Goal: Information Seeking & Learning: Learn about a topic

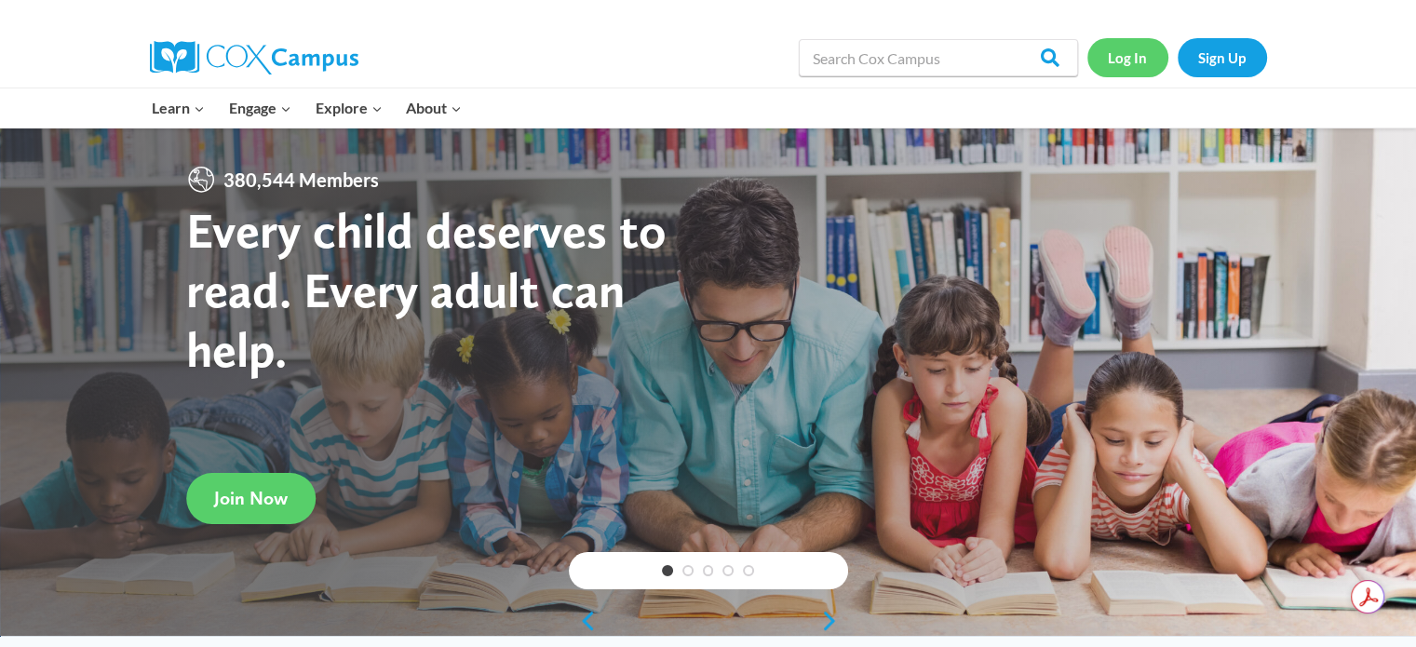
click at [1134, 67] on link "Log In" at bounding box center [1127, 57] width 81 height 38
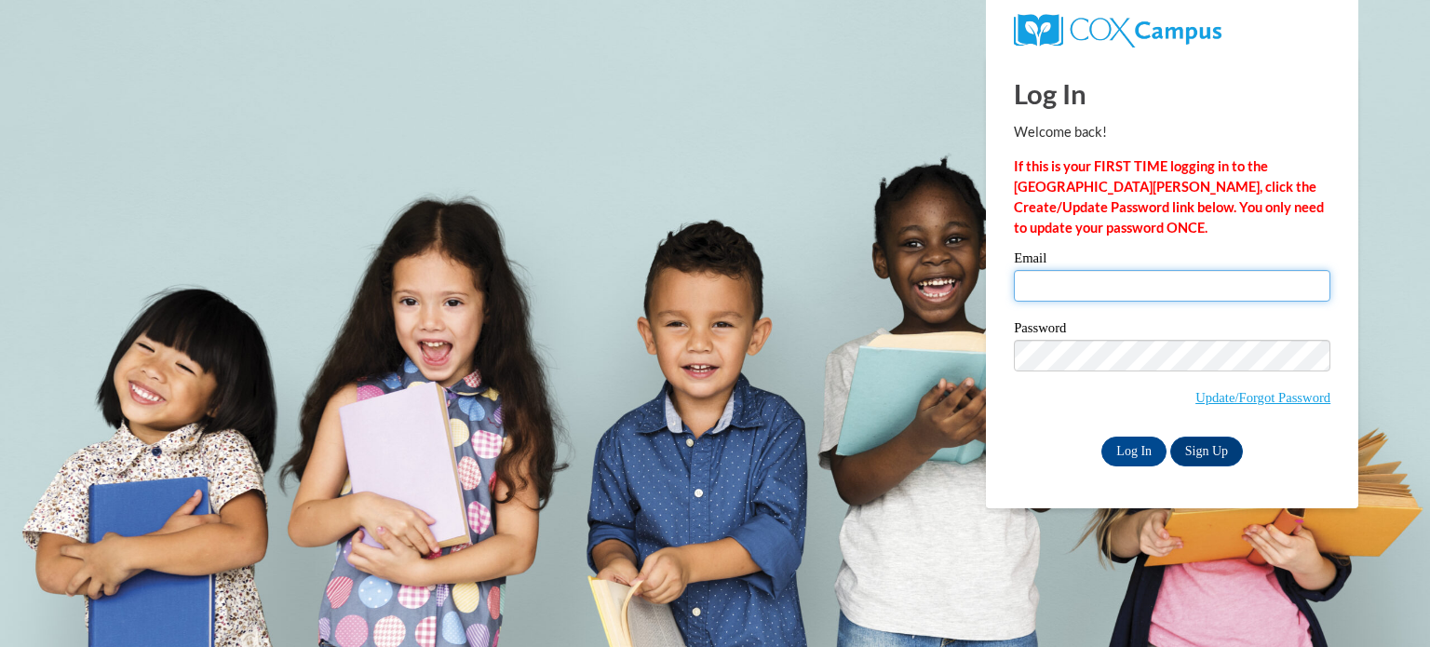
click at [1089, 282] on input "Email" at bounding box center [1172, 286] width 317 height 32
type input "cjackson@amischool.com"
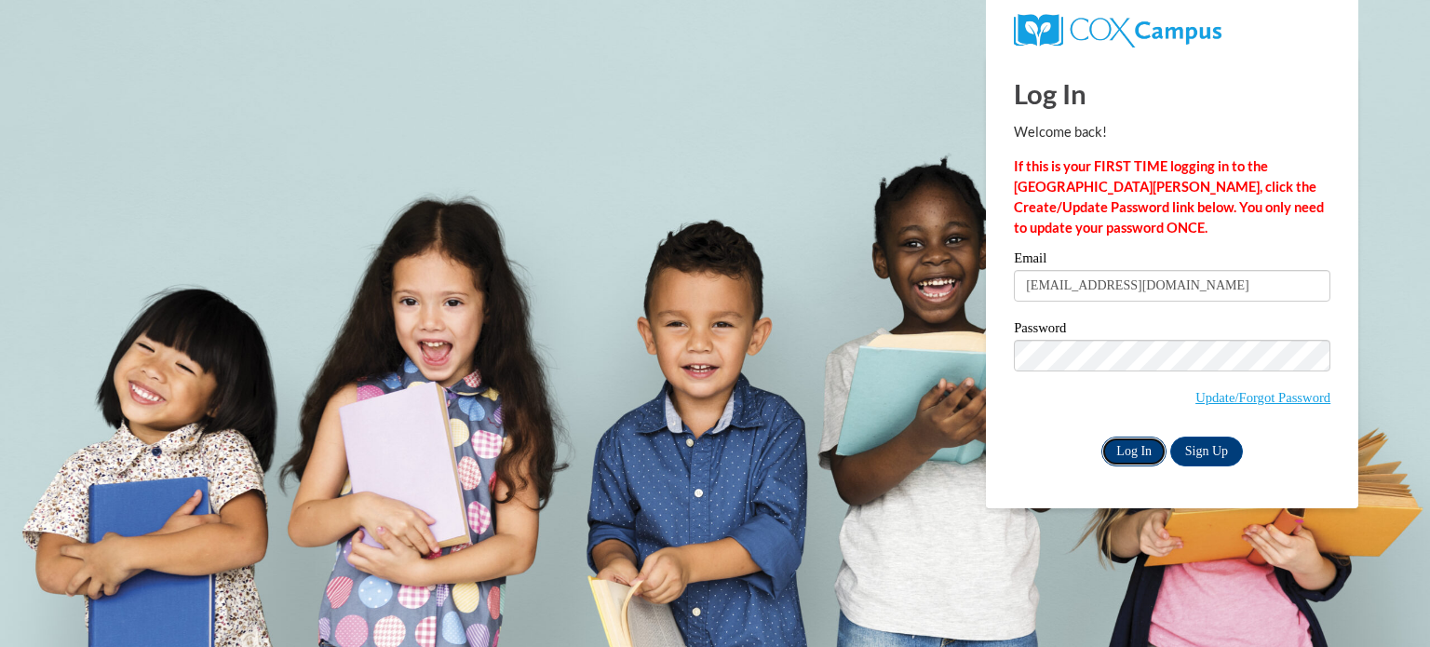
click at [1128, 456] on input "Log In" at bounding box center [1133, 452] width 65 height 30
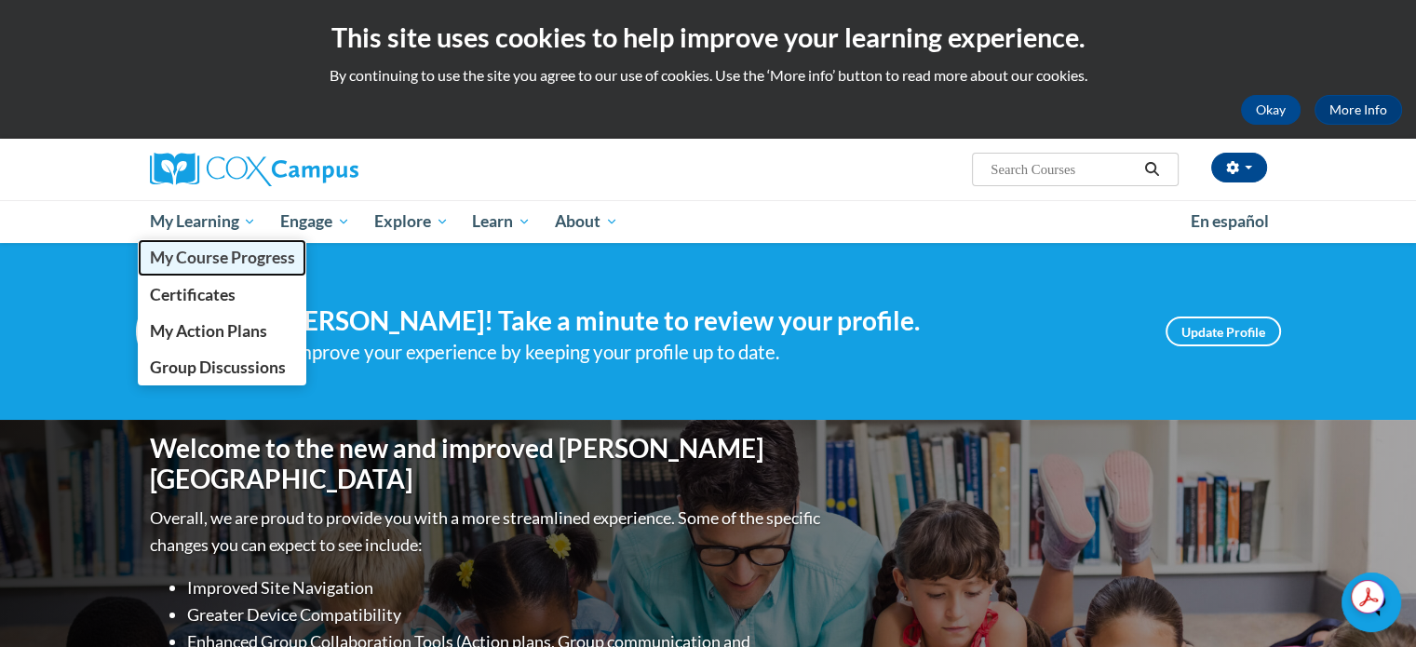
click at [226, 256] on span "My Course Progress" at bounding box center [221, 258] width 145 height 20
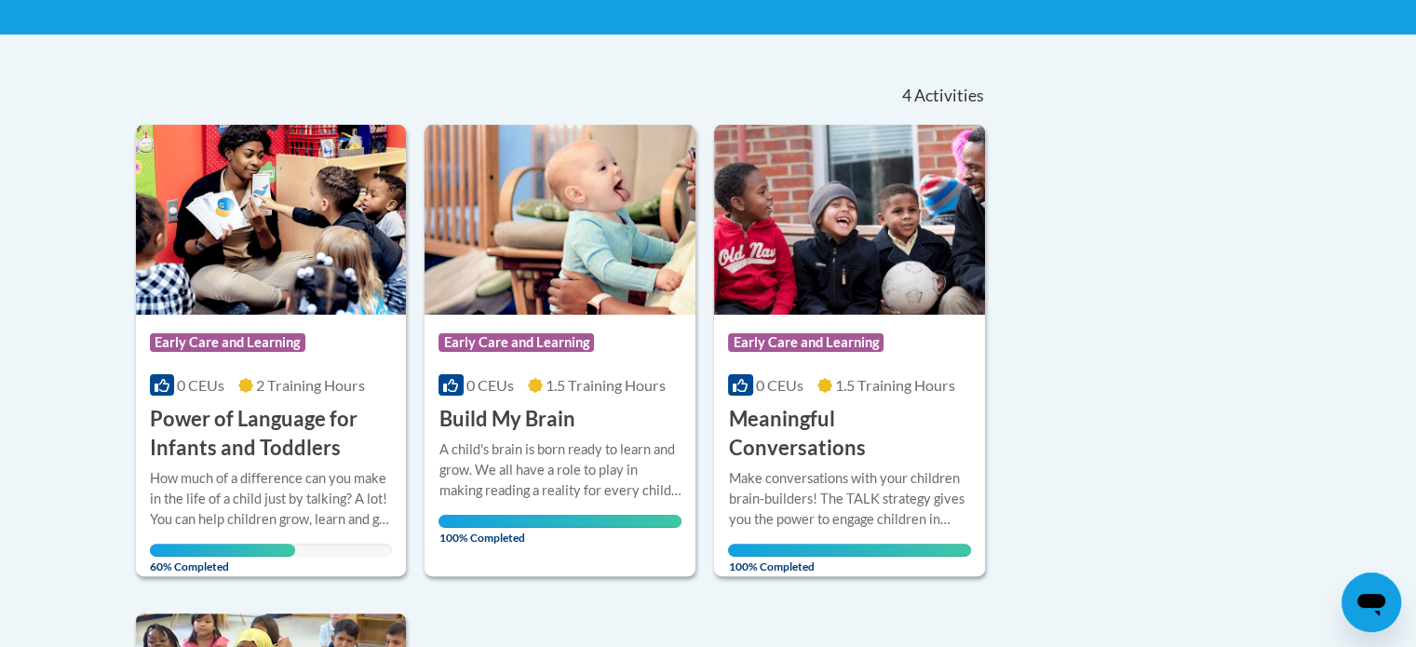
scroll to position [416, 0]
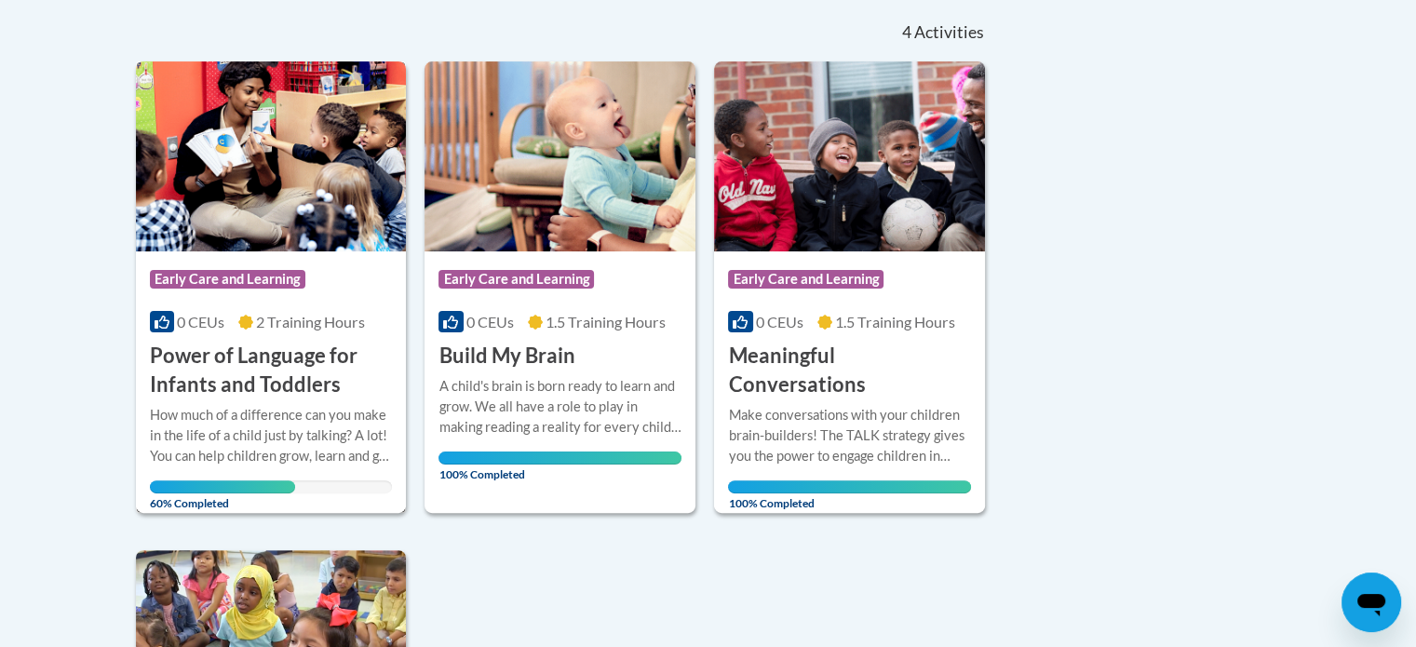
click at [302, 143] on img at bounding box center [271, 156] width 271 height 190
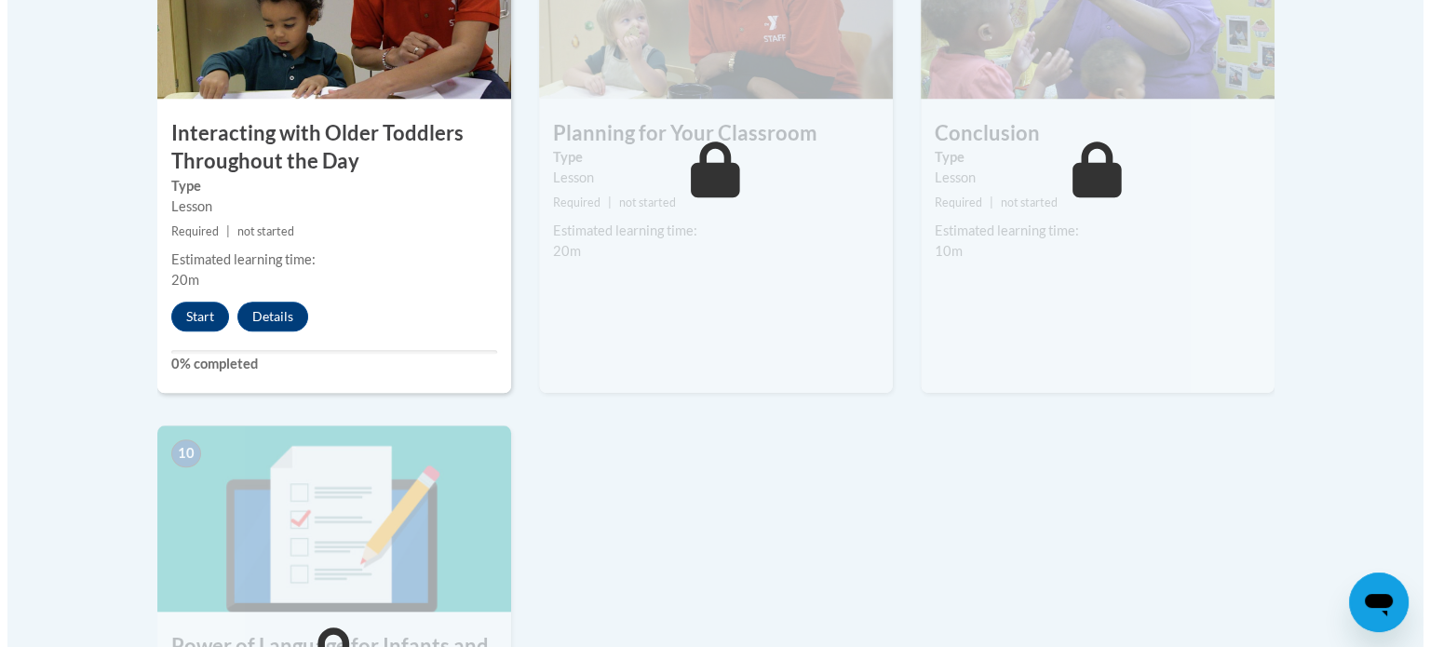
scroll to position [1775, 0]
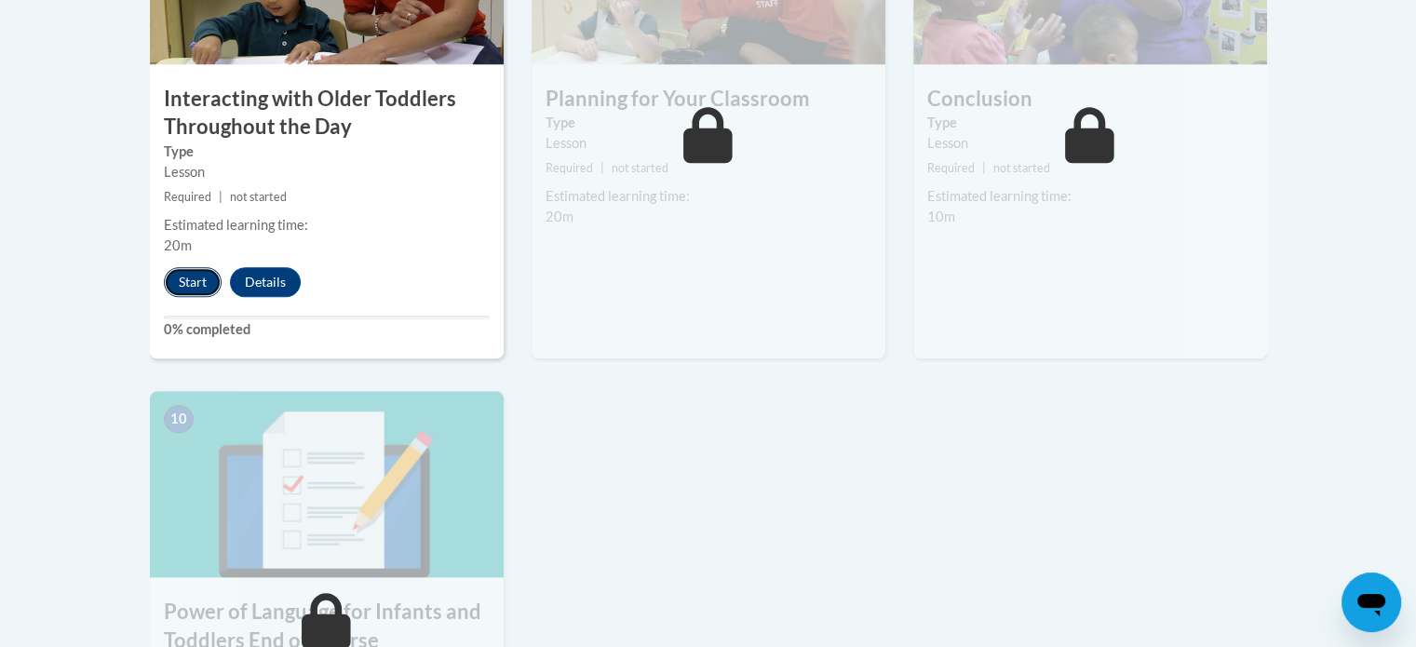
click at [190, 267] on button "Start" at bounding box center [193, 282] width 58 height 30
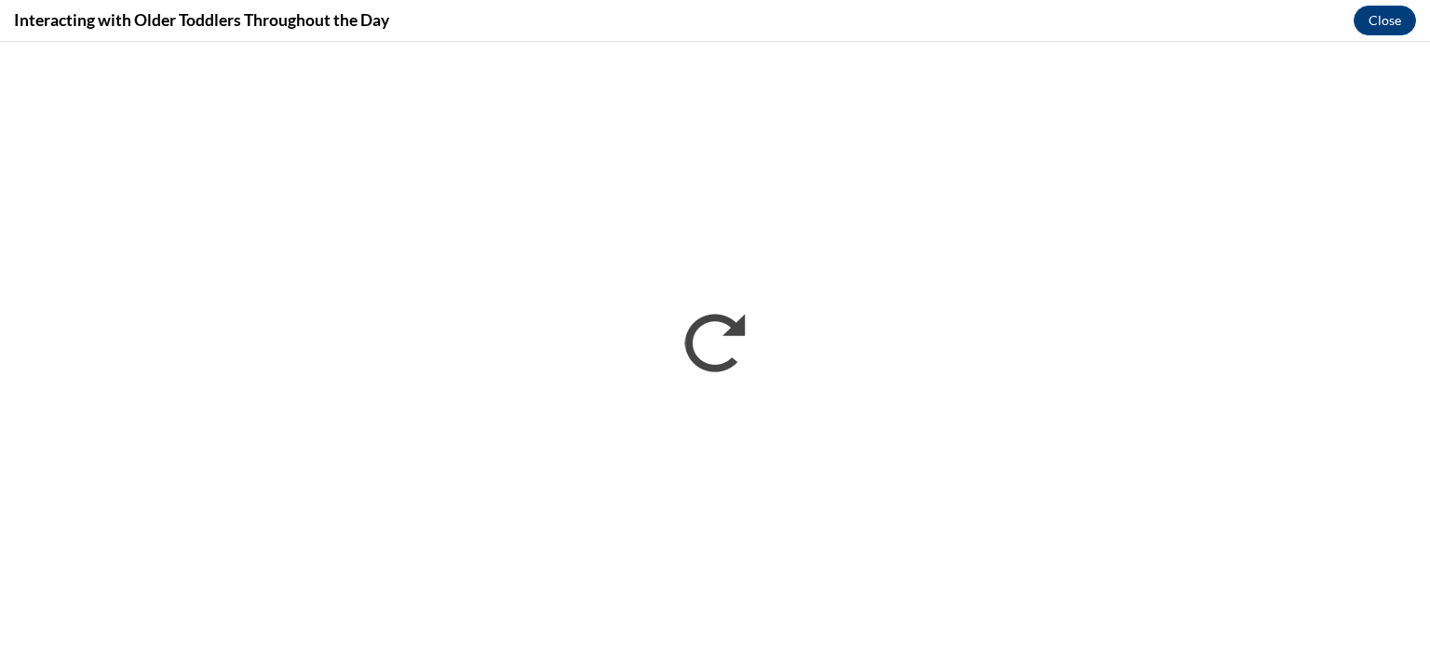
scroll to position [0, 0]
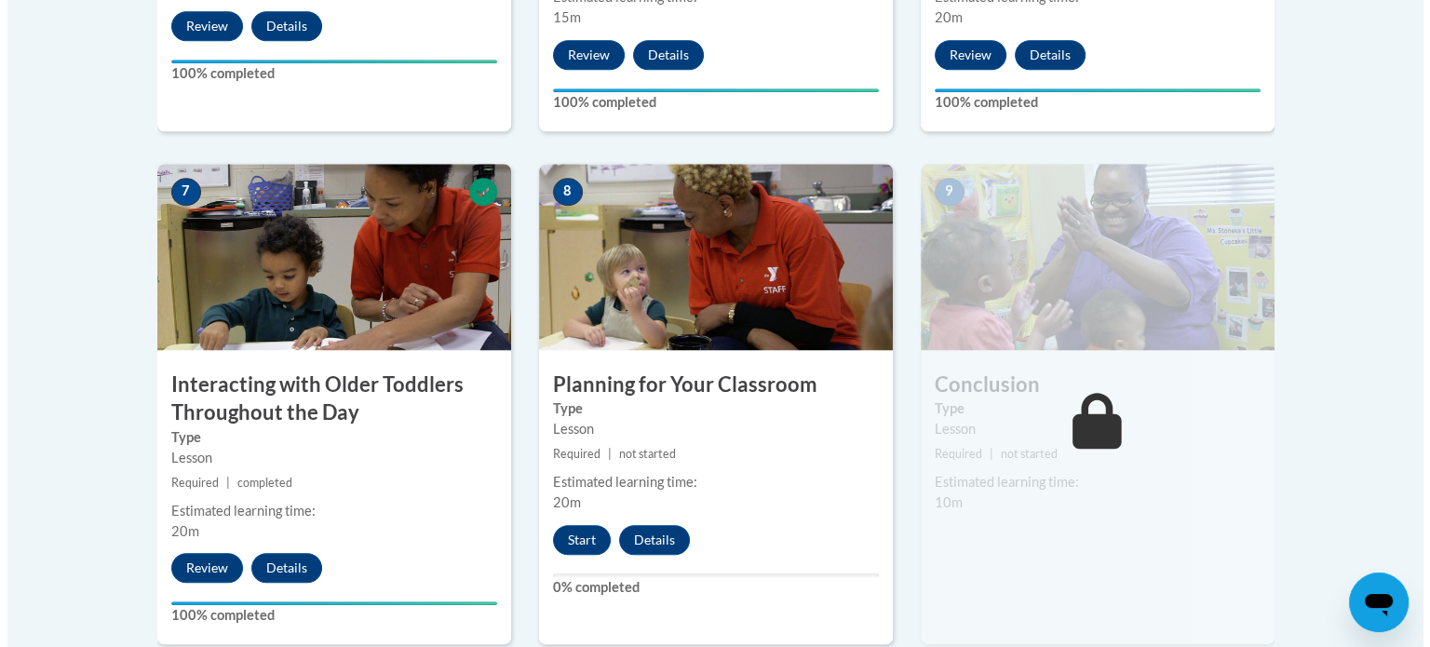
scroll to position [1515, 0]
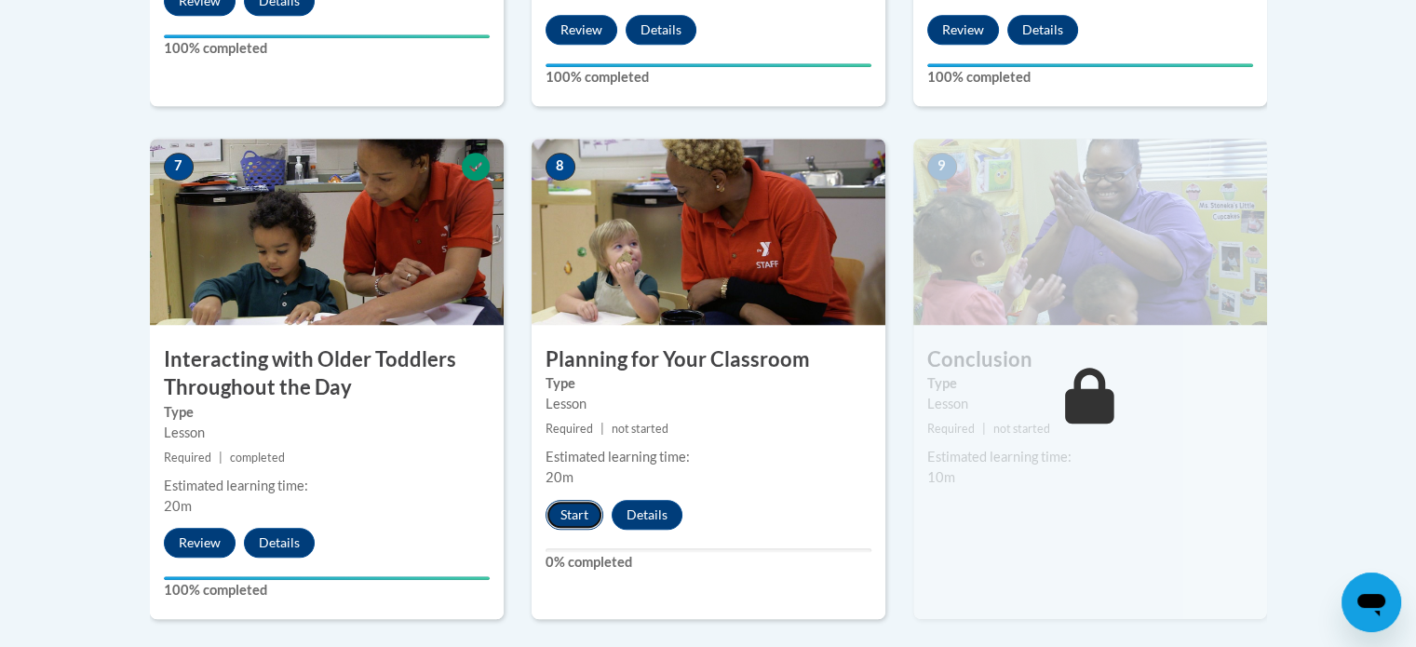
click at [587, 500] on button "Start" at bounding box center [575, 515] width 58 height 30
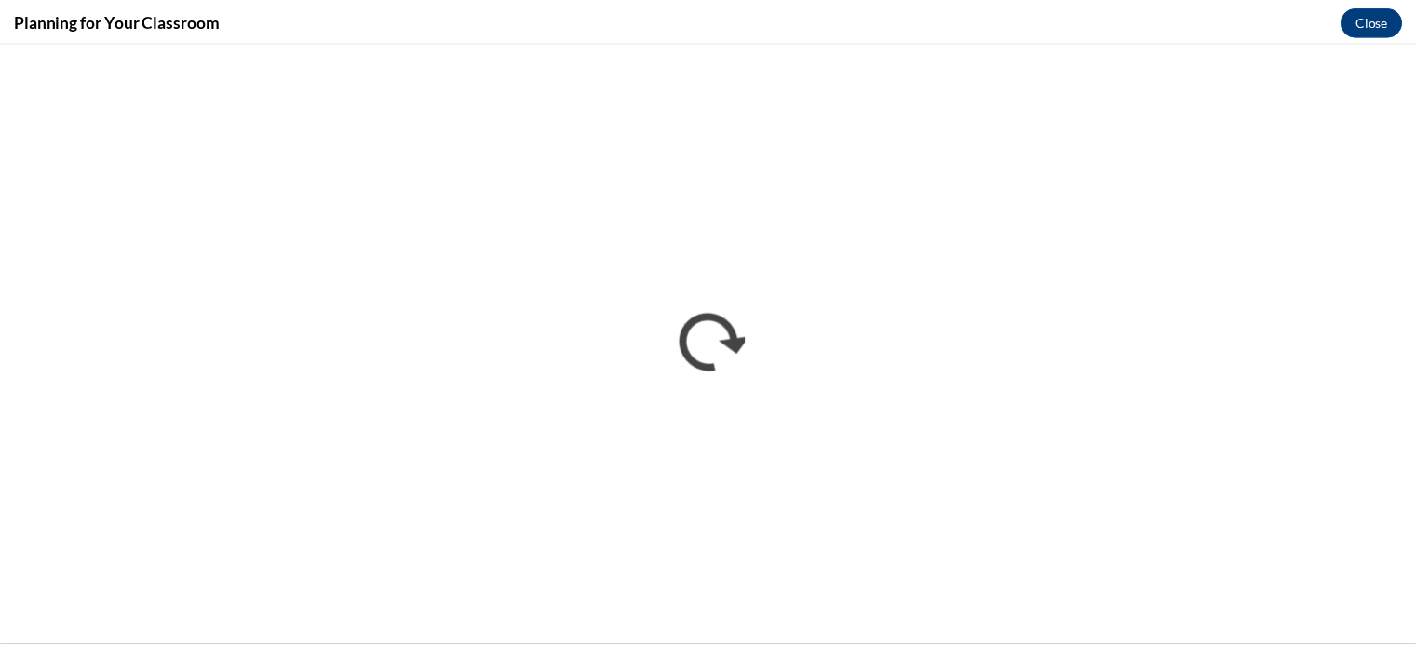
scroll to position [0, 0]
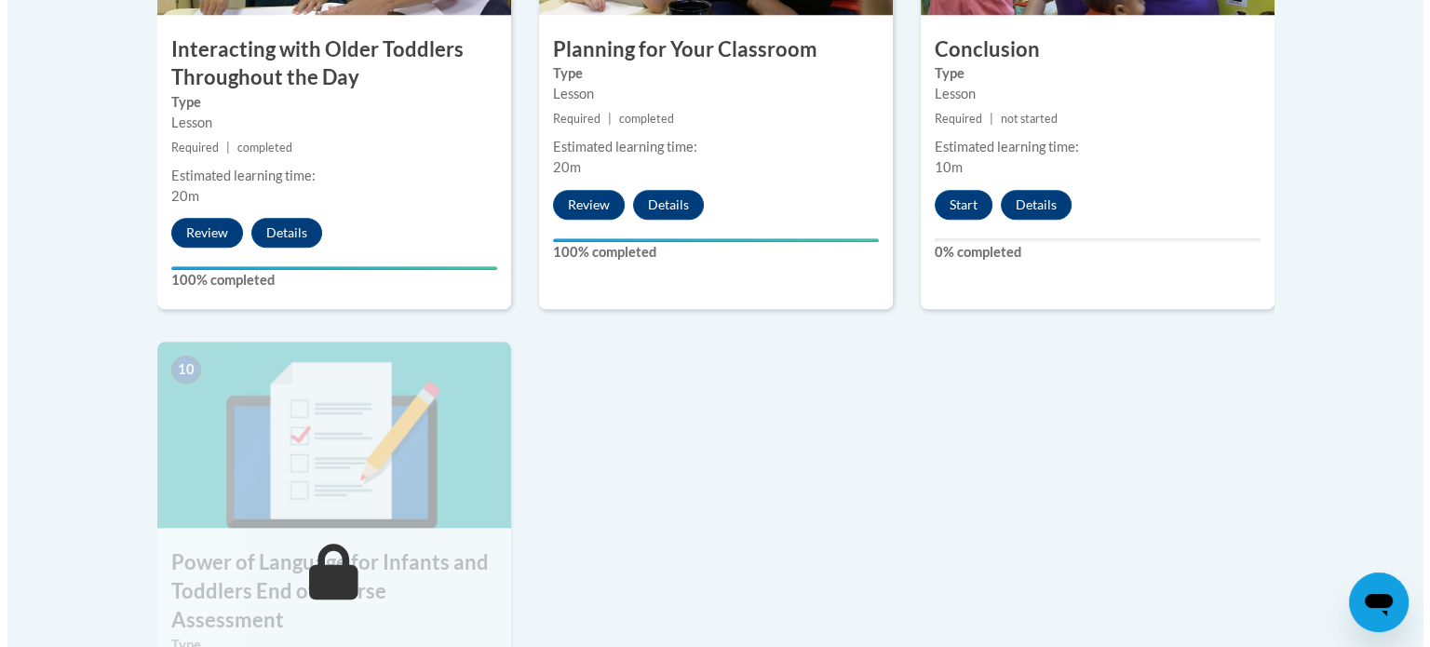
scroll to position [1895, 0]
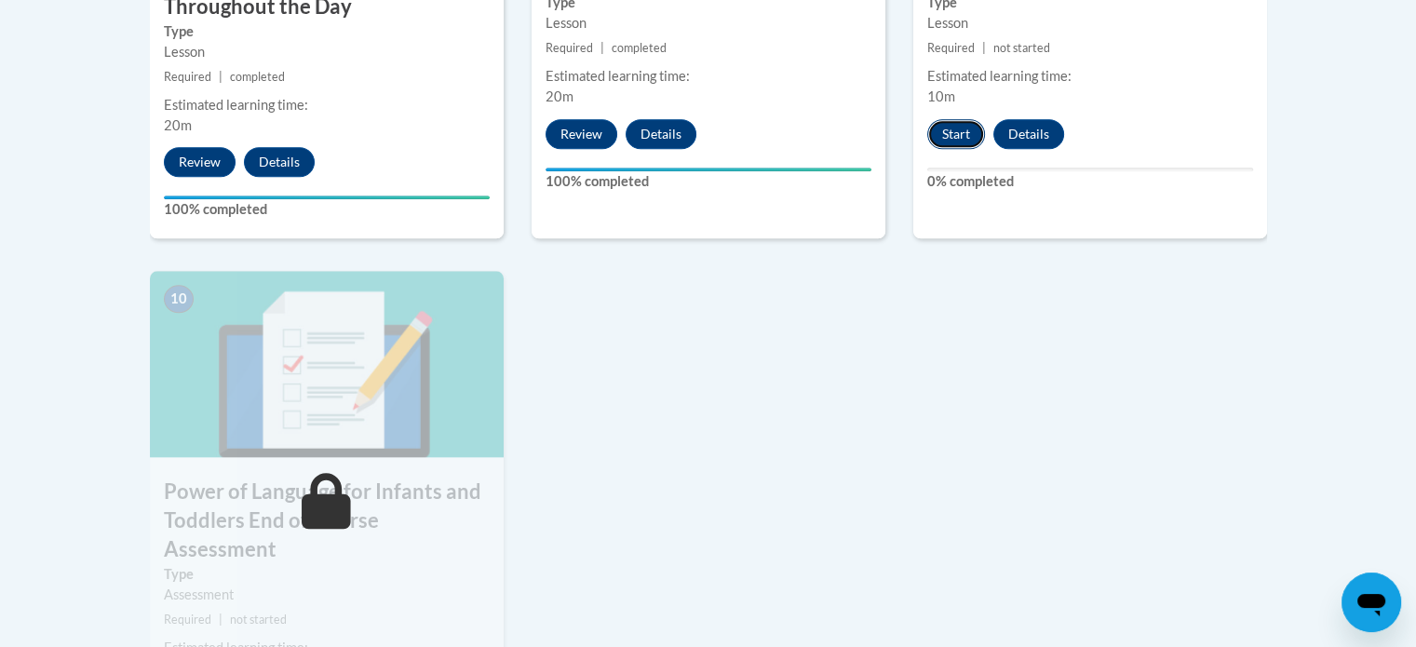
click at [956, 119] on button "Start" at bounding box center [956, 134] width 58 height 30
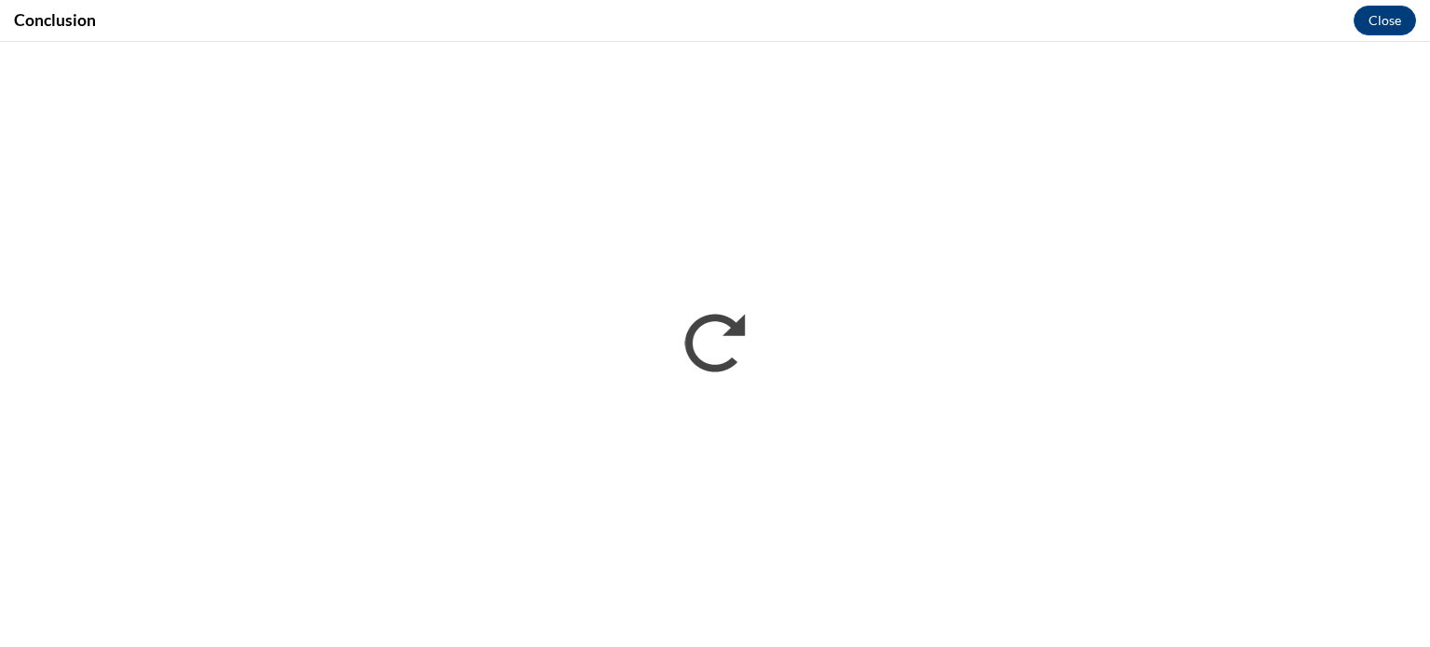
scroll to position [0, 0]
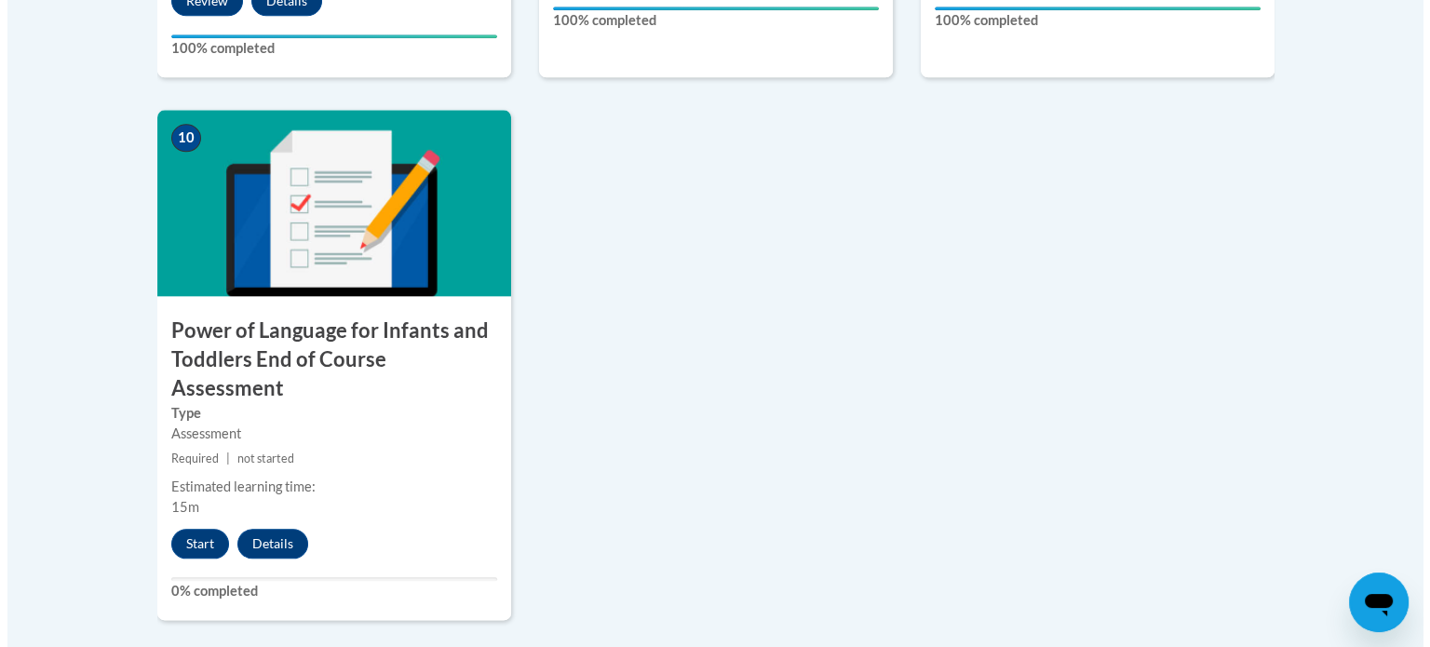
scroll to position [2447, 0]
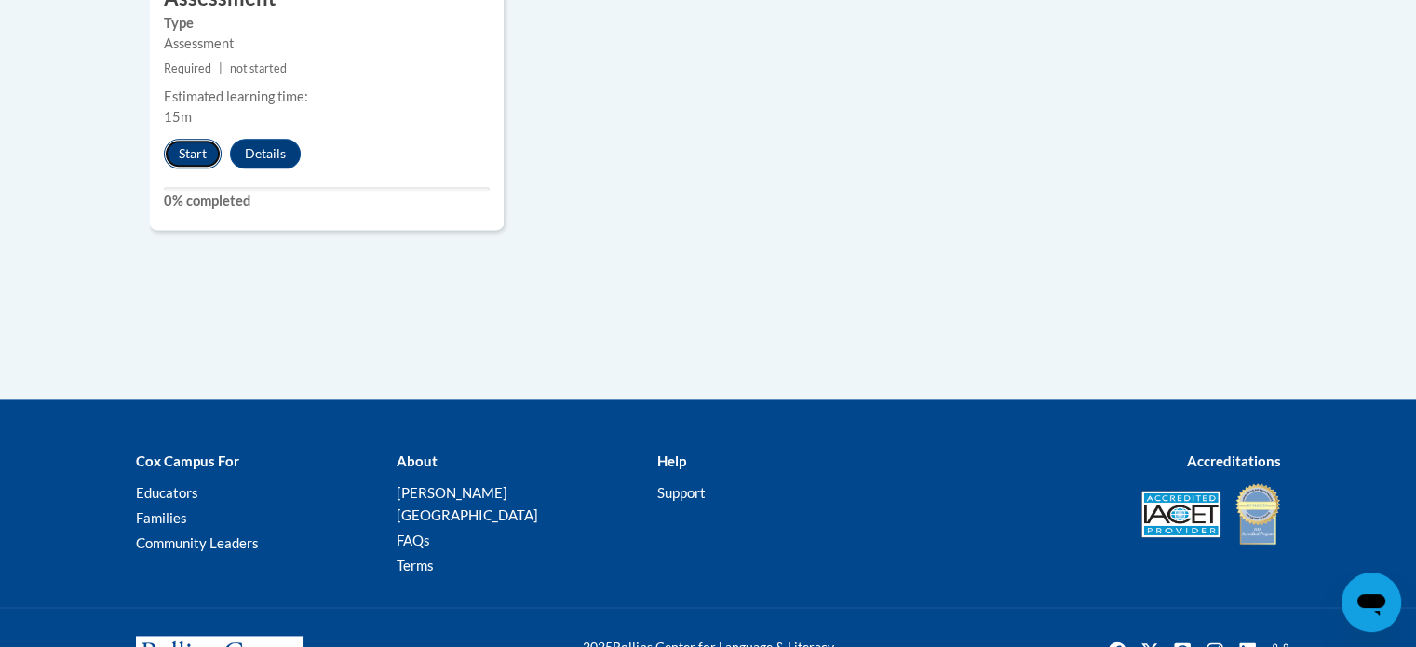
click at [198, 139] on button "Start" at bounding box center [193, 154] width 58 height 30
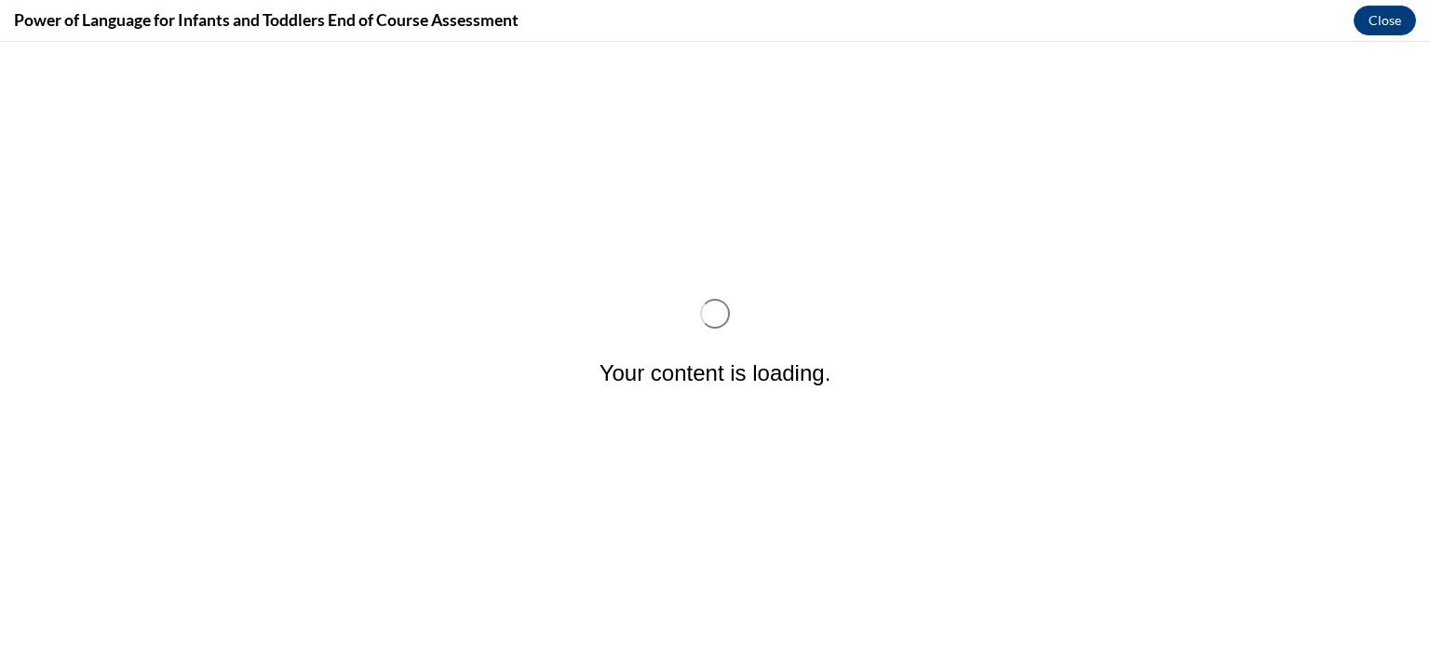
scroll to position [0, 0]
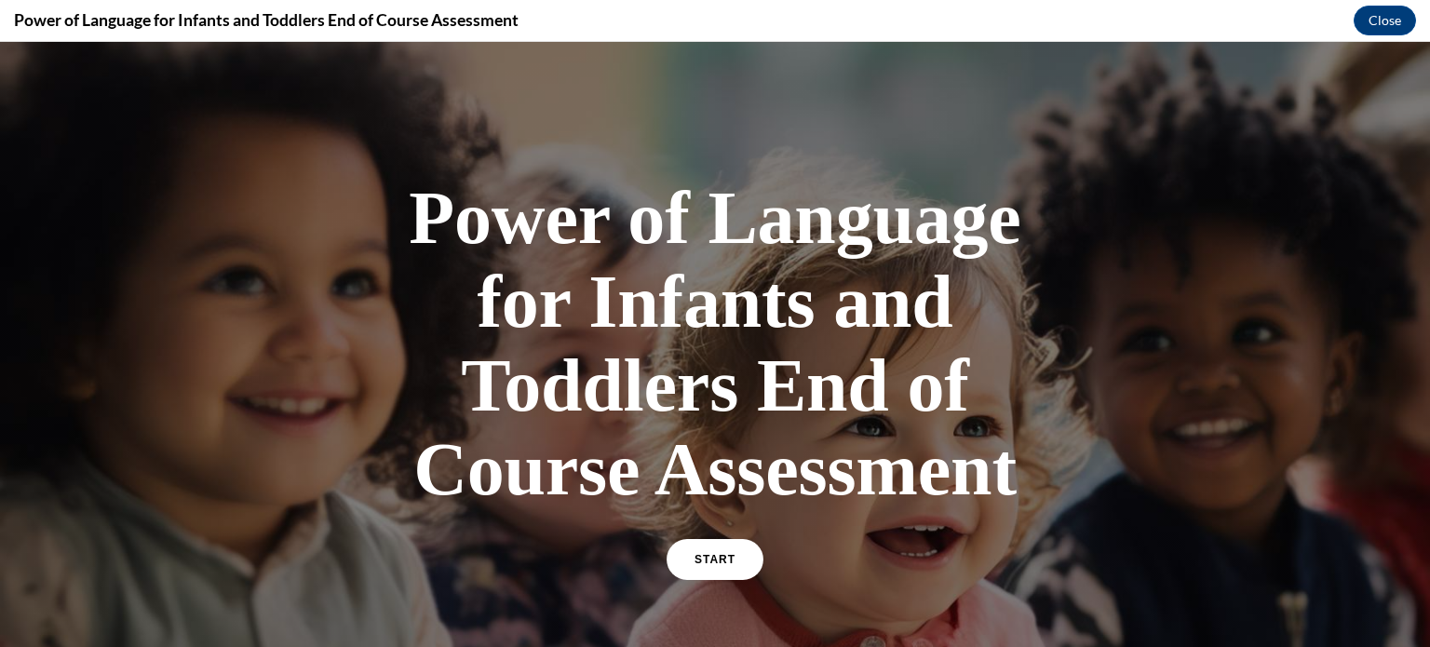
click at [1040, 193] on div at bounding box center [715, 376] width 1430 height 669
click at [703, 553] on span "START" at bounding box center [715, 560] width 43 height 14
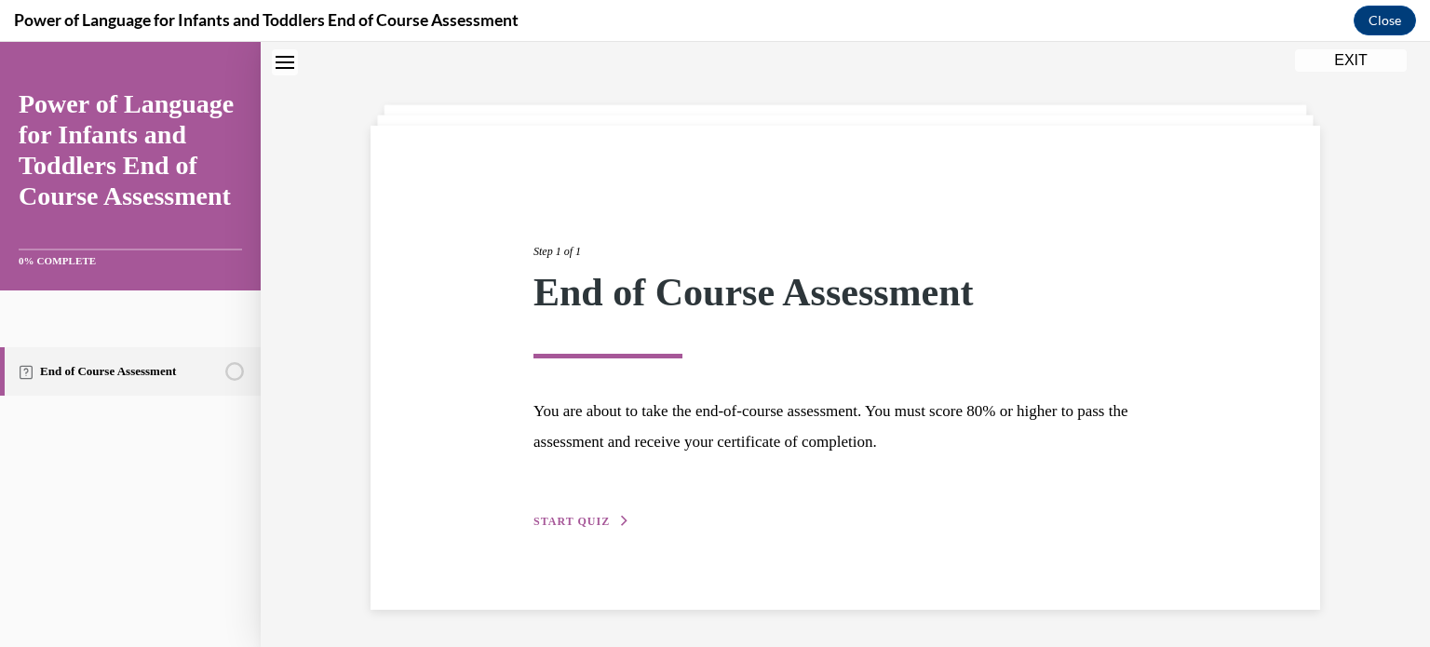
scroll to position [59, 0]
click at [560, 511] on div "Step 1 of 1 End of Course Assessment You are about to take the end-of-course as…" at bounding box center [845, 365] width 652 height 331
click at [561, 523] on span "START QUIZ" at bounding box center [571, 521] width 76 height 13
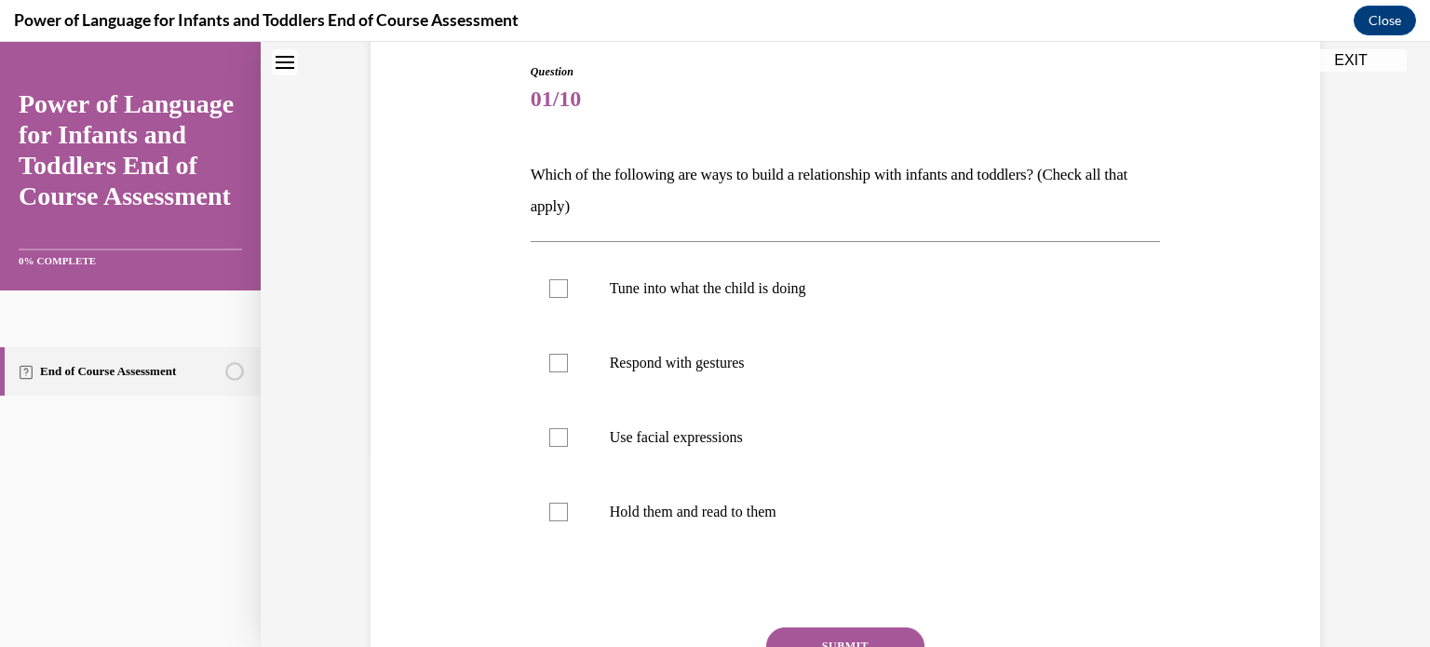
scroll to position [196, 0]
click at [556, 297] on label "Tune into what the child is doing" at bounding box center [846, 287] width 630 height 74
click at [556, 297] on input "Tune into what the child is doing" at bounding box center [558, 287] width 19 height 19
checkbox input "true"
click at [549, 357] on div at bounding box center [558, 362] width 19 height 19
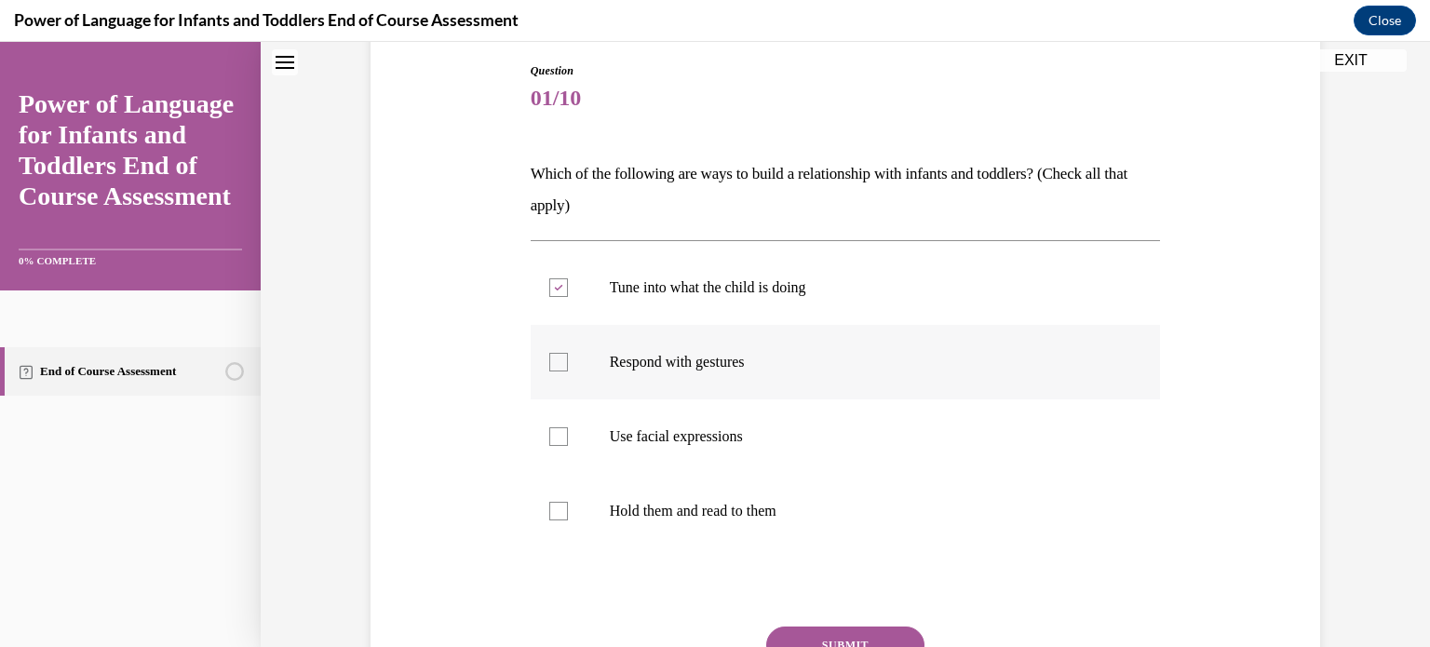
click at [549, 357] on input "Respond with gestures" at bounding box center [558, 362] width 19 height 19
checkbox input "true"
click at [554, 440] on div at bounding box center [558, 436] width 19 height 19
click at [554, 440] on input "Use facial expressions" at bounding box center [558, 436] width 19 height 19
checkbox input "true"
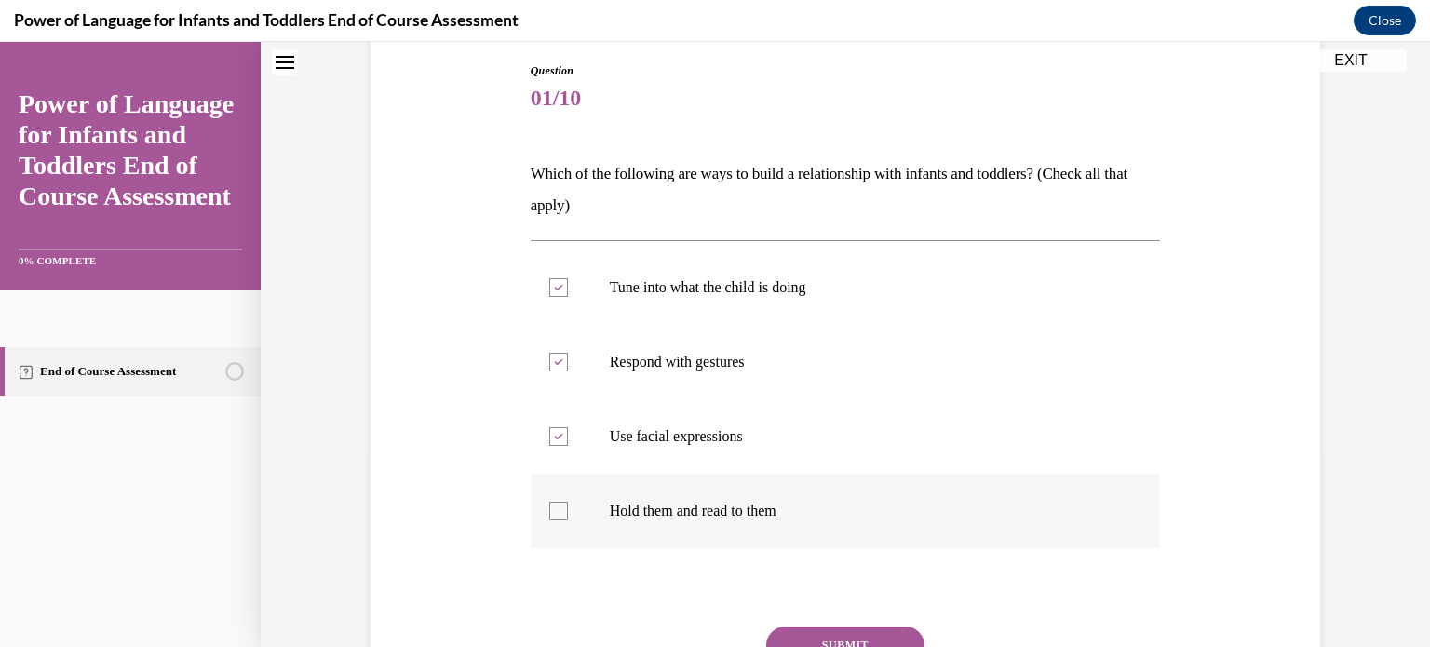
click at [555, 519] on div at bounding box center [558, 511] width 19 height 19
click at [555, 519] on input "Hold them and read to them" at bounding box center [558, 511] width 19 height 19
checkbox input "true"
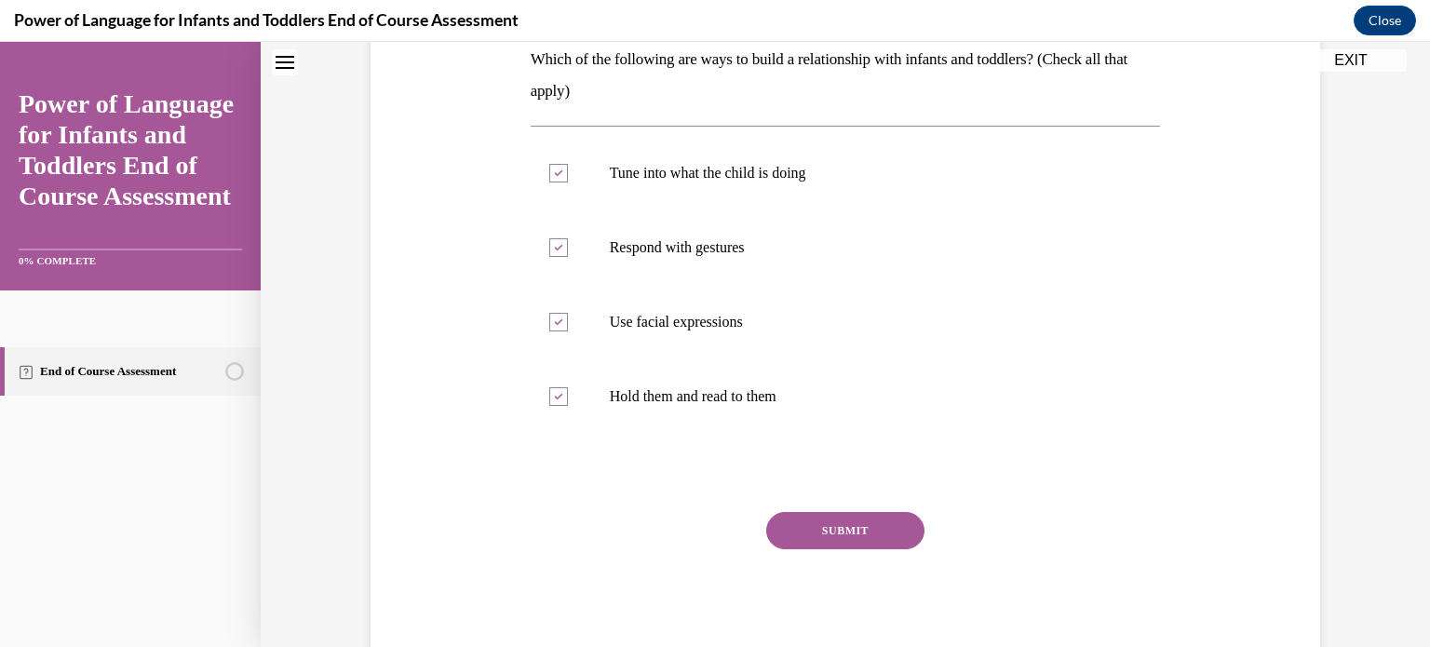
click at [845, 529] on button "SUBMIT" at bounding box center [845, 530] width 158 height 37
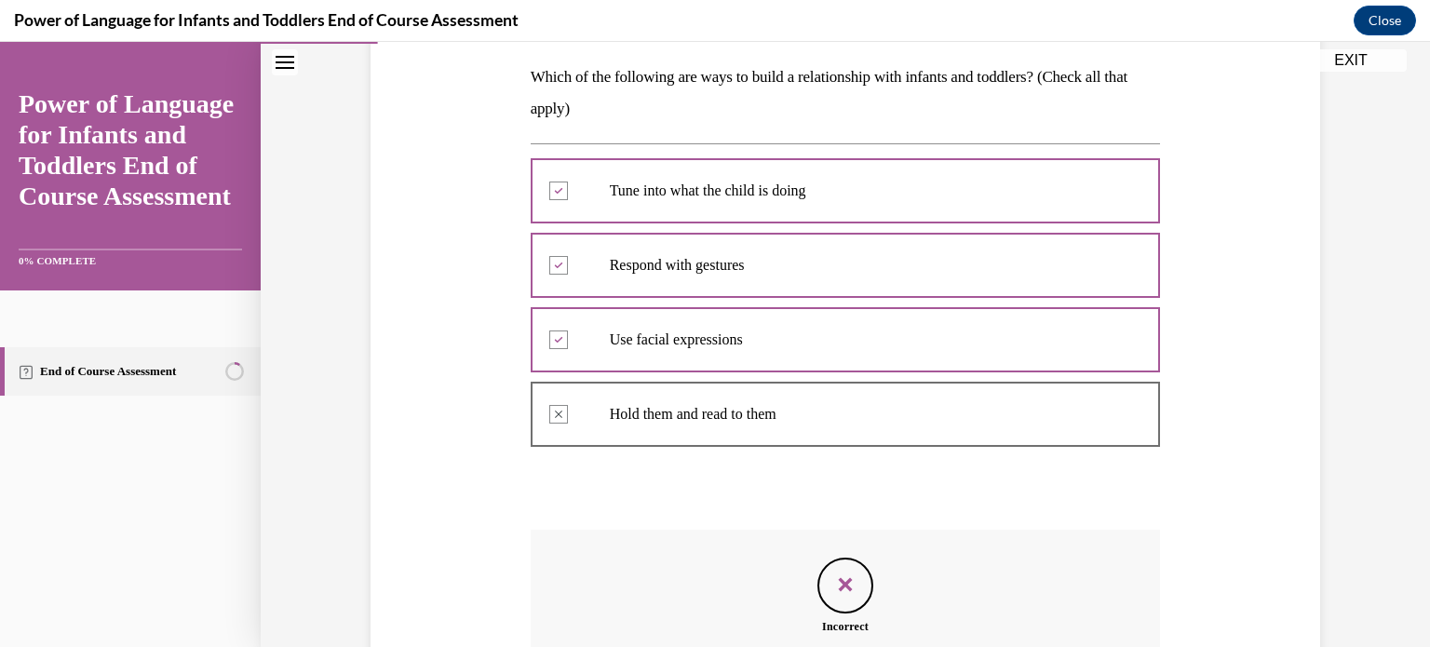
scroll to position [538, 0]
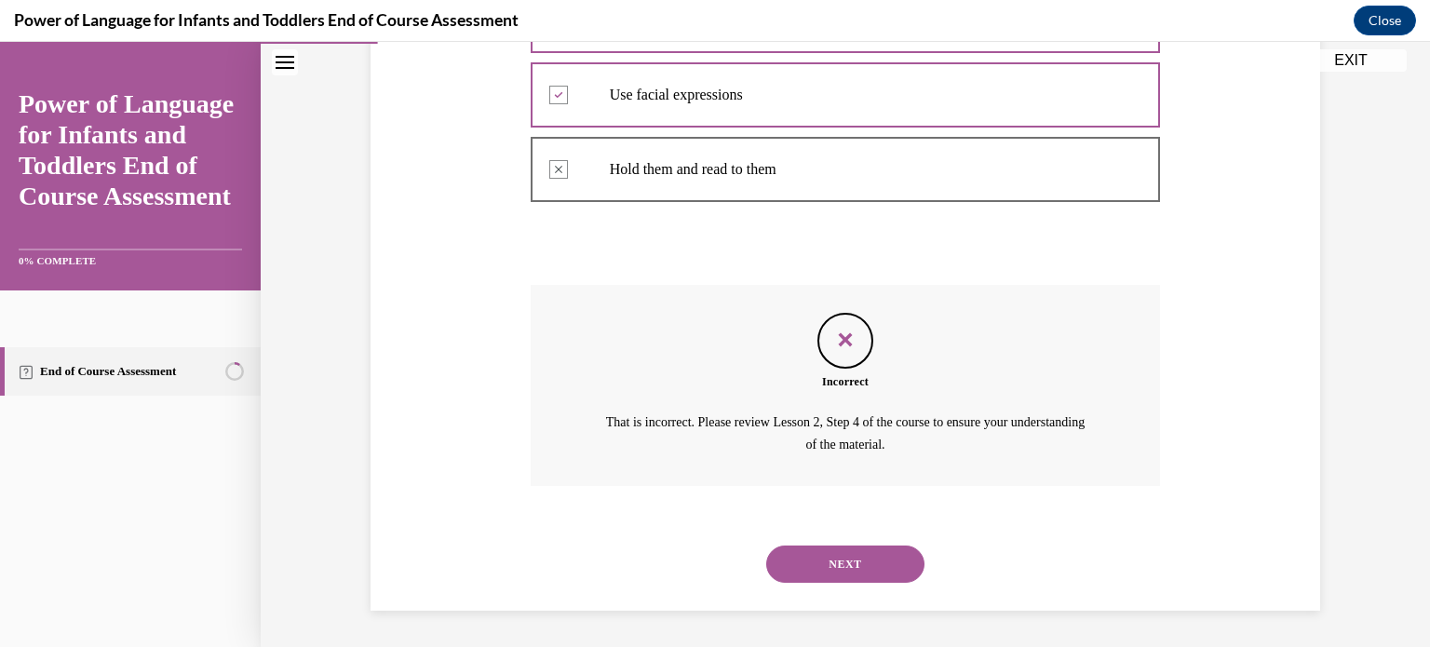
click at [828, 555] on button "NEXT" at bounding box center [845, 564] width 158 height 37
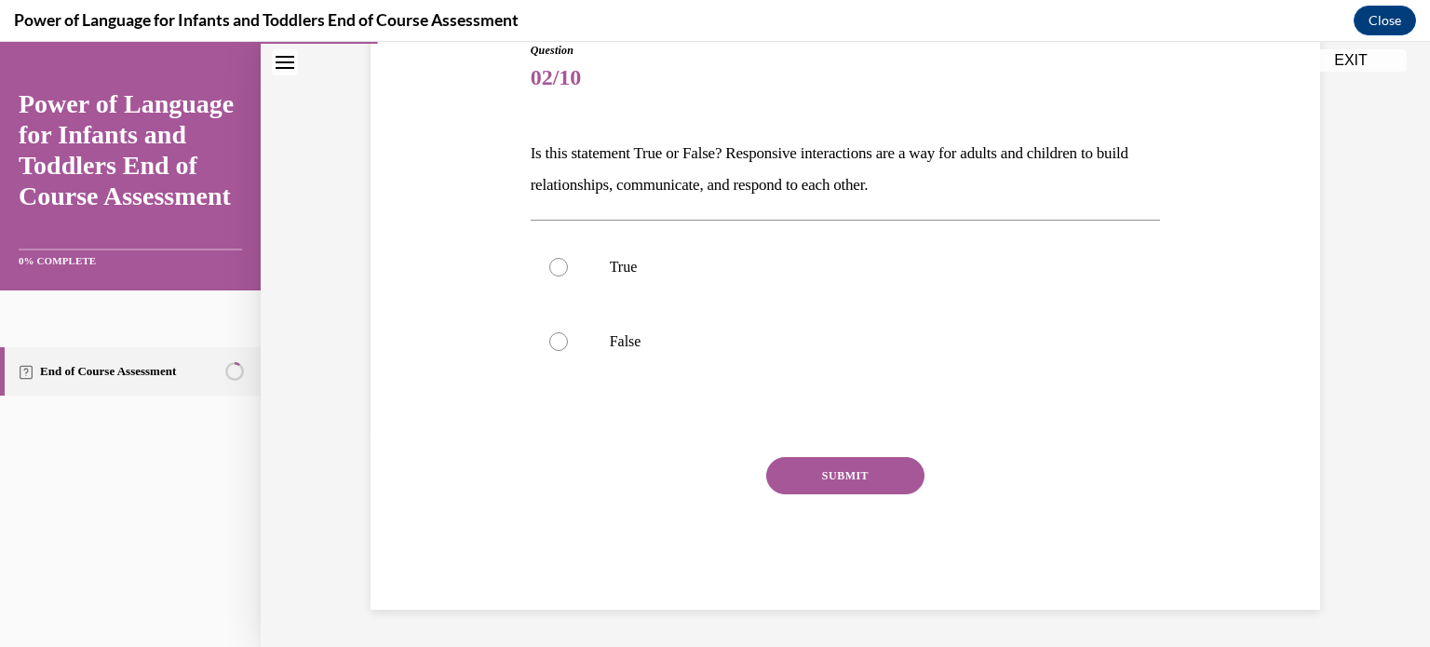
scroll to position [206, 0]
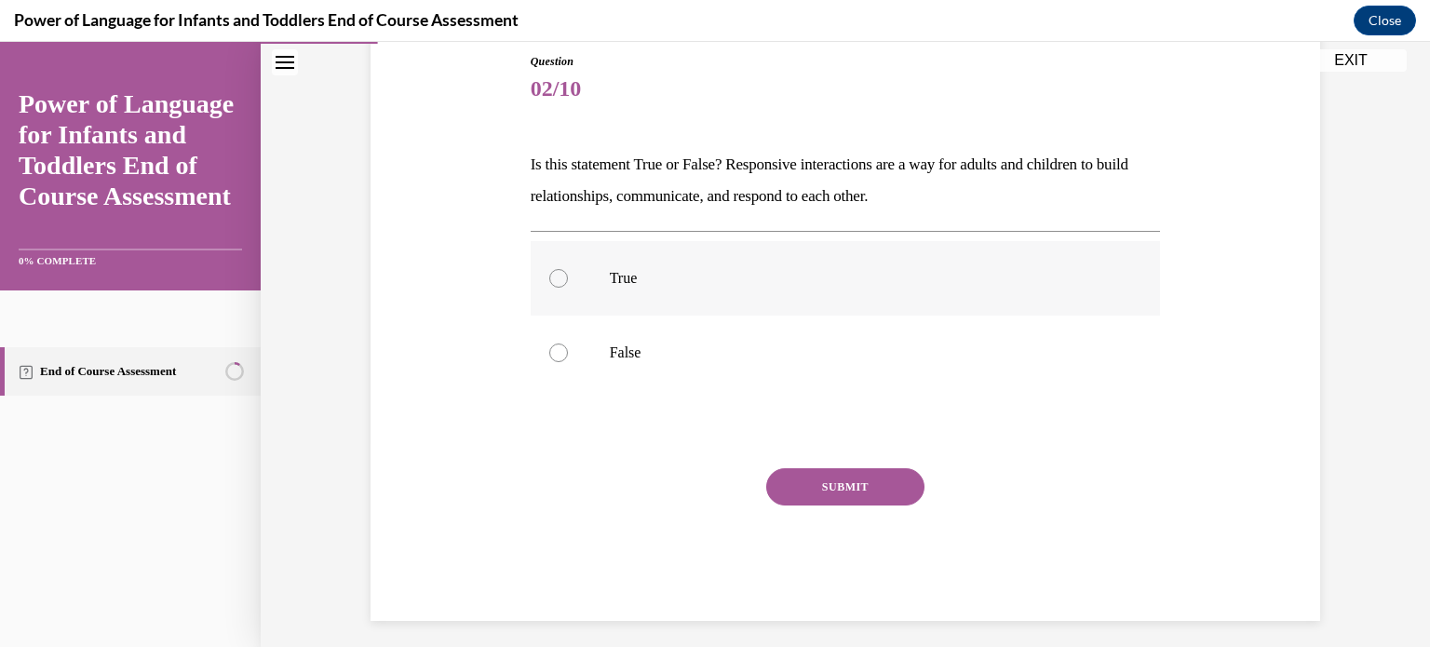
click at [556, 280] on div at bounding box center [558, 278] width 19 height 19
click at [556, 280] on input "True" at bounding box center [558, 278] width 19 height 19
radio input "true"
click at [850, 484] on button "SUBMIT" at bounding box center [845, 486] width 158 height 37
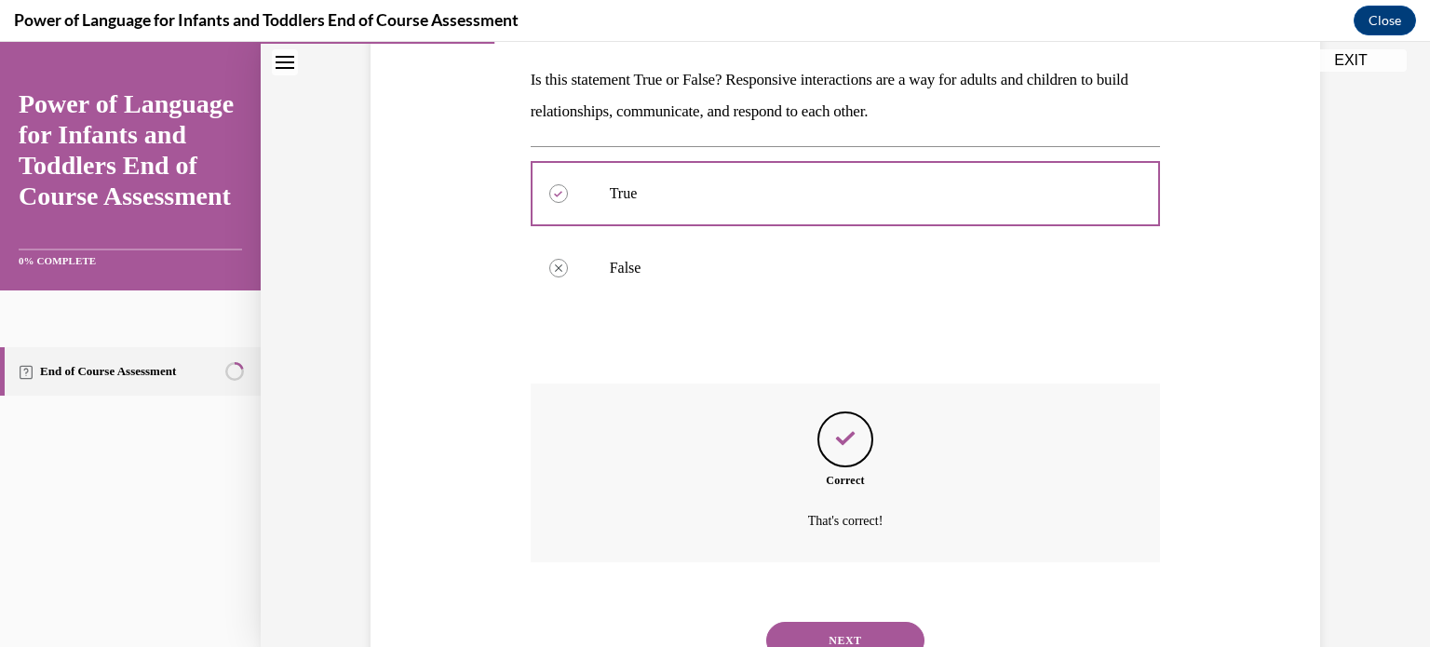
scroll to position [290, 0]
click at [823, 632] on button "NEXT" at bounding box center [845, 641] width 158 height 37
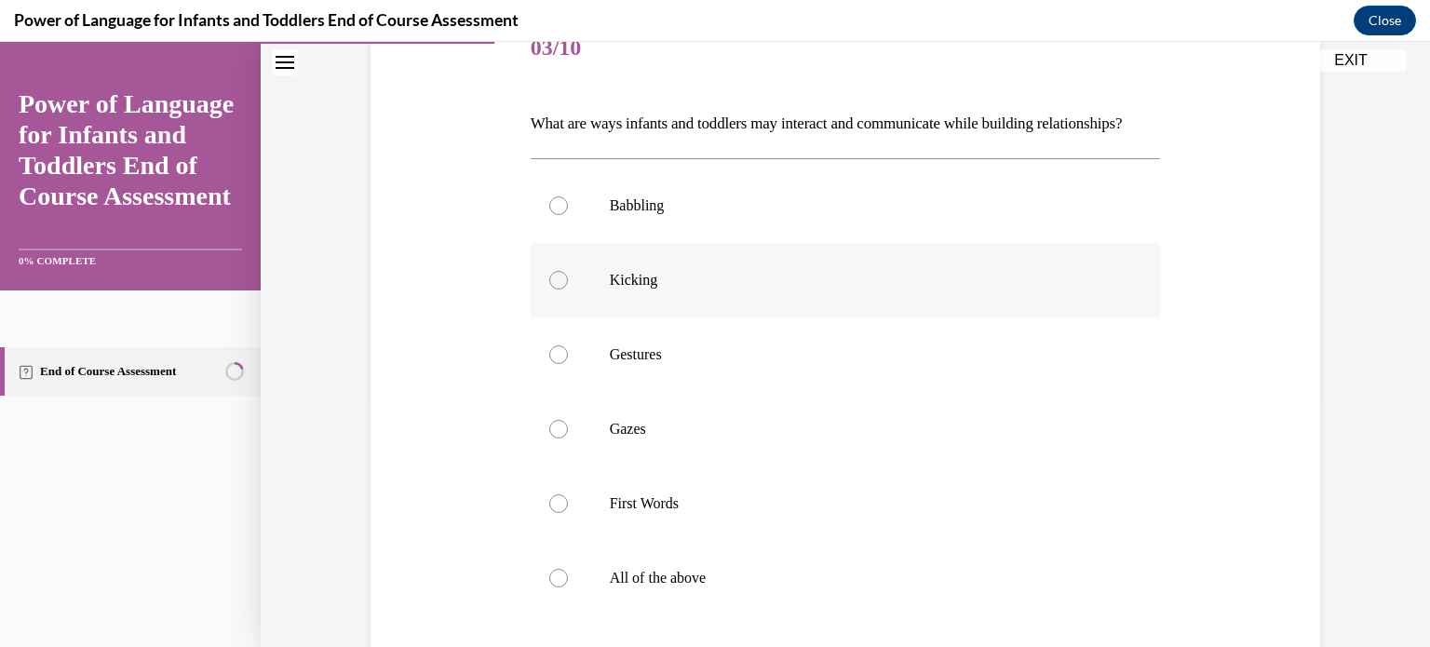
scroll to position [242, 0]
click at [549, 220] on div at bounding box center [558, 210] width 19 height 19
click at [549, 220] on input "Babbling" at bounding box center [558, 210] width 19 height 19
radio input "true"
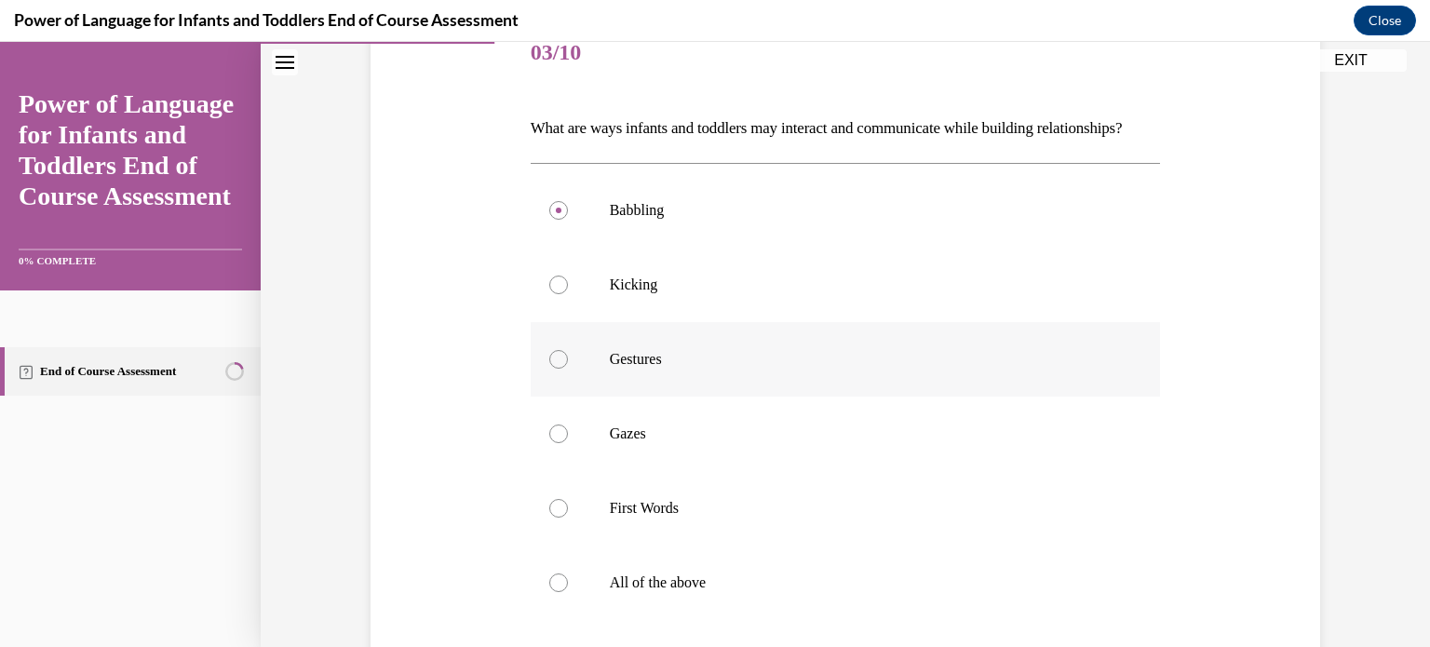
click at [552, 369] on div at bounding box center [558, 359] width 19 height 19
click at [552, 369] on input "Gestures" at bounding box center [558, 359] width 19 height 19
radio input "true"
click at [542, 471] on label "Gazes" at bounding box center [846, 434] width 630 height 74
click at [549, 443] on input "Gazes" at bounding box center [558, 434] width 19 height 19
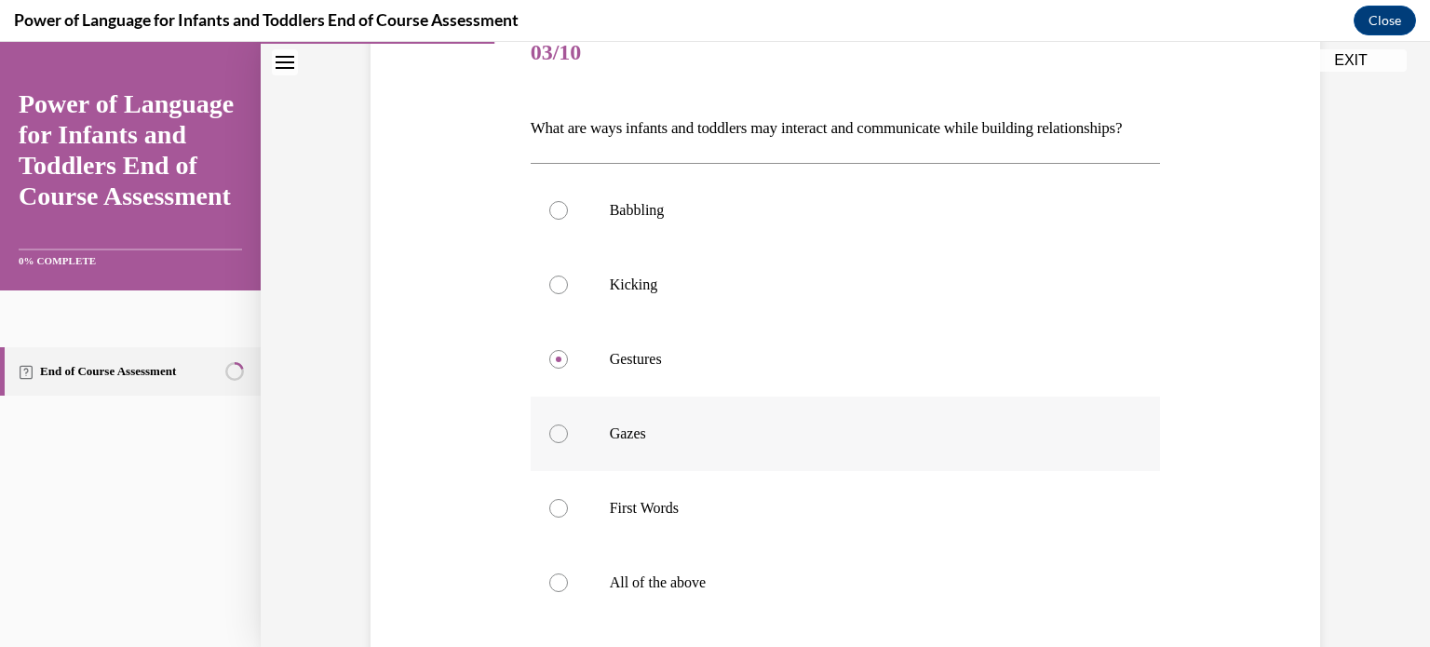
radio input "true"
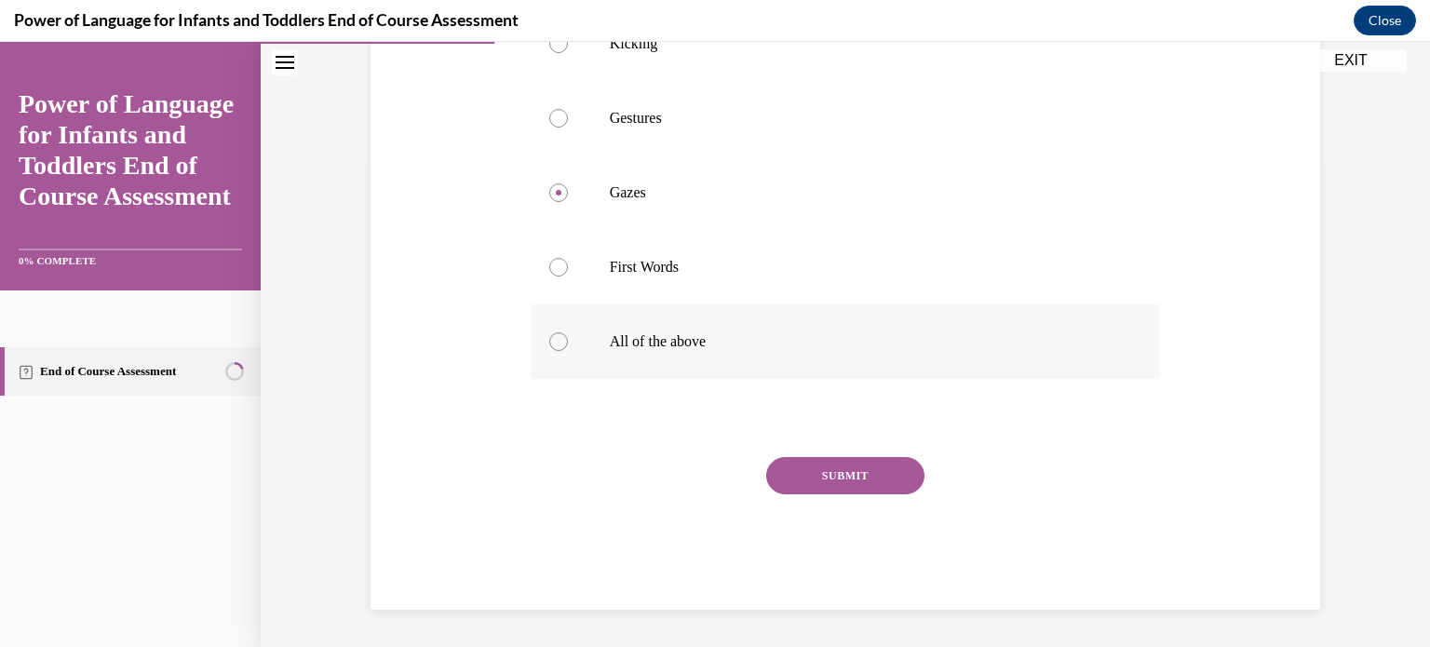
click at [549, 349] on div at bounding box center [558, 341] width 19 height 19
click at [549, 349] on input "All of the above" at bounding box center [558, 341] width 19 height 19
radio input "true"
click at [819, 468] on button "SUBMIT" at bounding box center [845, 475] width 158 height 37
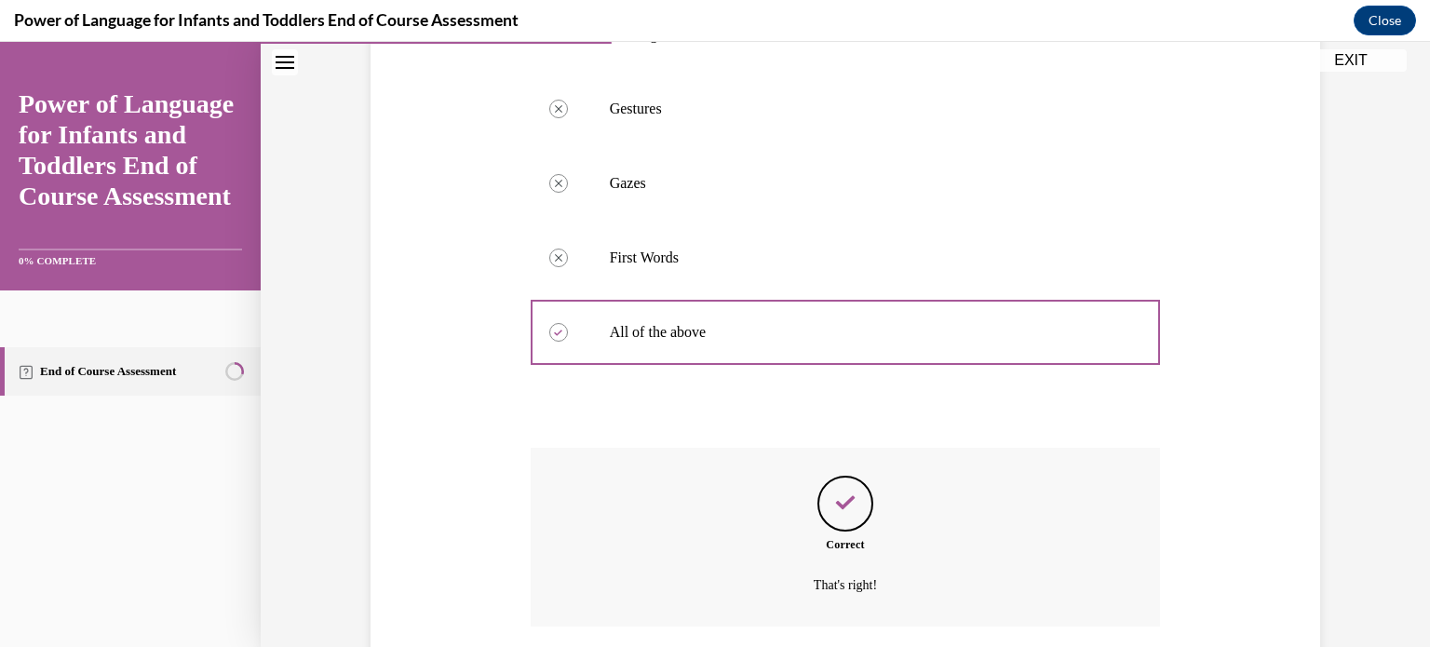
scroll to position [665, 0]
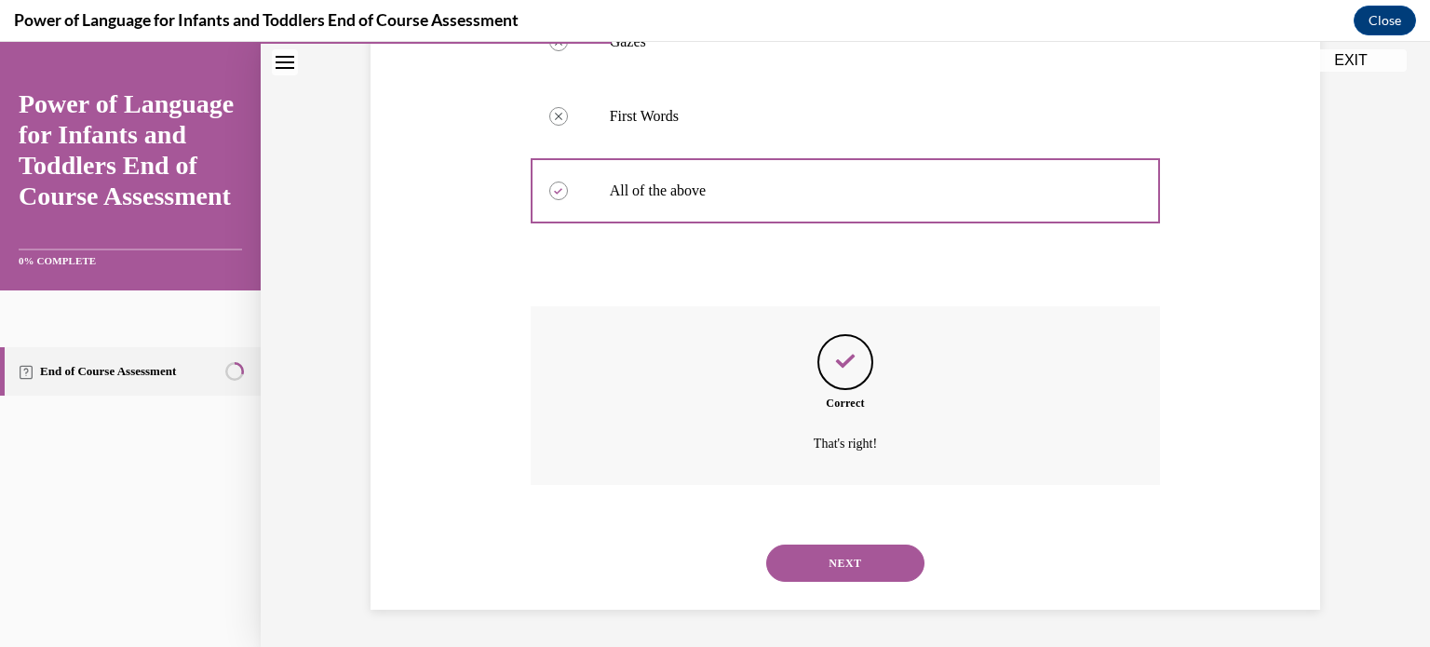
click at [852, 566] on button "NEXT" at bounding box center [845, 563] width 158 height 37
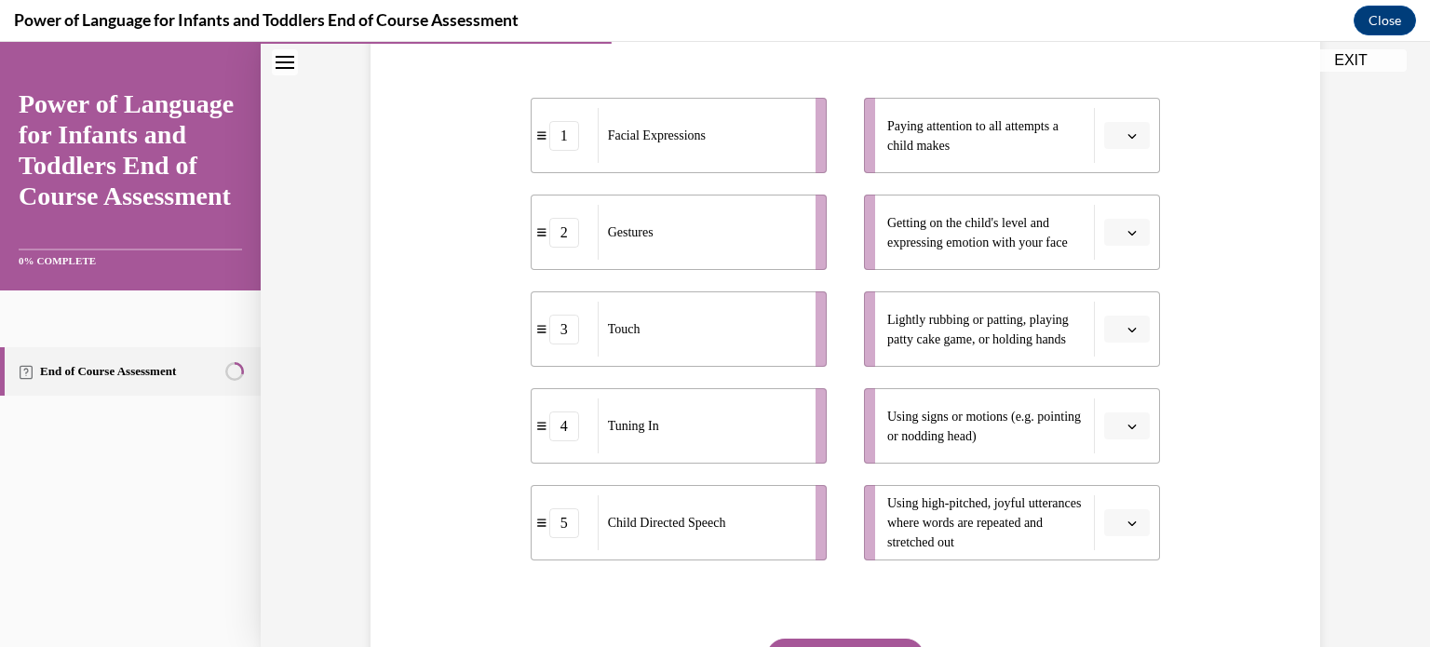
scroll to position [356, 0]
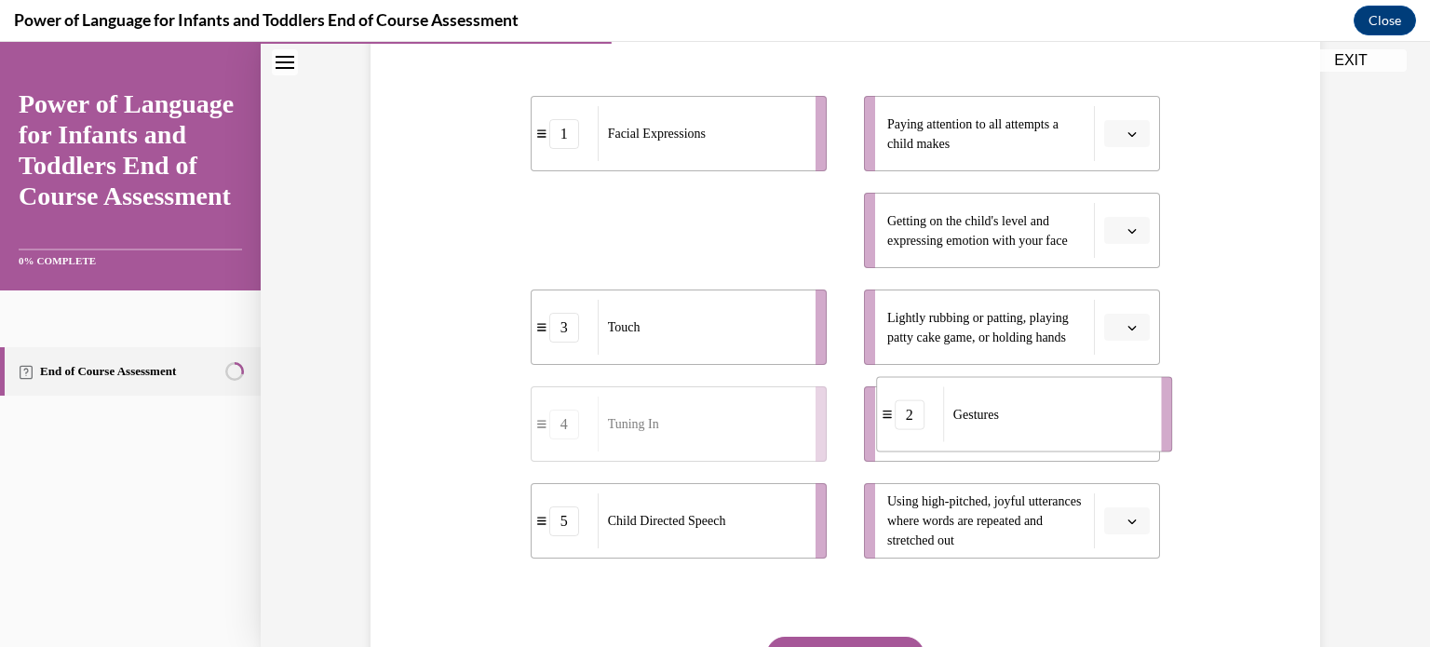
drag, startPoint x: 676, startPoint y: 230, endPoint x: 1025, endPoint y: 420, distance: 397.4
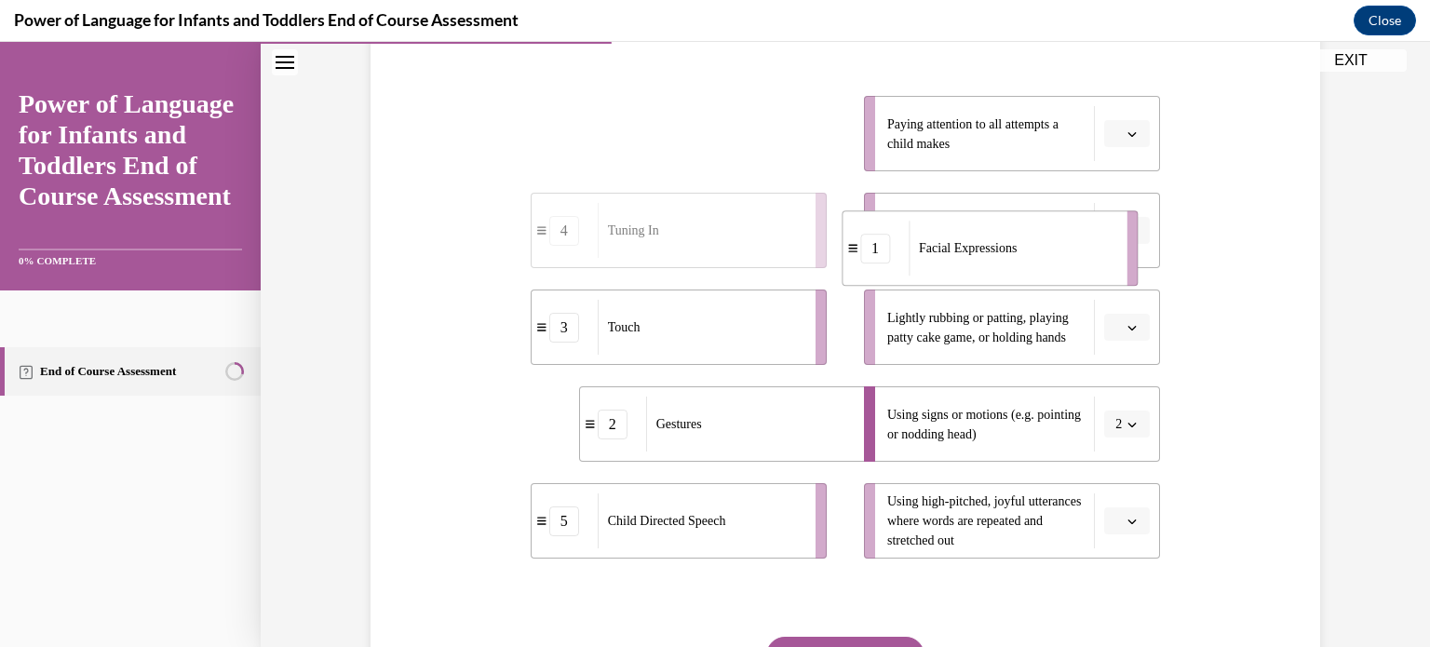
drag, startPoint x: 737, startPoint y: 123, endPoint x: 1049, endPoint y: 237, distance: 332.2
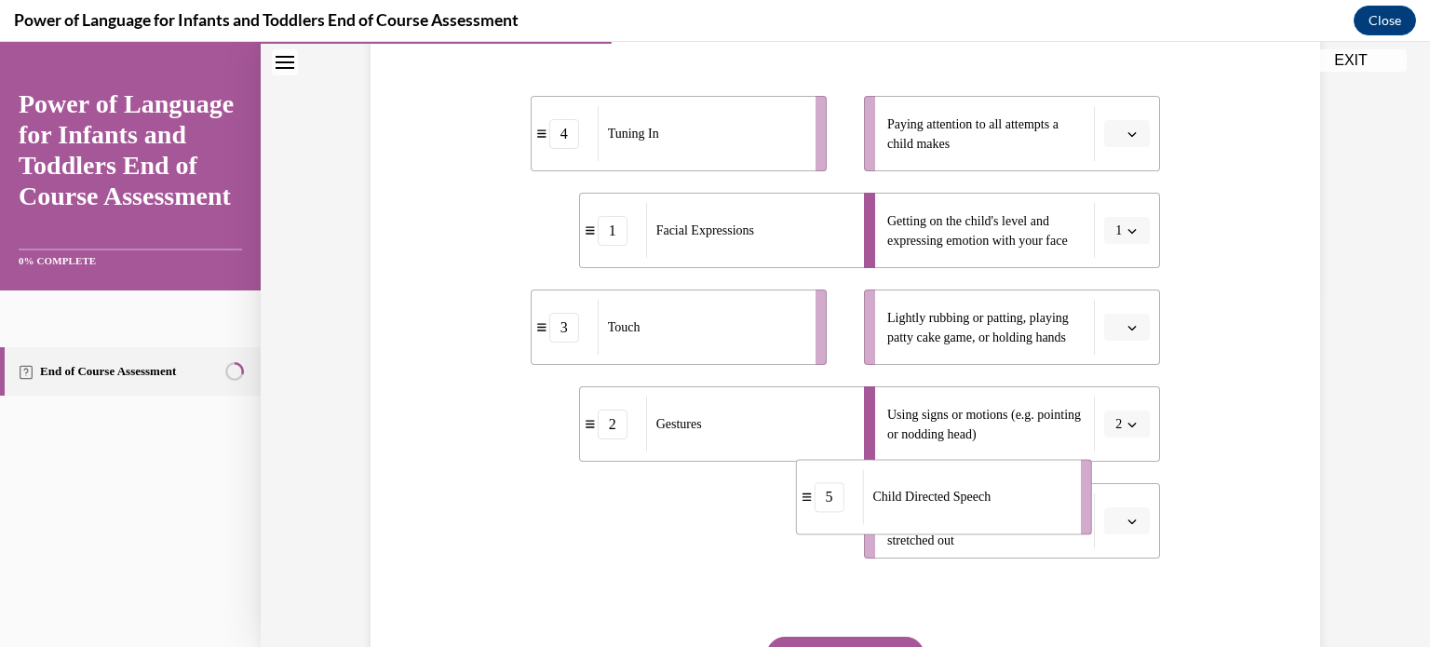
drag, startPoint x: 664, startPoint y: 546, endPoint x: 929, endPoint y: 524, distance: 266.3
click at [929, 524] on div "Child Directed Speech" at bounding box center [965, 496] width 206 height 55
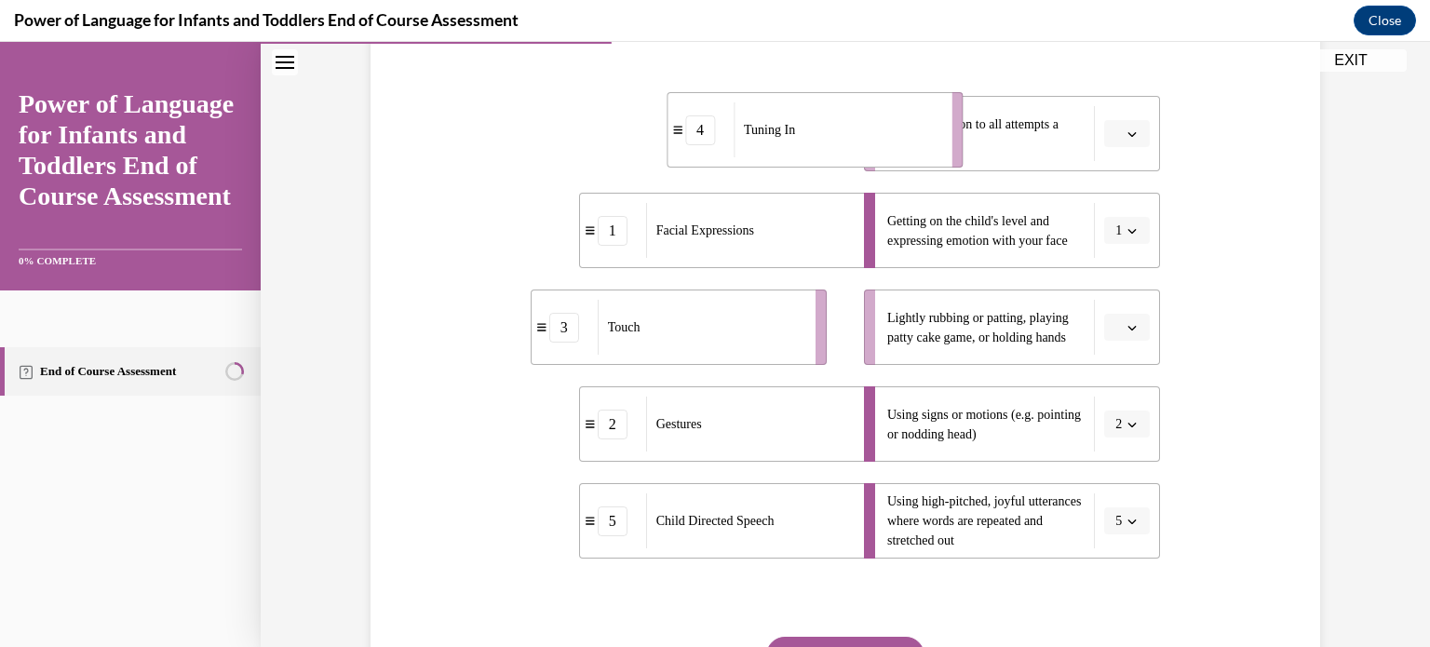
drag, startPoint x: 702, startPoint y: 164, endPoint x: 885, endPoint y: 161, distance: 183.4
click at [885, 161] on li "4 Tuning In" at bounding box center [815, 129] width 296 height 75
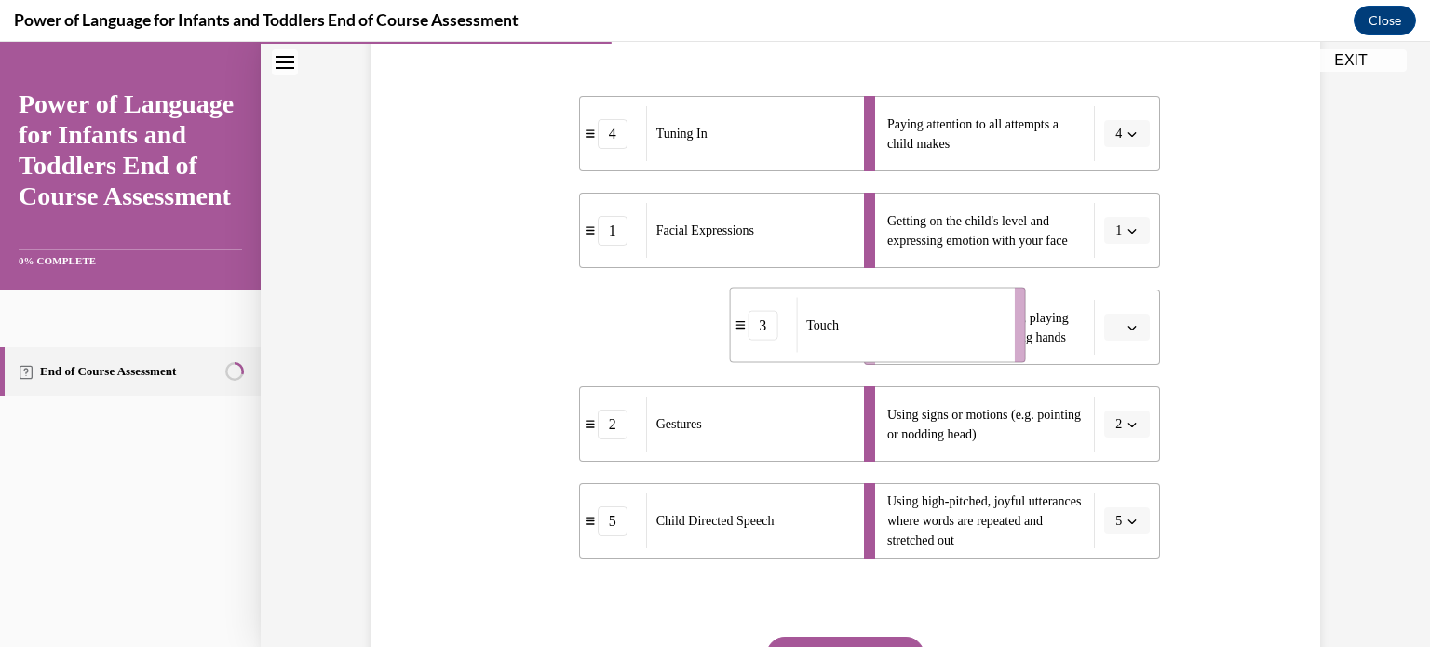
drag, startPoint x: 719, startPoint y: 330, endPoint x: 924, endPoint y: 328, distance: 204.8
click at [924, 328] on div "Touch" at bounding box center [899, 325] width 206 height 55
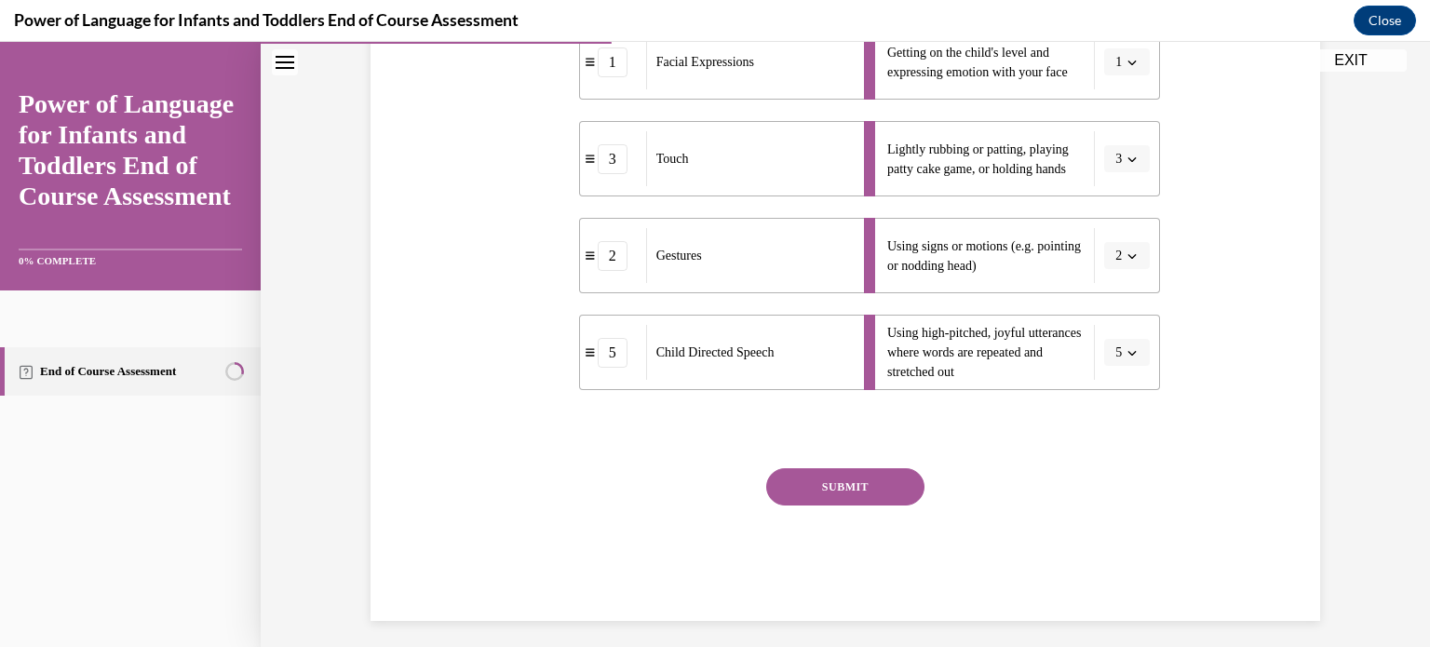
scroll to position [534, 0]
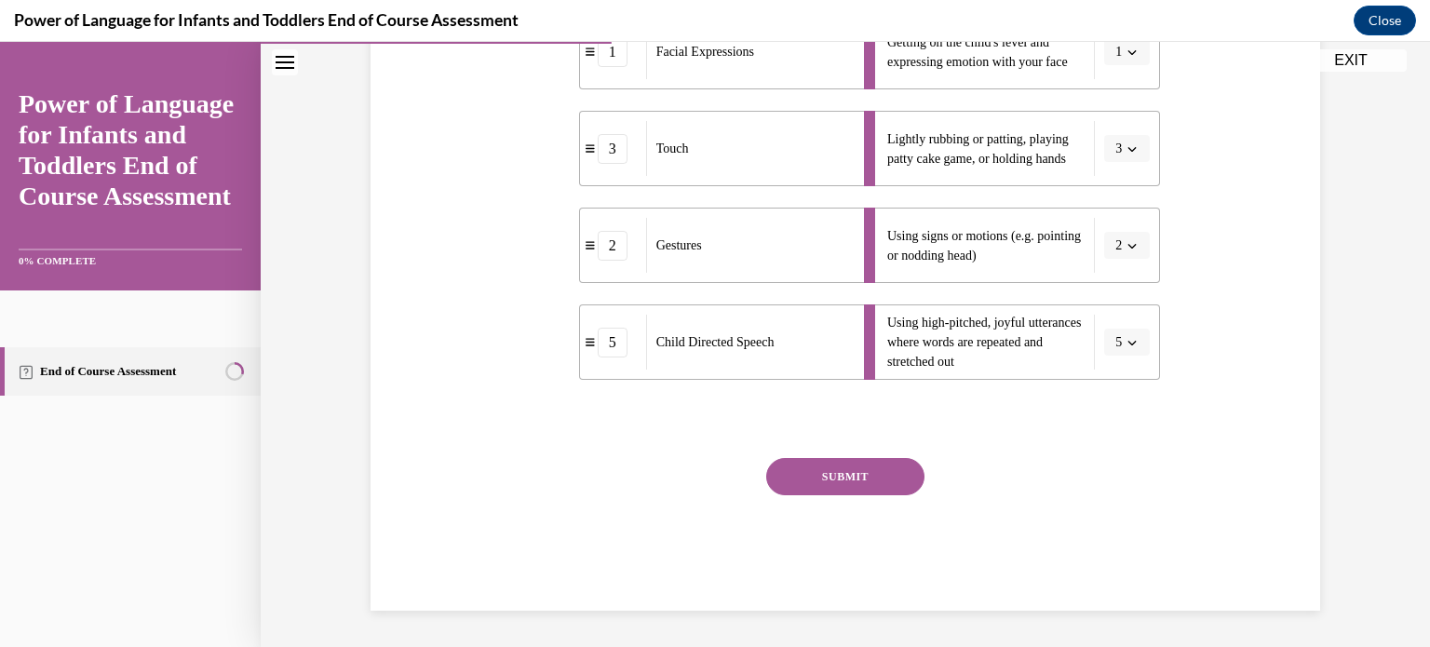
click at [845, 471] on button "SUBMIT" at bounding box center [845, 476] width 158 height 37
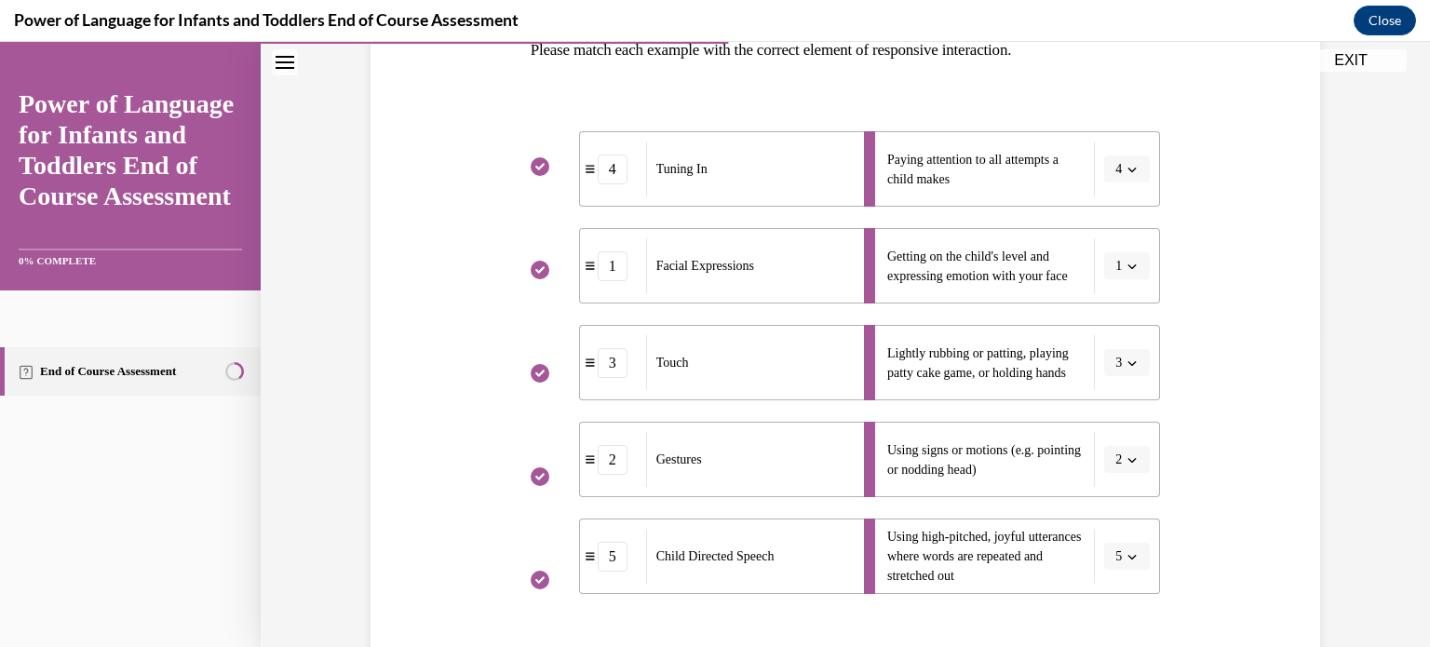
scroll to position [685, 0]
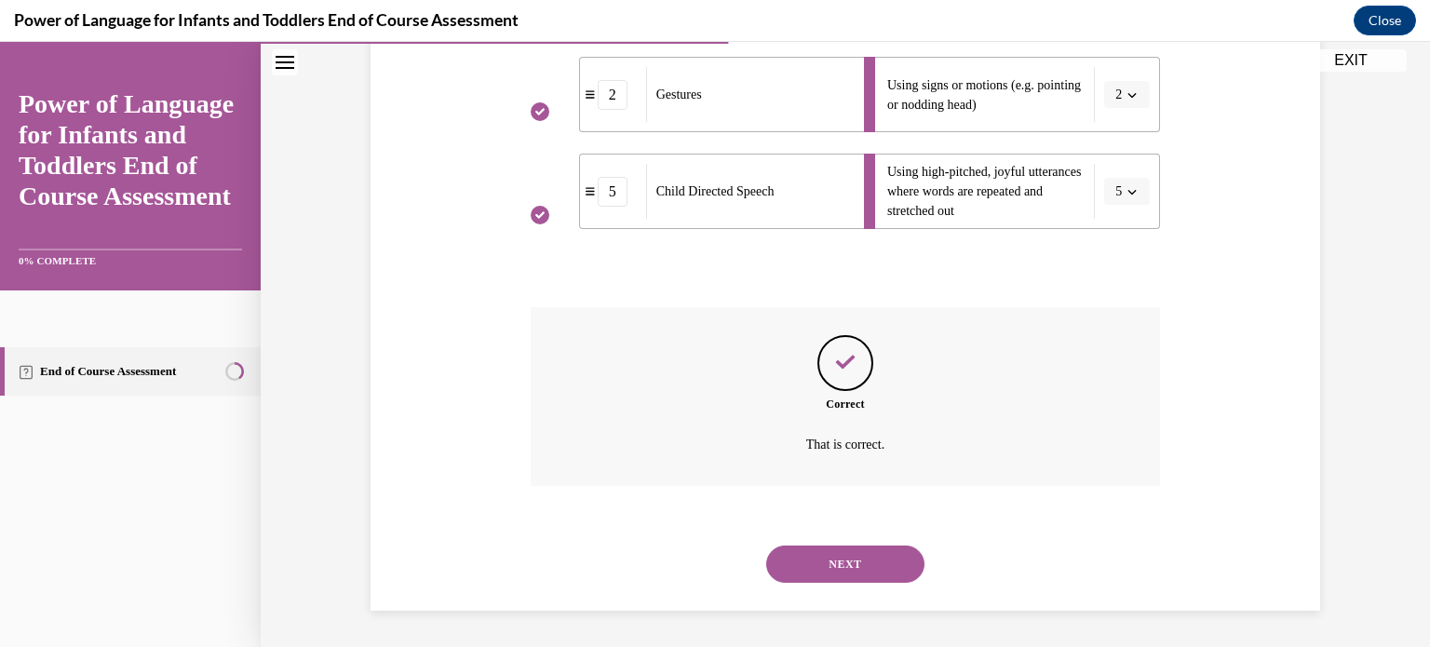
click at [812, 553] on button "NEXT" at bounding box center [845, 564] width 158 height 37
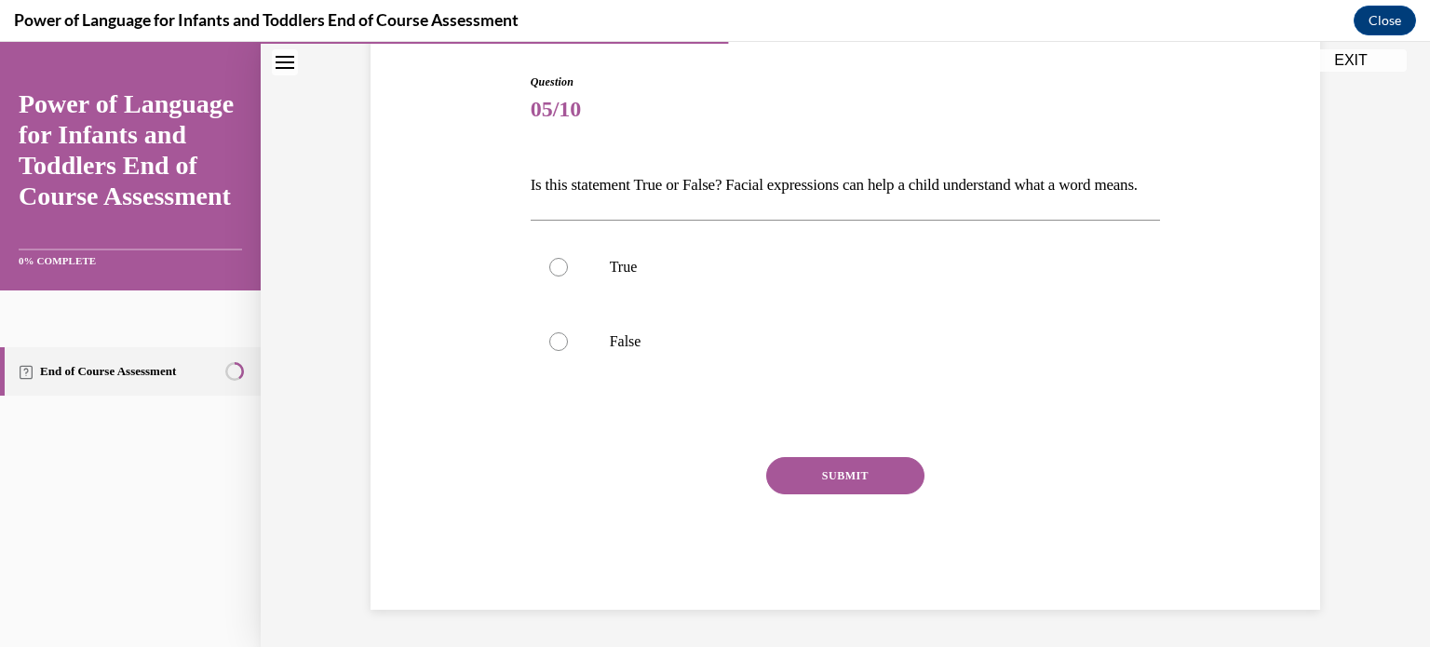
scroll to position [206, 0]
click at [549, 276] on div at bounding box center [558, 267] width 19 height 19
click at [549, 276] on input "True" at bounding box center [558, 267] width 19 height 19
radio input "true"
click at [819, 479] on button "SUBMIT" at bounding box center [845, 475] width 158 height 37
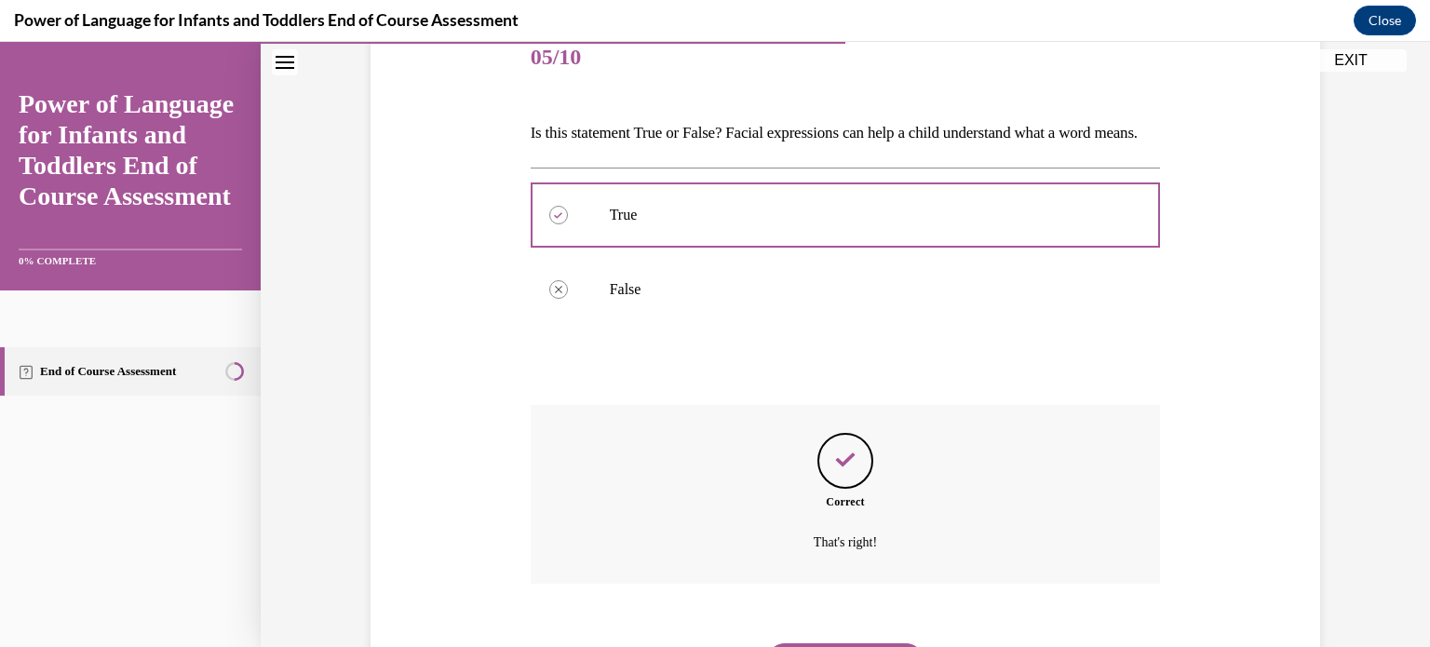
scroll to position [367, 0]
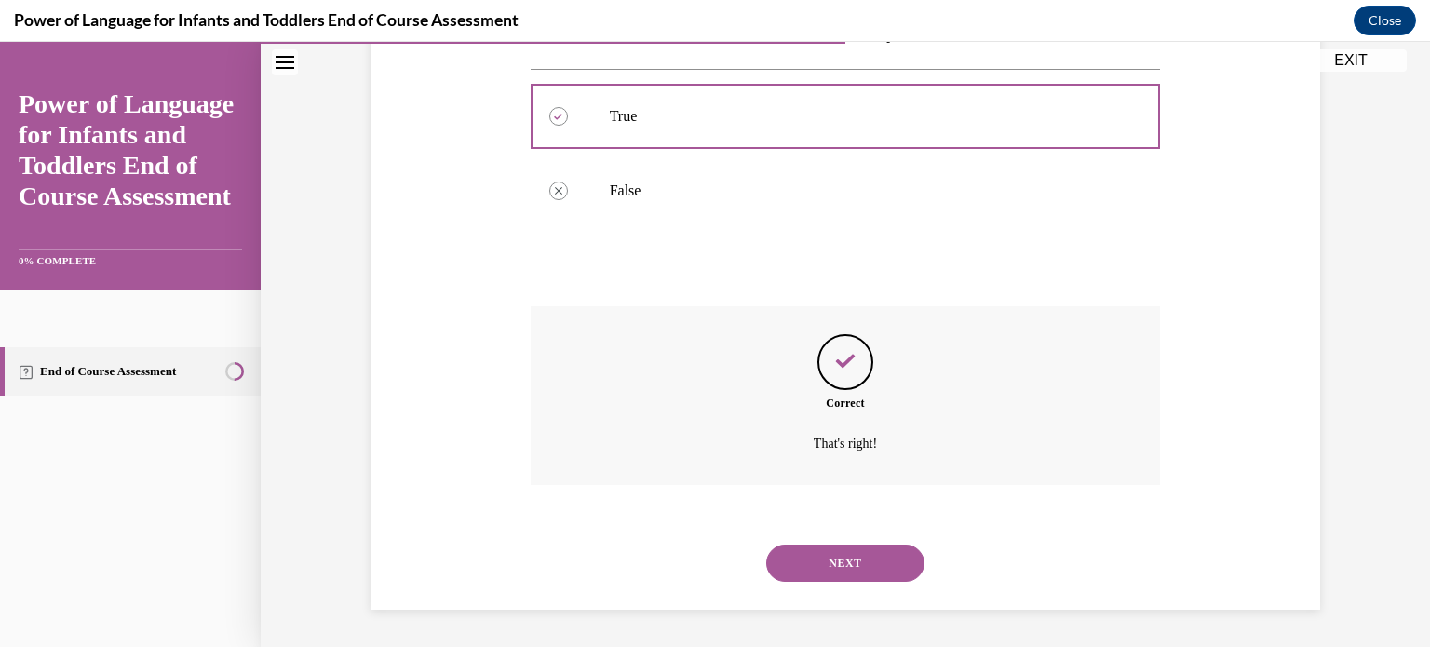
click at [828, 555] on button "NEXT" at bounding box center [845, 563] width 158 height 37
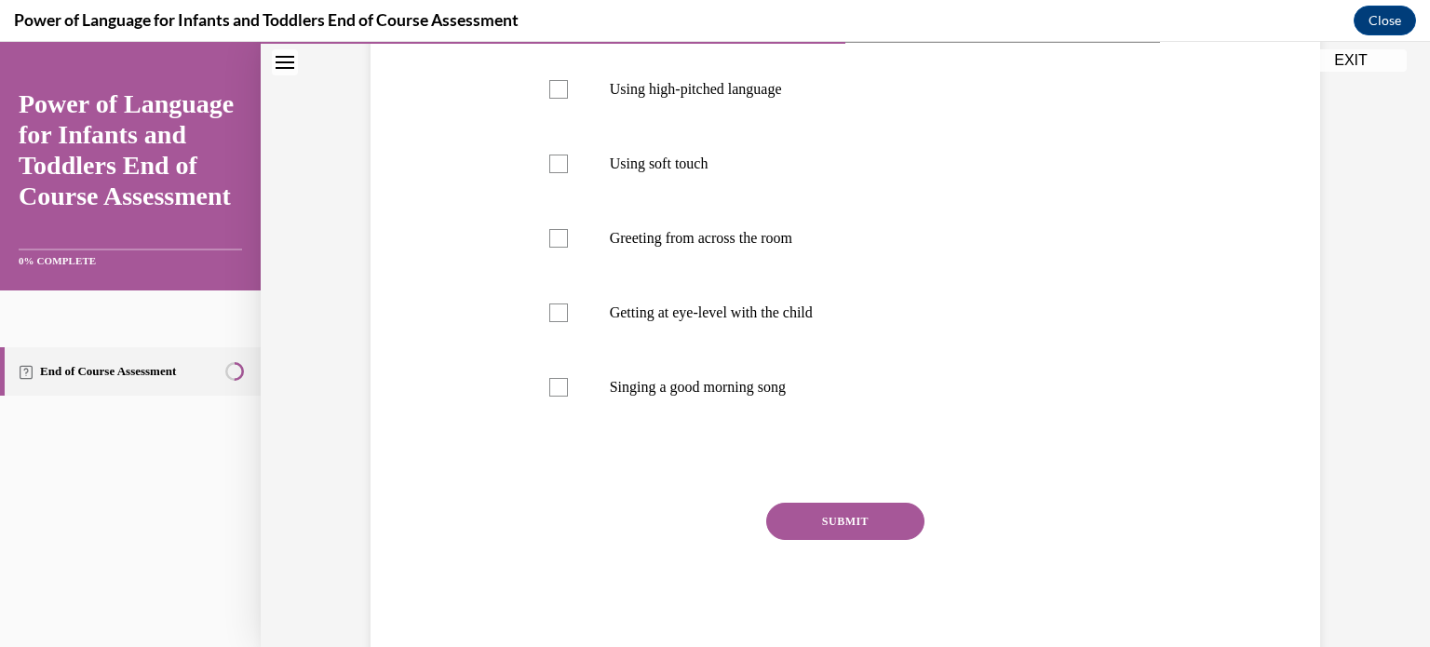
scroll to position [240, 0]
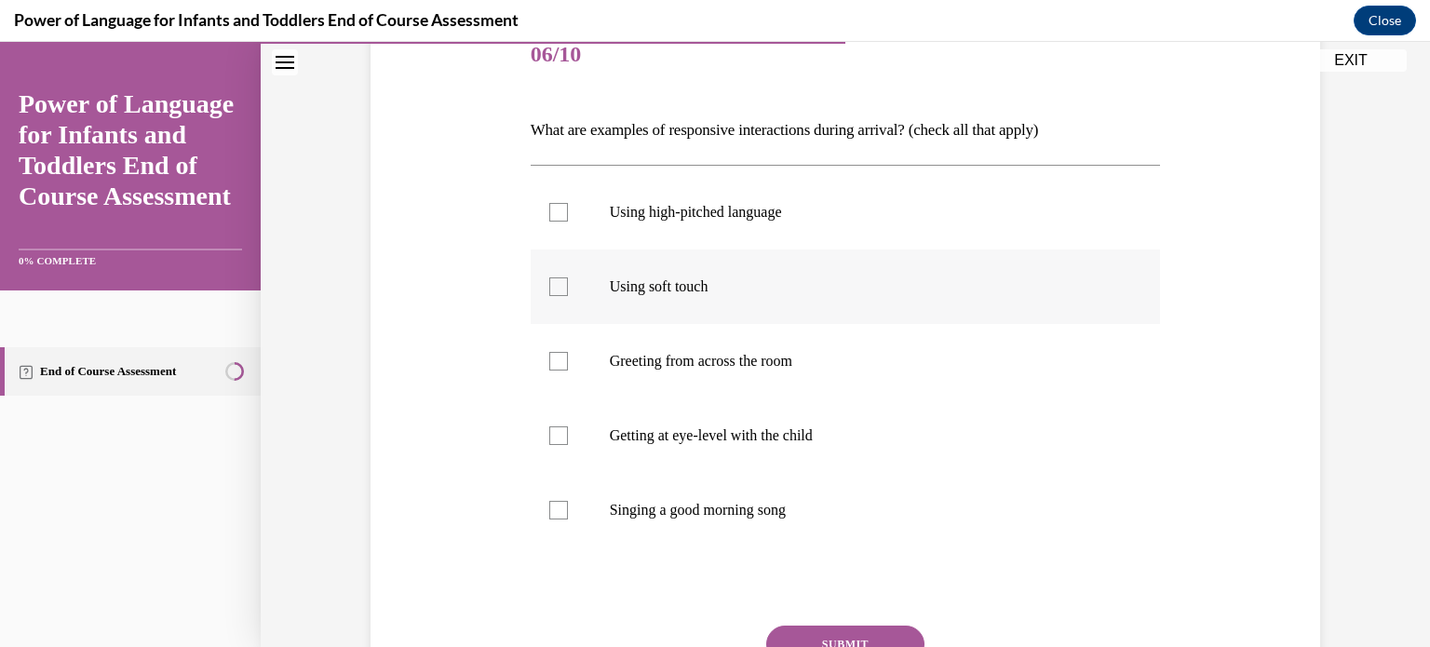
click at [549, 291] on div at bounding box center [558, 286] width 19 height 19
click at [549, 291] on input "Using soft touch" at bounding box center [558, 286] width 19 height 19
checkbox input "true"
click at [562, 437] on label "Getting at eye-level with the child" at bounding box center [846, 435] width 630 height 74
click at [562, 437] on input "Getting at eye-level with the child" at bounding box center [558, 435] width 19 height 19
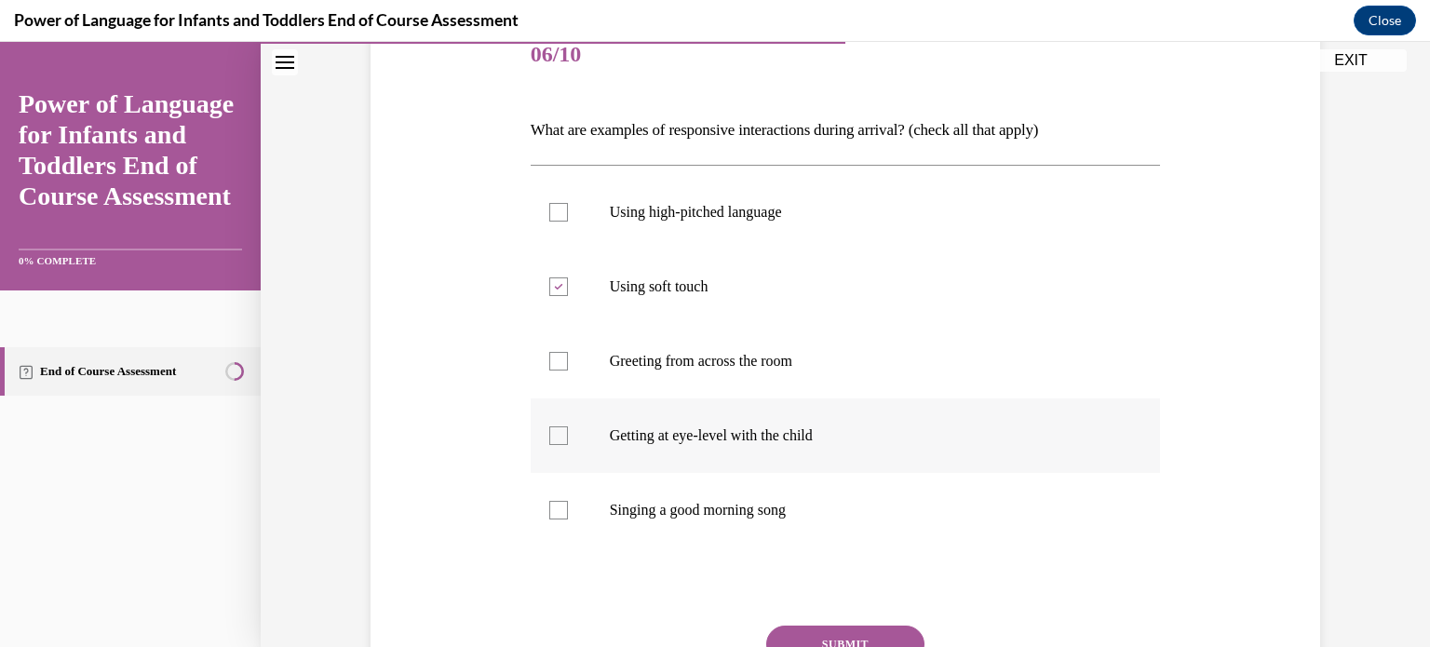
checkbox input "true"
click at [549, 510] on div at bounding box center [558, 510] width 19 height 19
click at [549, 510] on input "Singing a good morning song" at bounding box center [558, 510] width 19 height 19
checkbox input "true"
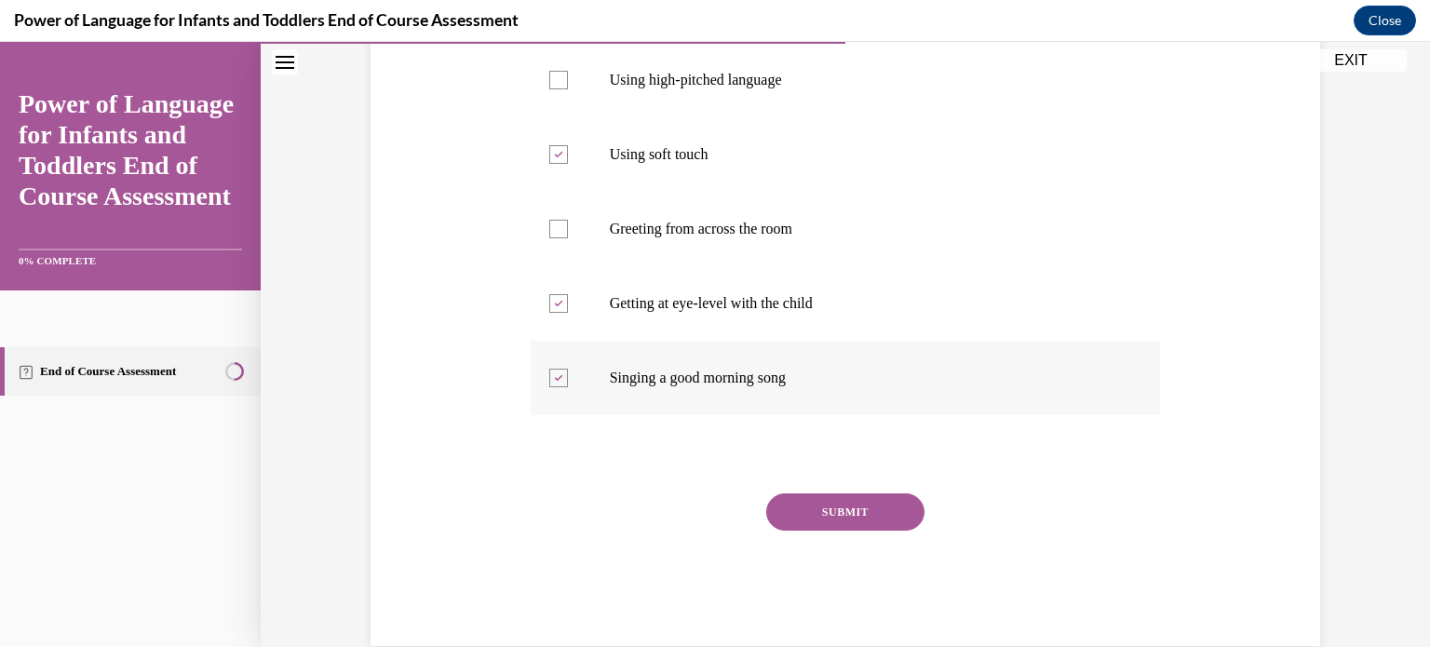
scroll to position [387, 0]
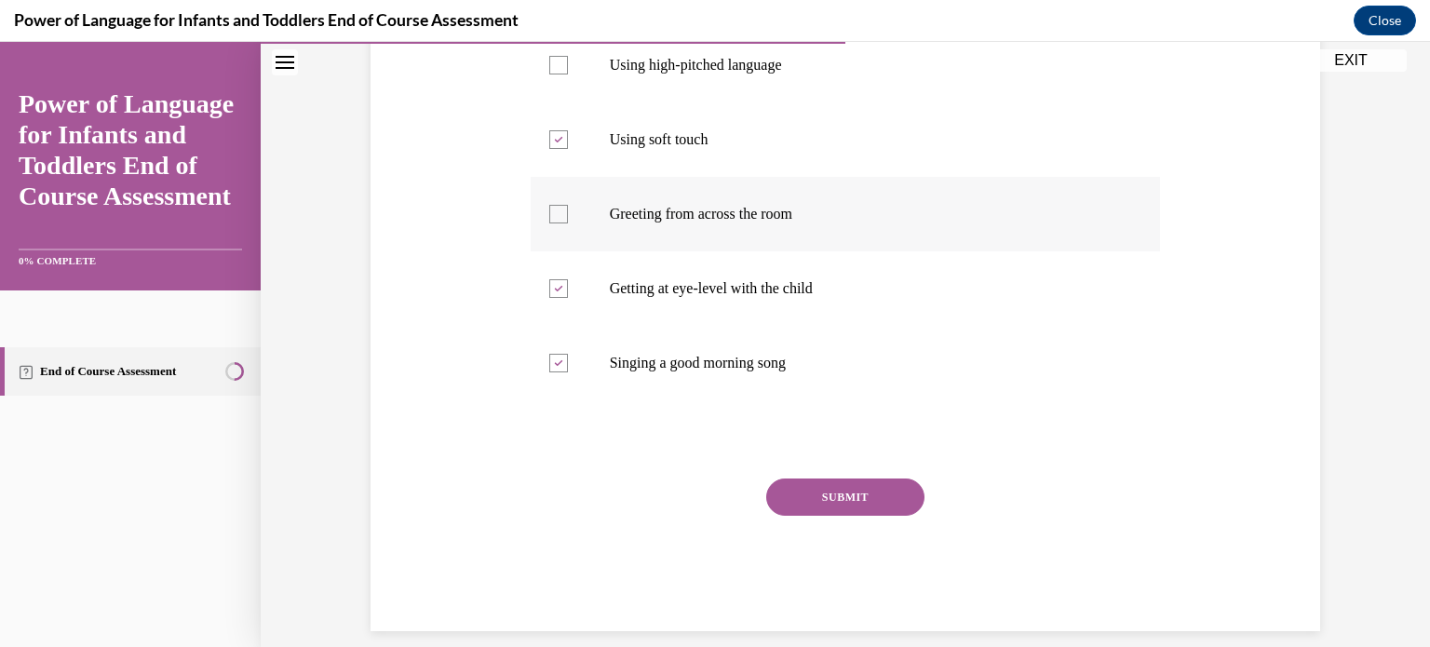
click at [549, 212] on div at bounding box center [558, 214] width 19 height 19
click at [549, 212] on input "Greeting from across the room" at bounding box center [558, 214] width 19 height 19
checkbox input "true"
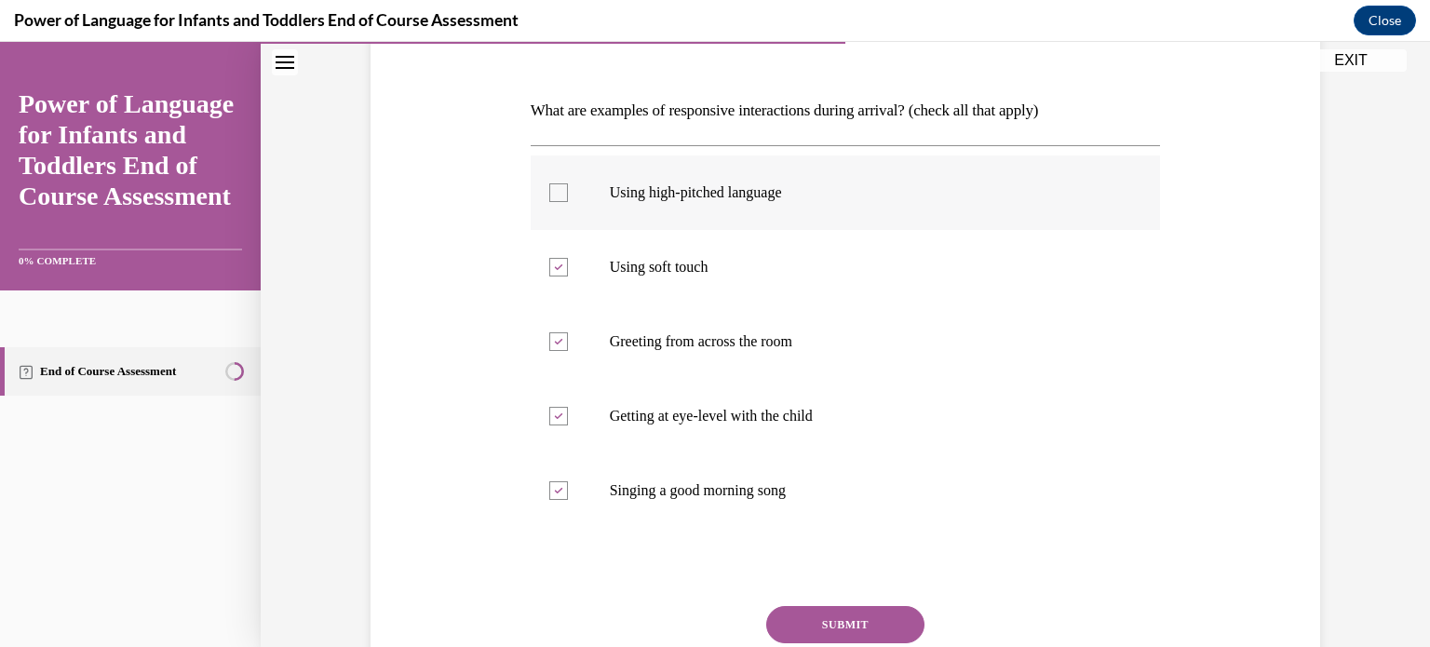
click at [550, 189] on div at bounding box center [558, 192] width 19 height 19
click at [550, 189] on input "Using high-pitched language" at bounding box center [558, 192] width 19 height 19
checkbox input "true"
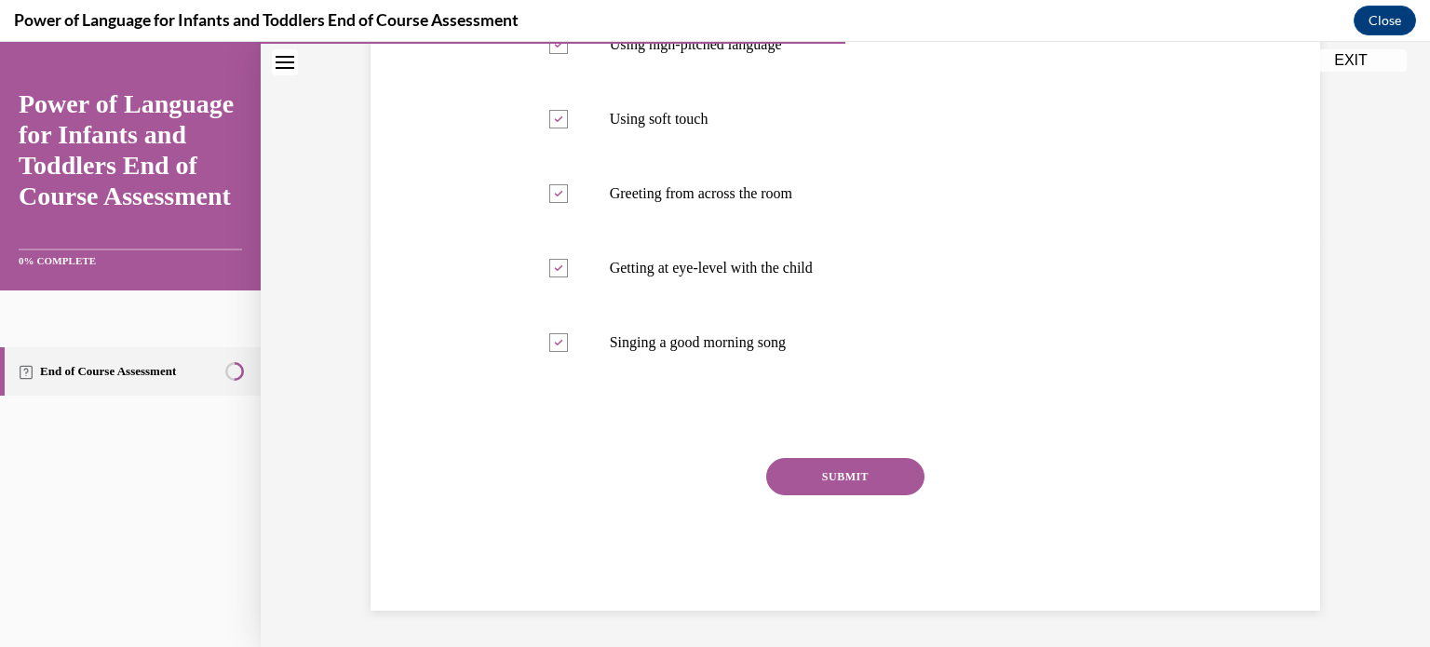
click at [822, 484] on button "SUBMIT" at bounding box center [845, 476] width 158 height 37
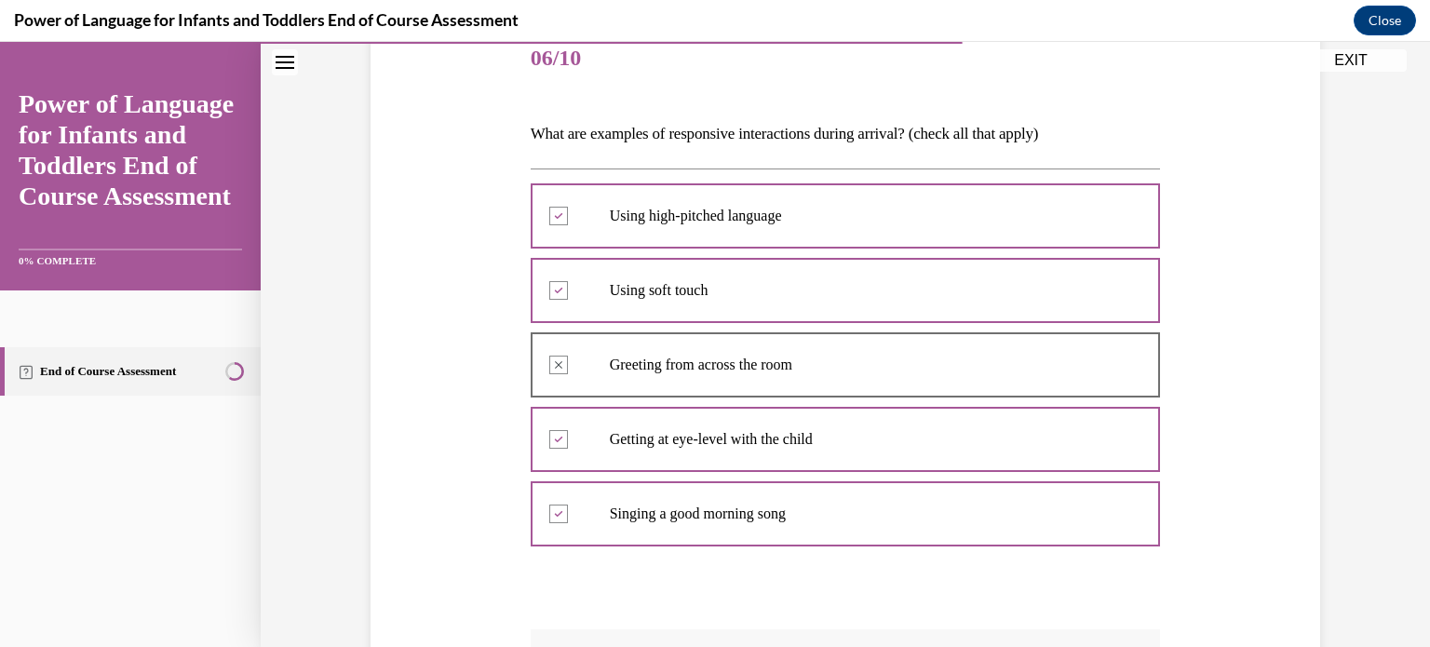
scroll to position [581, 0]
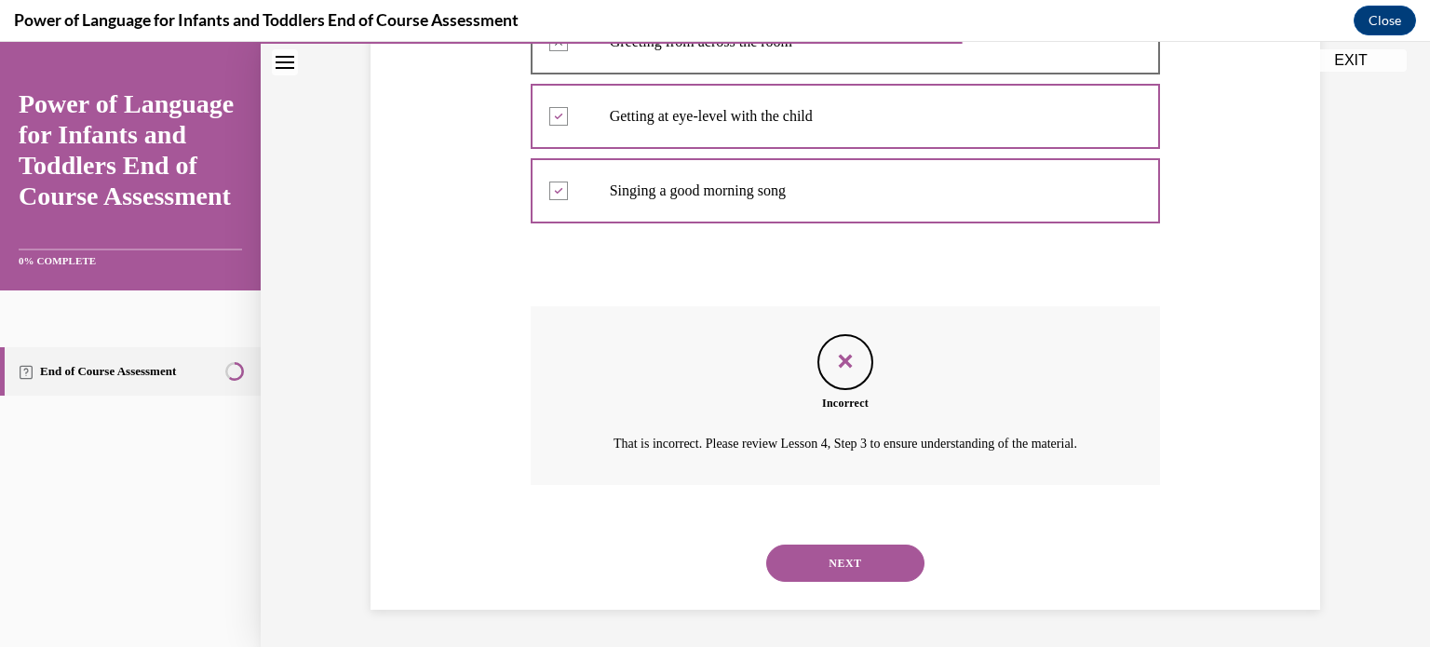
click at [851, 556] on button "NEXT" at bounding box center [845, 563] width 158 height 37
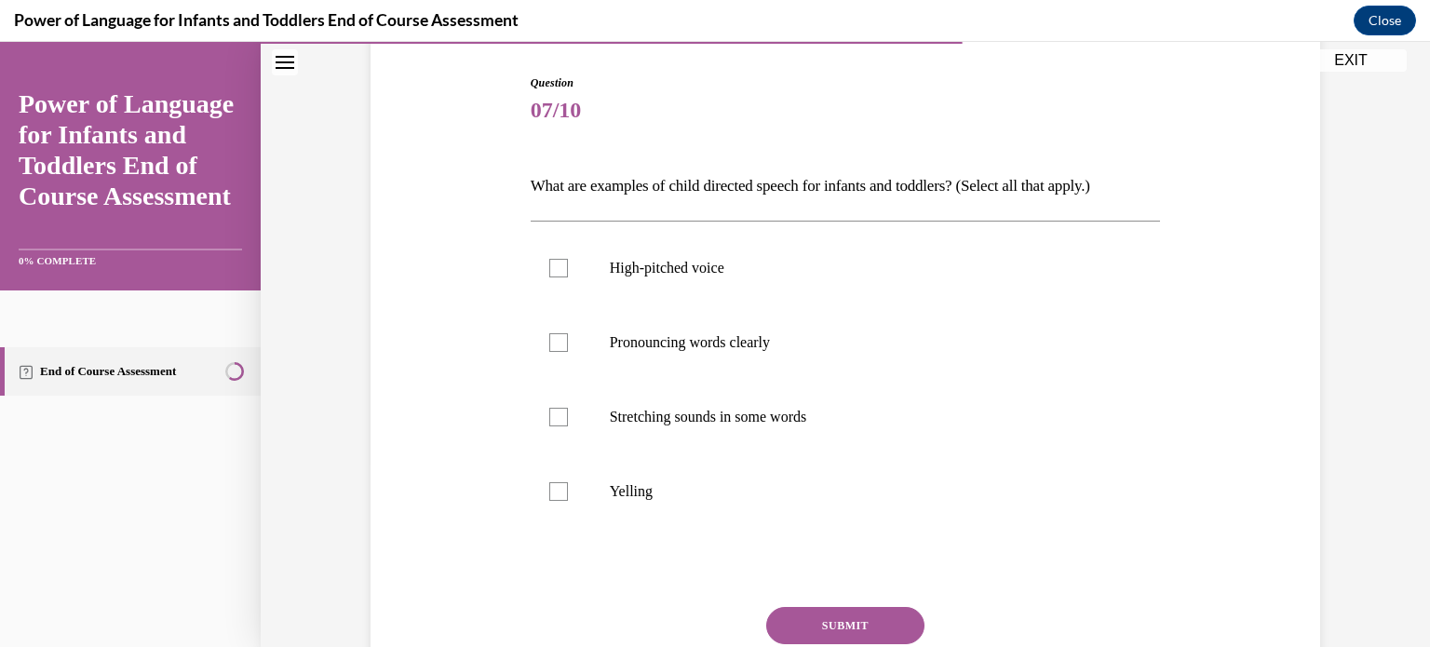
scroll to position [190, 0]
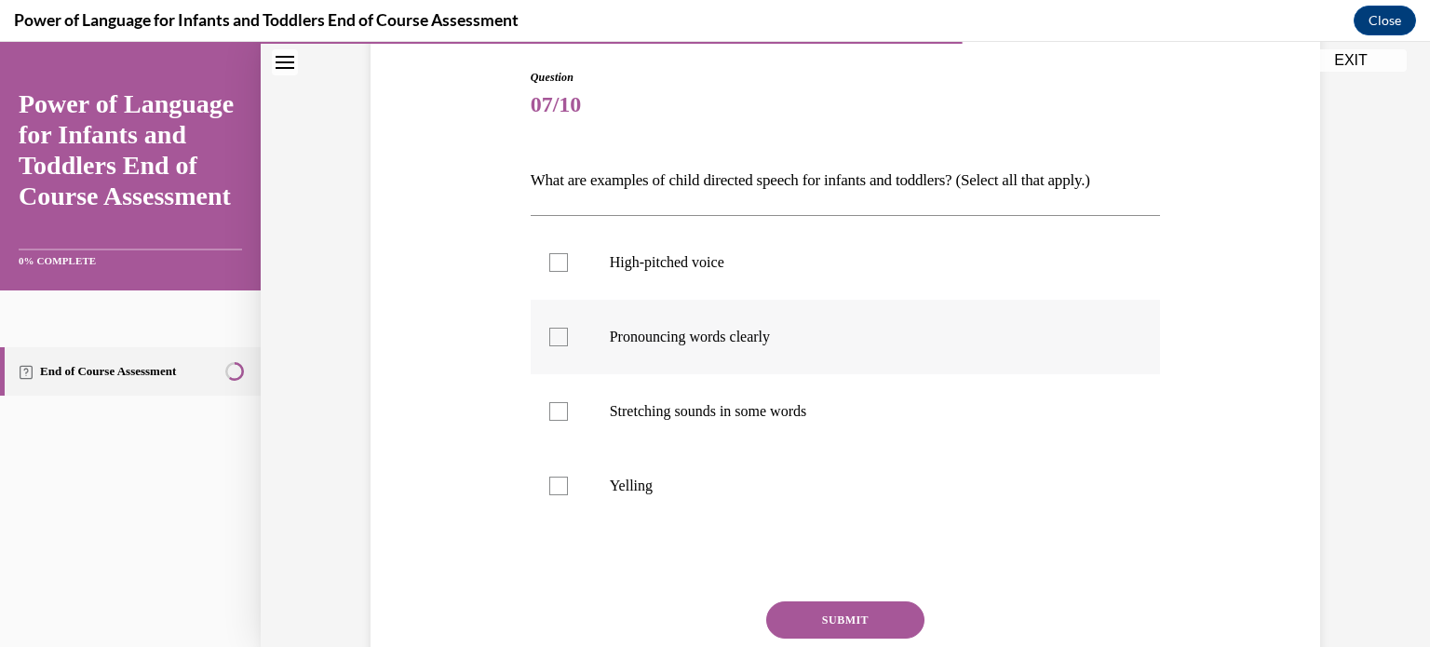
click at [551, 345] on div at bounding box center [558, 337] width 19 height 19
click at [551, 345] on input "Pronouncing words clearly" at bounding box center [558, 337] width 19 height 19
checkbox input "true"
click at [560, 420] on label "Stretching sounds in some words" at bounding box center [846, 411] width 630 height 74
click at [560, 420] on input "Stretching sounds in some words" at bounding box center [558, 411] width 19 height 19
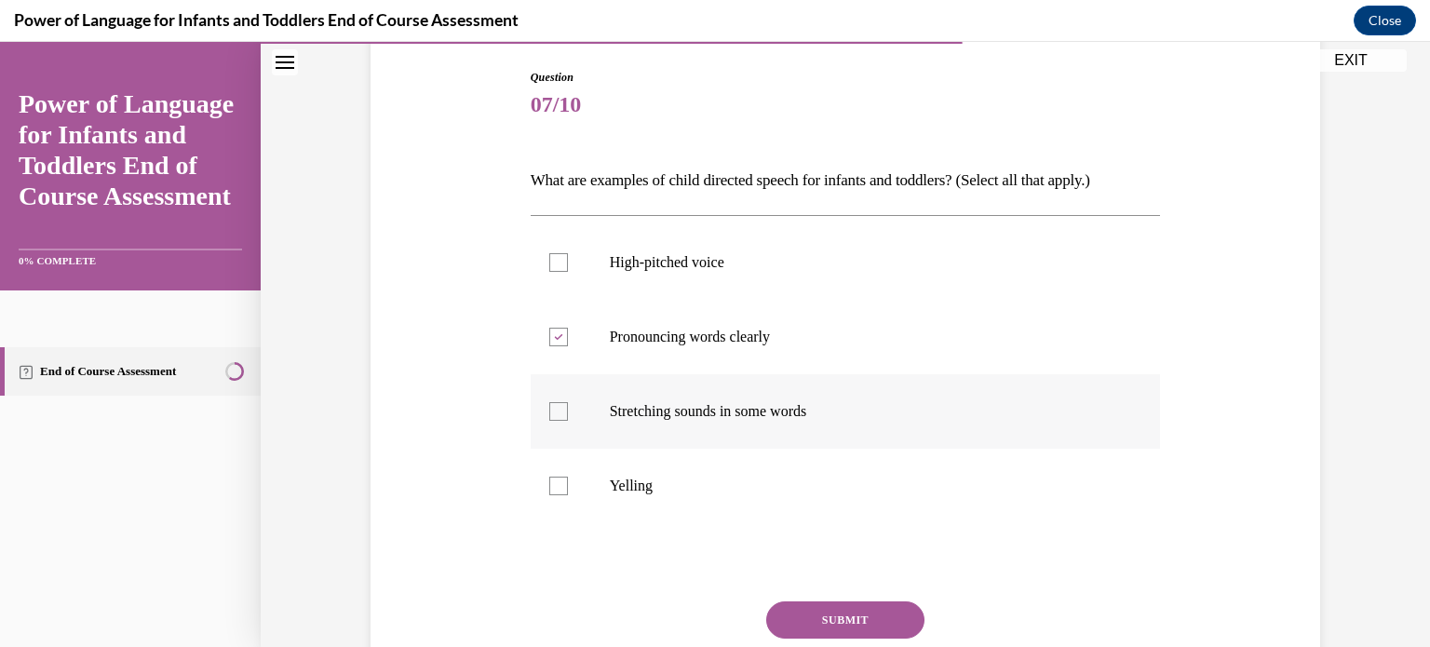
checkbox input "true"
click at [827, 612] on button "SUBMIT" at bounding box center [845, 619] width 158 height 37
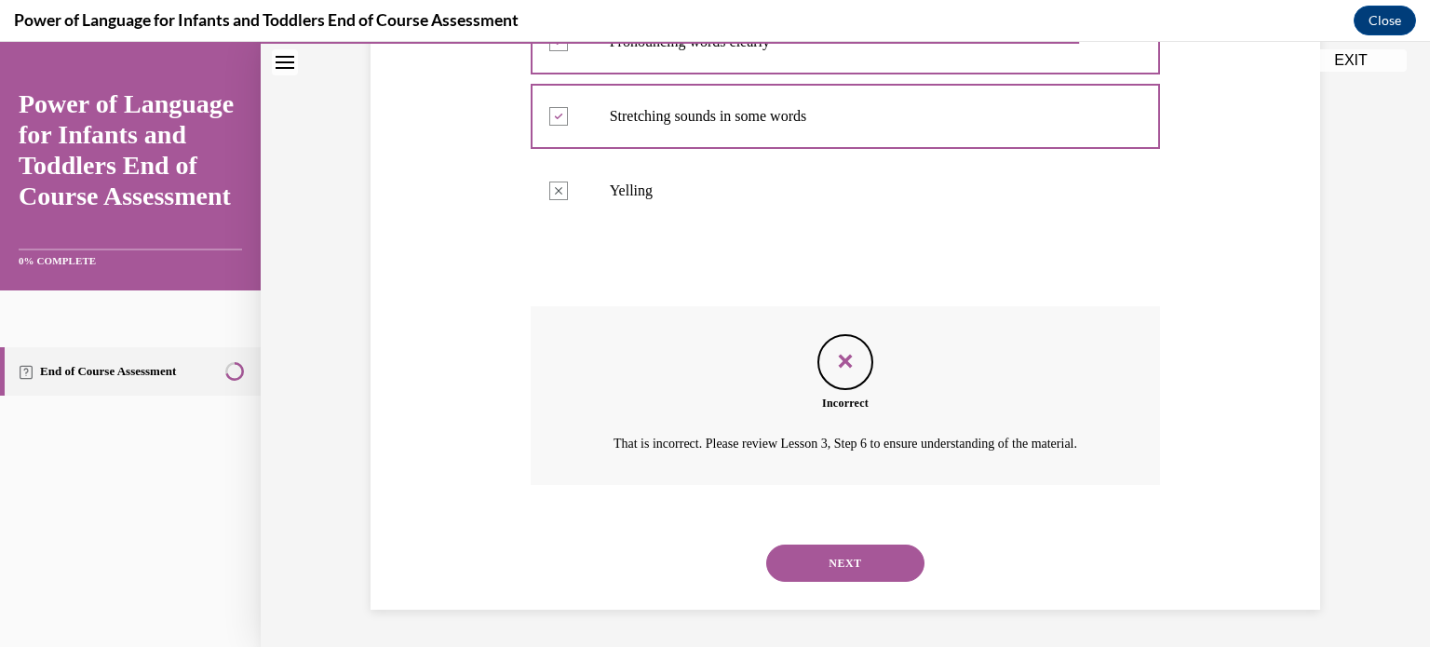
scroll to position [506, 0]
click at [827, 559] on button "NEXT" at bounding box center [845, 563] width 158 height 37
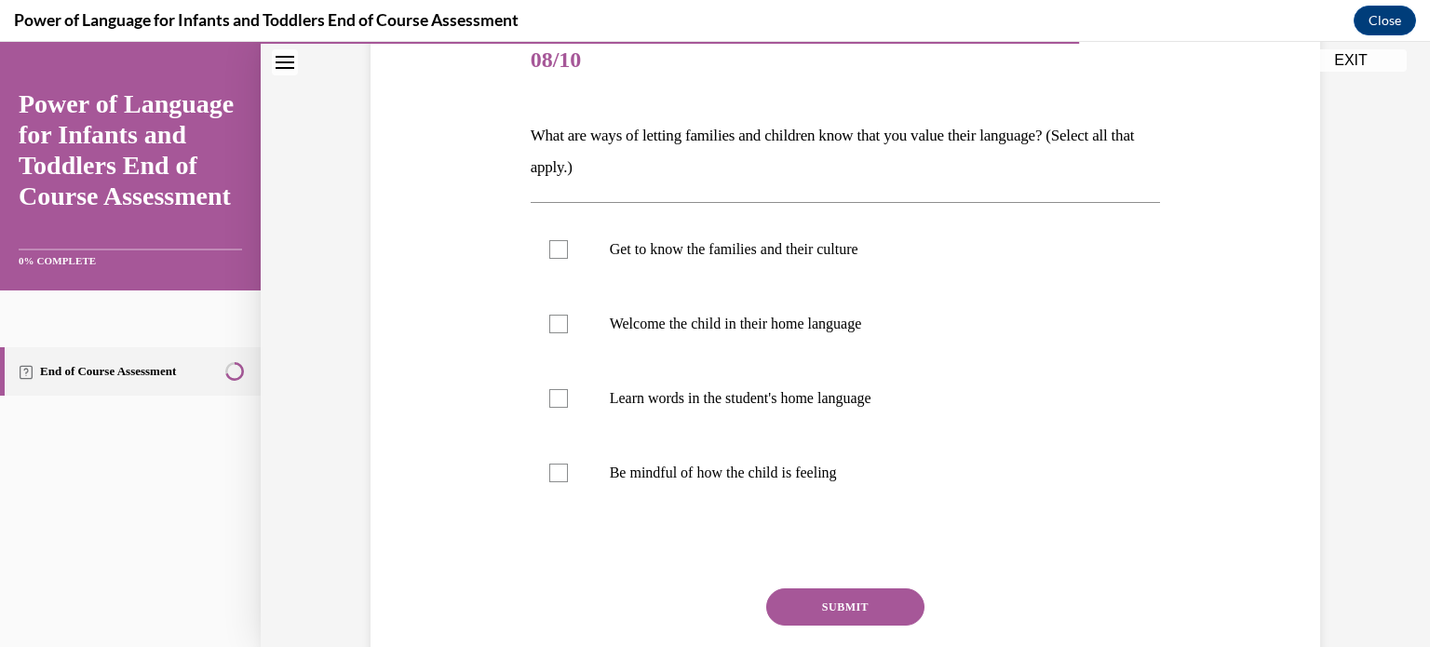
scroll to position [235, 0]
click at [551, 244] on div at bounding box center [558, 249] width 19 height 19
click at [551, 244] on input "Get to know the families and their culture" at bounding box center [558, 249] width 19 height 19
checkbox input "true"
click at [551, 323] on div at bounding box center [558, 324] width 19 height 19
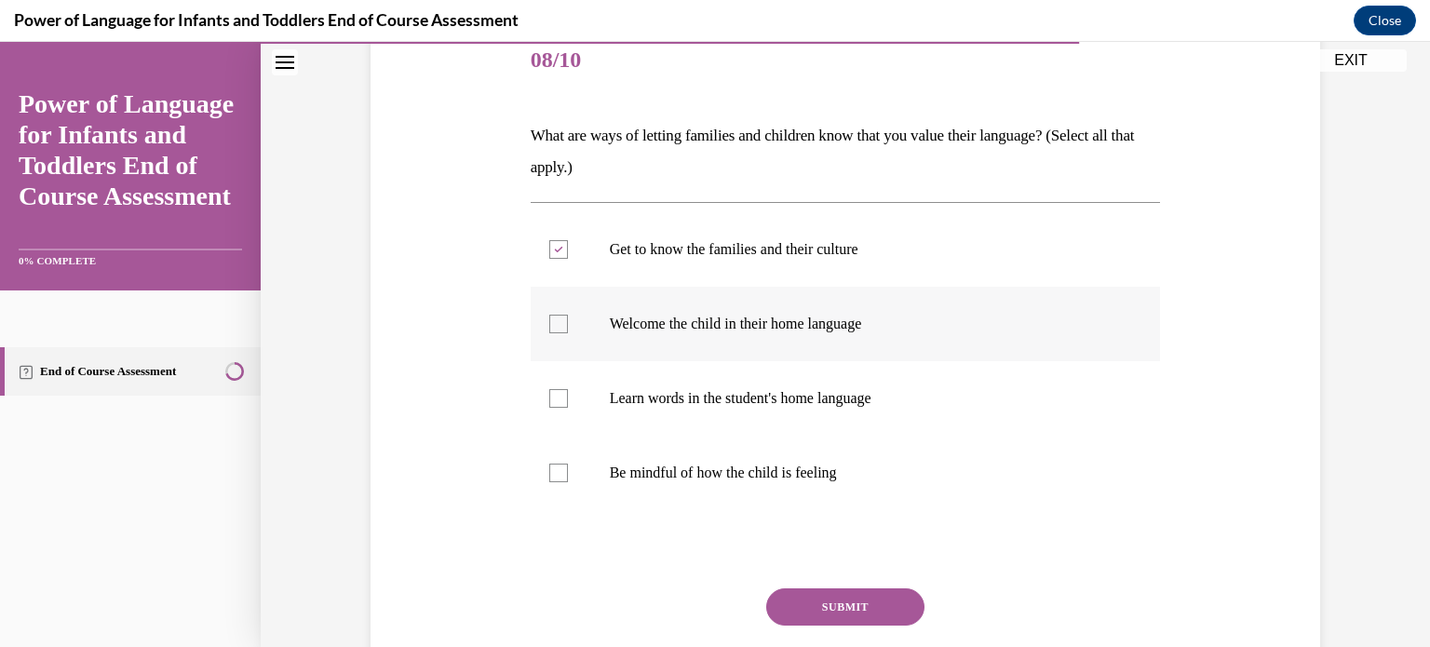
click at [551, 323] on input "Welcome the child in their home language" at bounding box center [558, 324] width 19 height 19
checkbox input "true"
click at [549, 401] on div at bounding box center [558, 398] width 19 height 19
click at [549, 401] on input "Learn words in the student's home language" at bounding box center [558, 398] width 19 height 19
checkbox input "true"
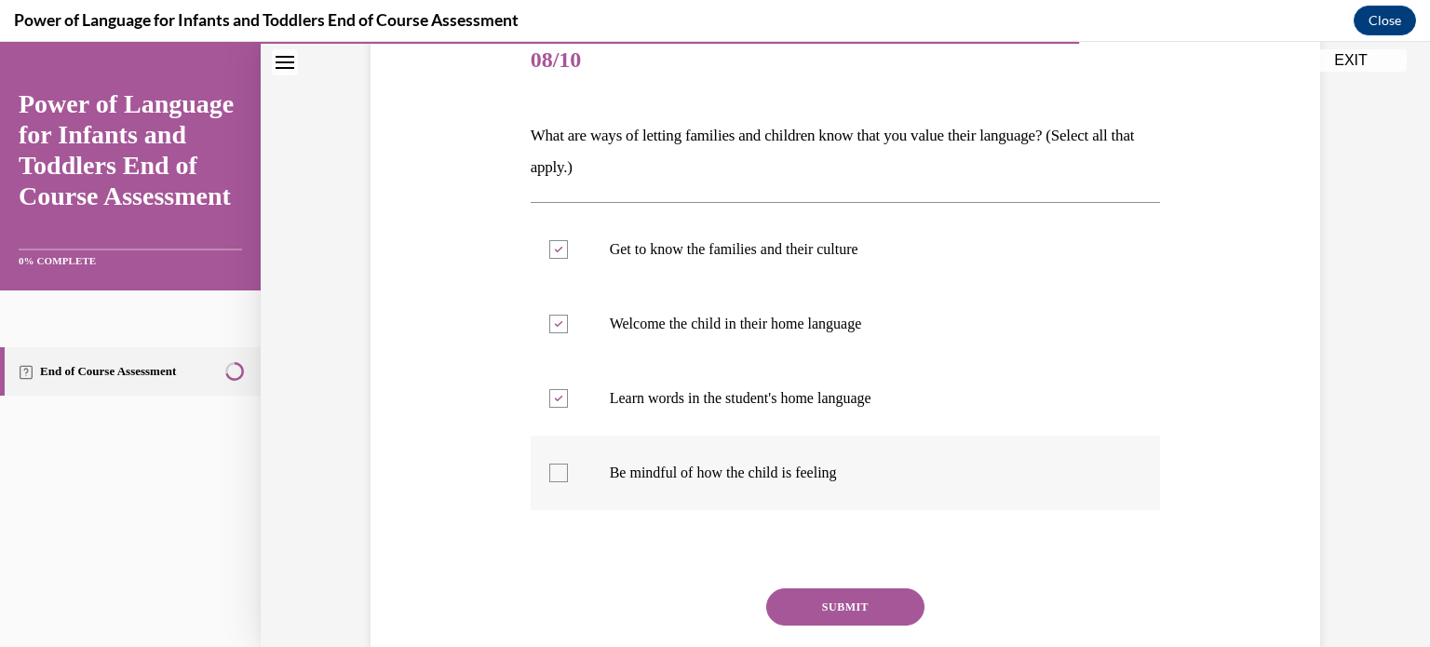
click at [549, 471] on div at bounding box center [558, 473] width 19 height 19
click at [549, 471] on input "Be mindful of how the child is feeling" at bounding box center [558, 473] width 19 height 19
click at [549, 466] on div at bounding box center [558, 473] width 19 height 19
click at [549, 466] on input "Be mindful of how the child is feeling" at bounding box center [558, 473] width 19 height 19
checkbox input "false"
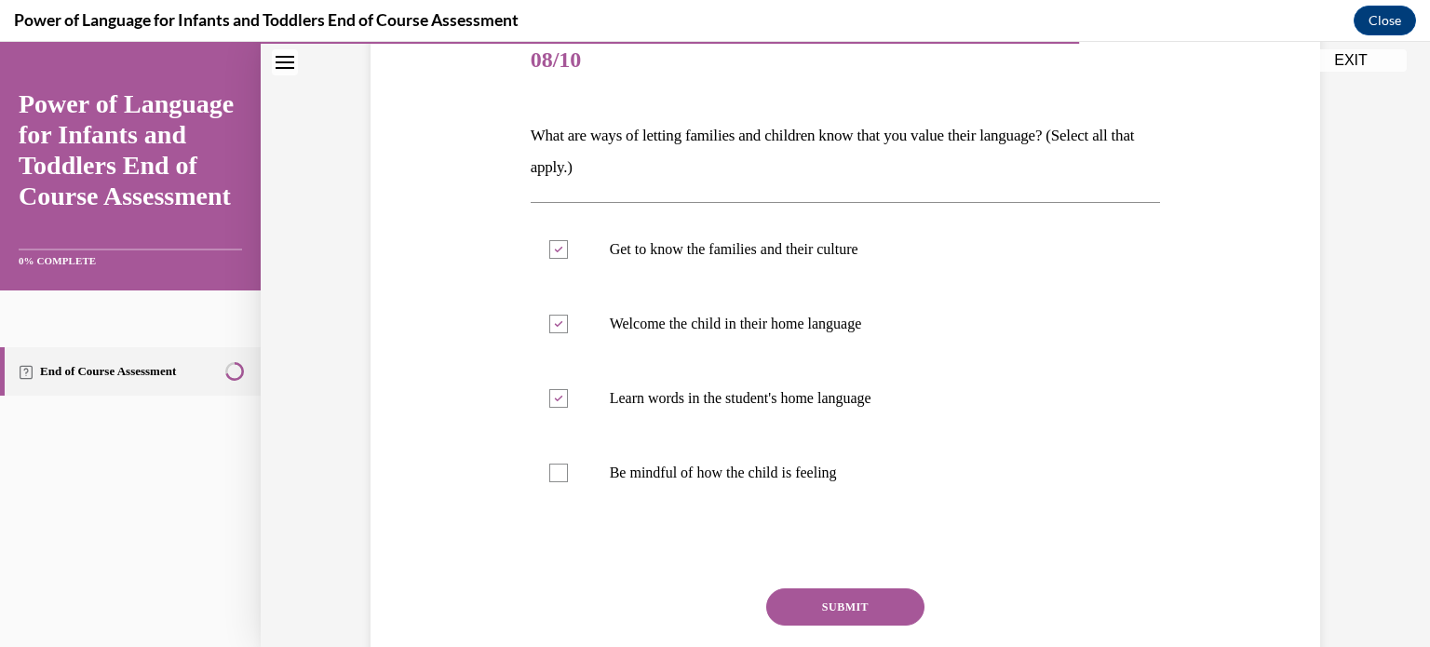
click at [822, 604] on button "SUBMIT" at bounding box center [845, 606] width 158 height 37
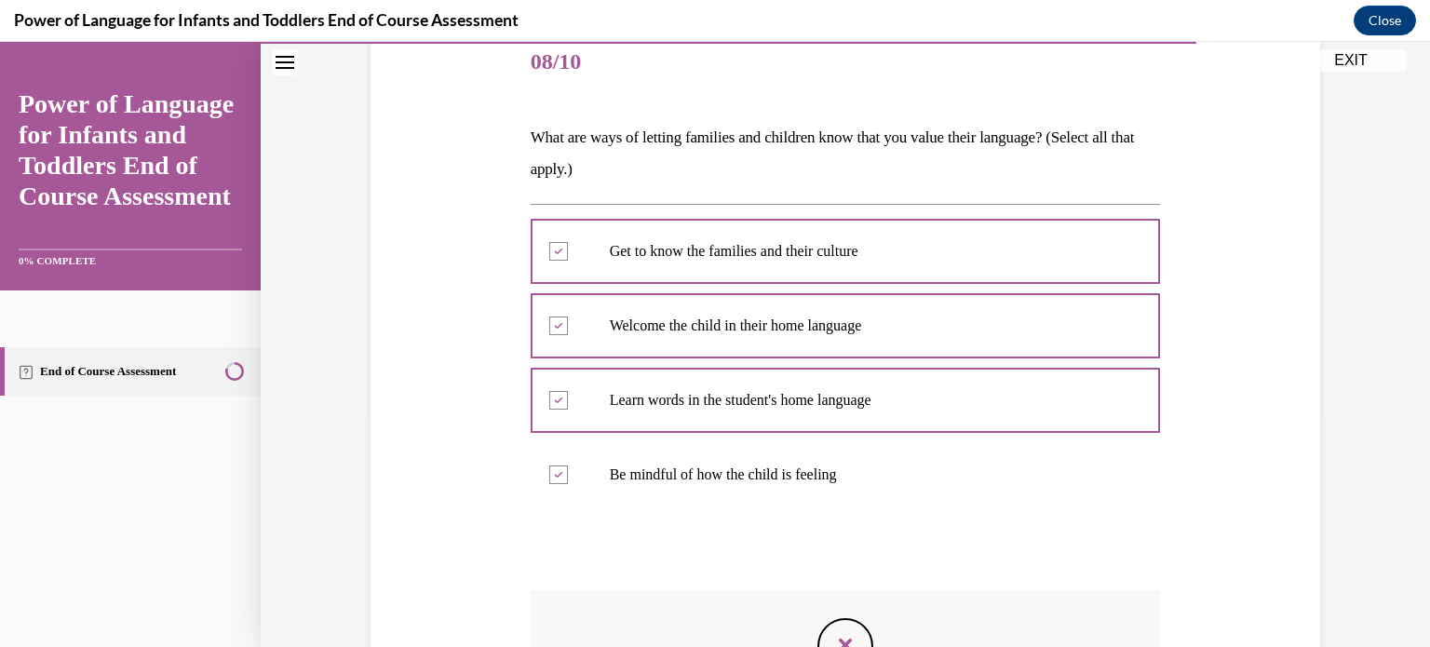
scroll to position [538, 0]
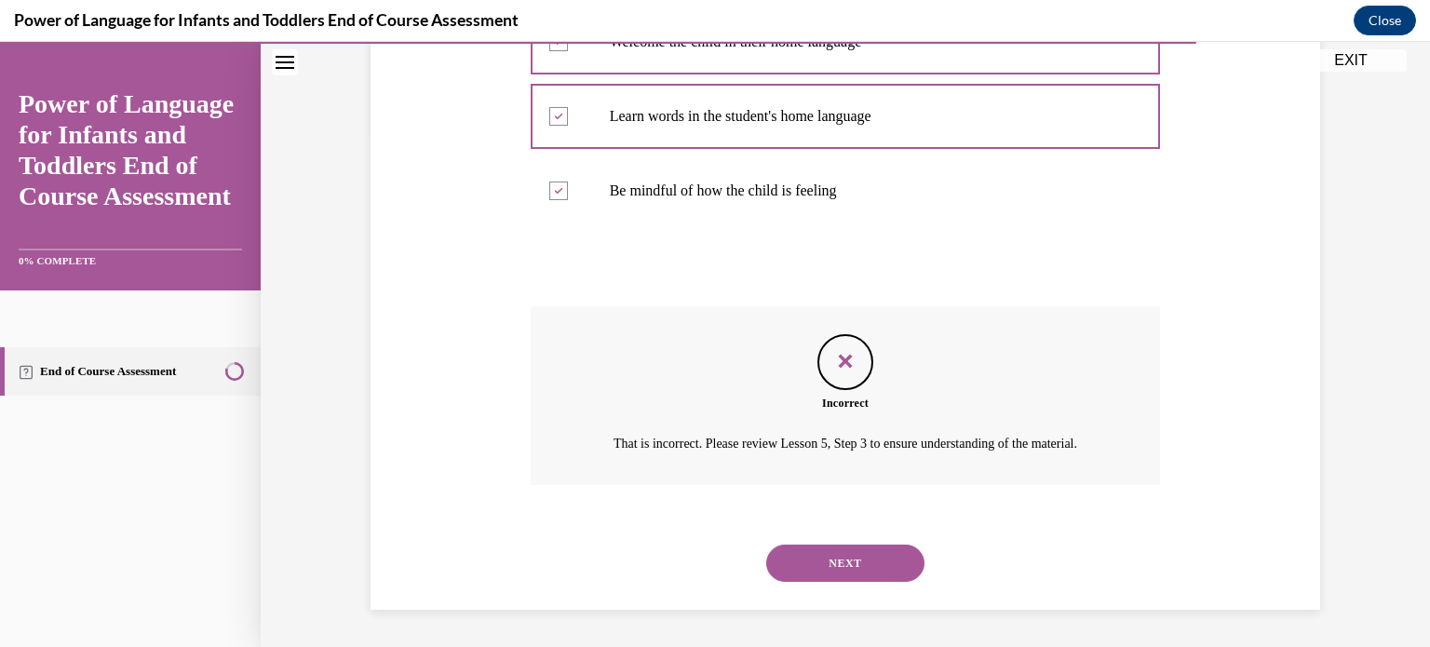
click at [824, 572] on button "NEXT" at bounding box center [845, 563] width 158 height 37
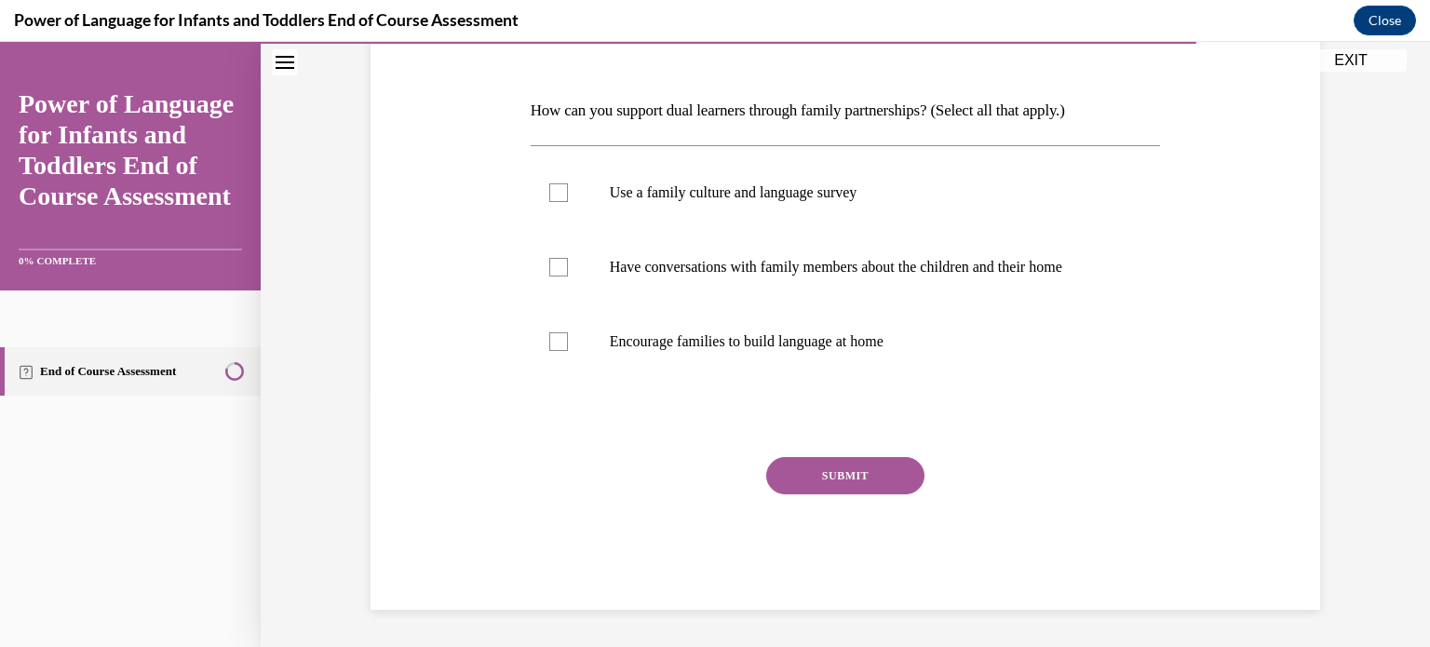
scroll to position [207, 0]
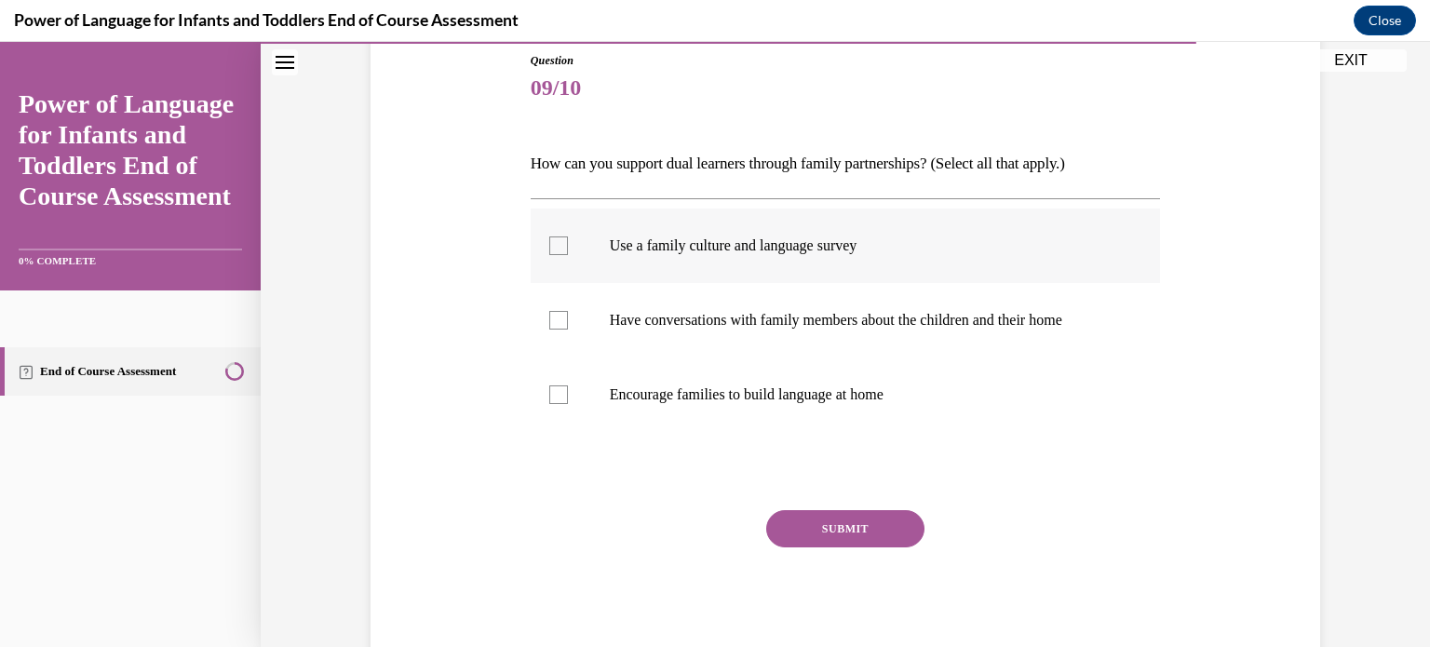
click at [552, 247] on div at bounding box center [558, 245] width 19 height 19
click at [552, 247] on input "Use a family culture and language survey" at bounding box center [558, 245] width 19 height 19
checkbox input "true"
click at [549, 314] on div at bounding box center [558, 320] width 19 height 19
click at [549, 314] on input "Have conversations with family members about the children and their home" at bounding box center [558, 320] width 19 height 19
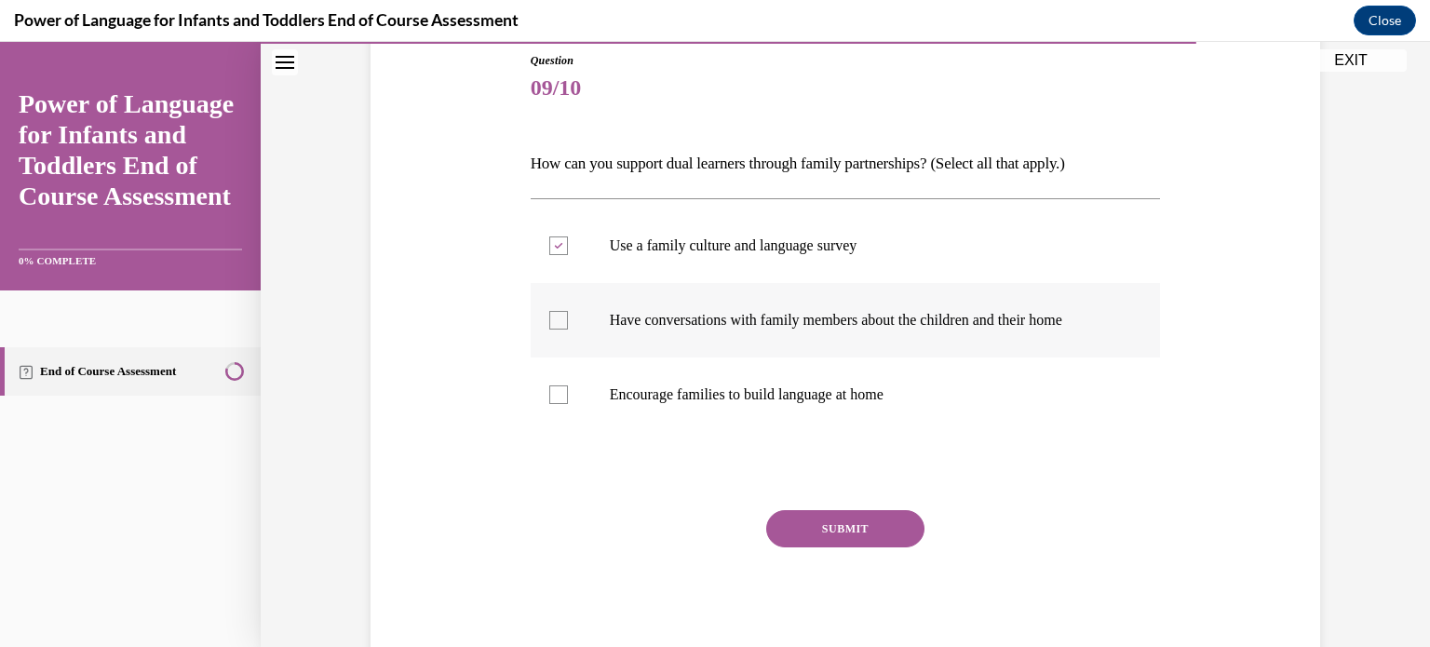
checkbox input "true"
click at [555, 394] on div at bounding box center [558, 394] width 19 height 19
click at [555, 394] on input "Encourage families to build language at home" at bounding box center [558, 394] width 19 height 19
checkbox input "true"
click at [824, 528] on button "SUBMIT" at bounding box center [845, 528] width 158 height 37
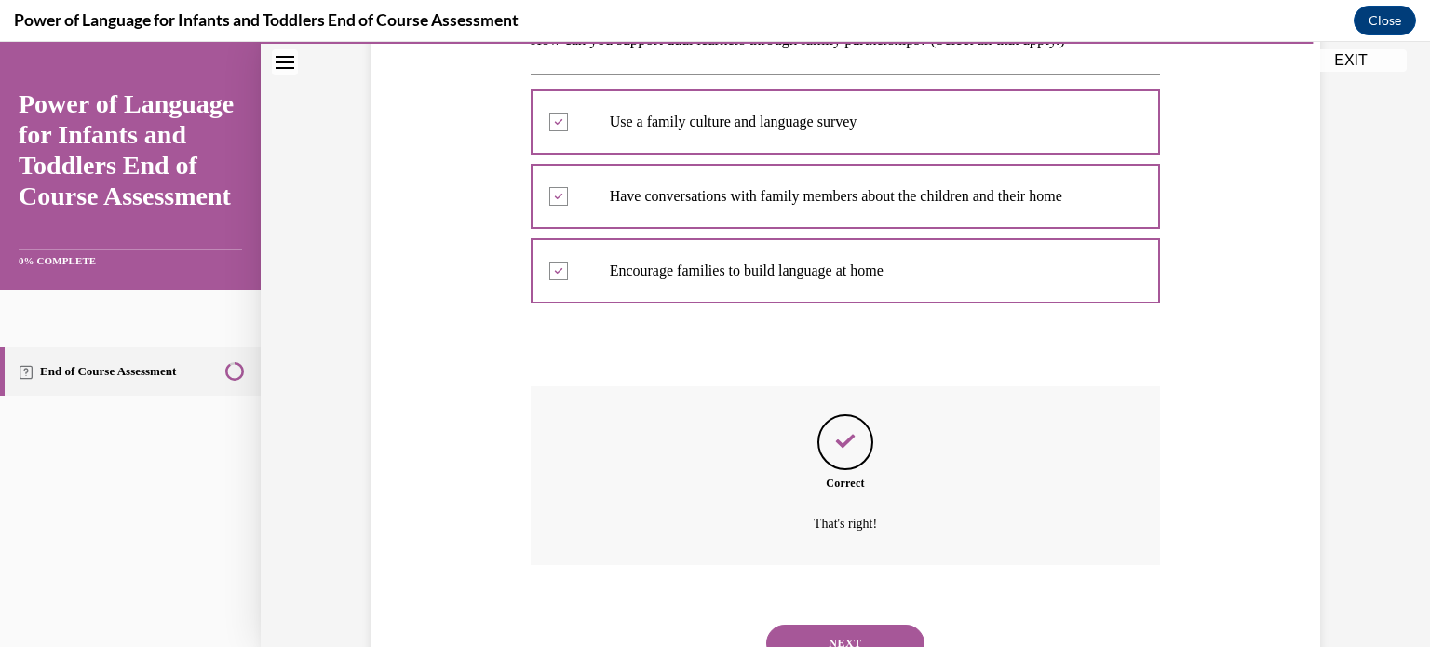
scroll to position [410, 0]
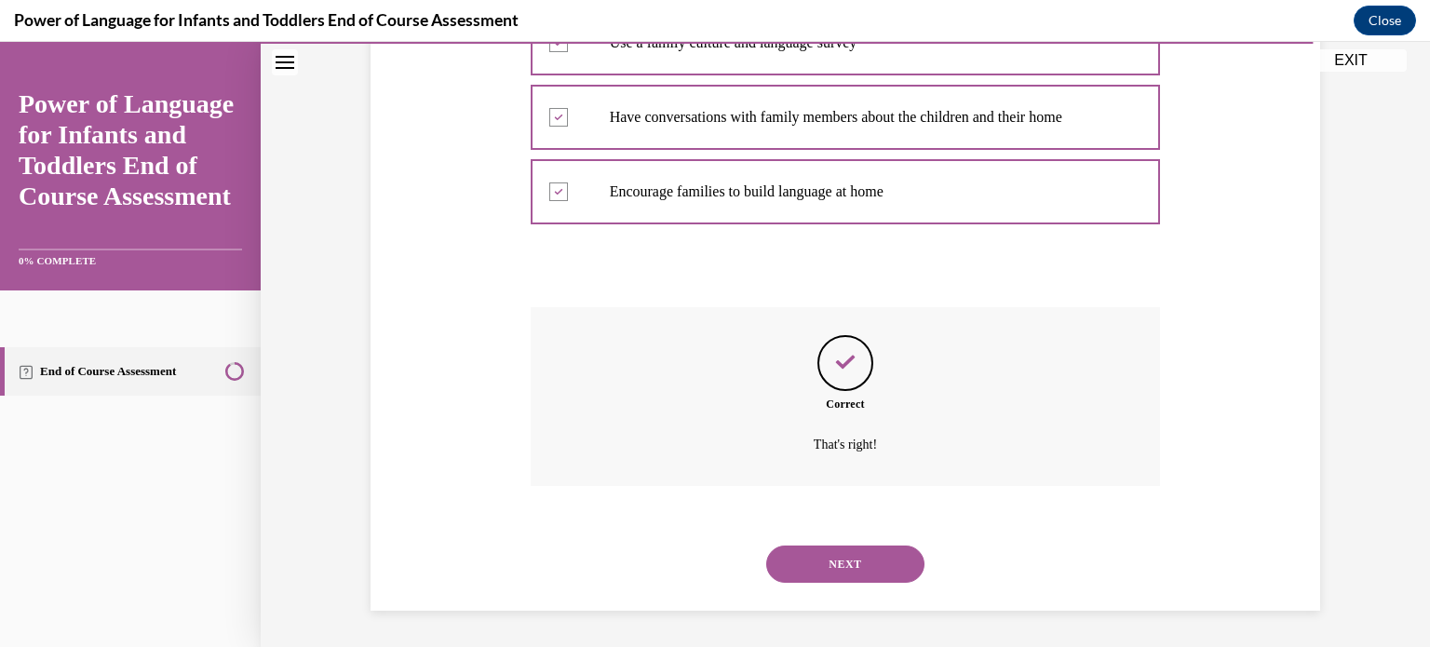
click at [863, 561] on button "NEXT" at bounding box center [845, 564] width 158 height 37
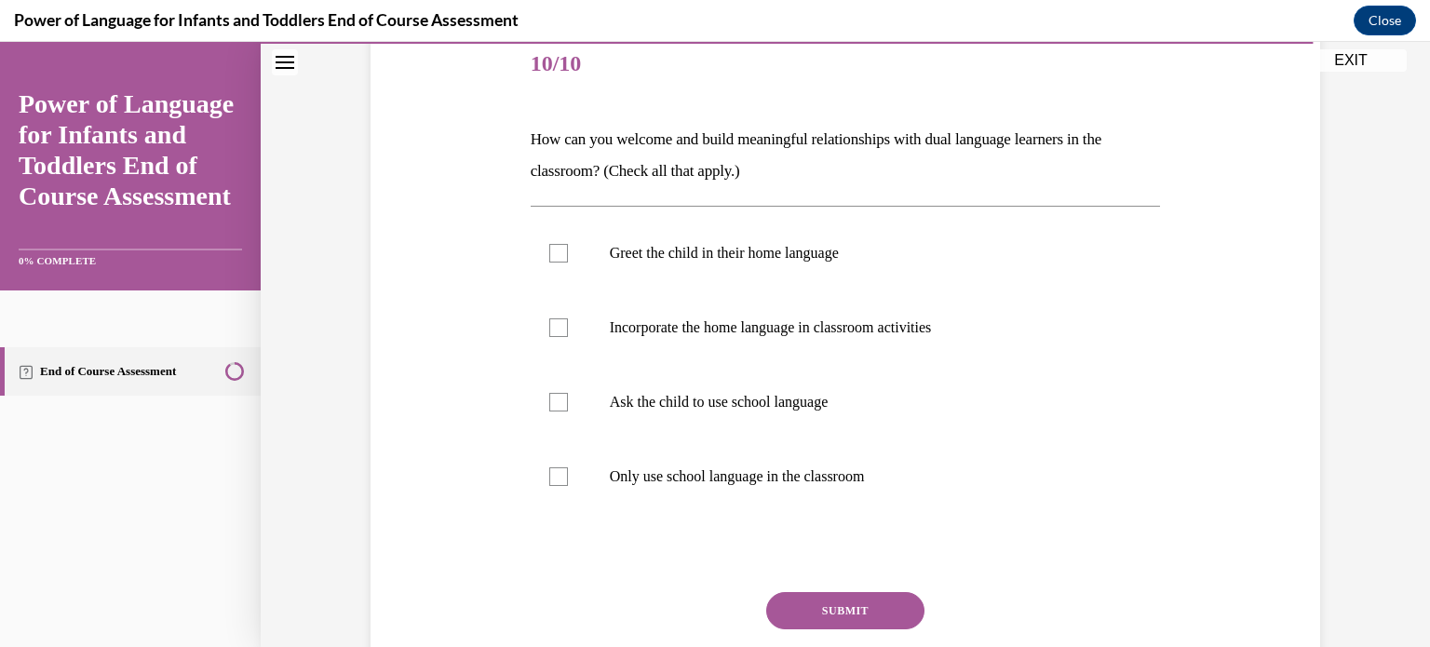
scroll to position [229, 0]
click at [549, 263] on div at bounding box center [558, 255] width 19 height 19
click at [549, 263] on input "Greet the child in their home language" at bounding box center [558, 255] width 19 height 19
checkbox input "true"
click at [559, 328] on div at bounding box center [558, 329] width 19 height 19
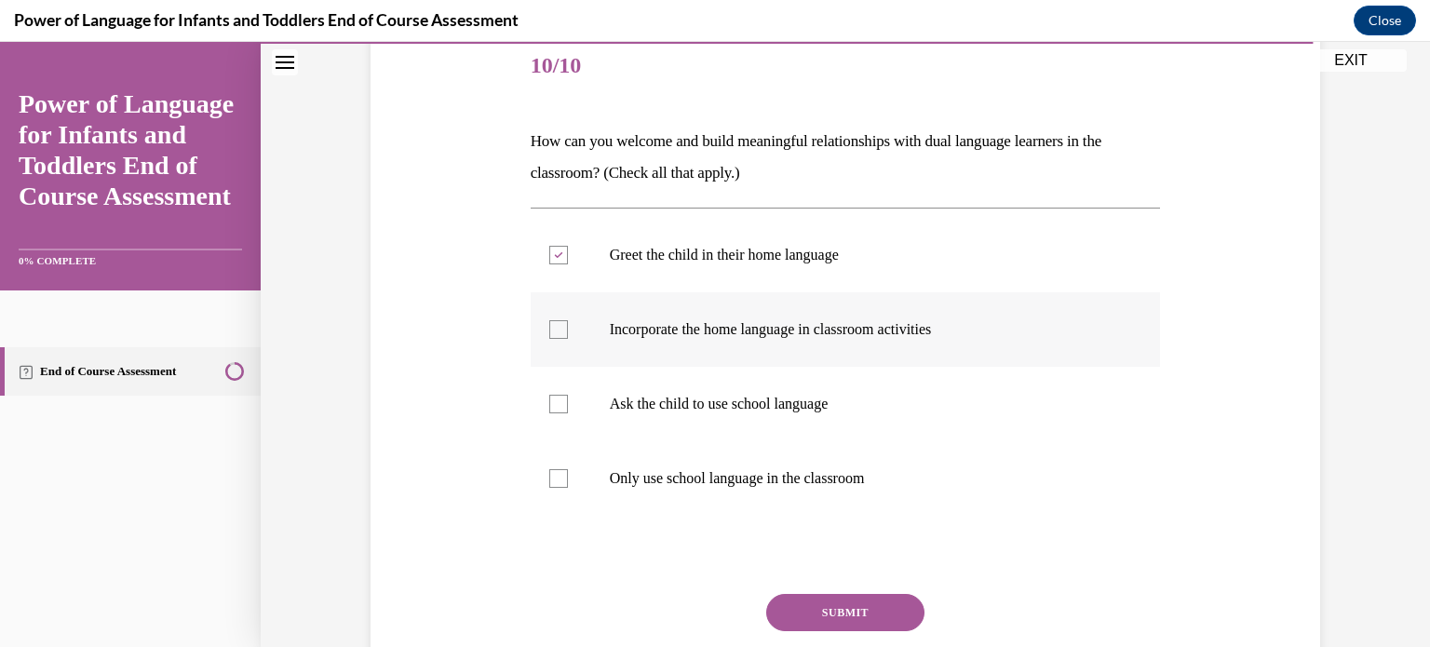
click at [559, 328] on input "Incorporate the home language in classroom activities" at bounding box center [558, 329] width 19 height 19
checkbox input "true"
click at [831, 603] on button "SUBMIT" at bounding box center [845, 612] width 158 height 37
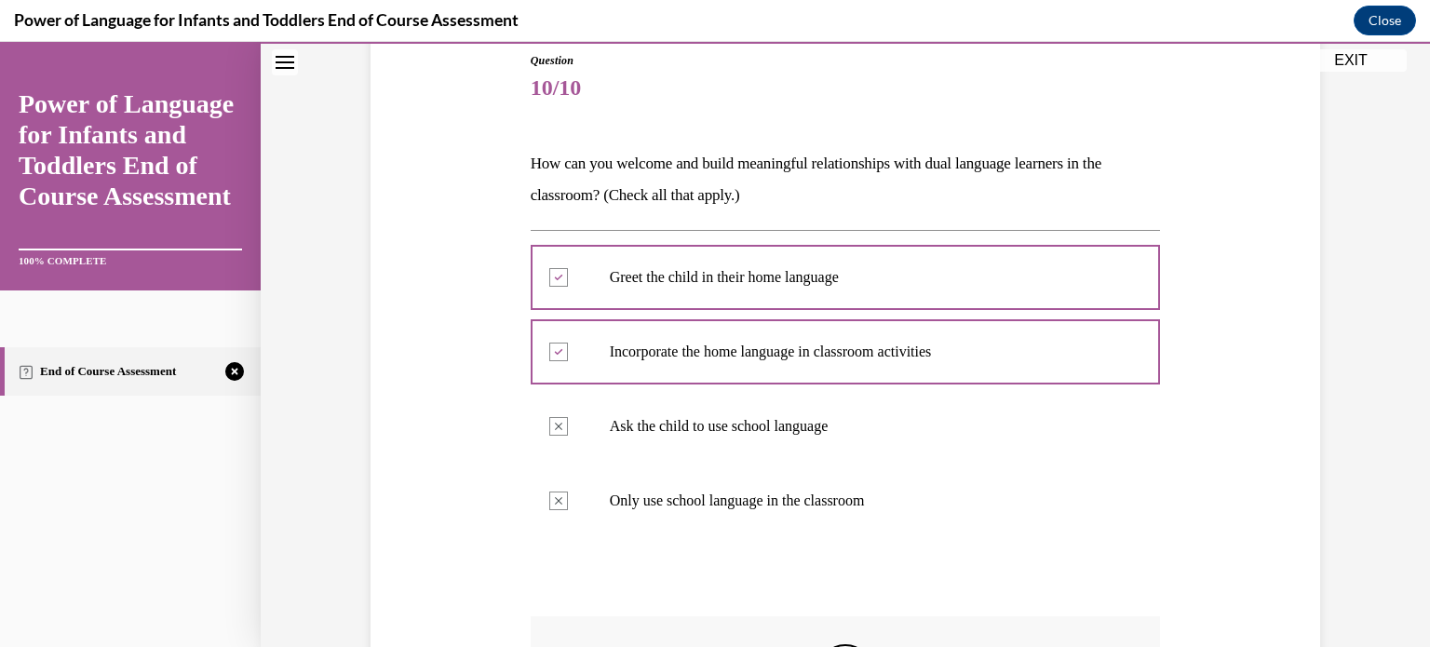
scroll to position [516, 0]
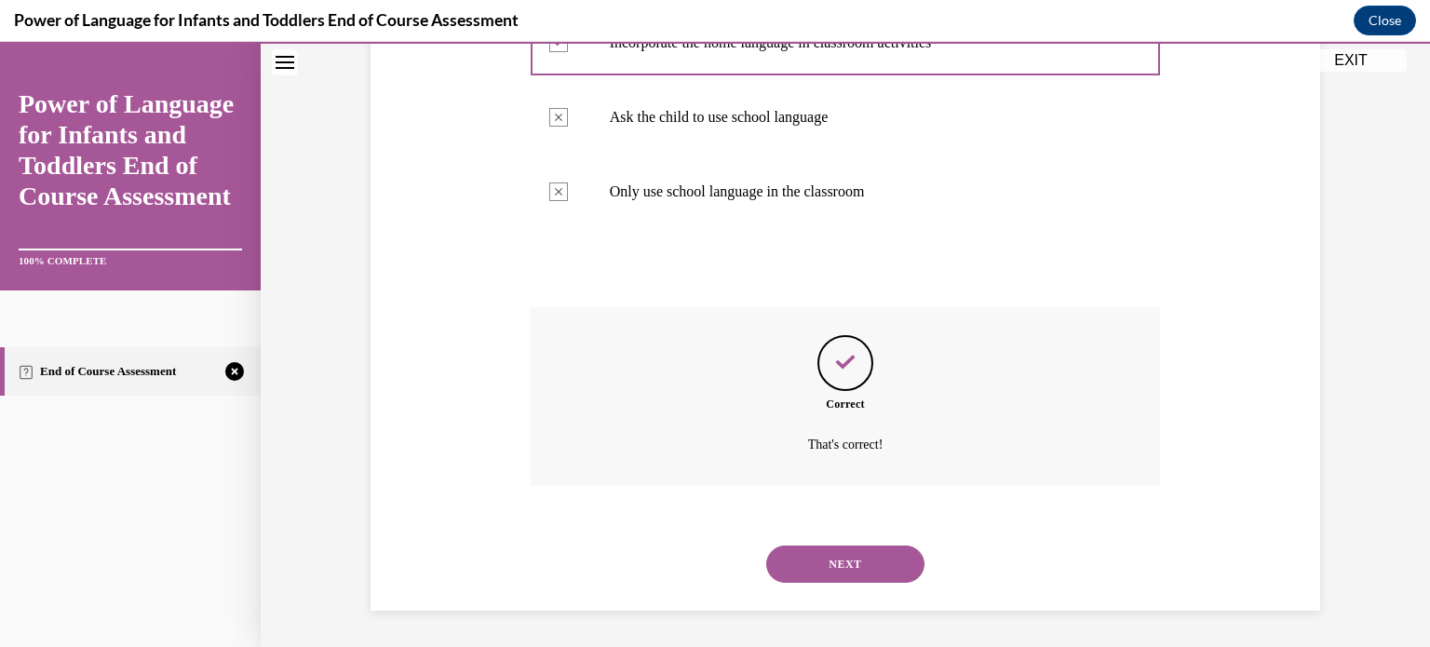
click at [845, 561] on button "NEXT" at bounding box center [845, 564] width 158 height 37
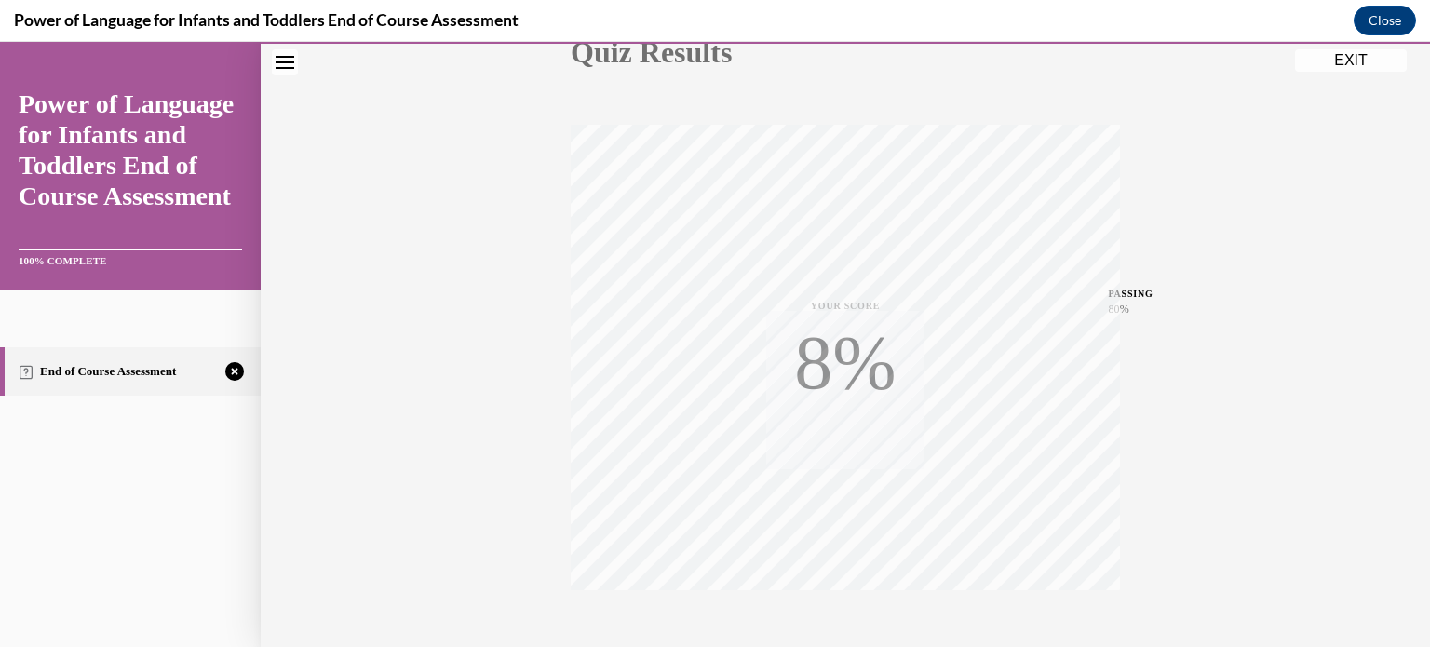
scroll to position [348, 0]
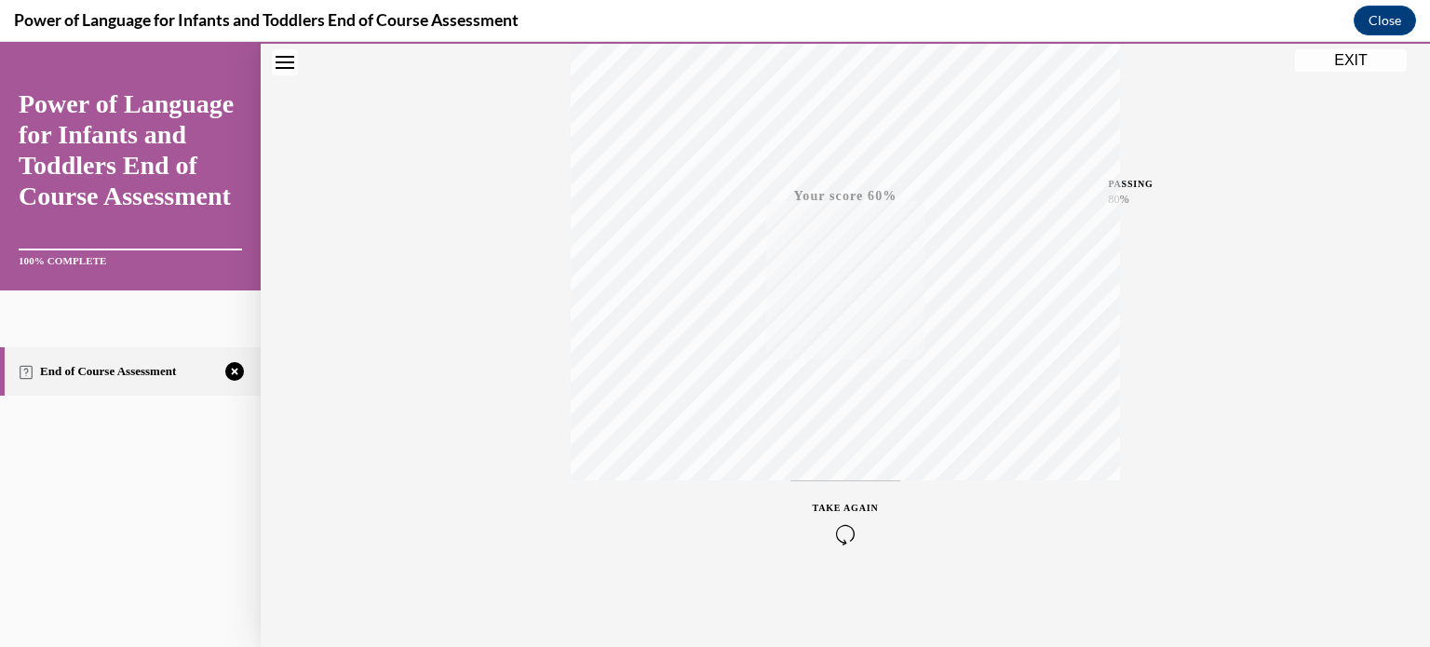
click at [832, 528] on icon "button" at bounding box center [846, 534] width 66 height 20
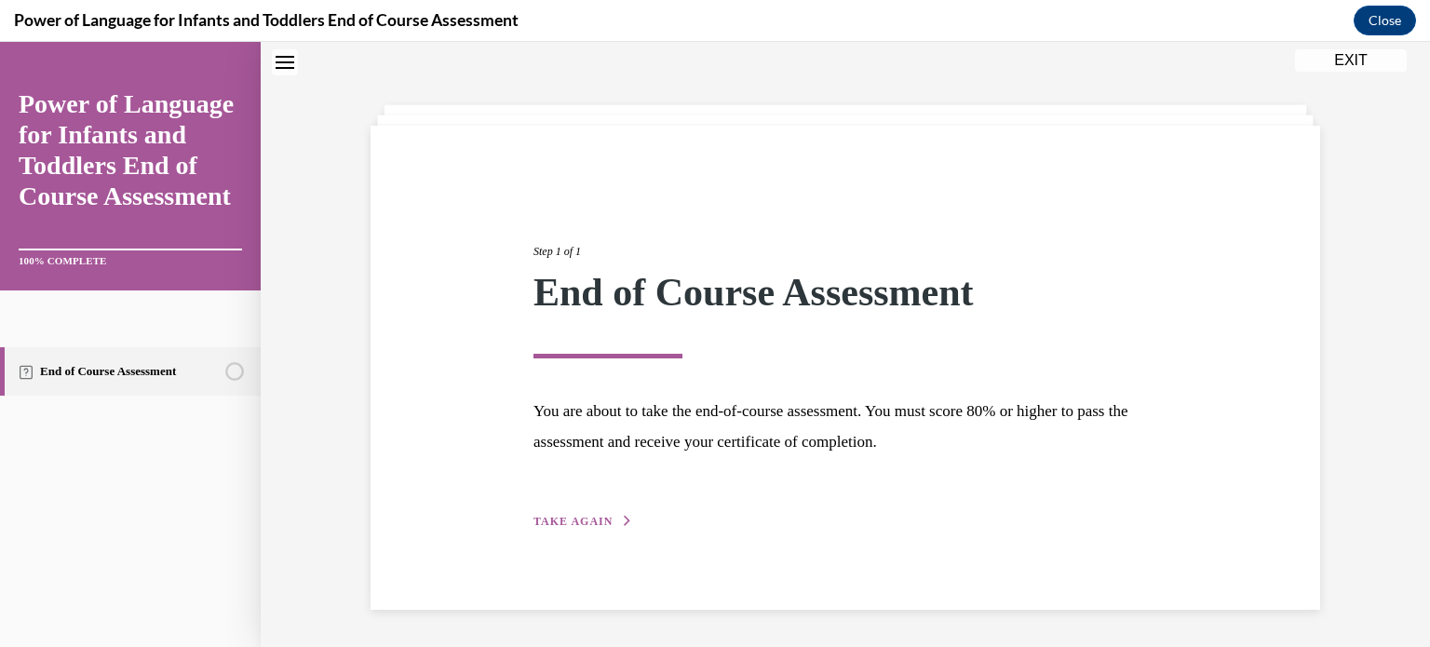
scroll to position [59, 0]
click at [570, 513] on button "TAKE AGAIN" at bounding box center [583, 521] width 100 height 17
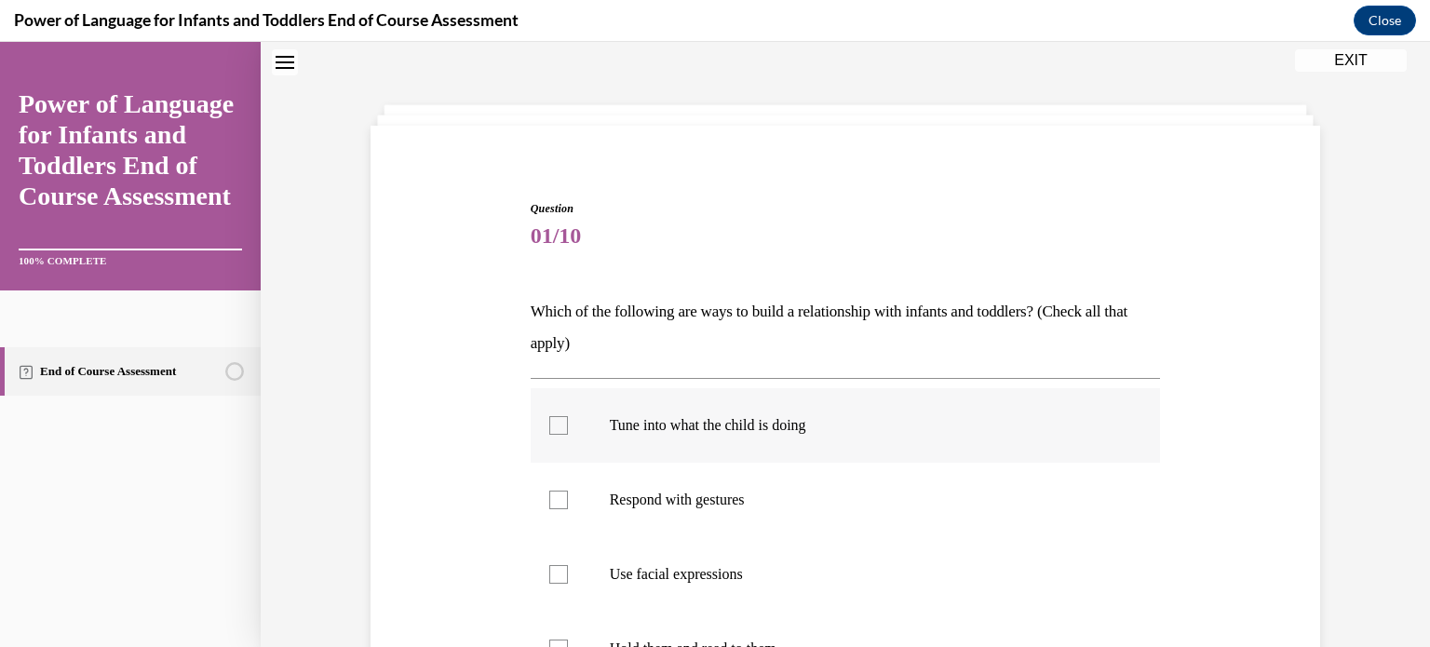
scroll to position [184, 0]
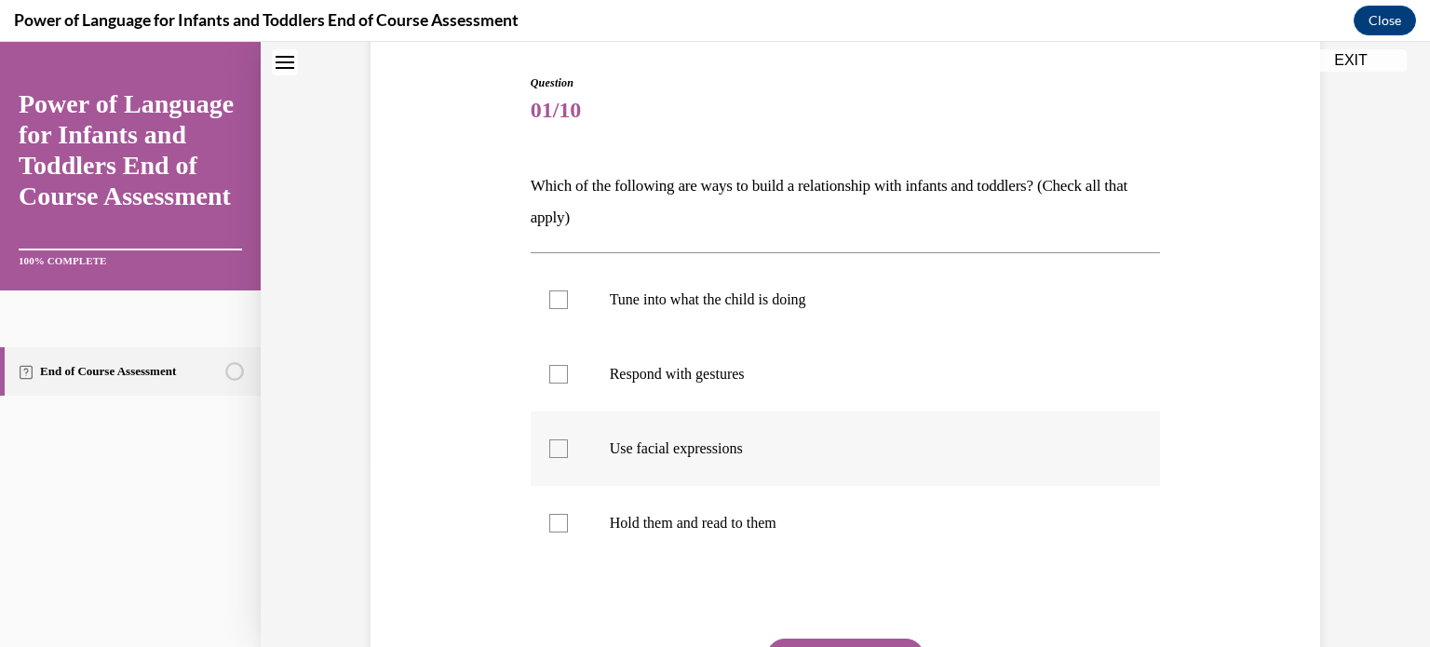
click at [560, 431] on label "Use facial expressions" at bounding box center [846, 448] width 630 height 74
click at [560, 439] on input "Use facial expressions" at bounding box center [558, 448] width 19 height 19
checkbox input "true"
click at [547, 355] on label "Respond with gestures" at bounding box center [846, 374] width 630 height 74
click at [549, 365] on input "Respond with gestures" at bounding box center [558, 374] width 19 height 19
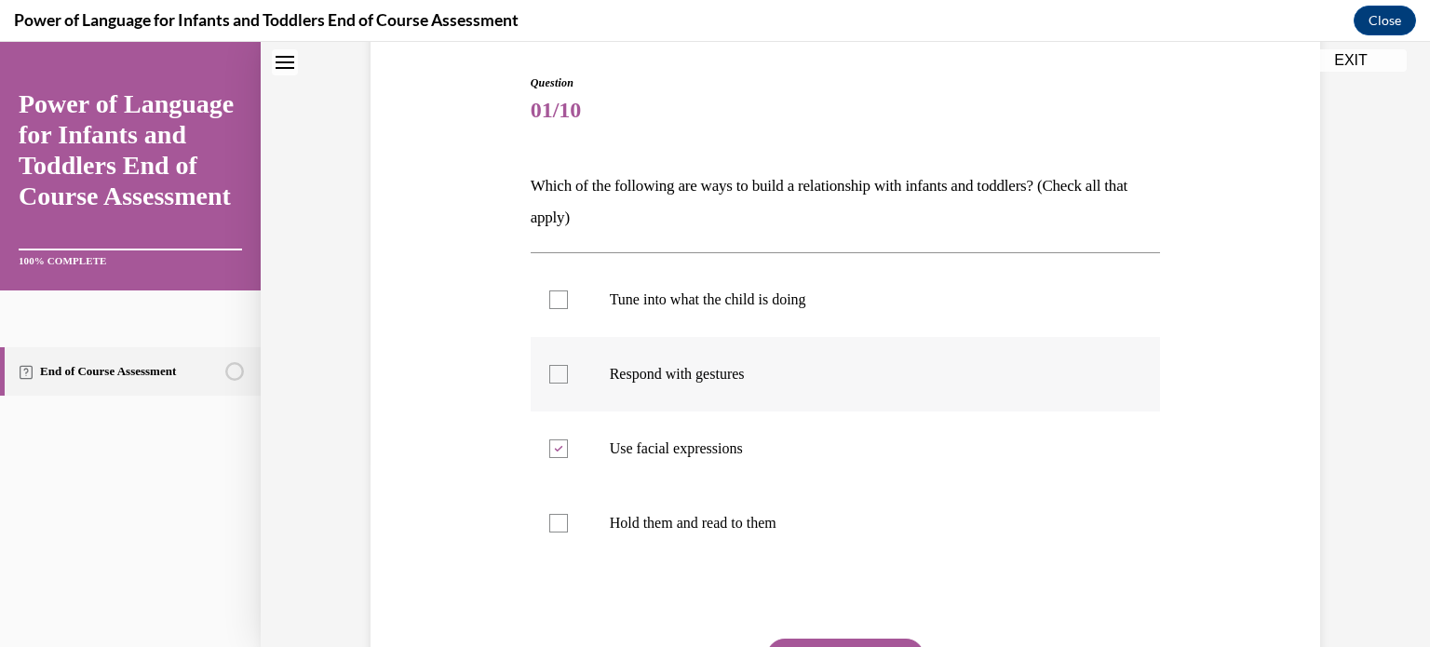
checkbox input "true"
click at [552, 305] on div at bounding box center [558, 299] width 19 height 19
click at [552, 305] on input "Tune into what the child is doing" at bounding box center [558, 299] width 19 height 19
checkbox input "true"
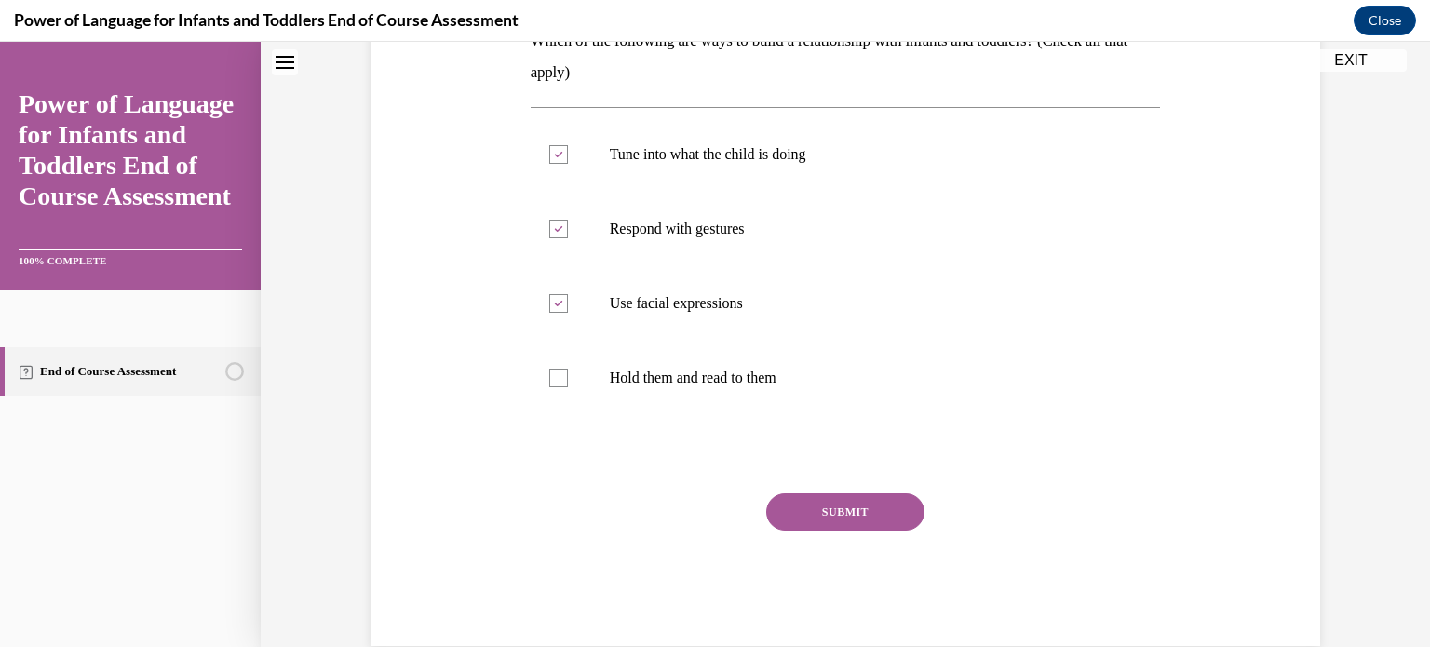
click at [870, 508] on button "SUBMIT" at bounding box center [845, 511] width 158 height 37
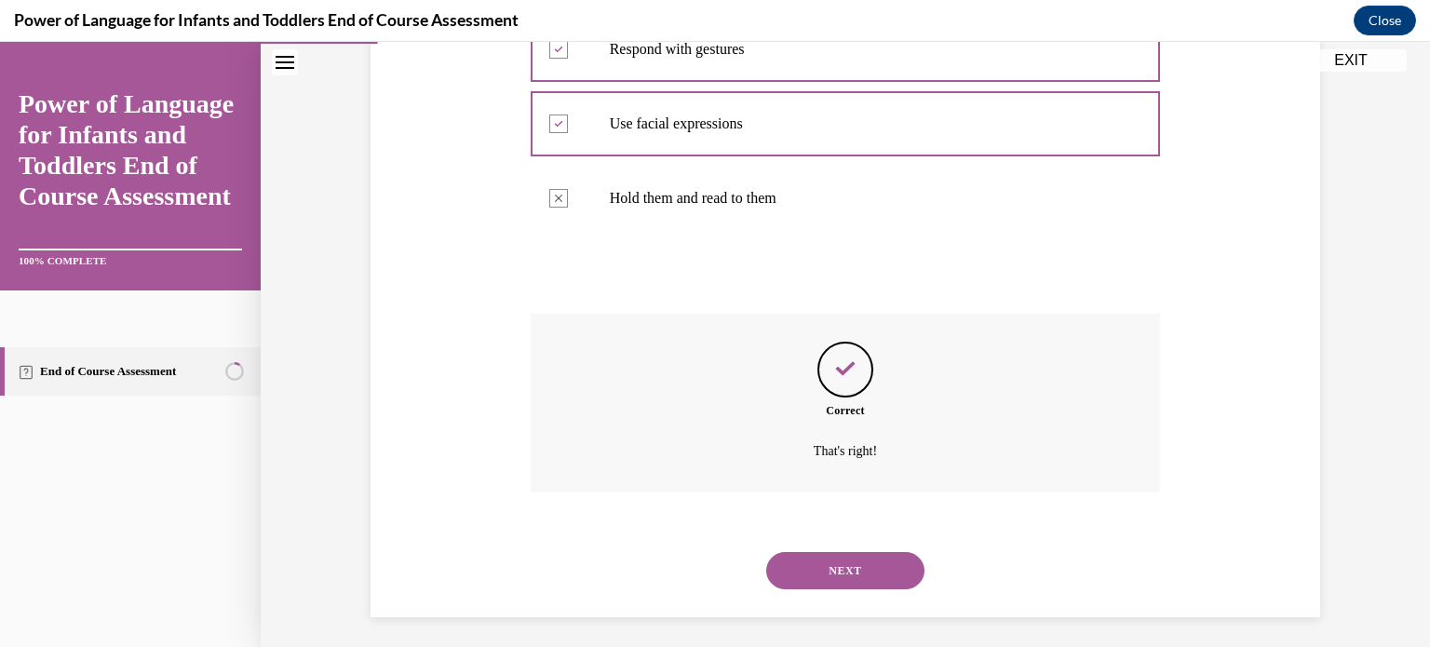
scroll to position [516, 0]
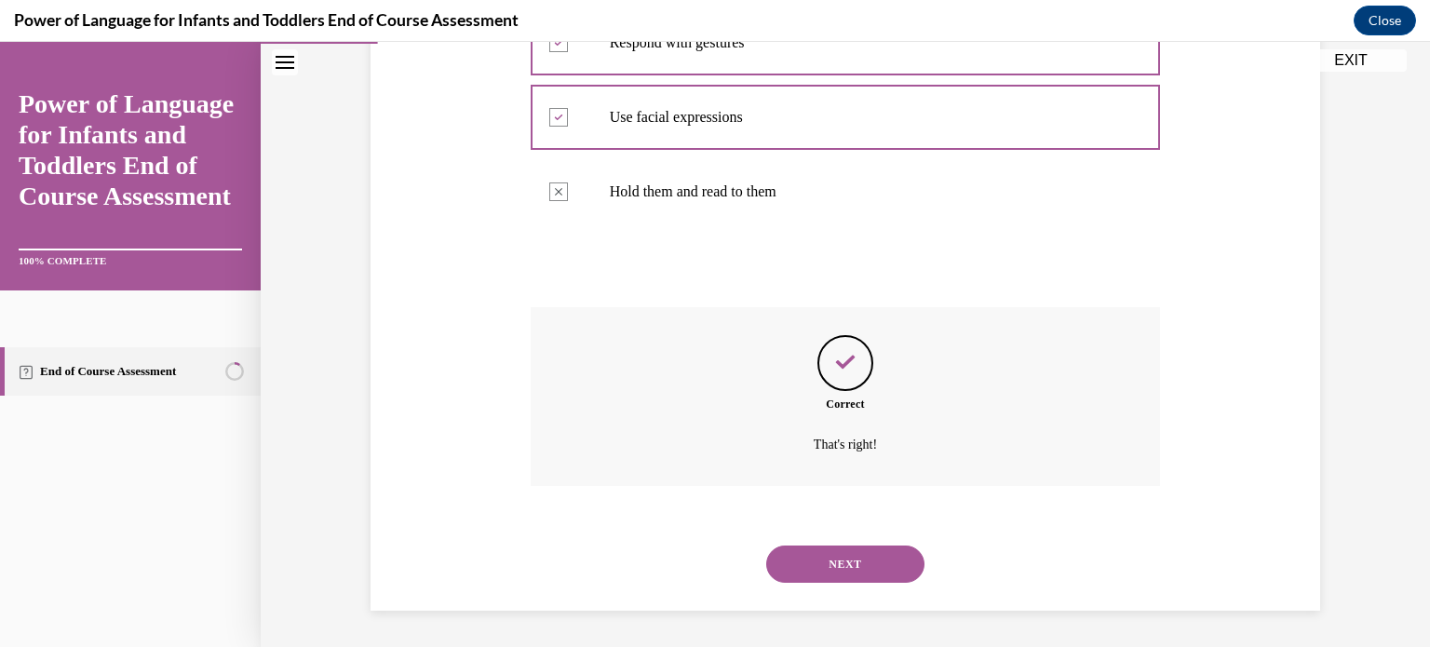
click at [856, 559] on button "NEXT" at bounding box center [845, 564] width 158 height 37
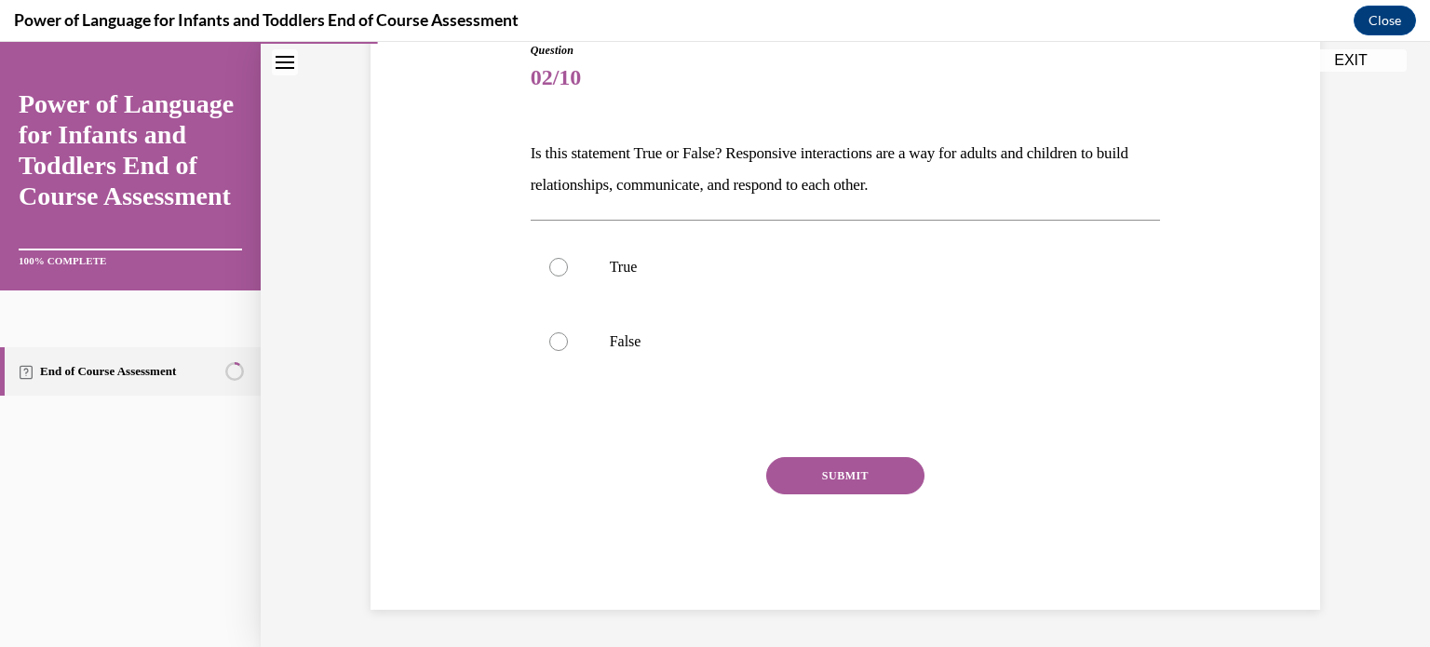
scroll to position [206, 0]
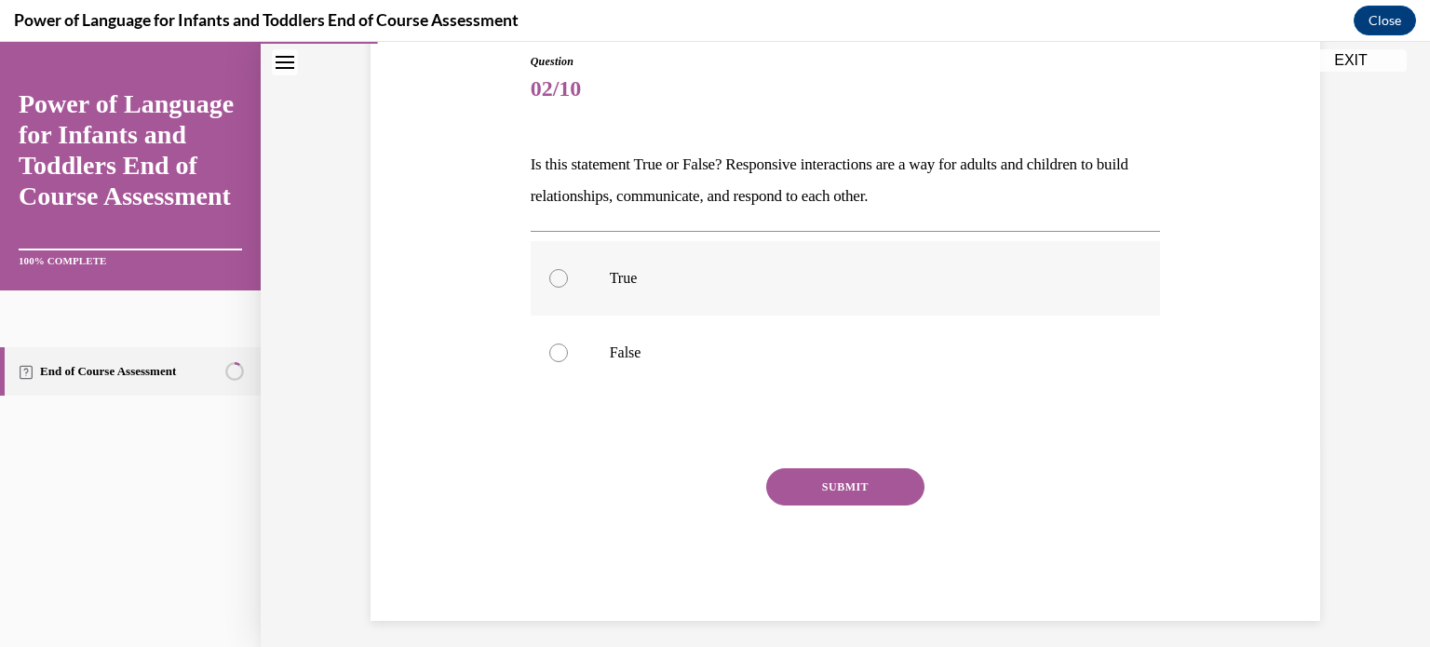
click at [563, 299] on label "True" at bounding box center [846, 278] width 630 height 74
click at [563, 288] on input "True" at bounding box center [558, 278] width 19 height 19
radio input "true"
click at [819, 483] on button "SUBMIT" at bounding box center [845, 486] width 158 height 37
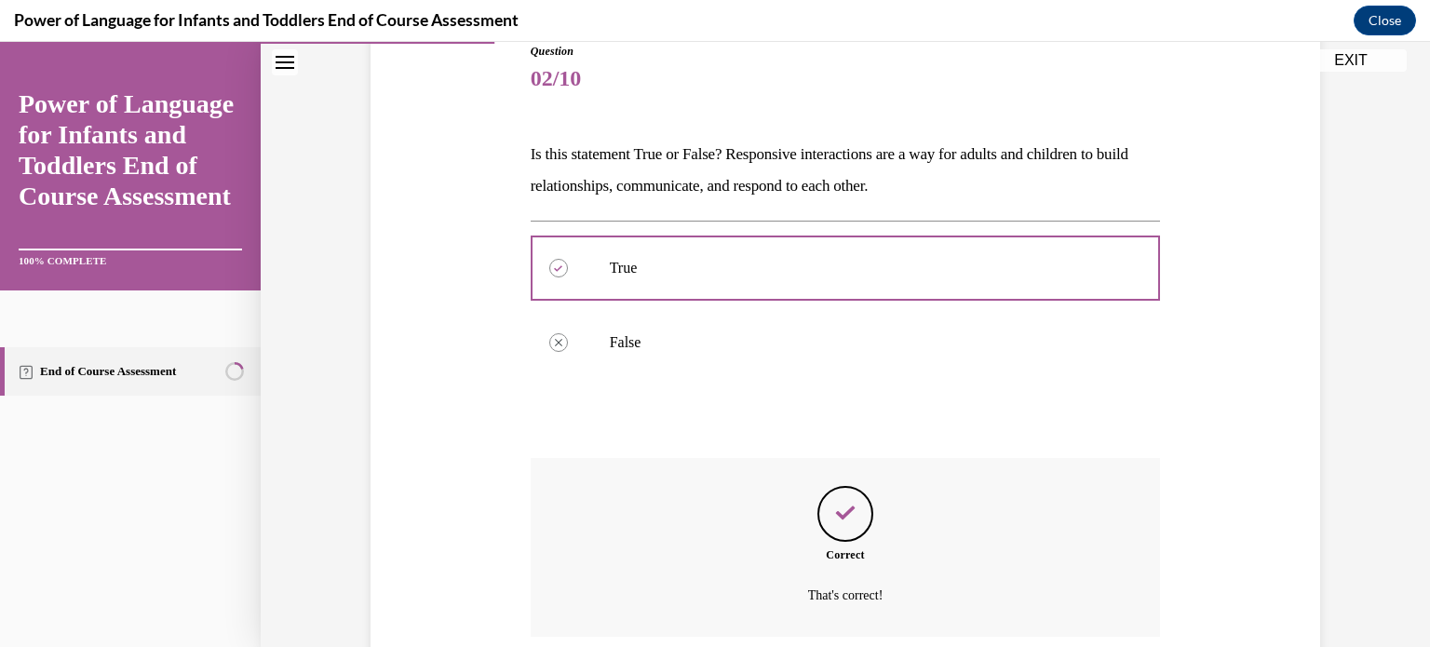
scroll to position [367, 0]
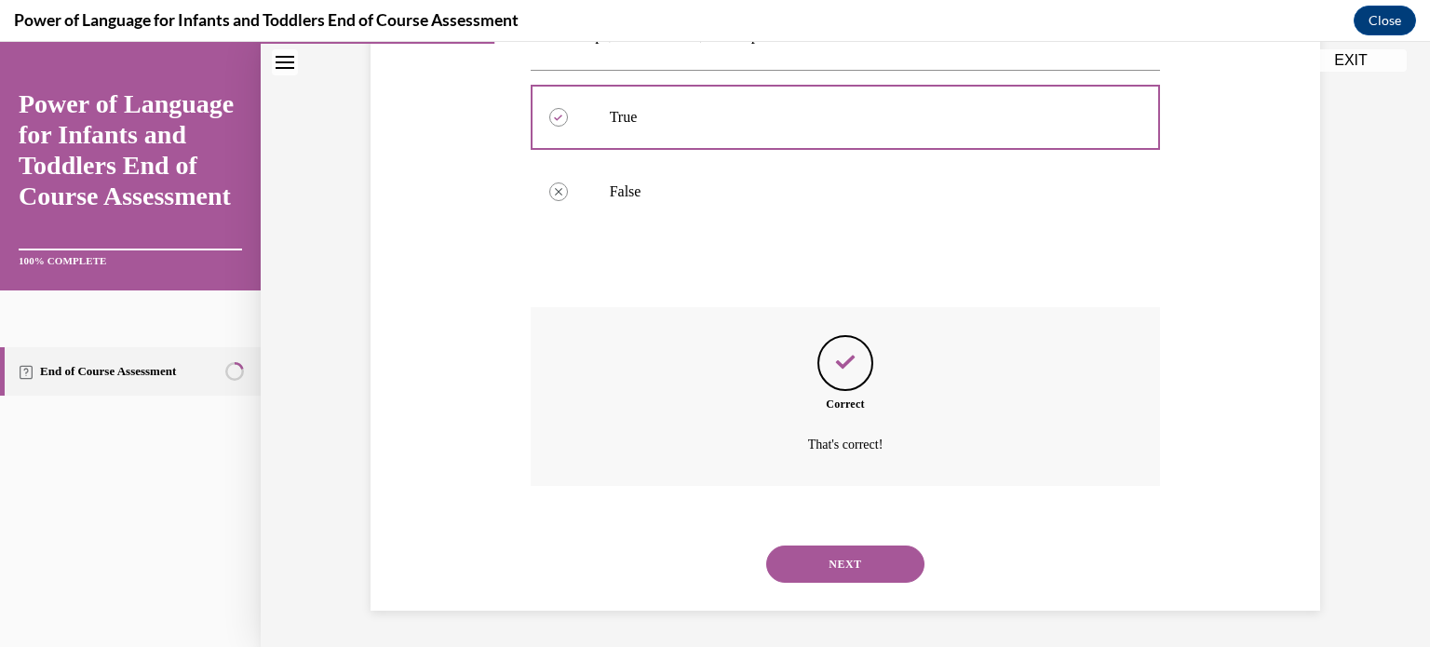
click at [833, 569] on button "NEXT" at bounding box center [845, 564] width 158 height 37
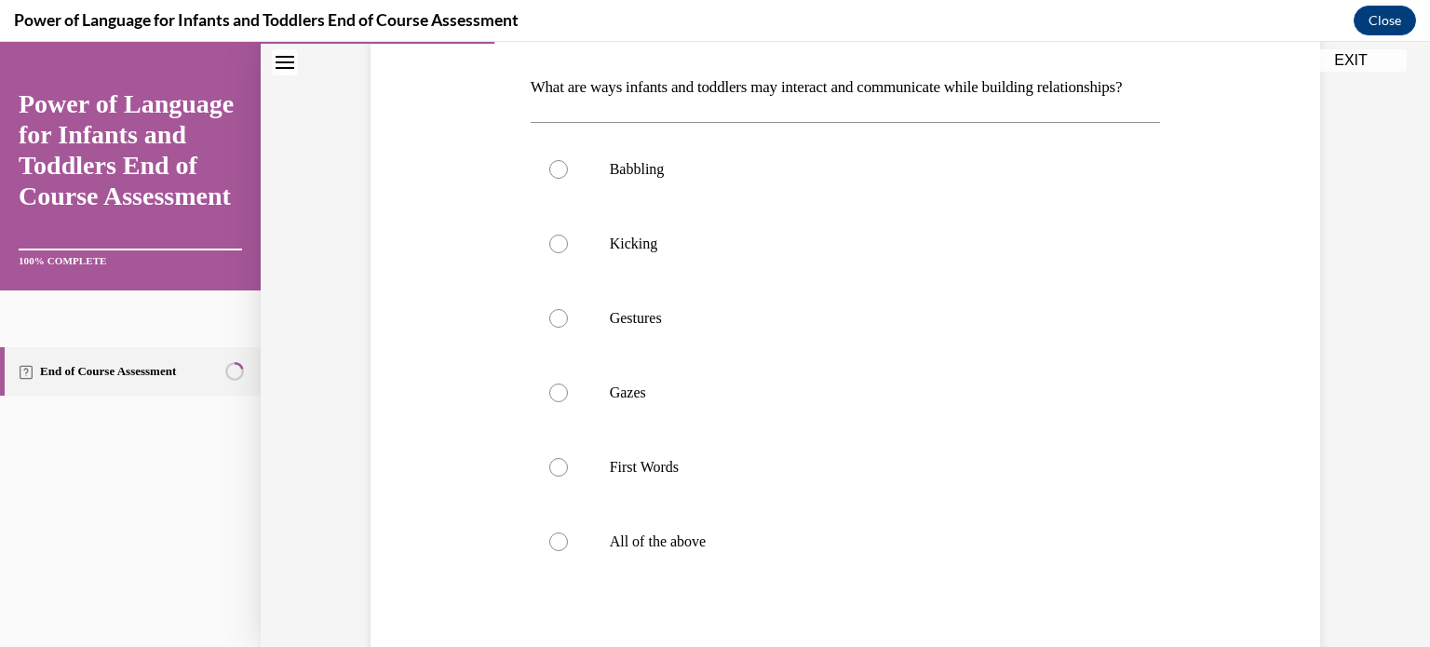
scroll to position [283, 0]
click at [570, 573] on label "All of the above" at bounding box center [846, 542] width 630 height 74
click at [568, 551] on input "All of the above" at bounding box center [558, 542] width 19 height 19
radio input "true"
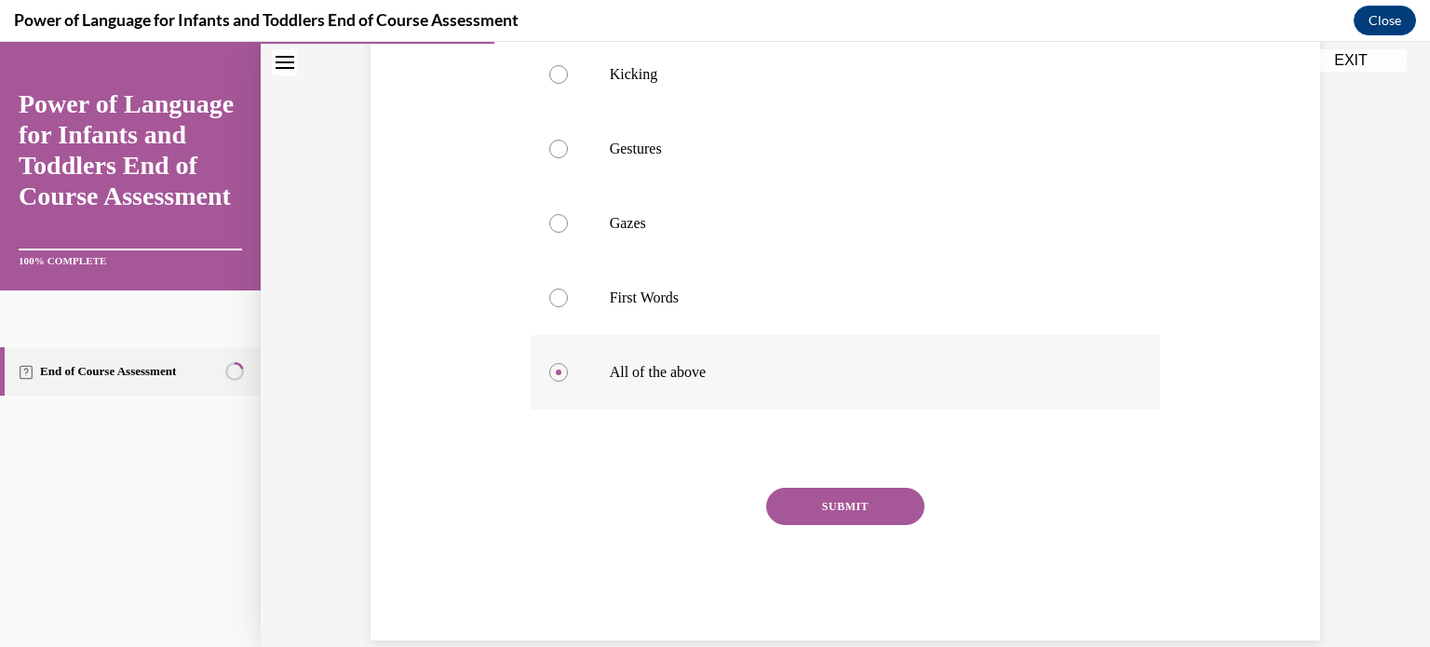
scroll to position [454, 0]
click at [797, 523] on button "SUBMIT" at bounding box center [845, 504] width 158 height 37
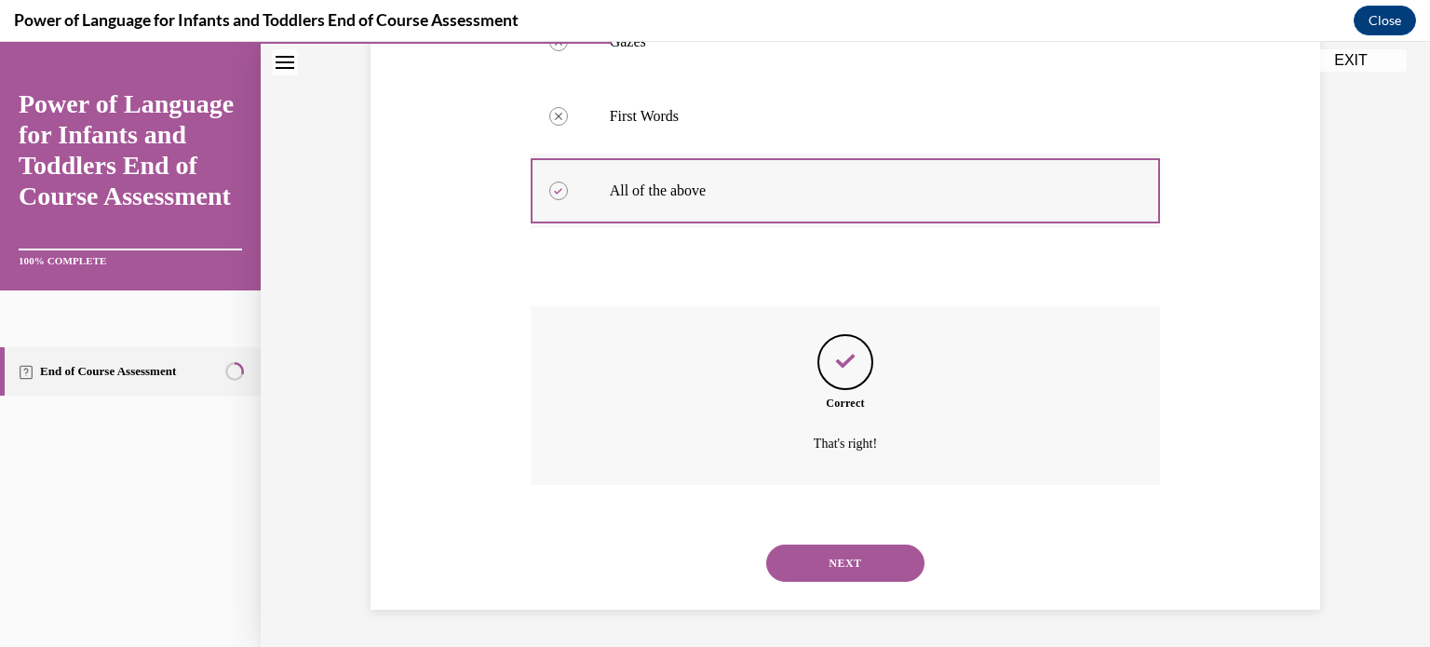
scroll to position [660, 0]
click at [856, 567] on button "NEXT" at bounding box center [845, 563] width 158 height 37
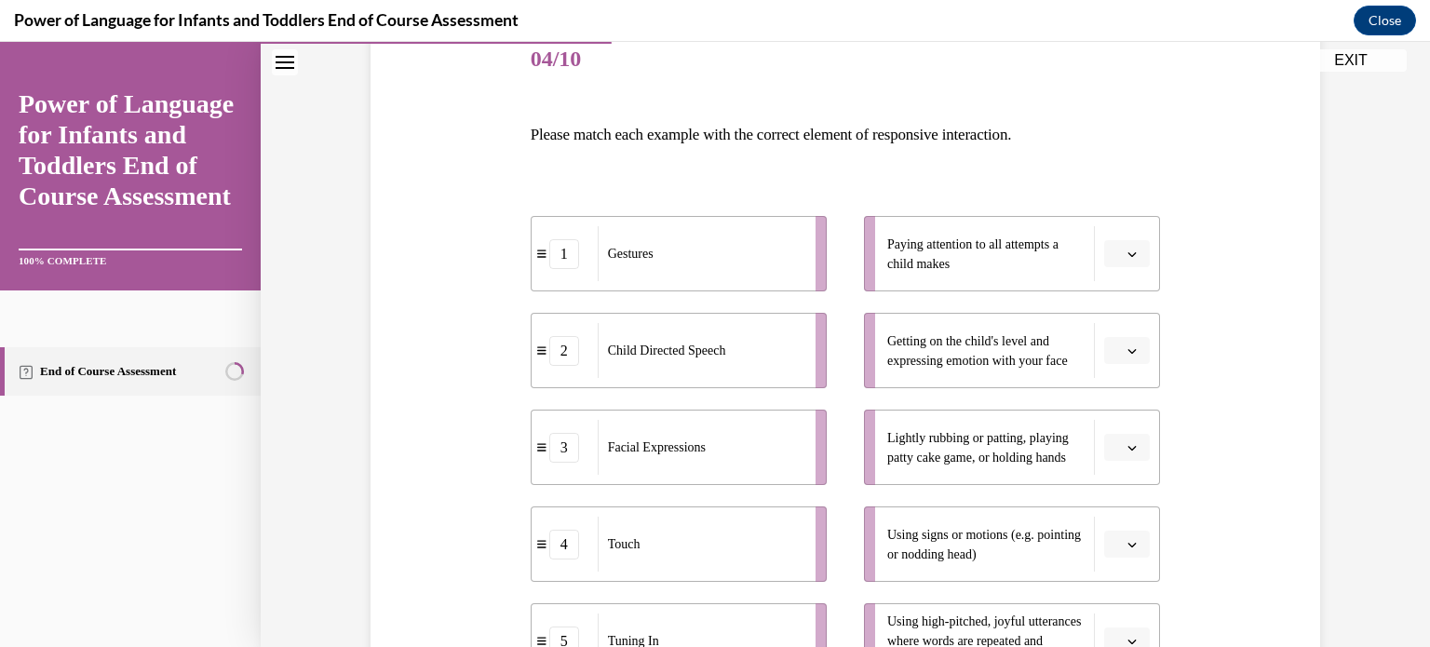
scroll to position [257, 0]
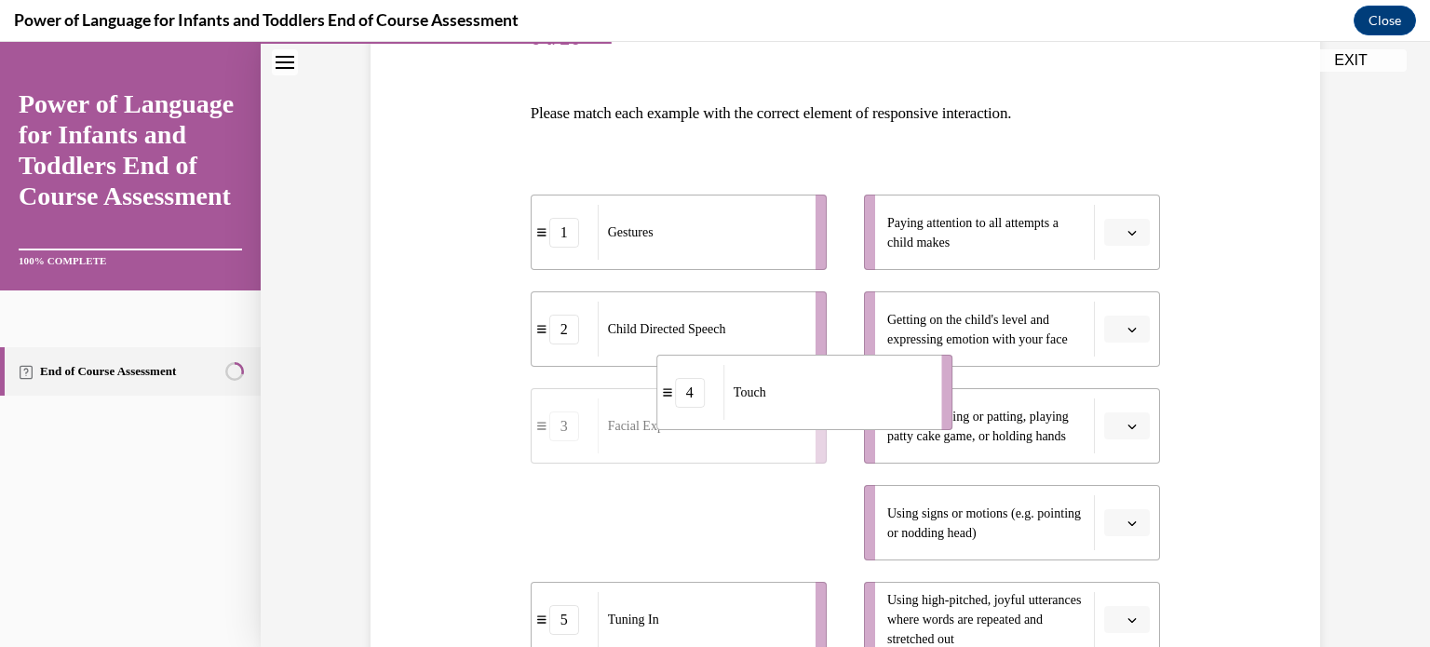
drag, startPoint x: 715, startPoint y: 503, endPoint x: 882, endPoint y: 224, distance: 324.4
click at [882, 224] on div "1 Gestures 2 Child Directed Speech 3 Facial Expressions 4 Touch 5 Tuning In Pay…" at bounding box center [846, 407] width 630 height 500
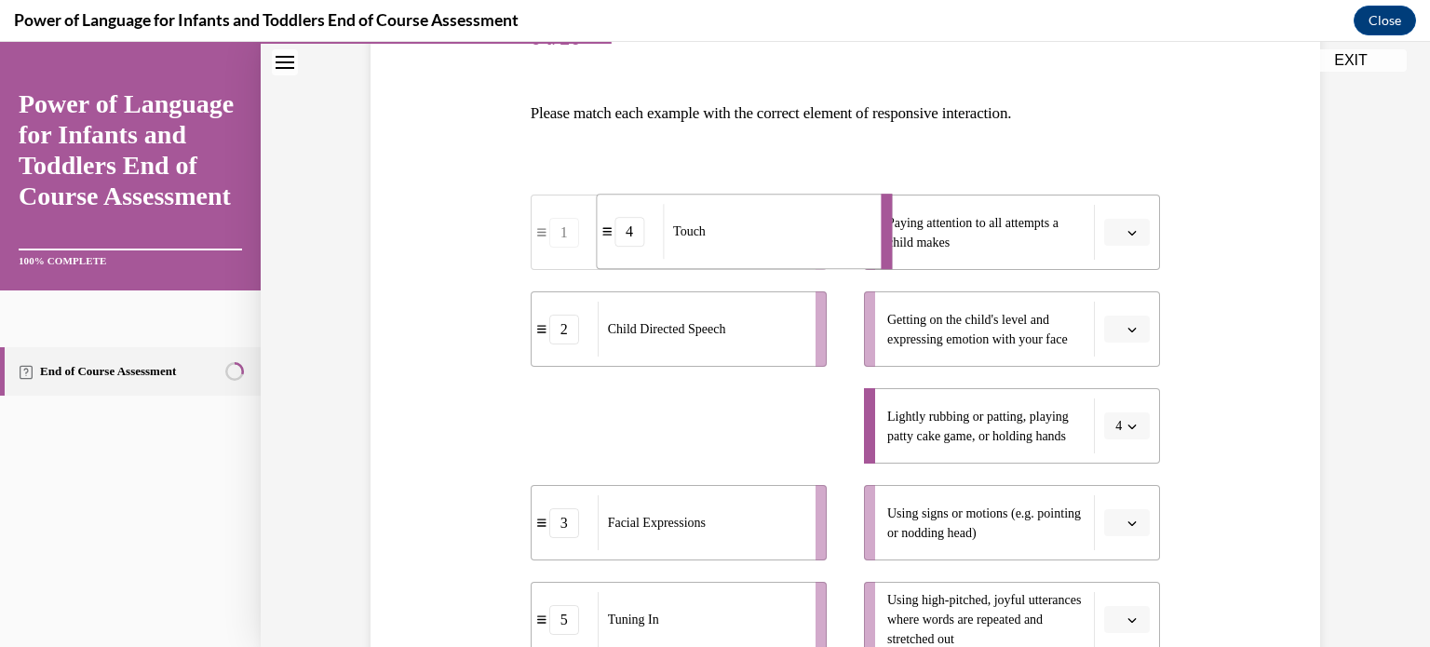
drag, startPoint x: 674, startPoint y: 453, endPoint x: 692, endPoint y: 259, distance: 195.4
click at [692, 259] on li "4 Touch" at bounding box center [744, 231] width 296 height 75
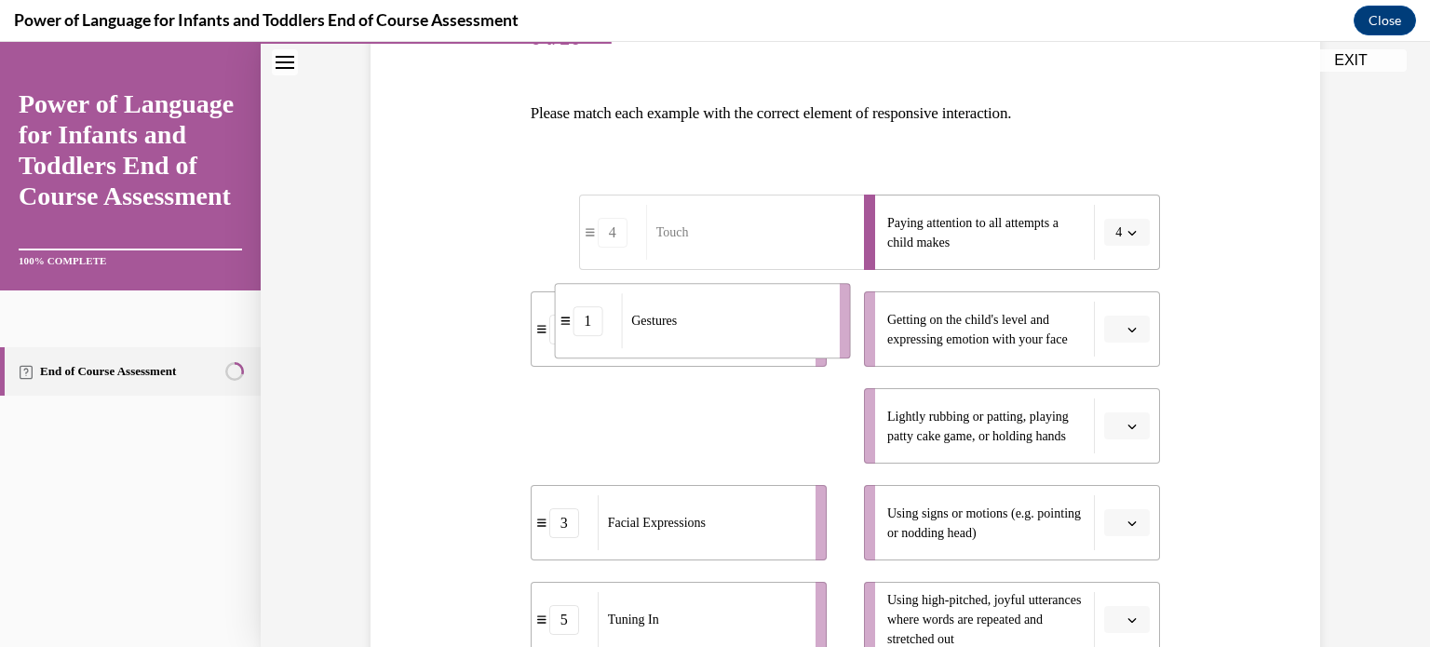
drag, startPoint x: 667, startPoint y: 430, endPoint x: 693, endPoint y: 325, distance: 108.4
click at [693, 325] on div "Gestures" at bounding box center [724, 320] width 206 height 55
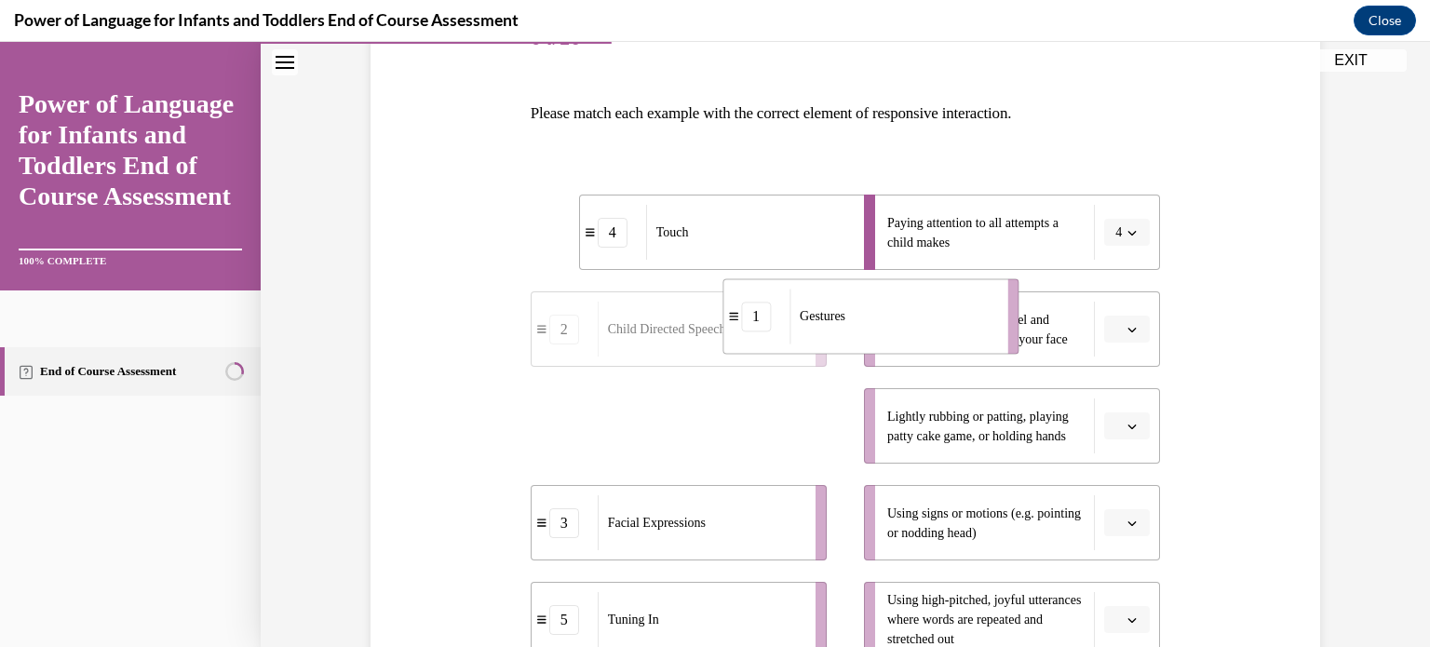
drag, startPoint x: 667, startPoint y: 438, endPoint x: 859, endPoint y: 329, distance: 221.8
click at [859, 329] on div "Gestures" at bounding box center [892, 316] width 206 height 55
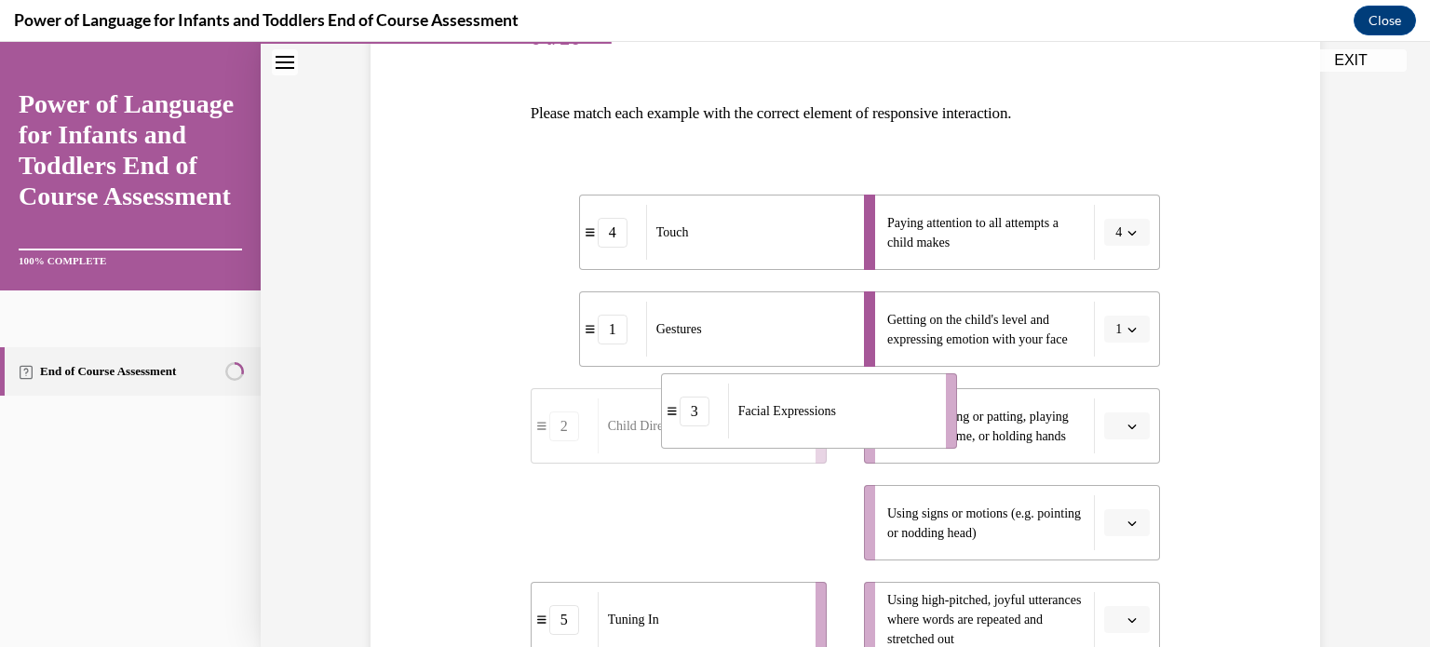
drag, startPoint x: 734, startPoint y: 527, endPoint x: 871, endPoint y: 416, distance: 176.8
click at [871, 416] on div "Facial Expressions" at bounding box center [831, 411] width 206 height 55
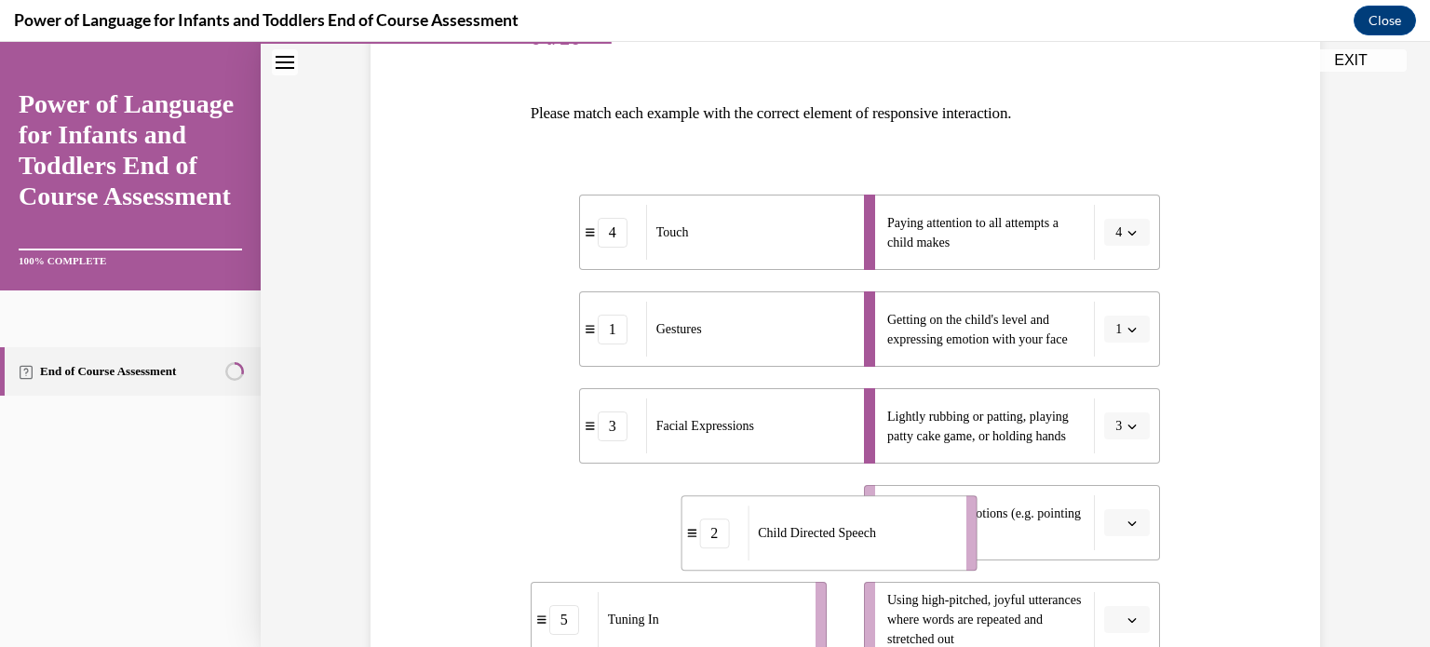
drag, startPoint x: 767, startPoint y: 513, endPoint x: 946, endPoint y: 522, distance: 179.0
click at [946, 522] on div "Child Directed Speech" at bounding box center [851, 533] width 206 height 55
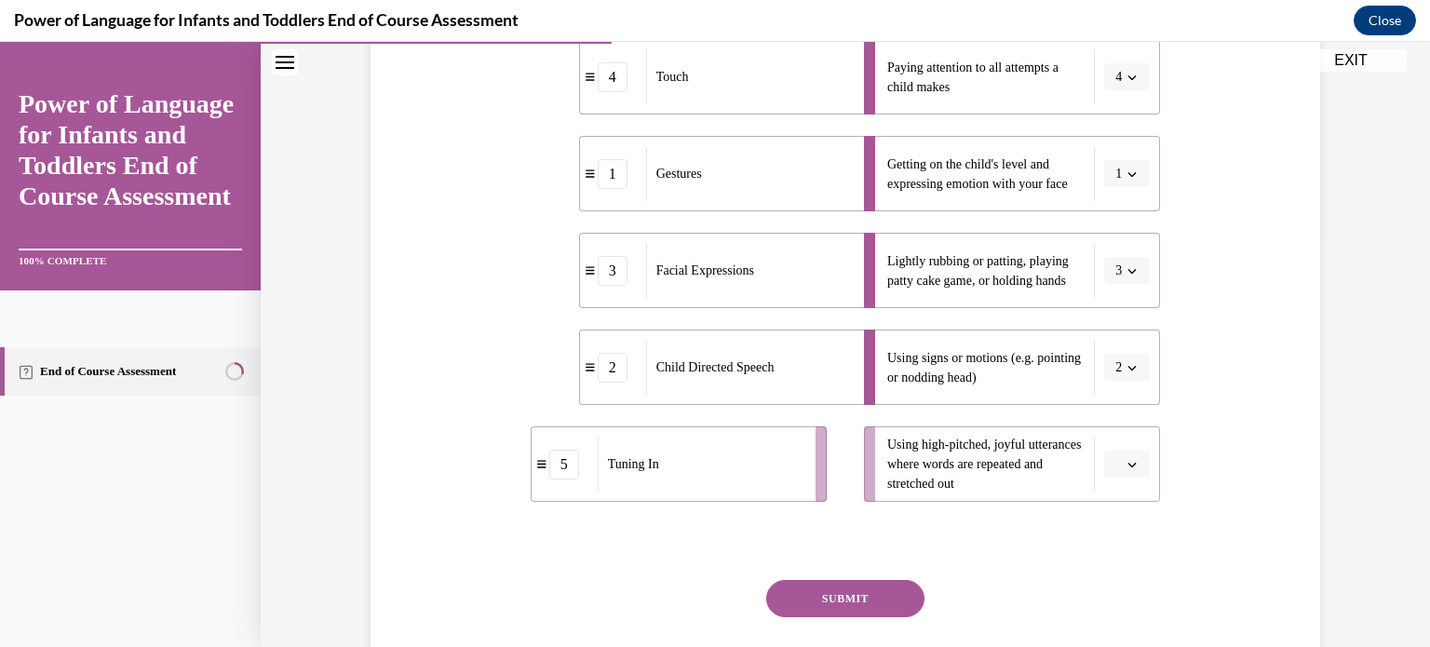
scroll to position [417, 0]
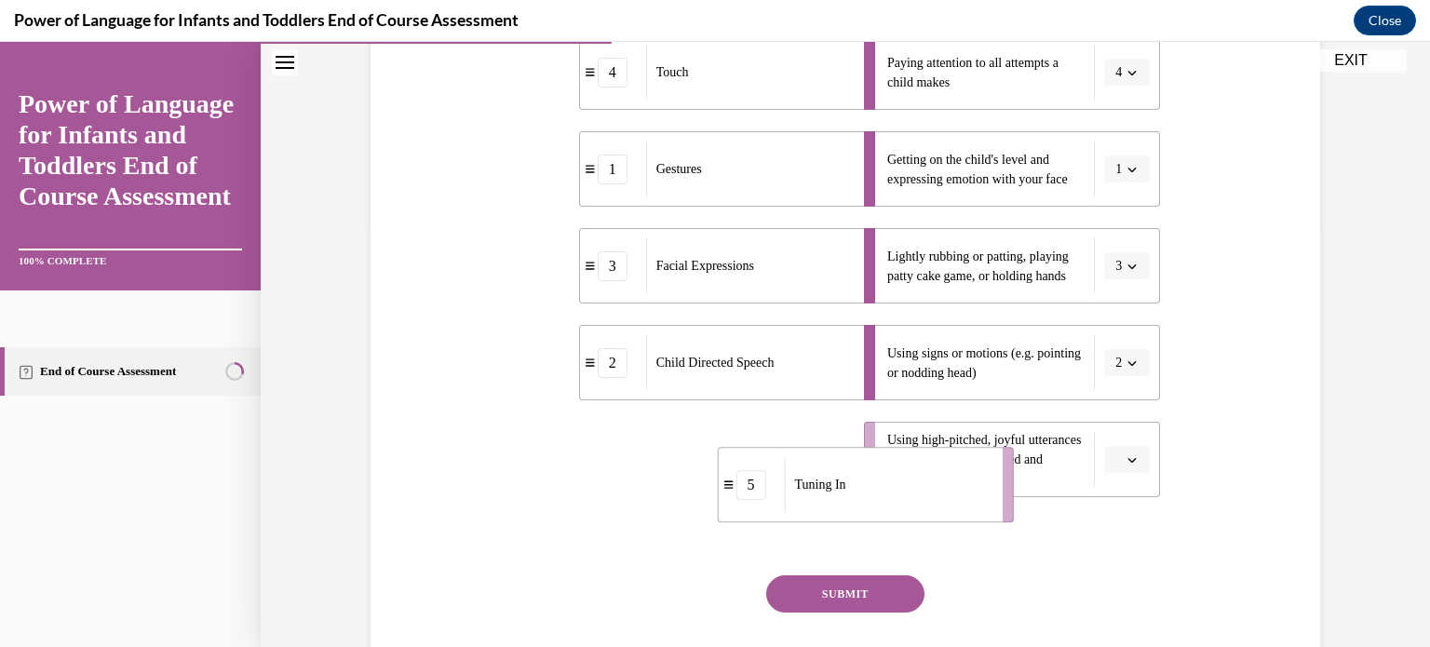
drag, startPoint x: 725, startPoint y: 453, endPoint x: 921, endPoint y: 479, distance: 197.1
click at [921, 479] on div "Tuning In" at bounding box center [887, 484] width 206 height 55
click at [854, 589] on button "SUBMIT" at bounding box center [845, 593] width 158 height 37
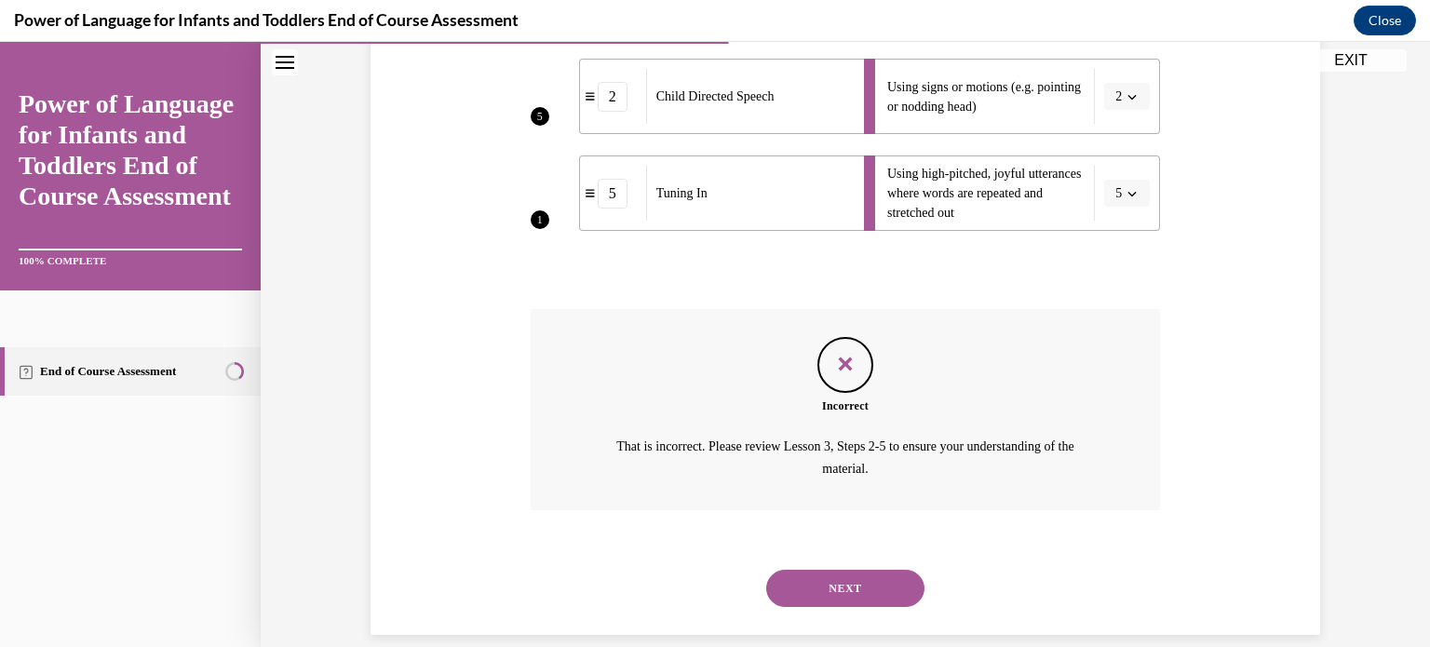
scroll to position [708, 0]
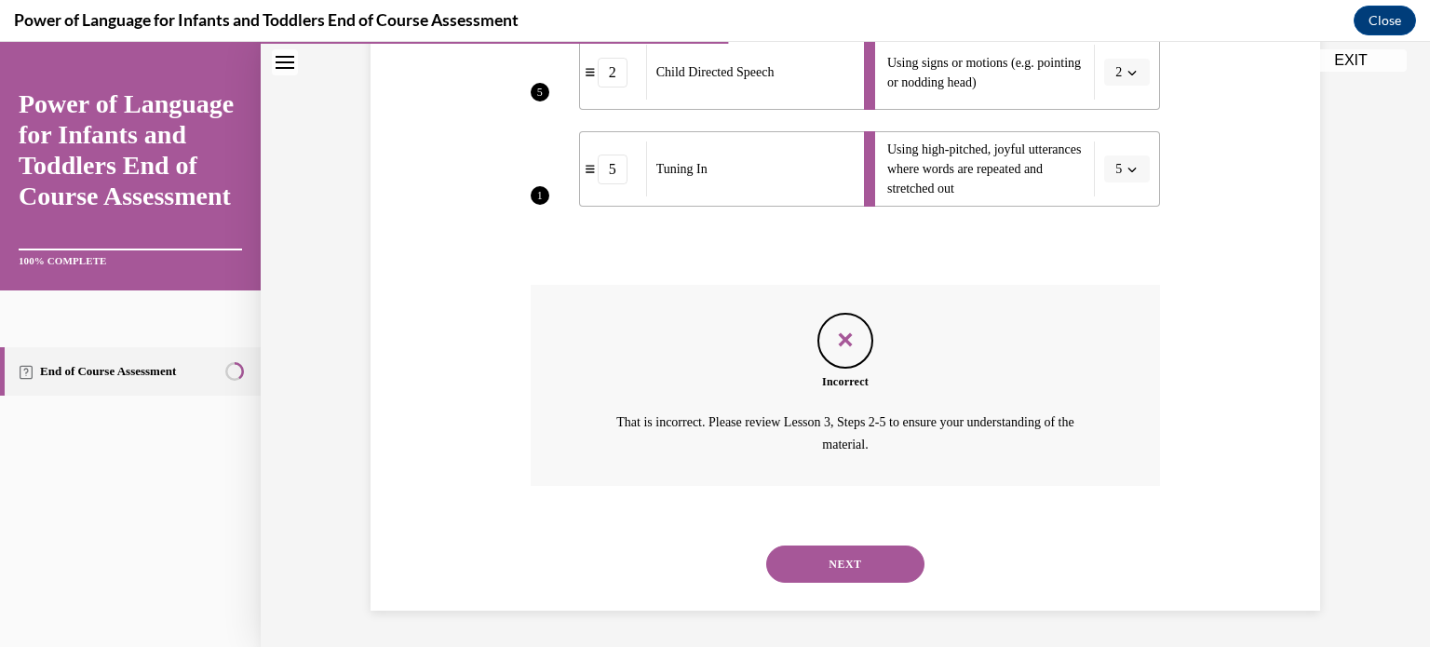
click at [835, 550] on button "NEXT" at bounding box center [845, 564] width 158 height 37
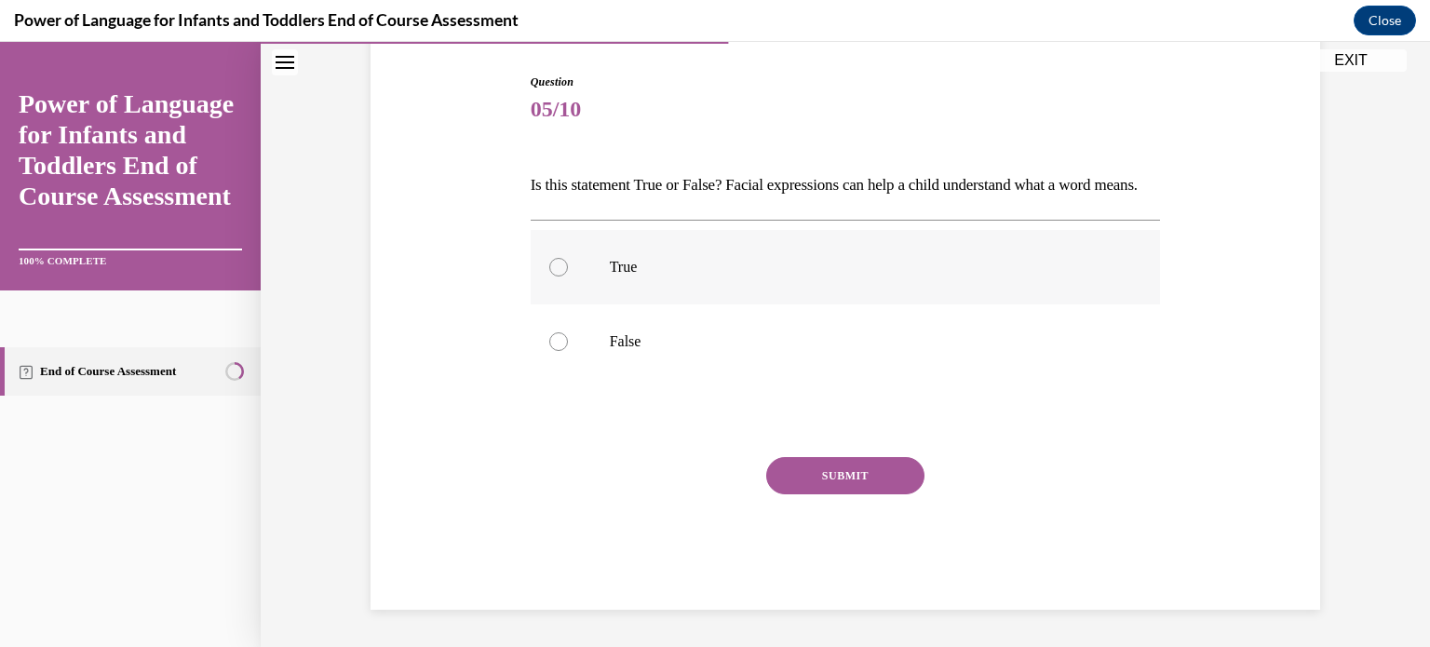
click at [551, 276] on div at bounding box center [558, 267] width 19 height 19
click at [551, 276] on input "True" at bounding box center [558, 267] width 19 height 19
radio input "true"
click at [827, 489] on button "SUBMIT" at bounding box center [845, 475] width 158 height 37
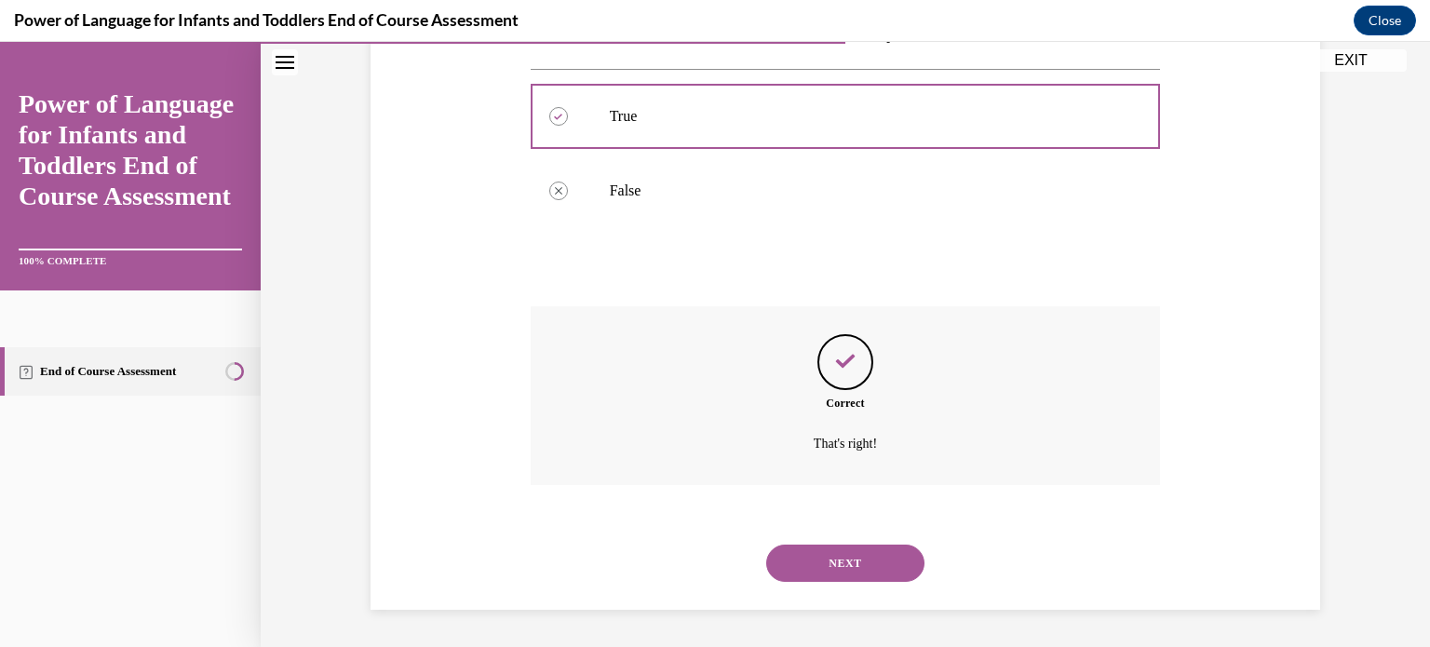
scroll to position [367, 0]
click at [808, 569] on button "NEXT" at bounding box center [845, 563] width 158 height 37
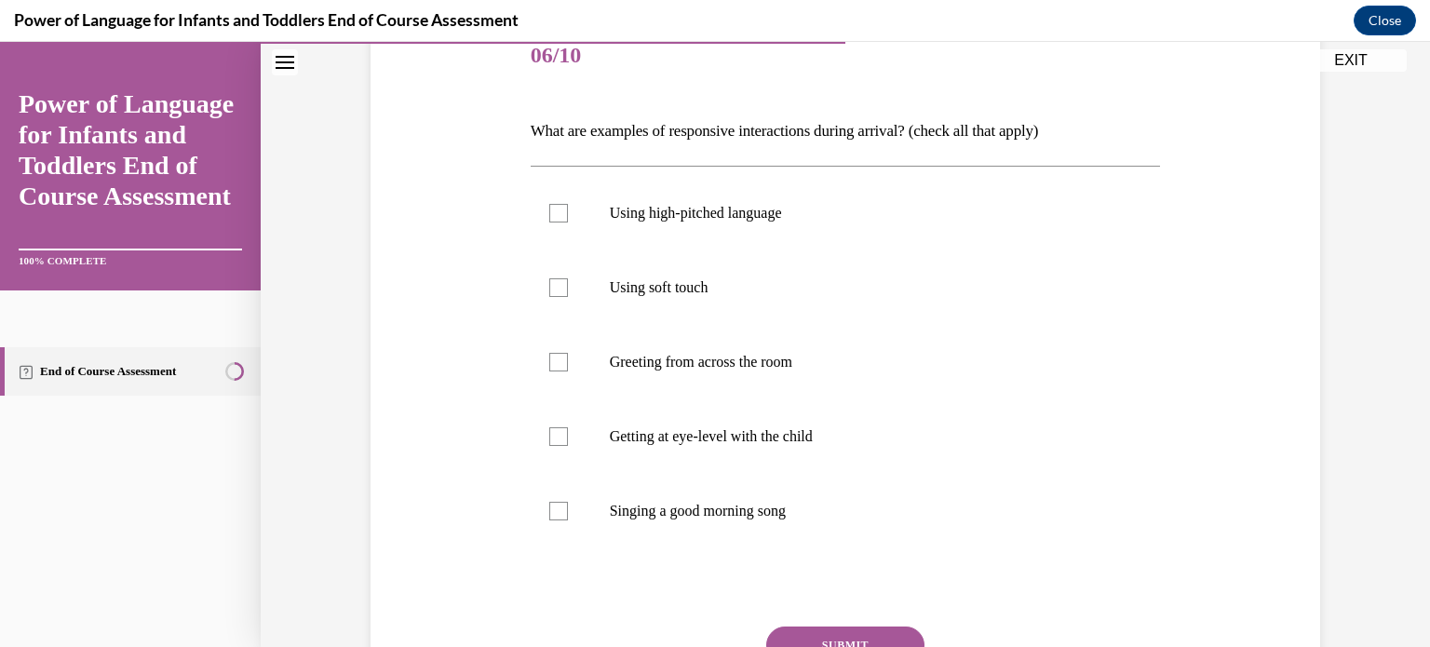
scroll to position [290, 0]
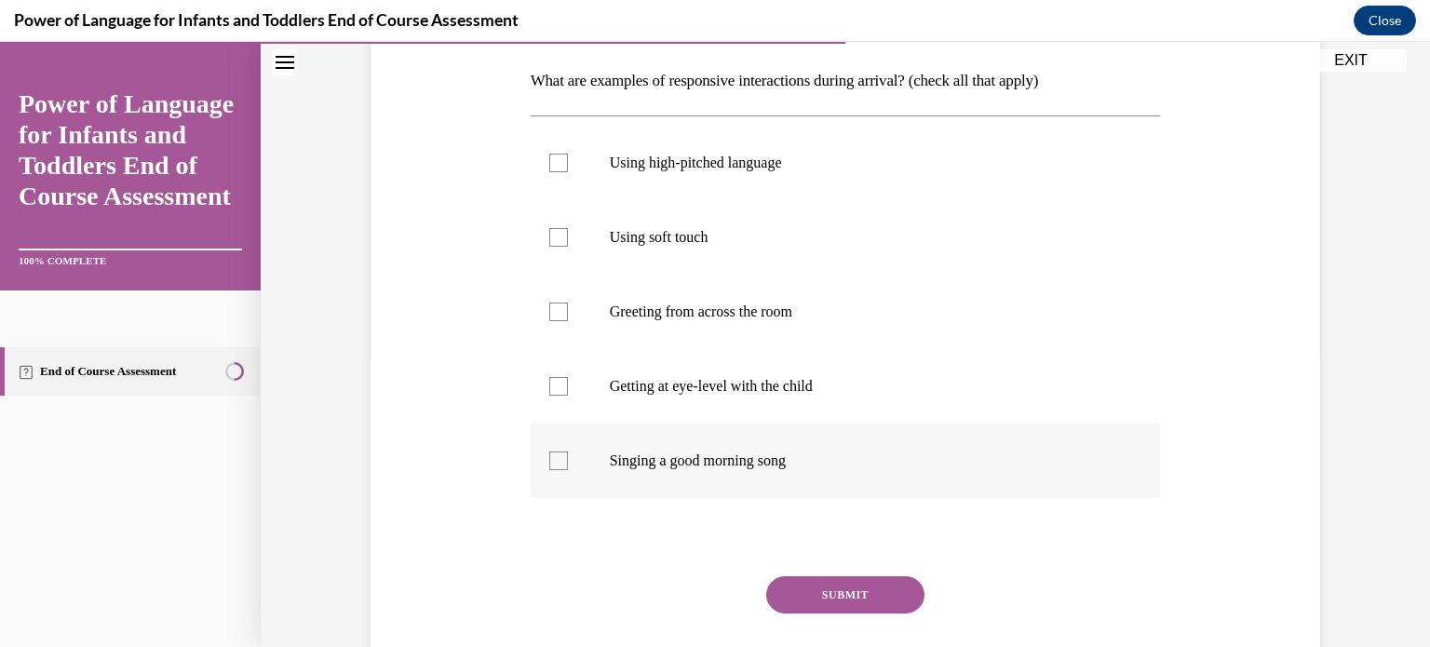
click at [549, 454] on div at bounding box center [558, 461] width 19 height 19
click at [549, 454] on input "Singing a good morning song" at bounding box center [558, 461] width 19 height 19
checkbox input "true"
click at [549, 378] on div at bounding box center [558, 386] width 19 height 19
click at [549, 378] on input "Getting at eye-level with the child" at bounding box center [558, 386] width 19 height 19
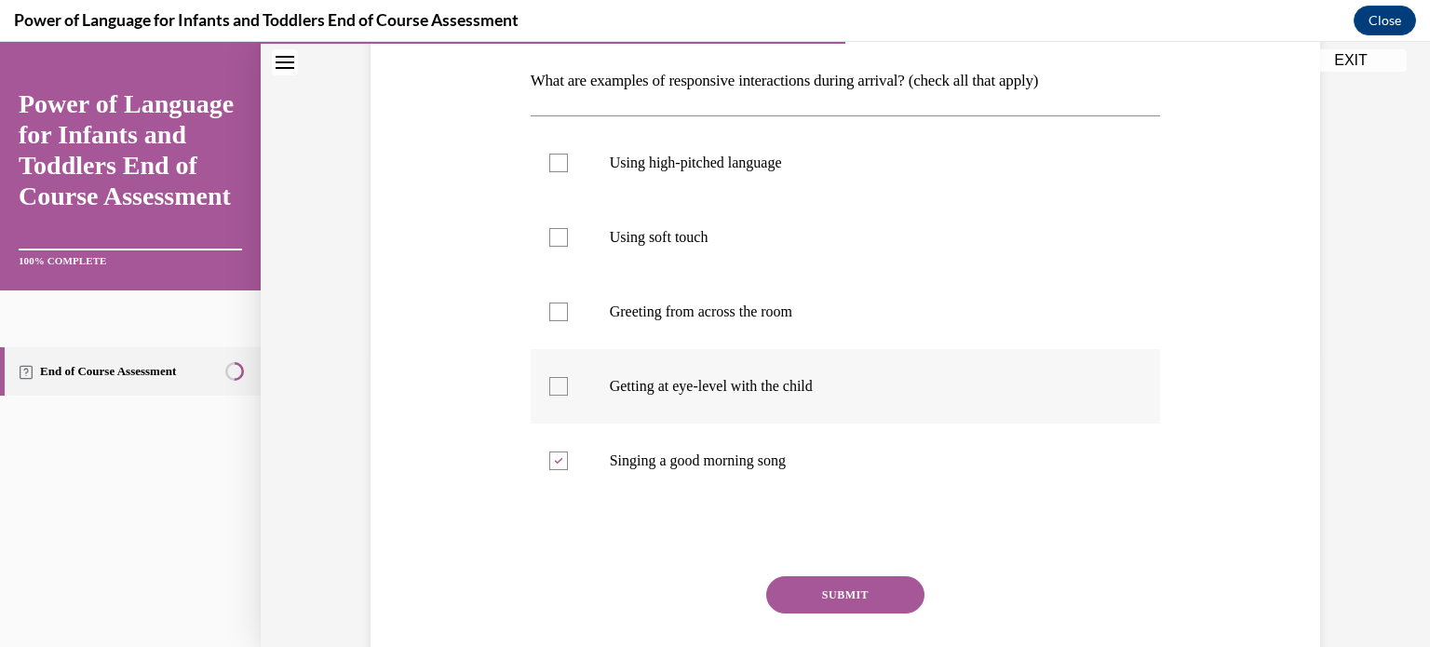
checkbox input "true"
click at [544, 250] on label "Using soft touch" at bounding box center [846, 237] width 630 height 74
click at [549, 247] on input "Using soft touch" at bounding box center [558, 237] width 19 height 19
checkbox input "true"
click at [555, 155] on div at bounding box center [558, 163] width 19 height 19
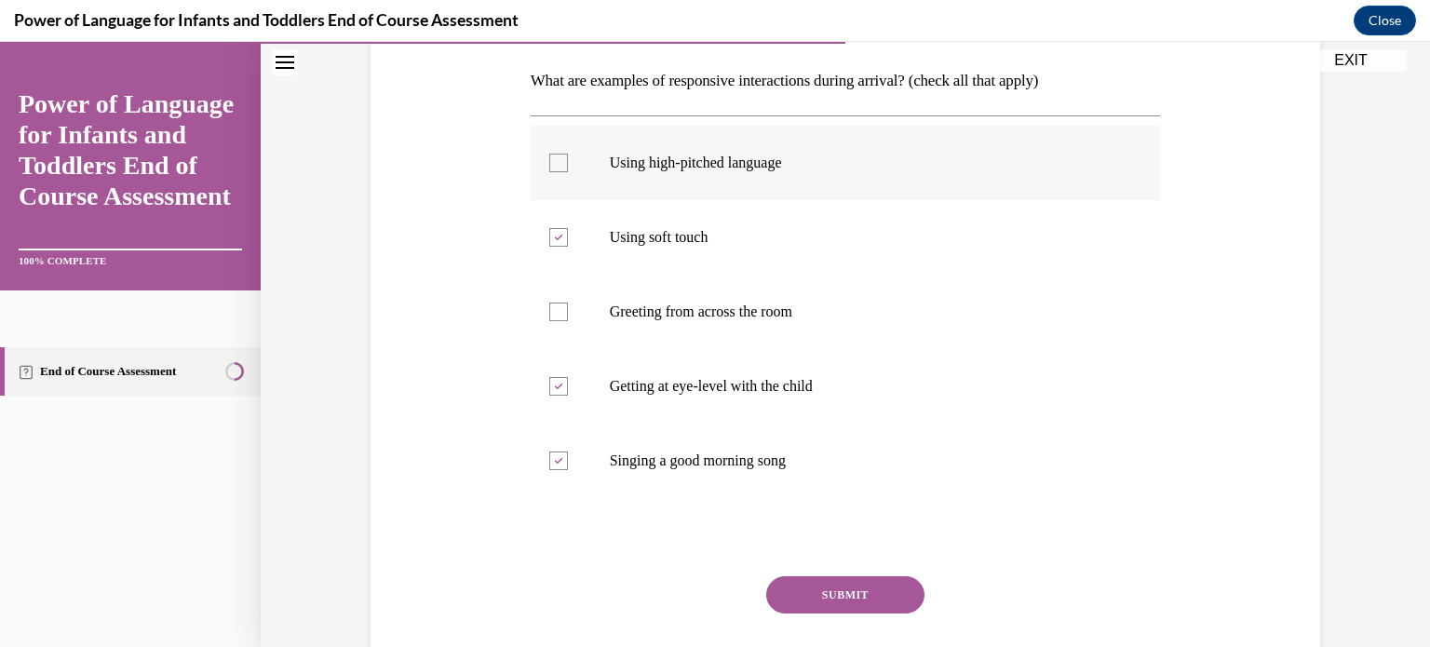
click at [555, 155] on input "Using high-pitched language" at bounding box center [558, 163] width 19 height 19
checkbox input "true"
click at [823, 592] on button "SUBMIT" at bounding box center [845, 594] width 158 height 37
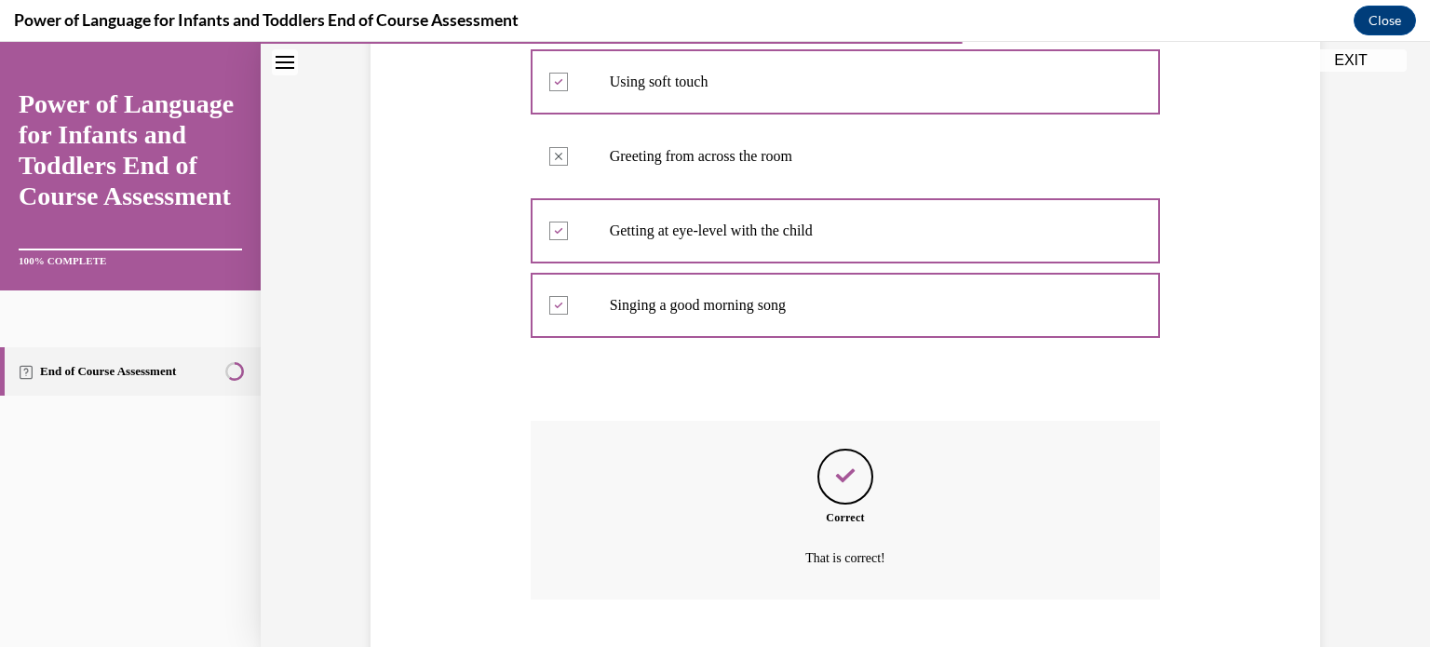
scroll to position [559, 0]
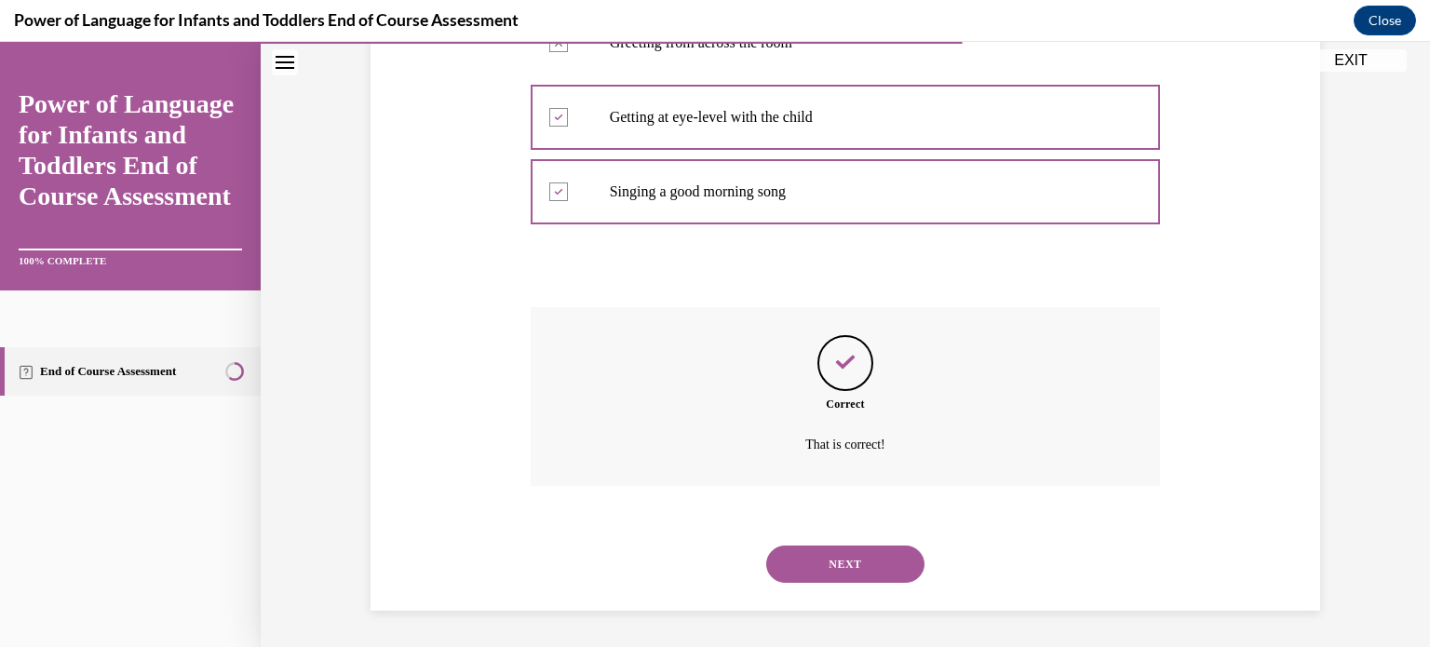
click at [854, 576] on button "NEXT" at bounding box center [845, 564] width 158 height 37
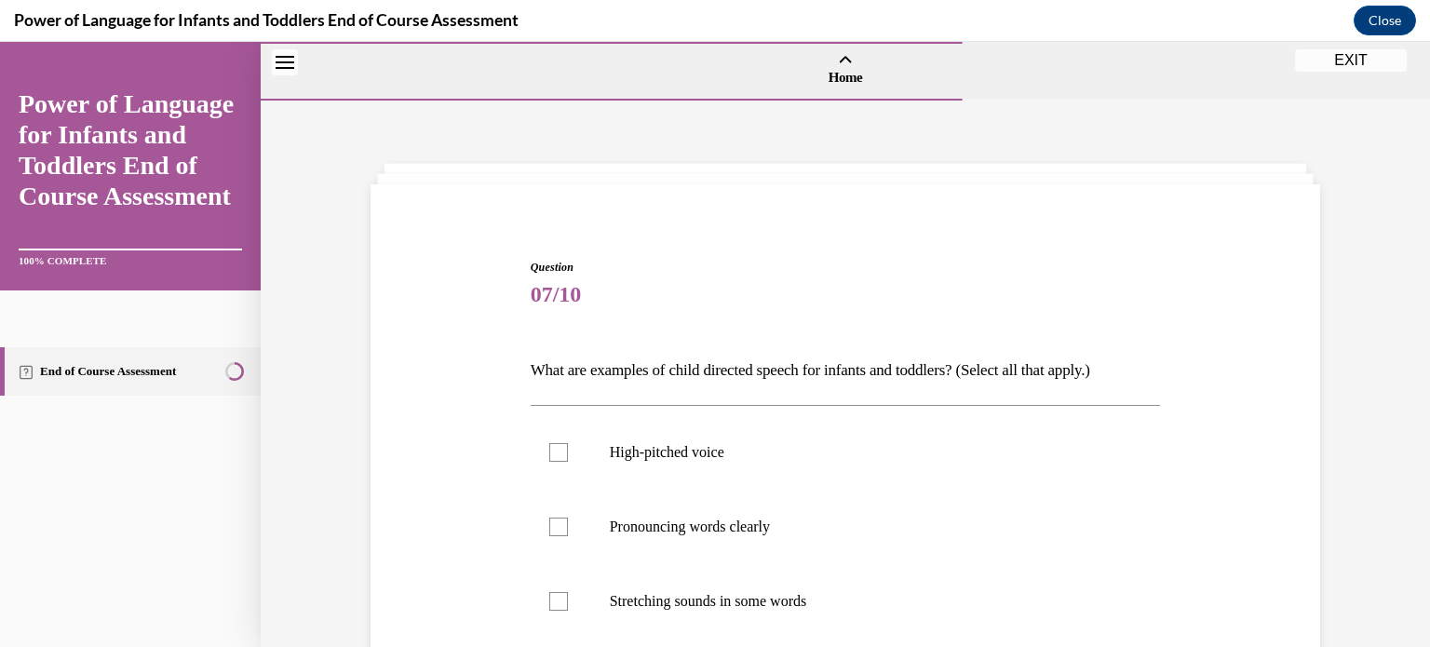
scroll to position [153, 0]
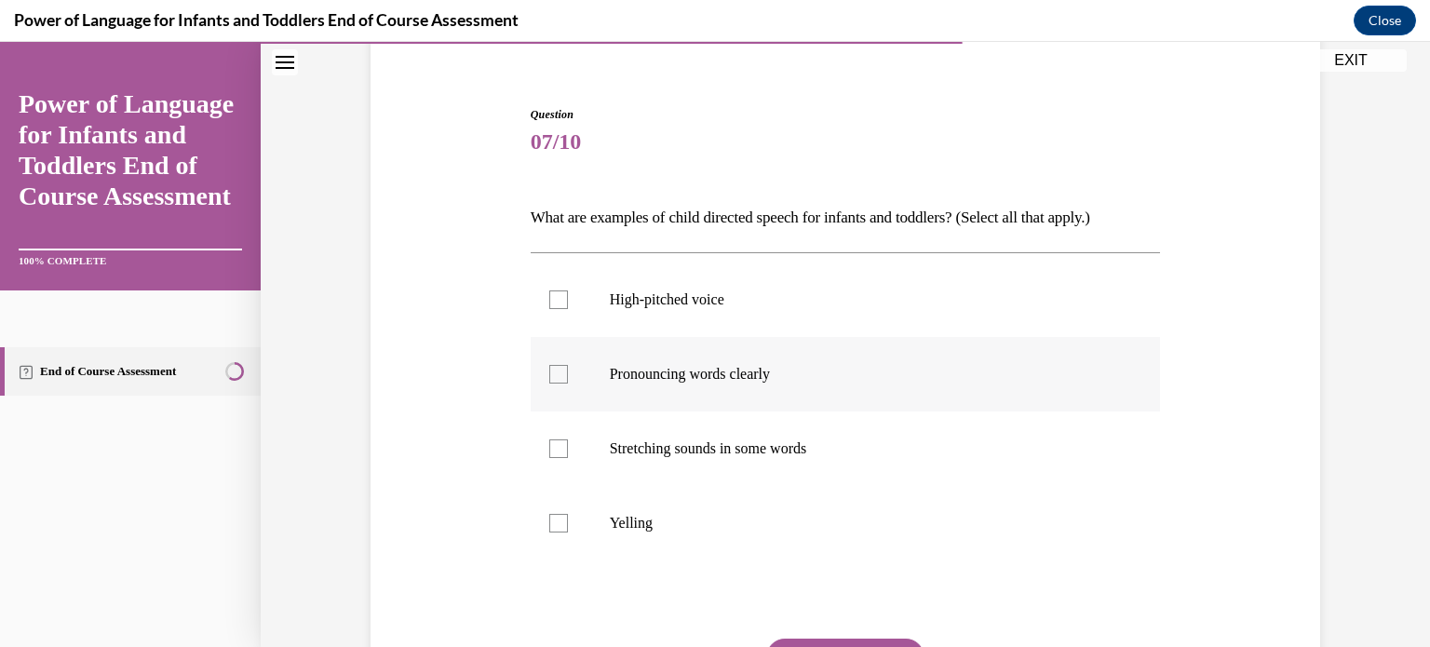
click at [558, 371] on div at bounding box center [558, 374] width 19 height 19
click at [558, 371] on input "Pronouncing words clearly" at bounding box center [558, 374] width 19 height 19
checkbox input "true"
click at [557, 442] on div at bounding box center [558, 448] width 19 height 19
click at [557, 442] on input "Stretching sounds in some words" at bounding box center [558, 448] width 19 height 19
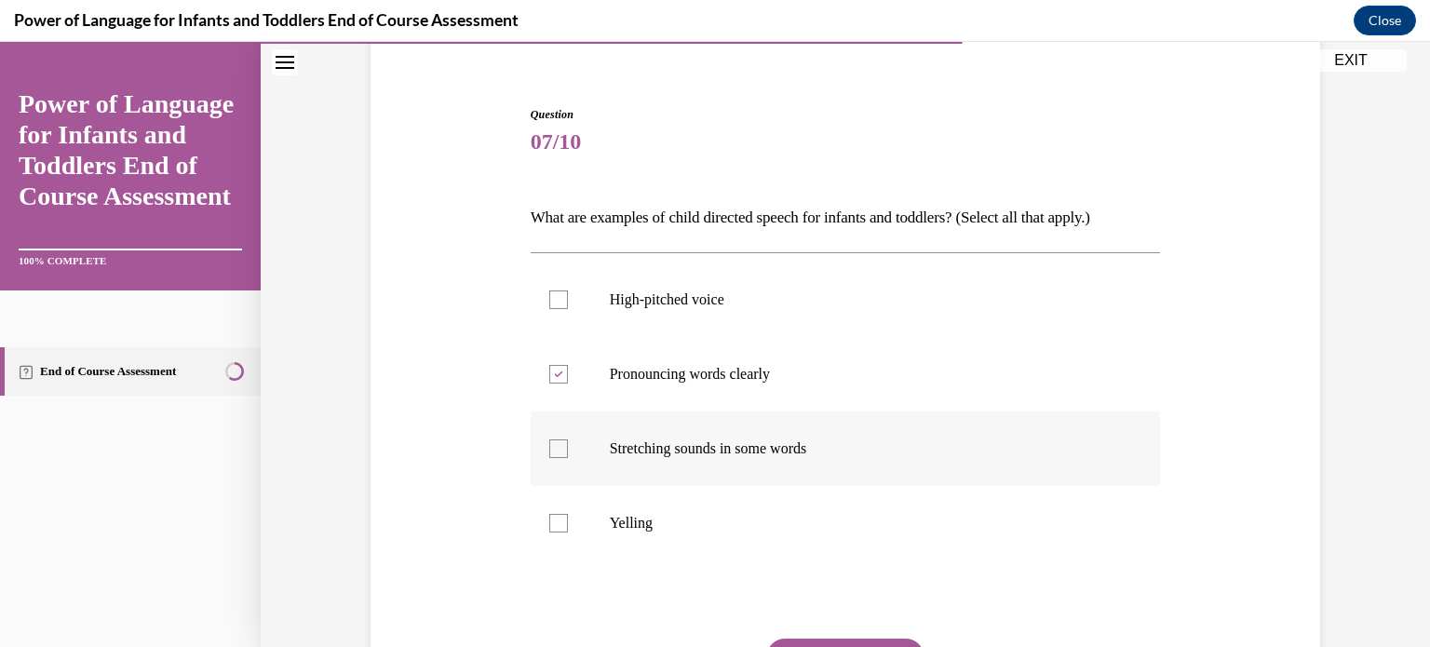
checkbox input "true"
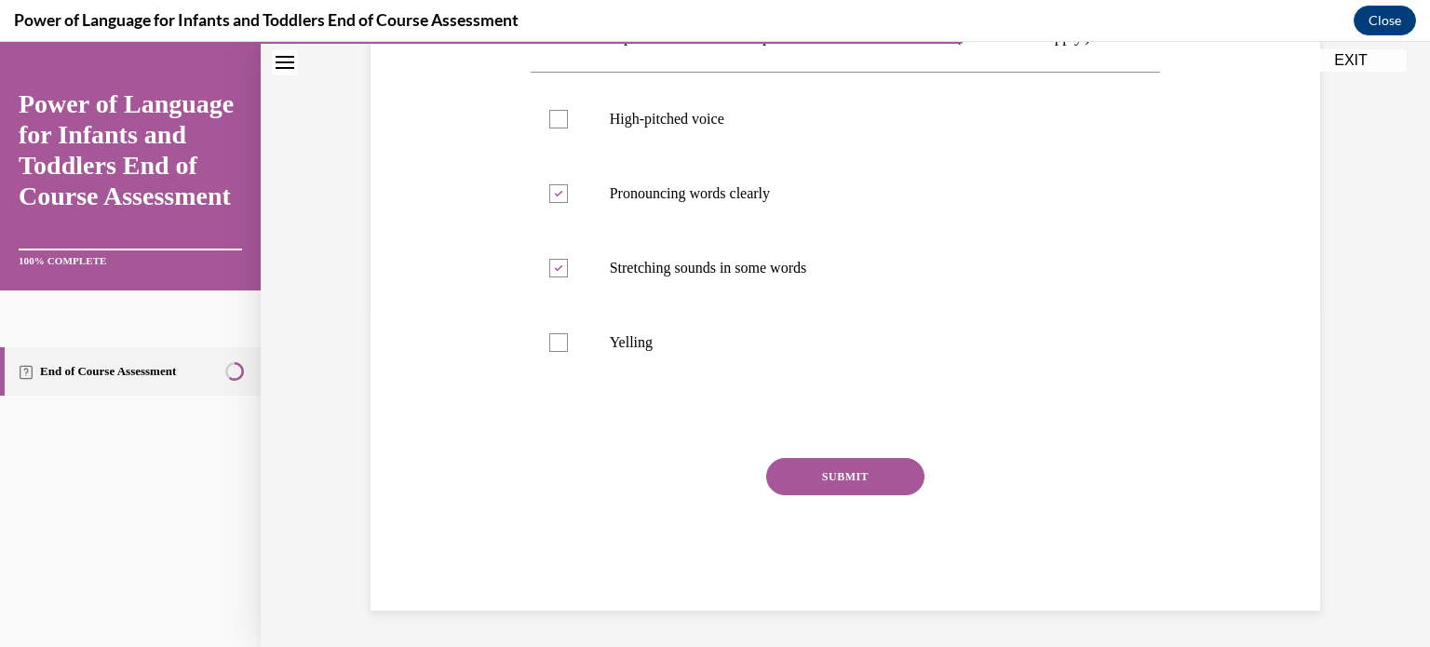
click at [853, 491] on button "SUBMIT" at bounding box center [845, 476] width 158 height 37
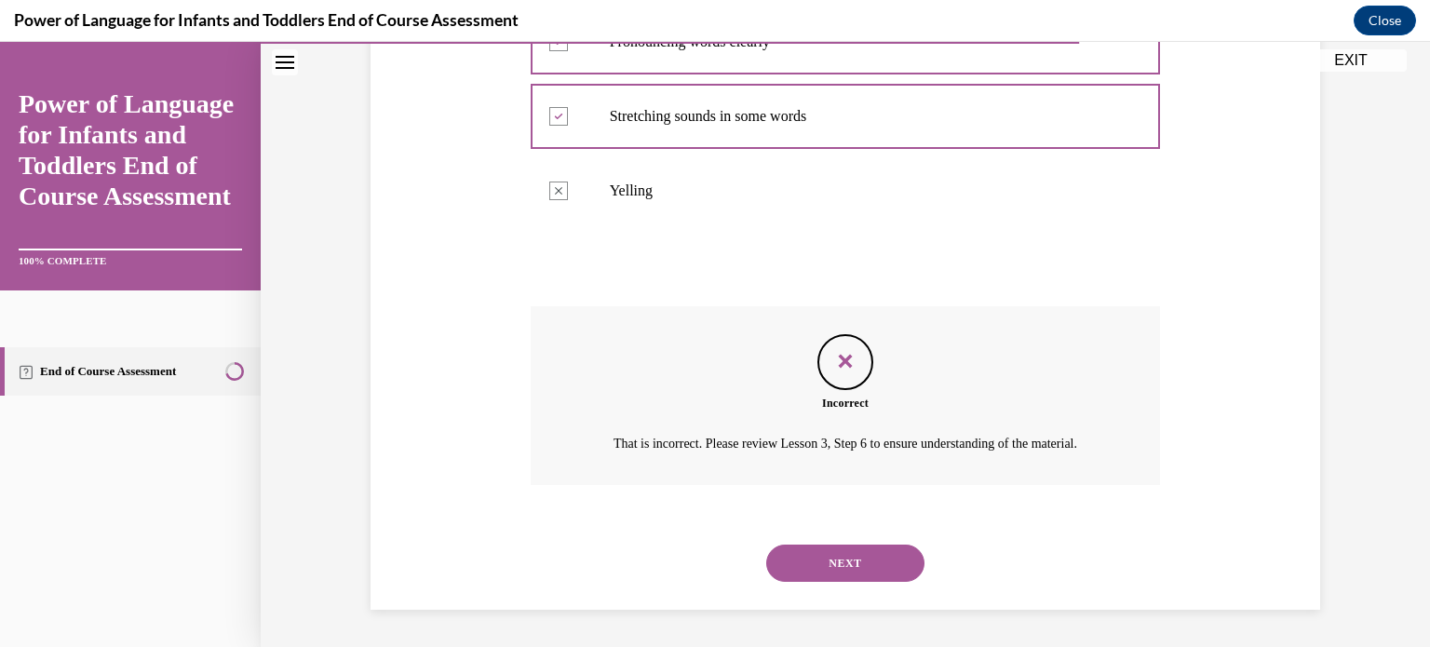
scroll to position [506, 0]
click at [840, 565] on button "NEXT" at bounding box center [845, 563] width 158 height 37
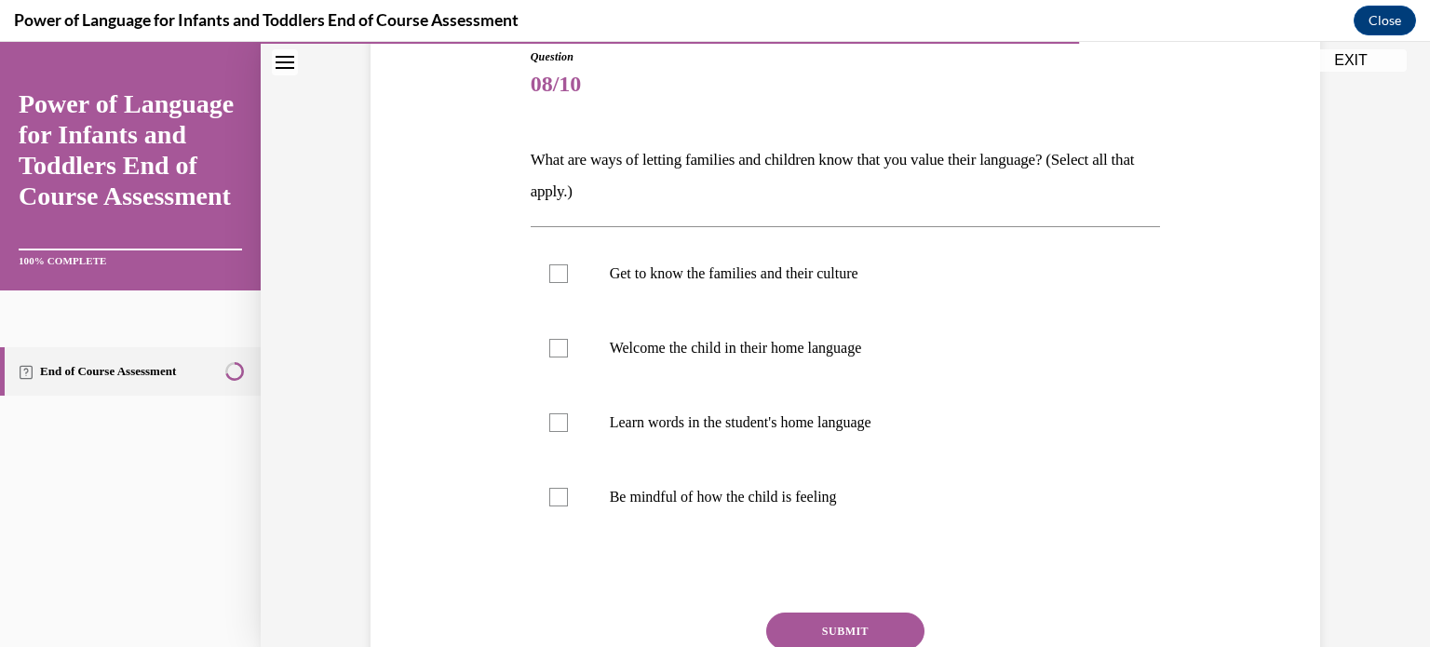
scroll to position [211, 0]
click at [562, 494] on label "Be mindful of how the child is feeling" at bounding box center [846, 496] width 630 height 74
click at [562, 494] on input "Be mindful of how the child is feeling" at bounding box center [558, 496] width 19 height 19
checkbox input "true"
click at [549, 425] on div at bounding box center [558, 421] width 19 height 19
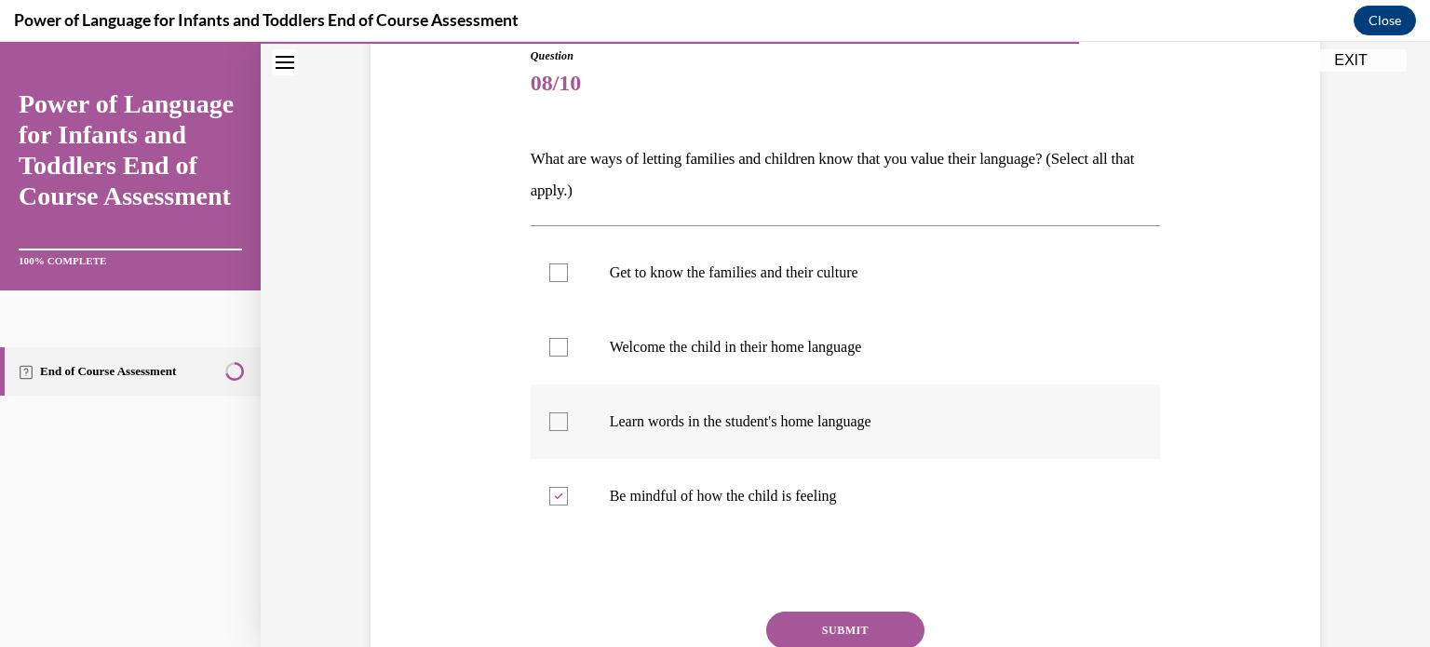
click at [549, 425] on input "Learn words in the student's home language" at bounding box center [558, 421] width 19 height 19
checkbox input "true"
click at [559, 349] on div at bounding box center [558, 347] width 19 height 19
click at [559, 349] on input "Welcome the child in their home language" at bounding box center [558, 347] width 19 height 19
checkbox input "true"
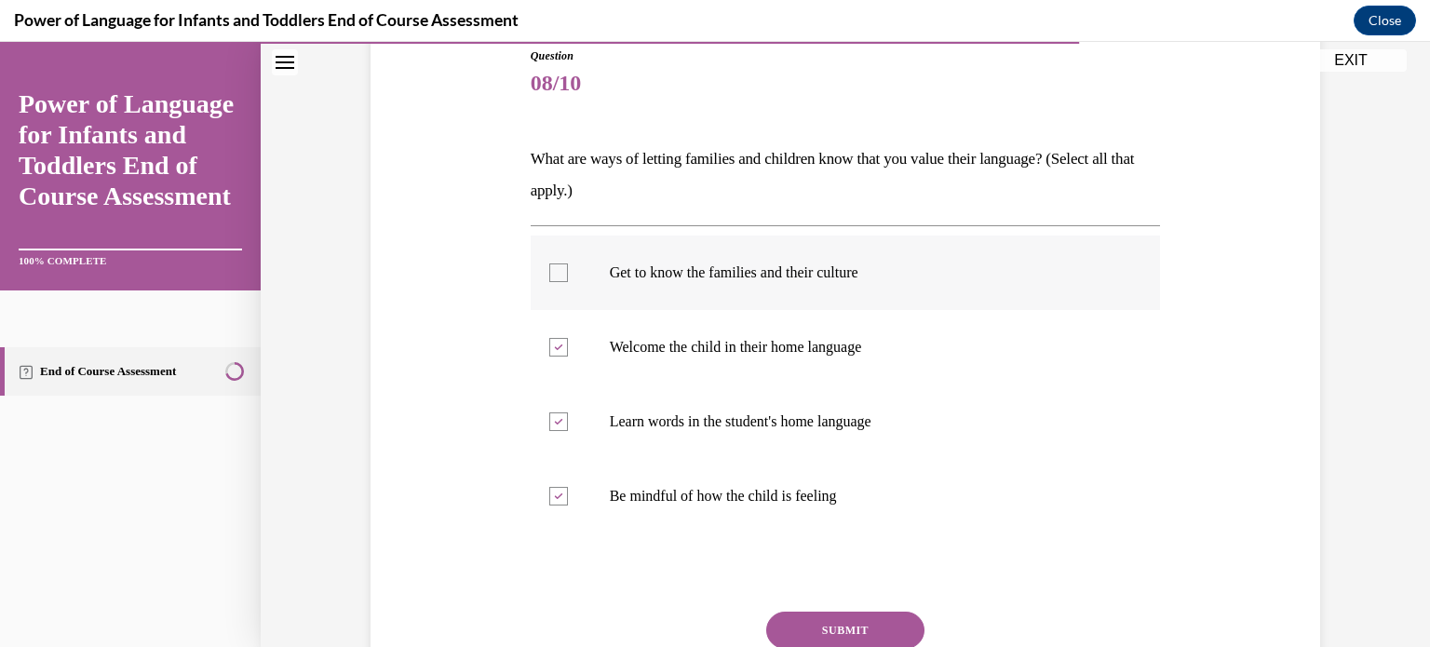
click at [558, 271] on div at bounding box center [558, 272] width 19 height 19
click at [558, 271] on input "Get to know the families and their culture" at bounding box center [558, 272] width 19 height 19
checkbox input "true"
click at [835, 621] on button "SUBMIT" at bounding box center [845, 630] width 158 height 37
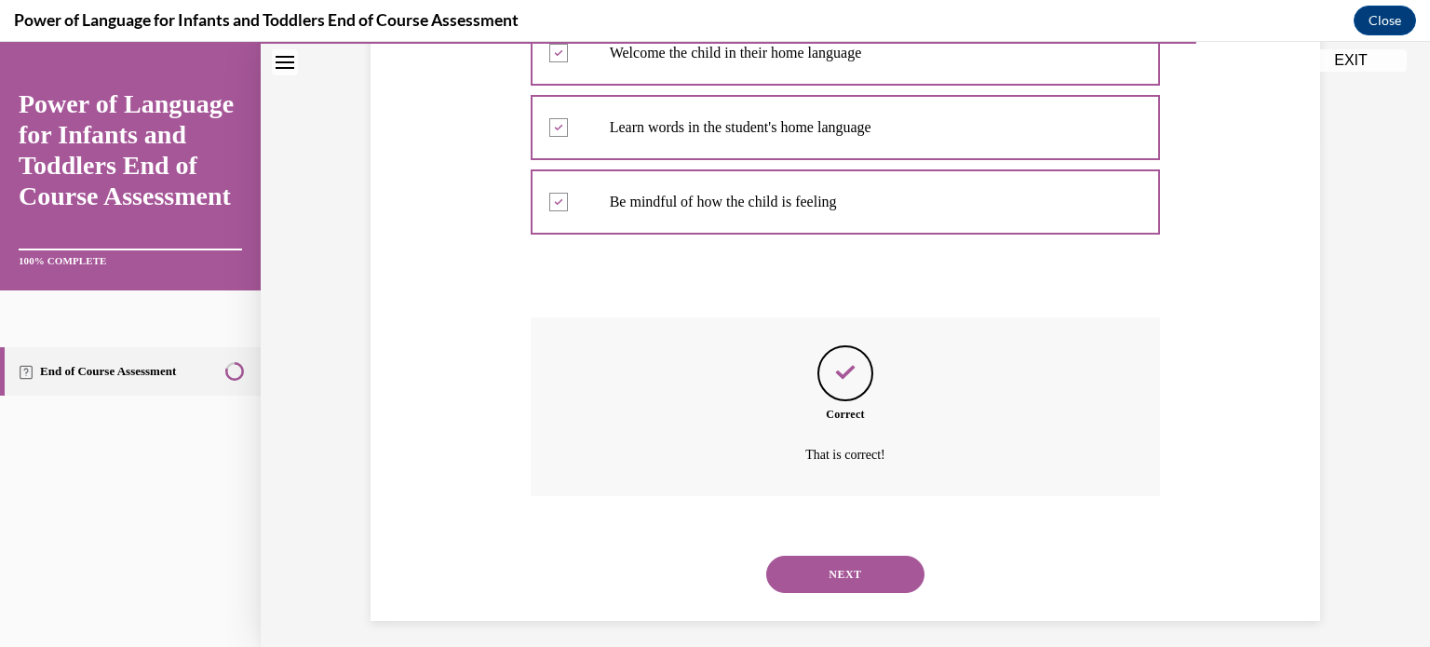
scroll to position [516, 0]
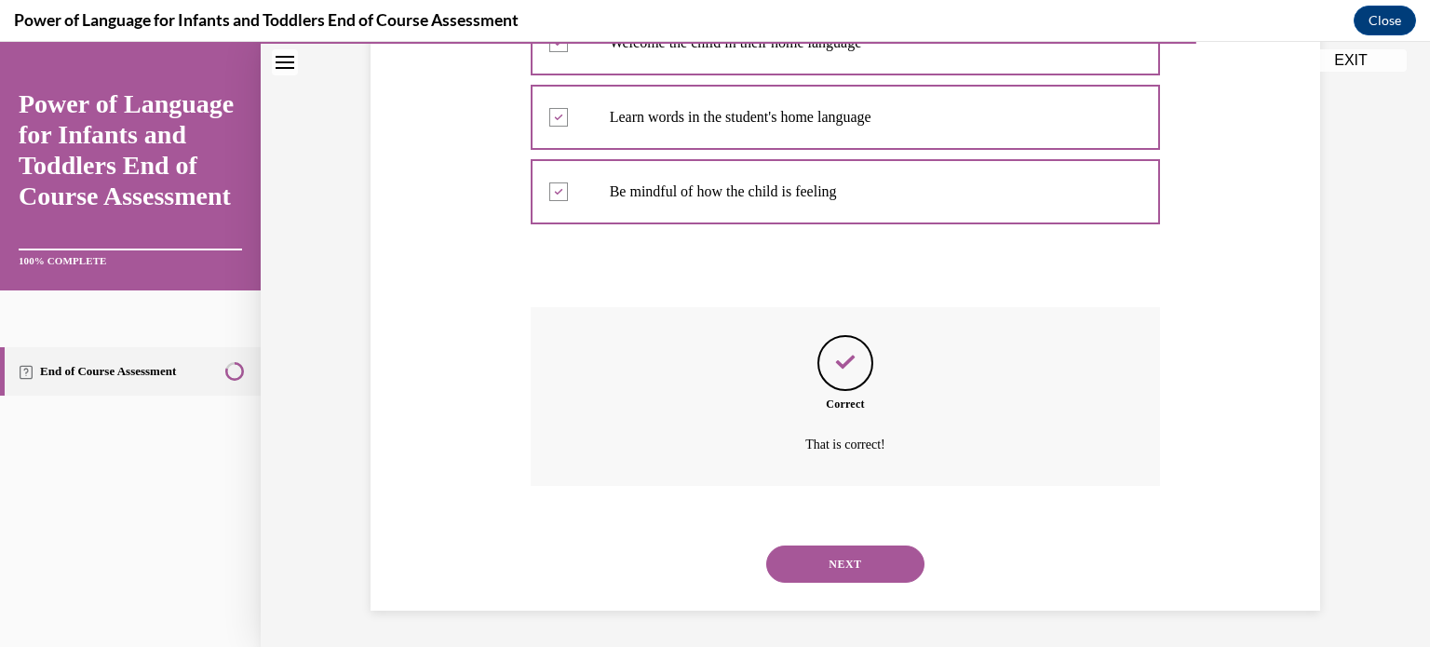
click at [851, 568] on button "NEXT" at bounding box center [845, 564] width 158 height 37
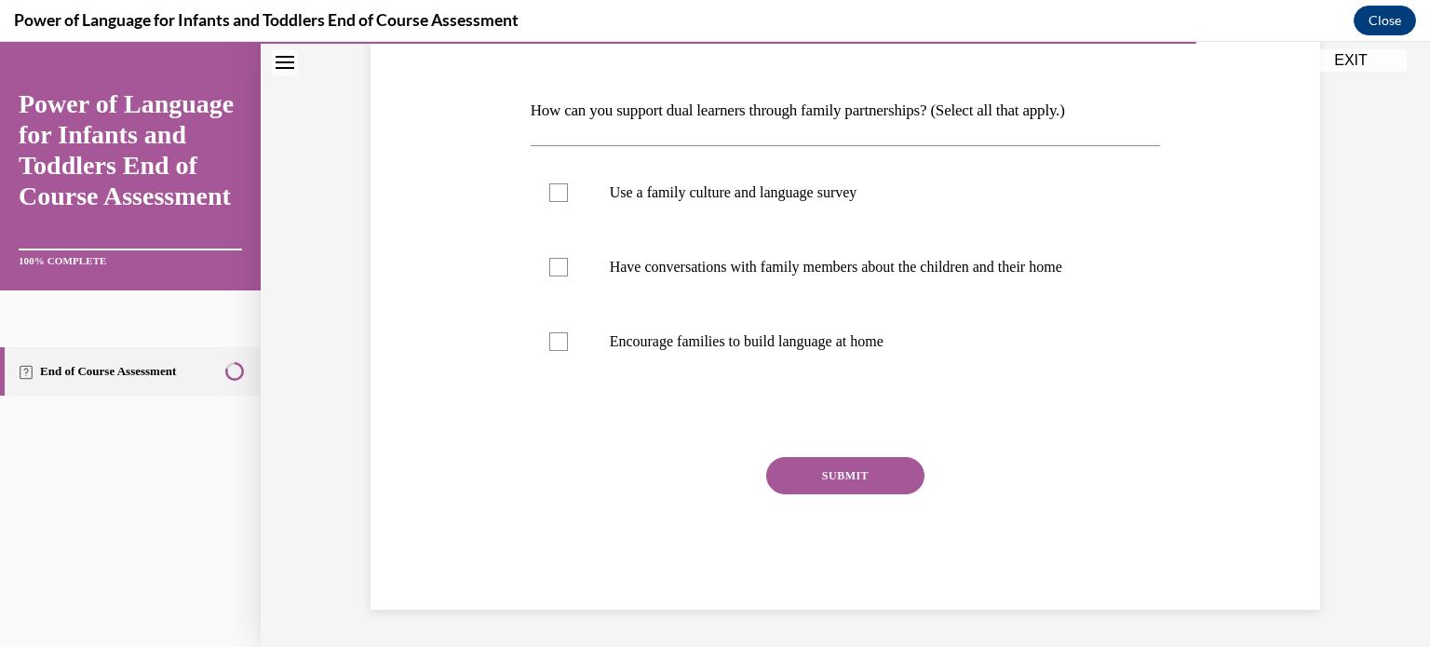
scroll to position [207, 0]
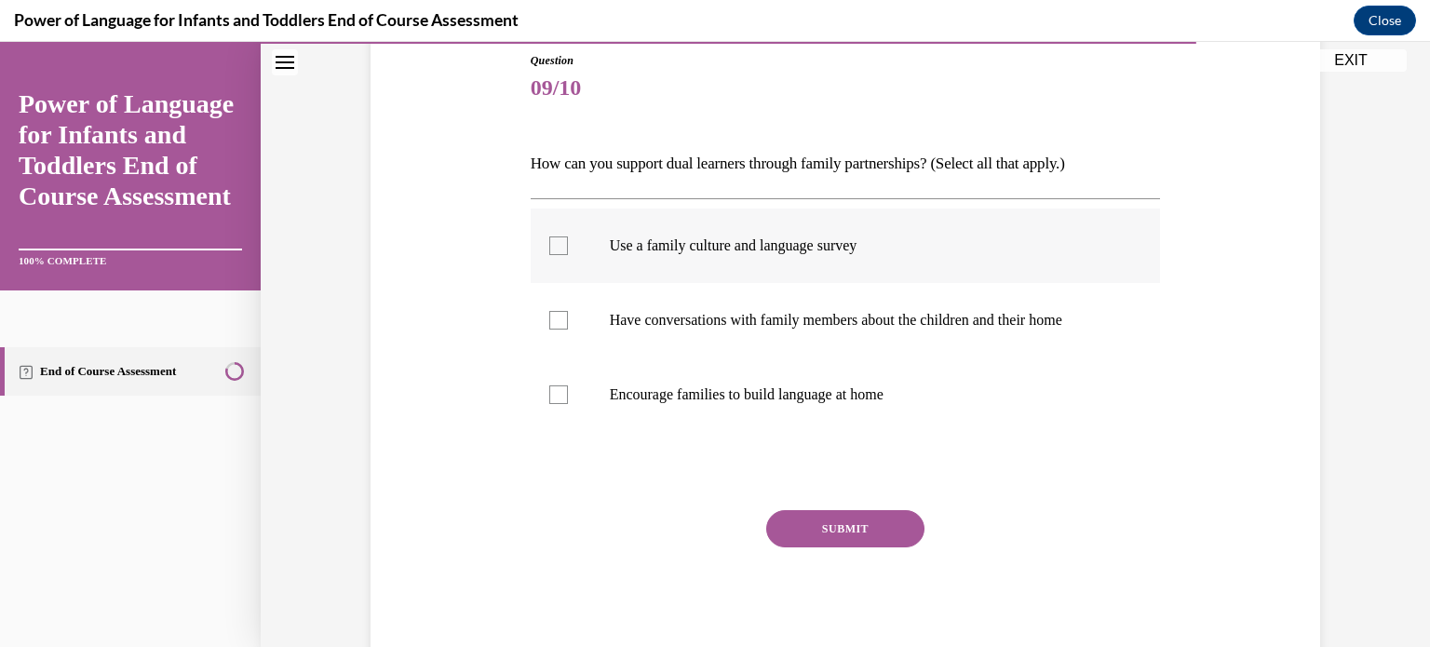
click at [549, 242] on div at bounding box center [558, 245] width 19 height 19
click at [549, 242] on input "Use a family culture and language survey" at bounding box center [558, 245] width 19 height 19
checkbox input "true"
click at [559, 317] on div at bounding box center [558, 320] width 19 height 19
click at [559, 317] on input "Have conversations with family members about the children and their home" at bounding box center [558, 320] width 19 height 19
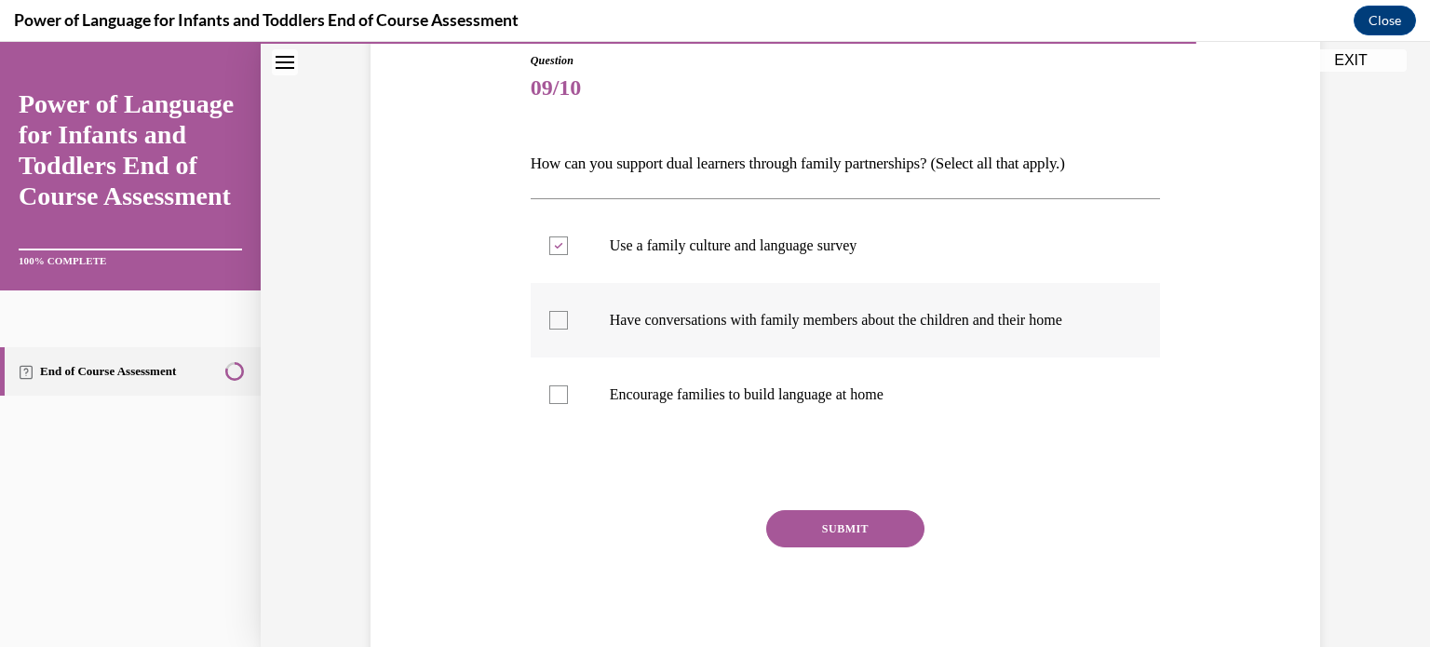
checkbox input "true"
click at [558, 398] on div at bounding box center [558, 394] width 19 height 19
click at [558, 398] on input "Encourage families to build language at home" at bounding box center [558, 394] width 19 height 19
checkbox input "true"
click at [858, 518] on button "SUBMIT" at bounding box center [845, 528] width 158 height 37
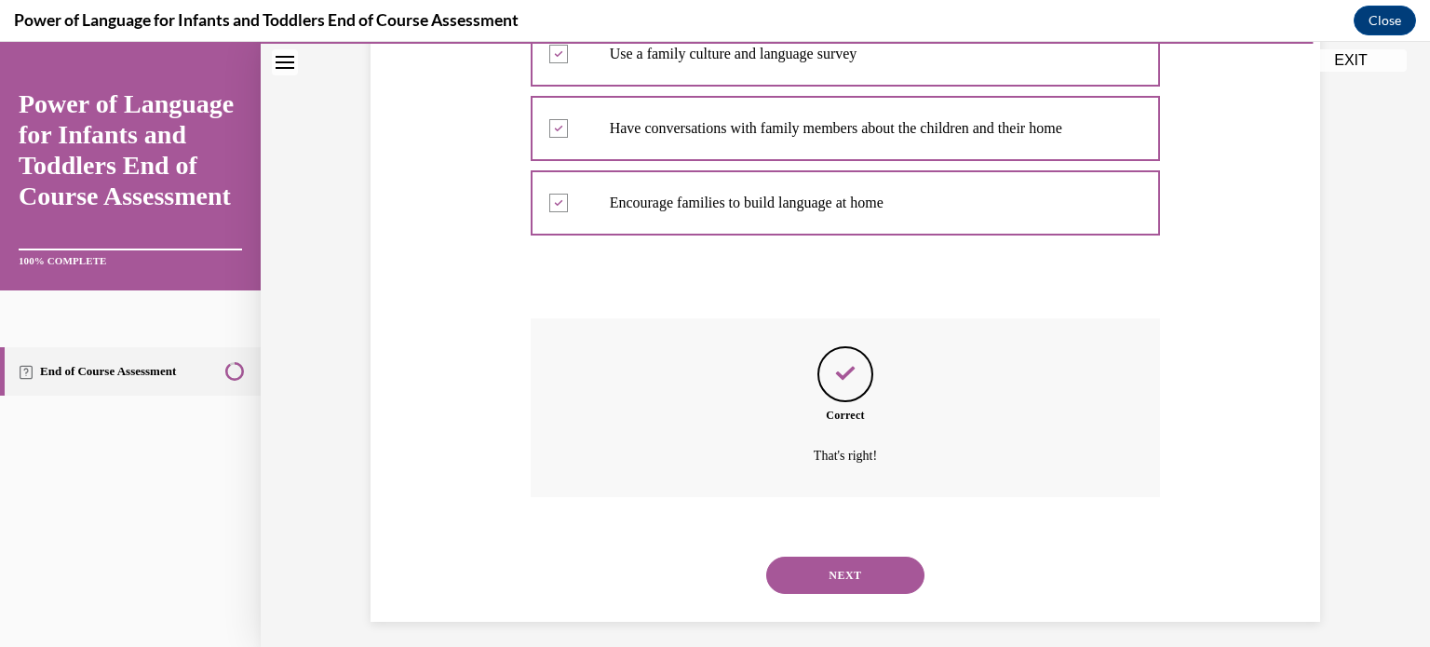
scroll to position [410, 0]
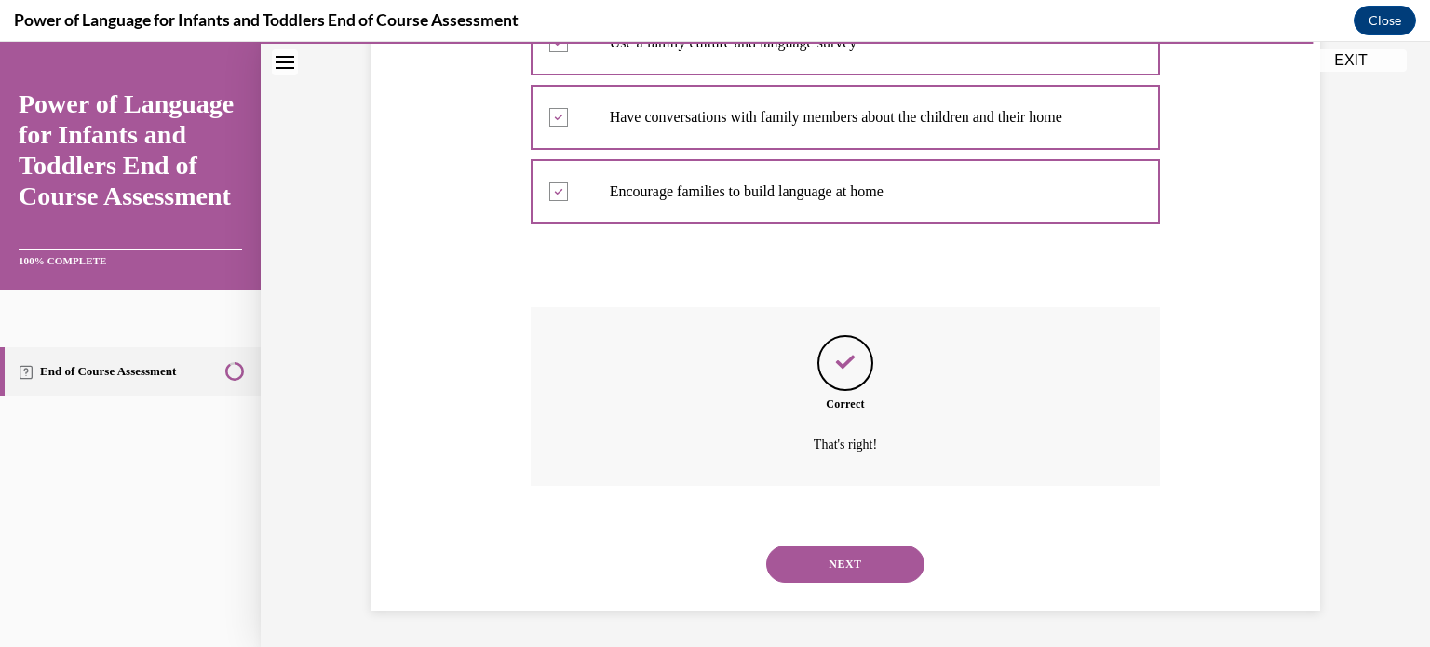
click at [840, 568] on button "NEXT" at bounding box center [845, 564] width 158 height 37
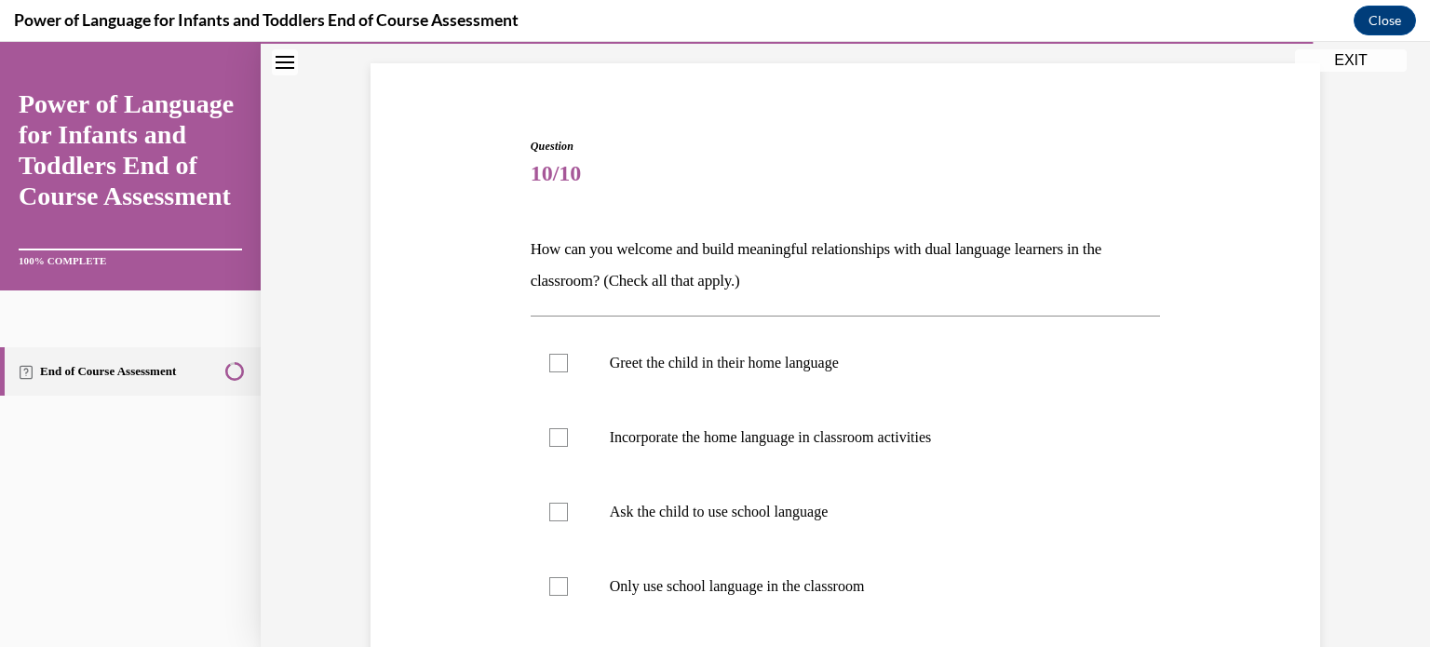
scroll to position [145, 0]
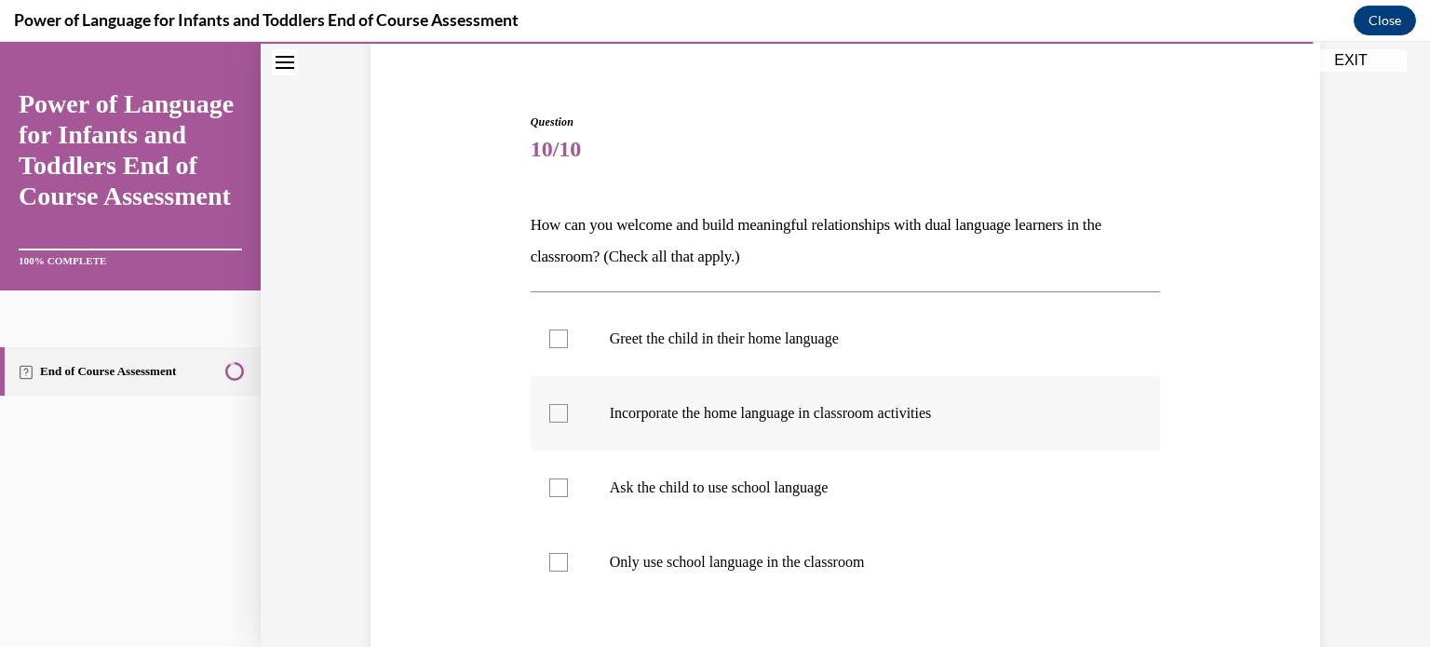
click at [549, 416] on div at bounding box center [558, 413] width 19 height 19
click at [549, 416] on input "Incorporate the home language in classroom activities" at bounding box center [558, 413] width 19 height 19
checkbox input "true"
click at [552, 334] on div at bounding box center [558, 339] width 19 height 19
click at [552, 334] on input "Greet the child in their home language" at bounding box center [558, 339] width 19 height 19
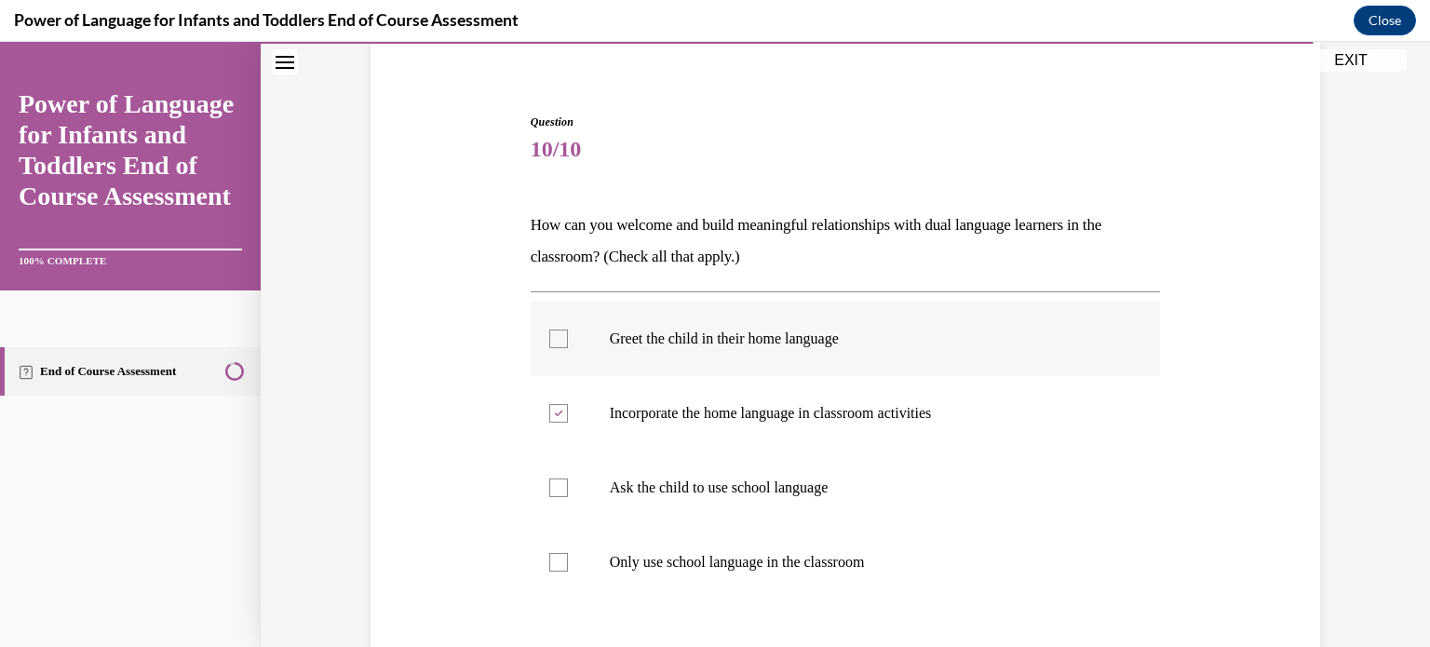
checkbox input "true"
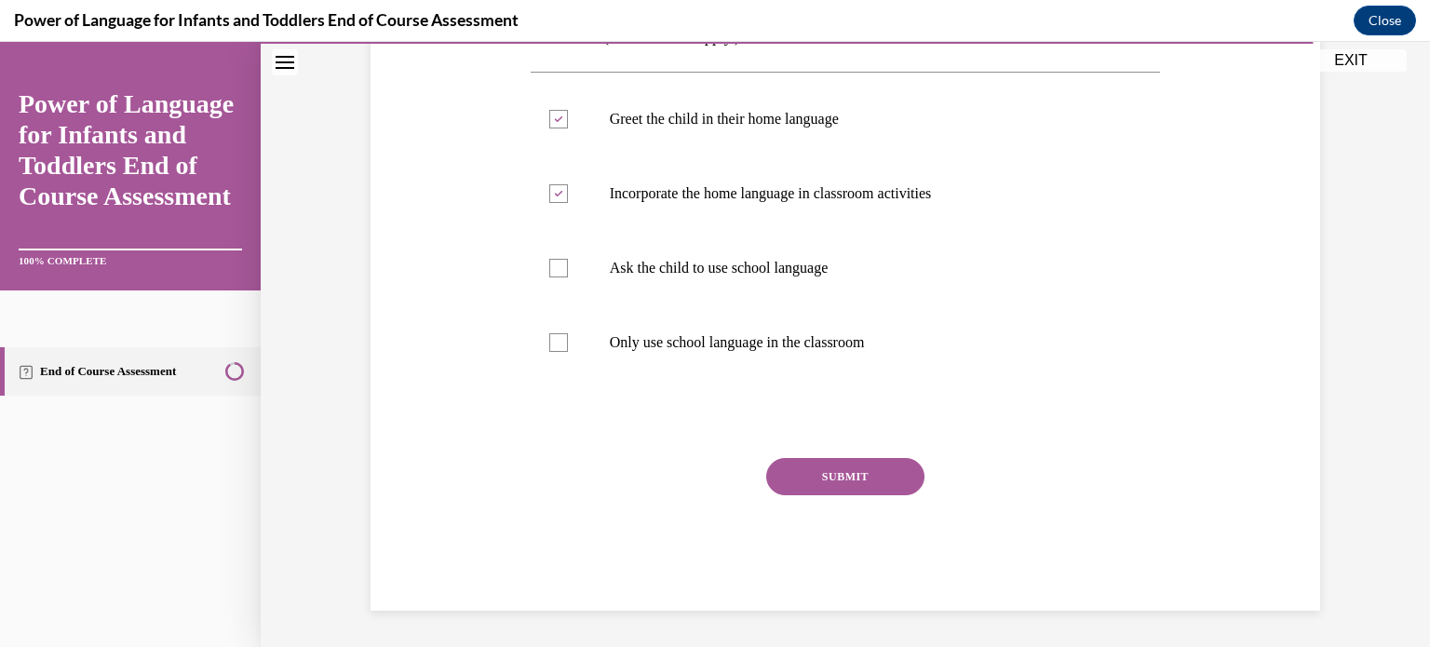
click at [856, 468] on button "SUBMIT" at bounding box center [845, 476] width 158 height 37
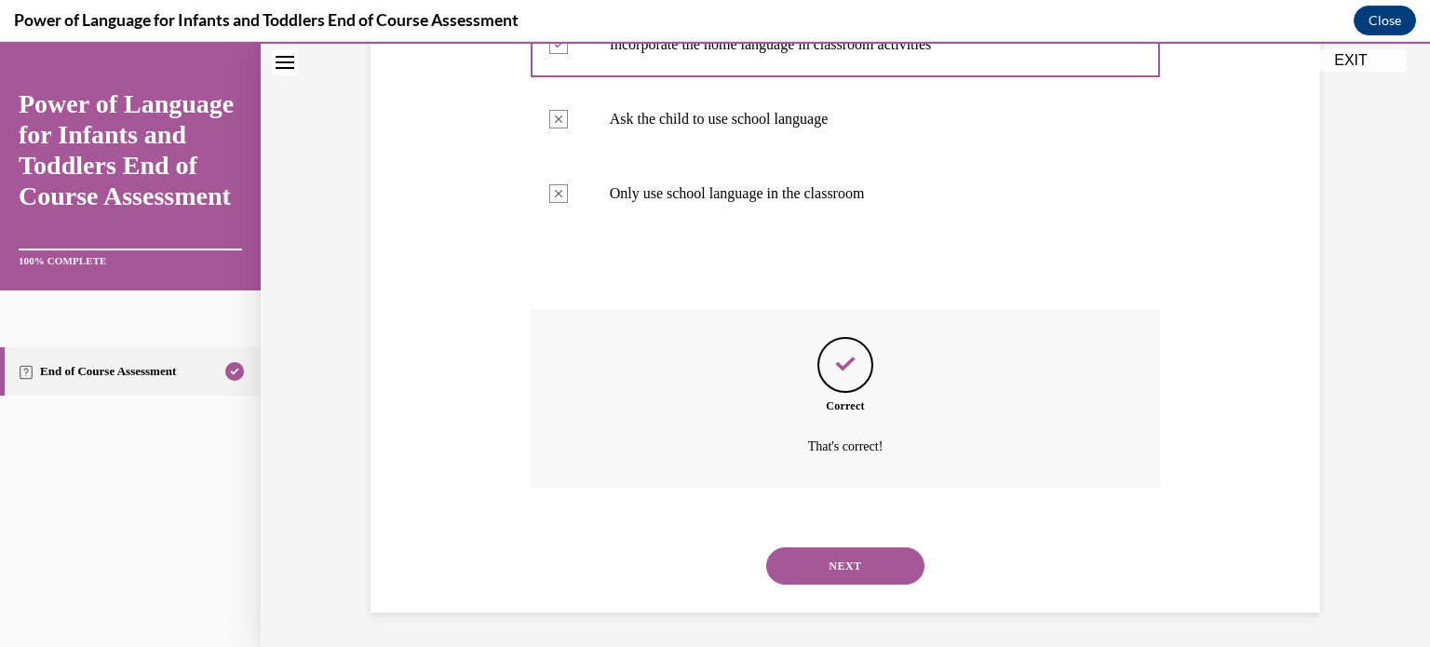
scroll to position [516, 0]
click at [839, 552] on button "NEXT" at bounding box center [845, 564] width 158 height 37
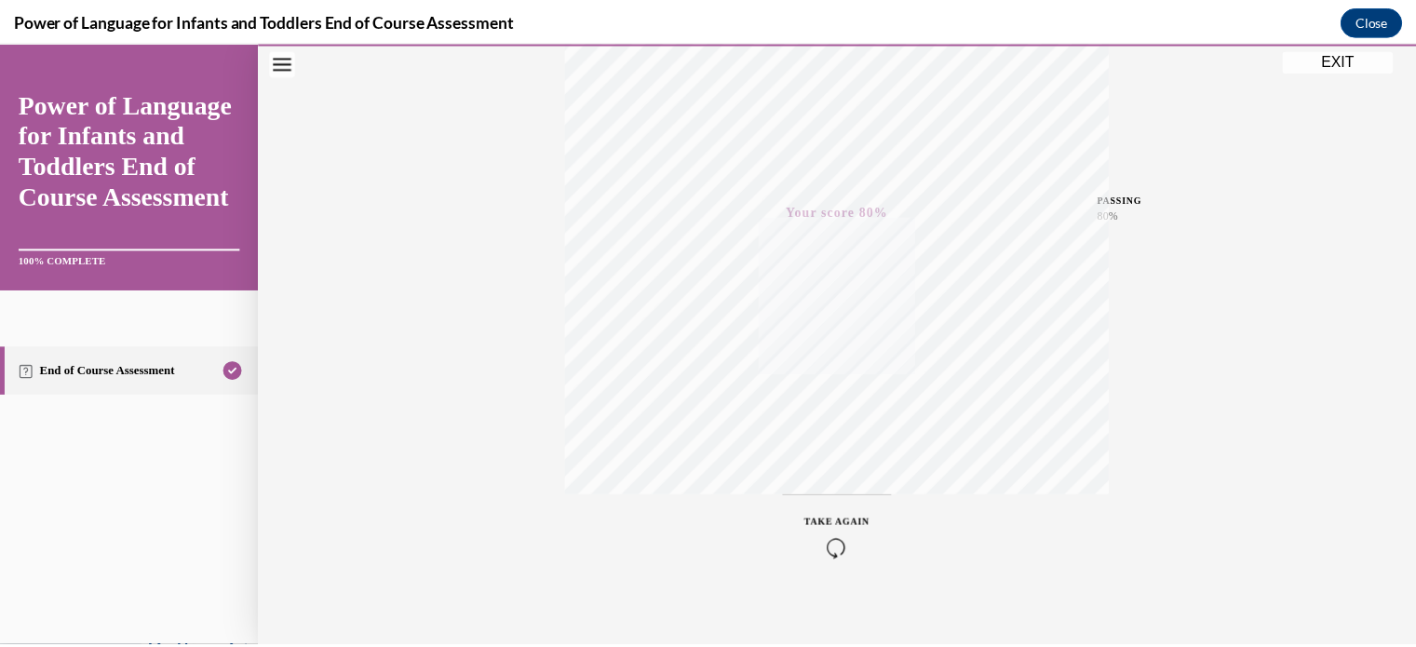
scroll to position [348, 0]
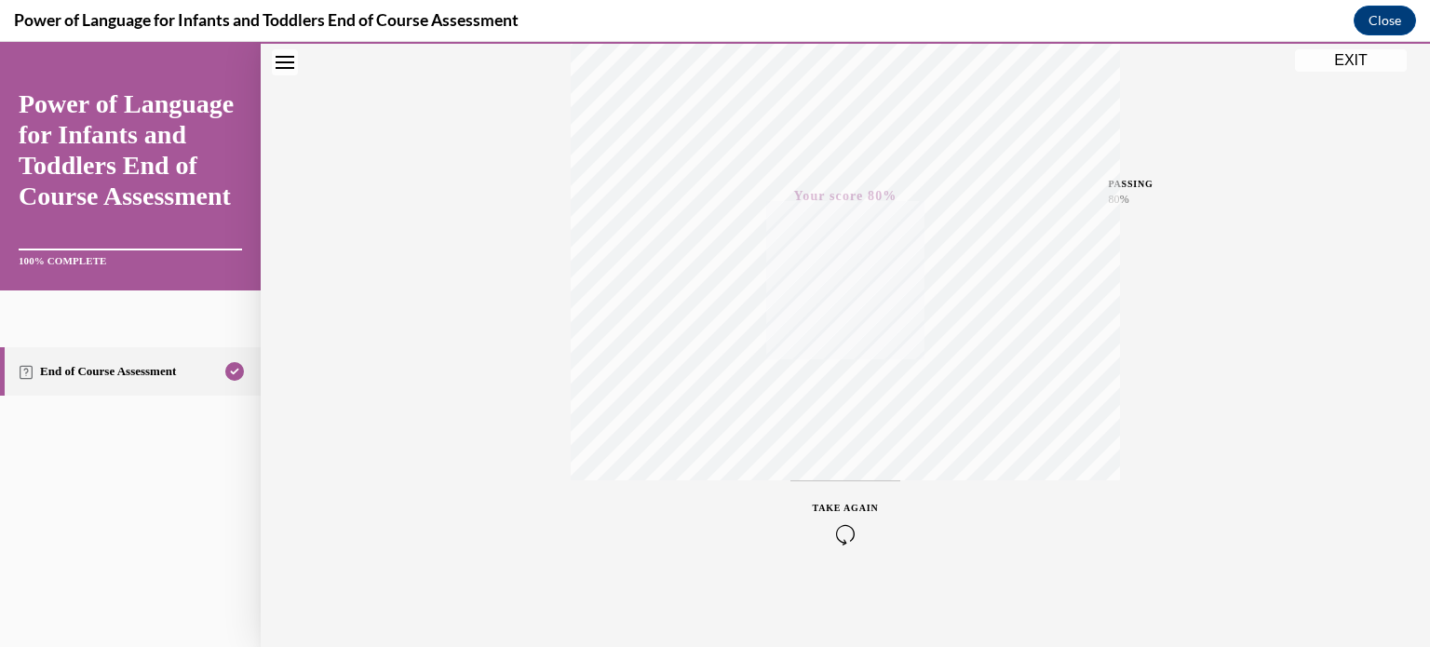
click at [1326, 54] on button "EXIT" at bounding box center [1351, 60] width 112 height 22
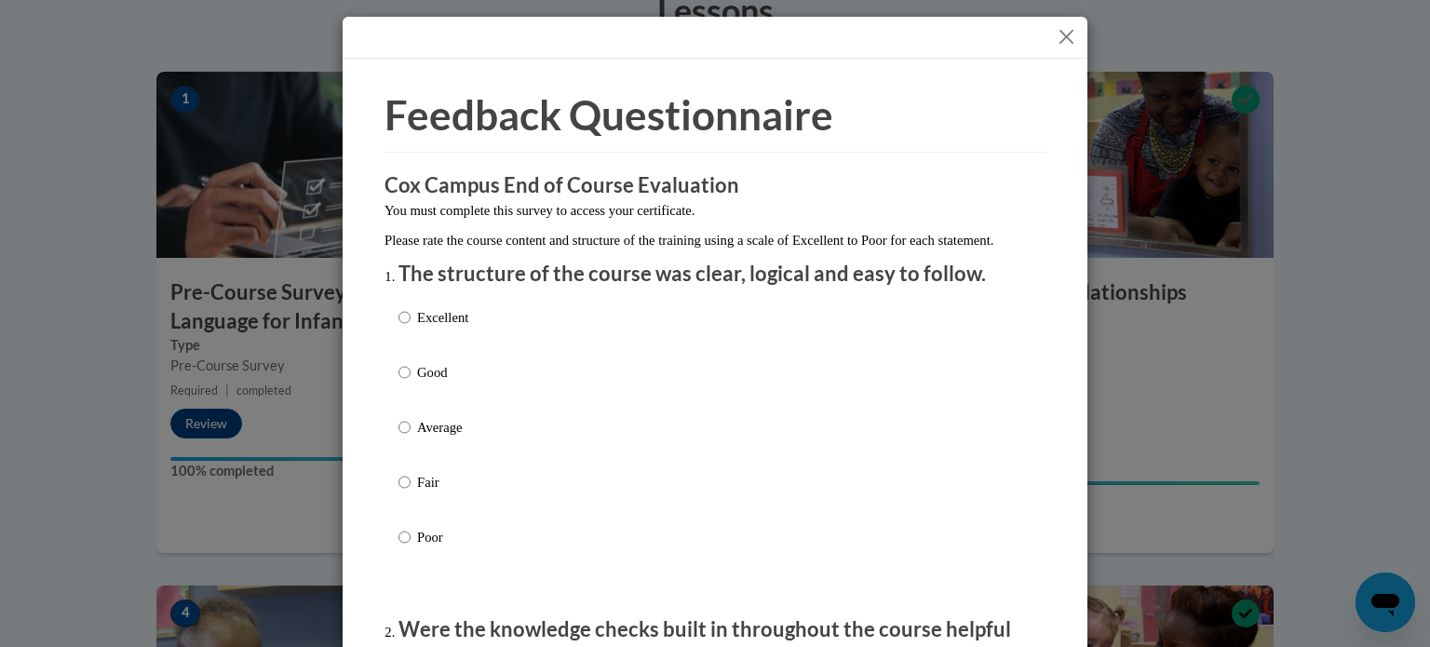
scroll to position [234, 0]
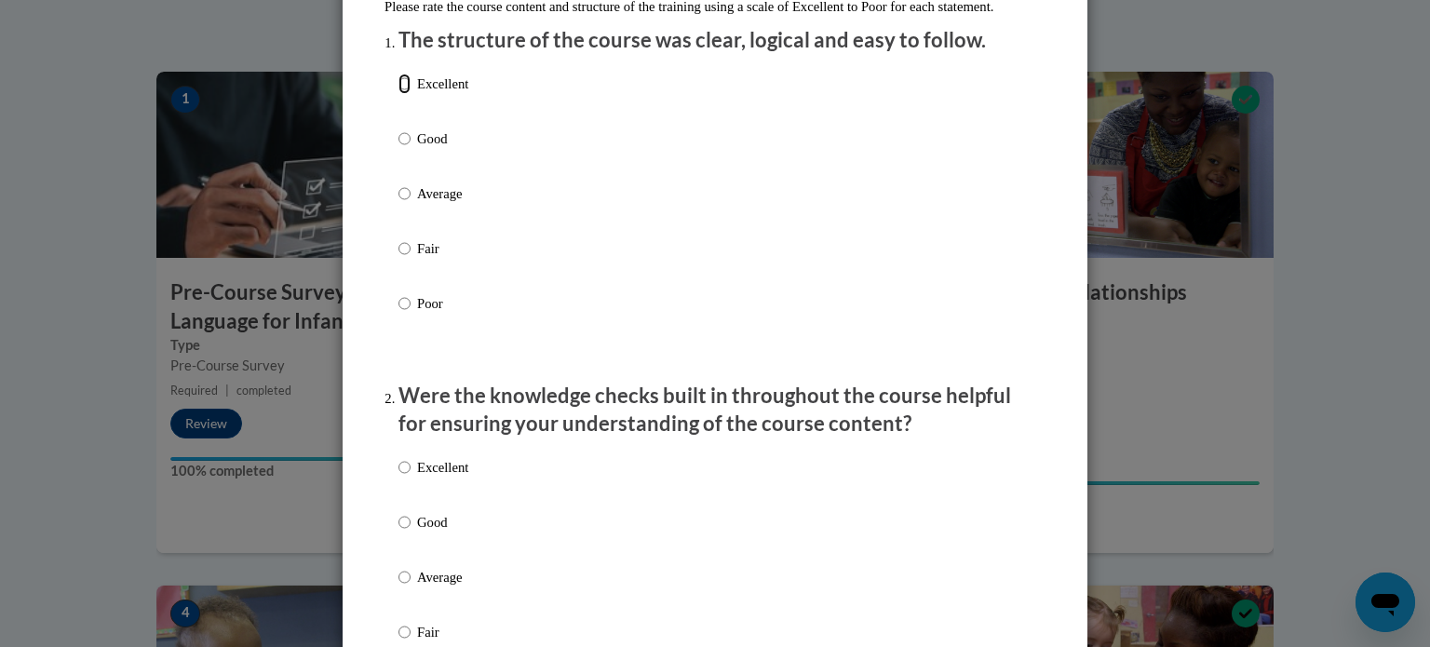
click at [401, 94] on input "Excellent" at bounding box center [404, 84] width 12 height 20
radio input "true"
click at [398, 478] on input "Excellent" at bounding box center [404, 467] width 12 height 20
radio input "true"
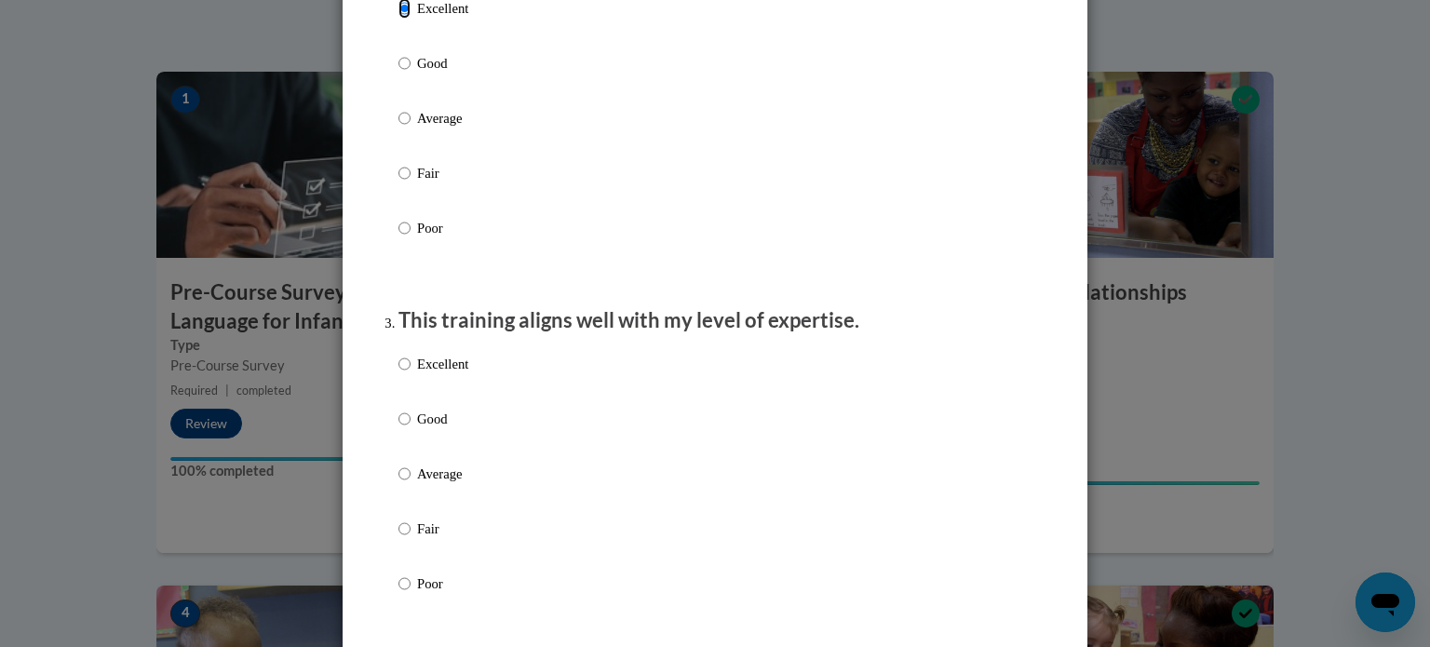
scroll to position [691, 0]
click at [398, 376] on input "Excellent" at bounding box center [404, 366] width 12 height 20
radio input "true"
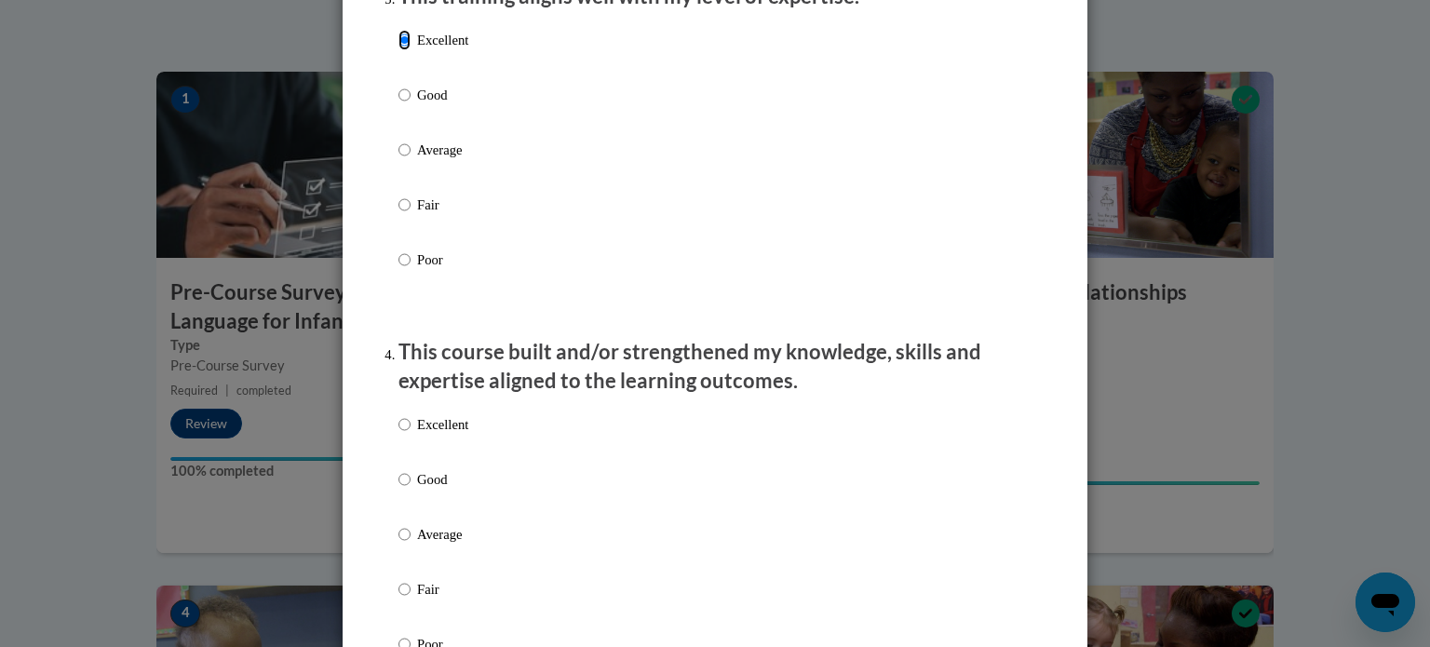
scroll to position [1240, 0]
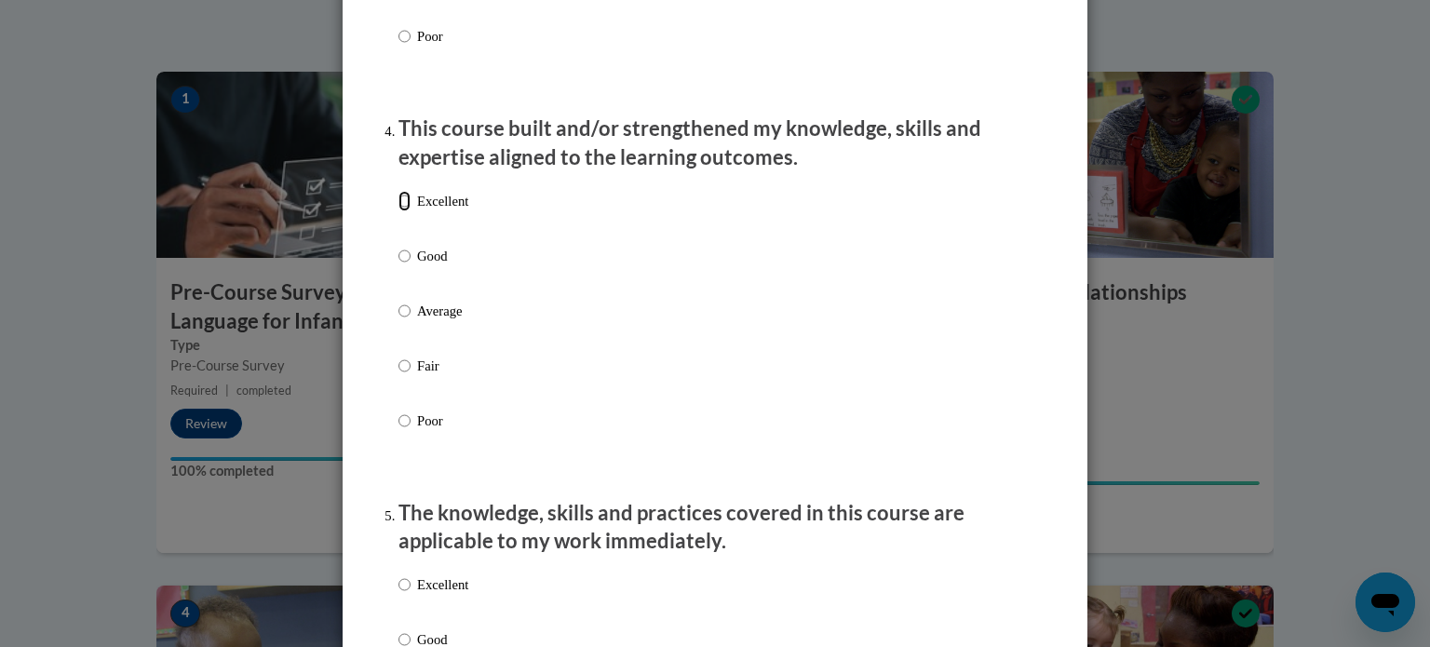
click at [398, 211] on input "Excellent" at bounding box center [404, 201] width 12 height 20
radio input "true"
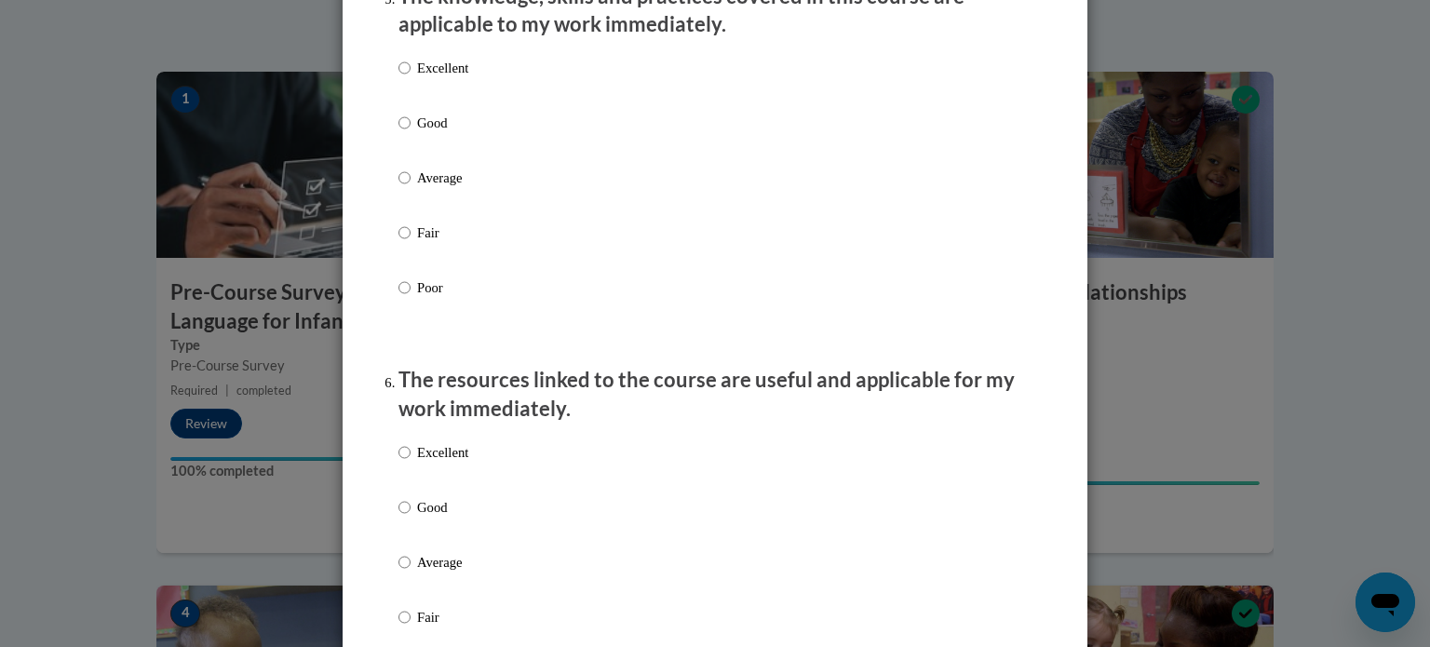
scroll to position [1758, 0]
click at [398, 77] on input "Excellent" at bounding box center [404, 67] width 12 height 20
radio input "true"
click at [398, 462] on input "Excellent" at bounding box center [404, 451] width 12 height 20
radio input "true"
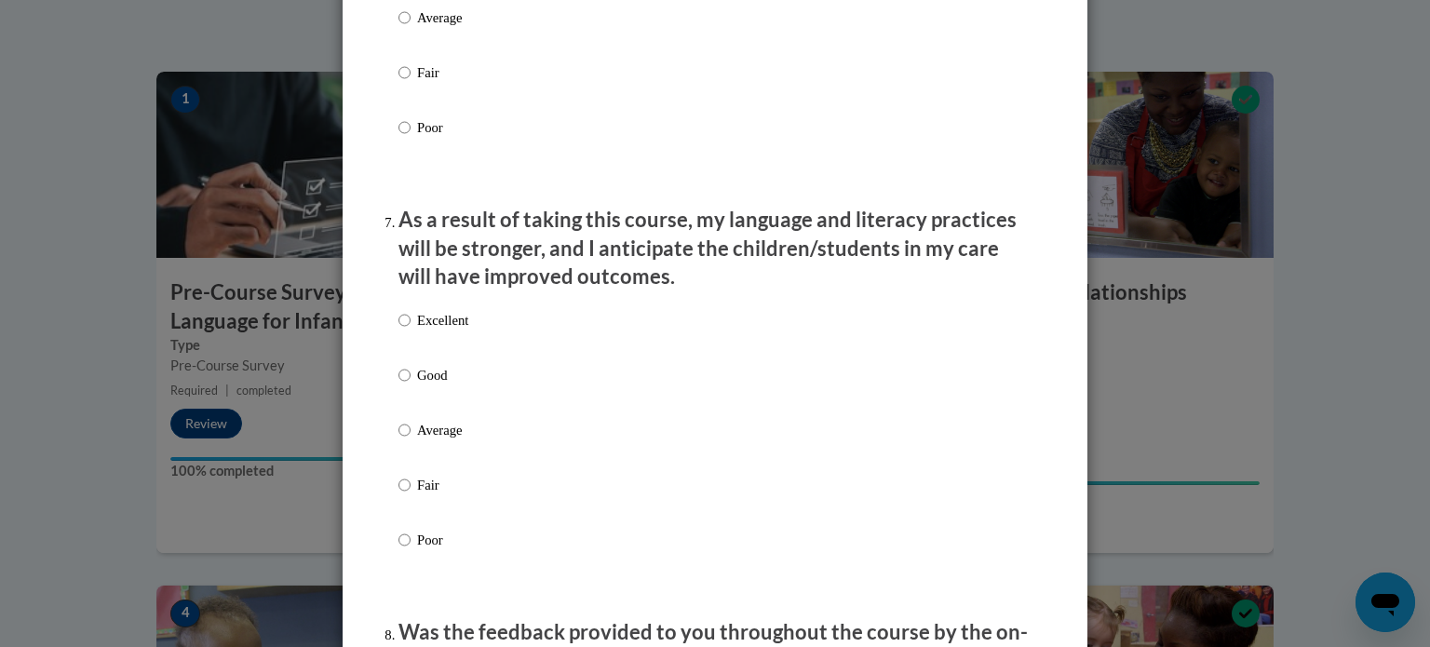
scroll to position [2345, 0]
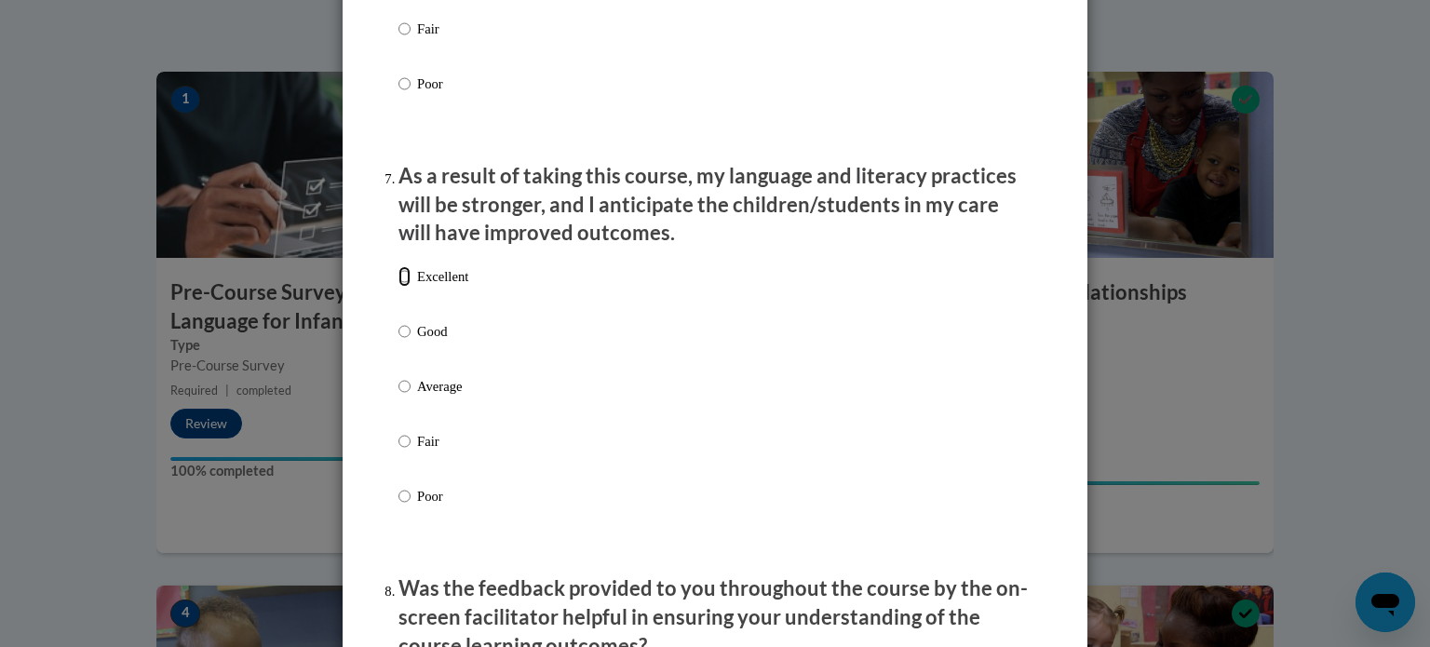
click at [400, 287] on input "Excellent" at bounding box center [404, 276] width 12 height 20
radio input "true"
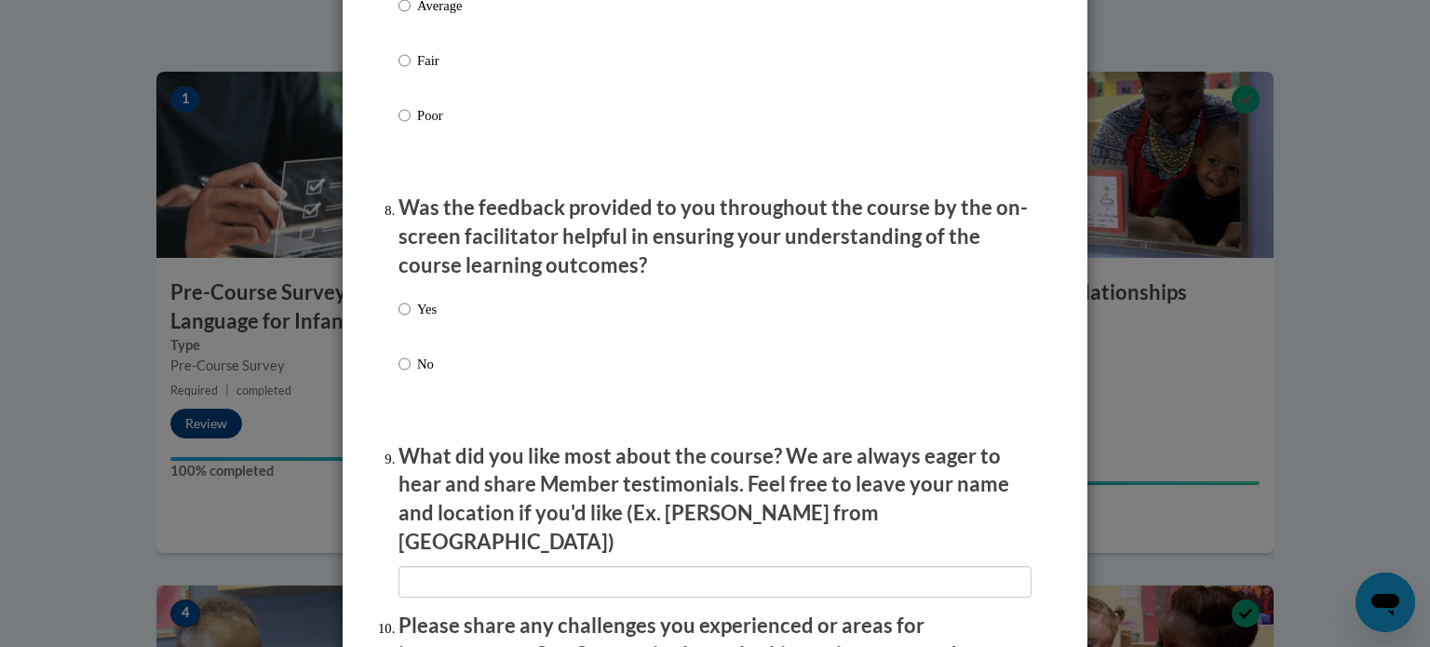
scroll to position [2730, 0]
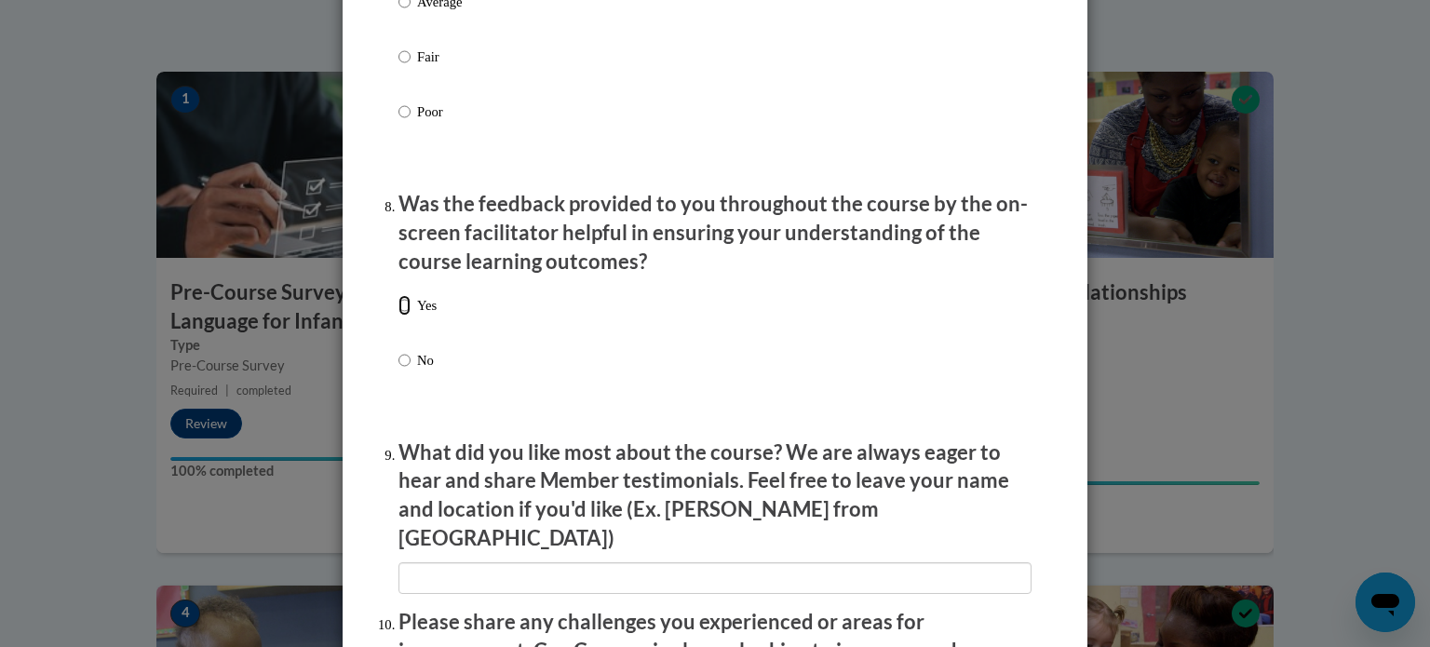
click at [401, 316] on input "Yes" at bounding box center [404, 305] width 12 height 20
radio input "true"
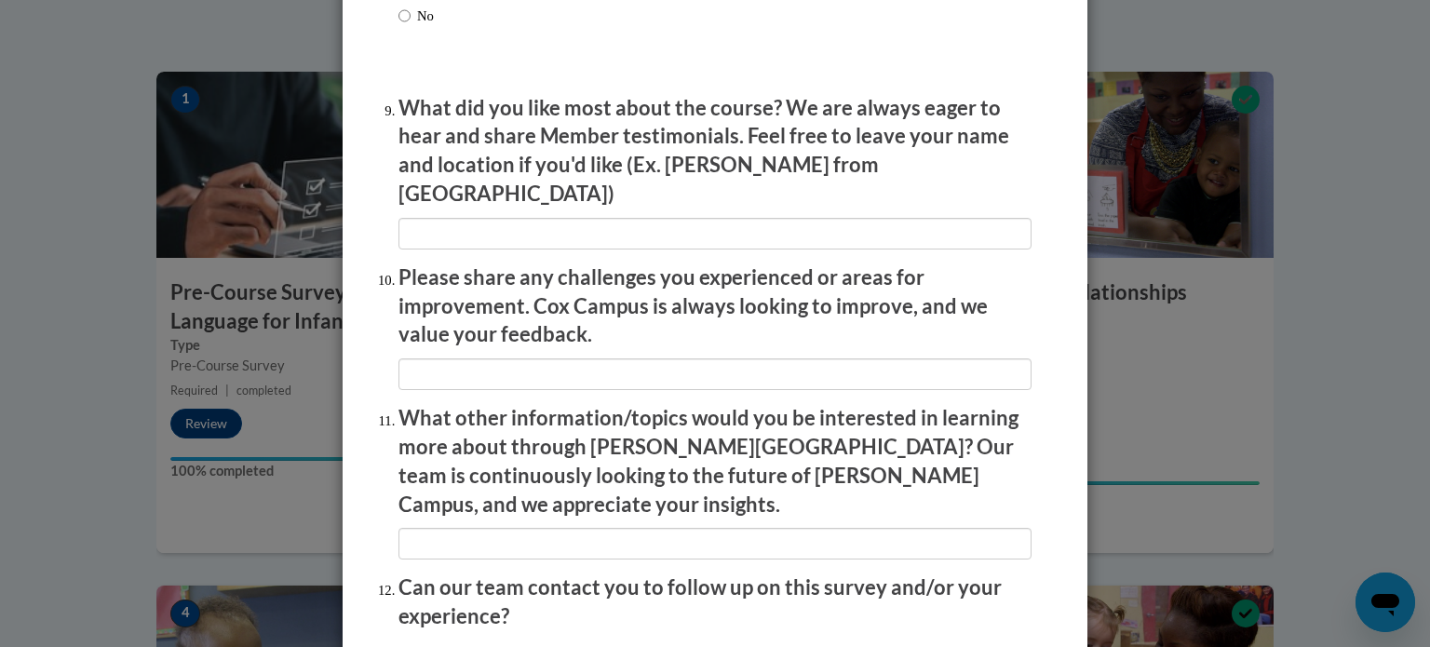
scroll to position [3138, 0]
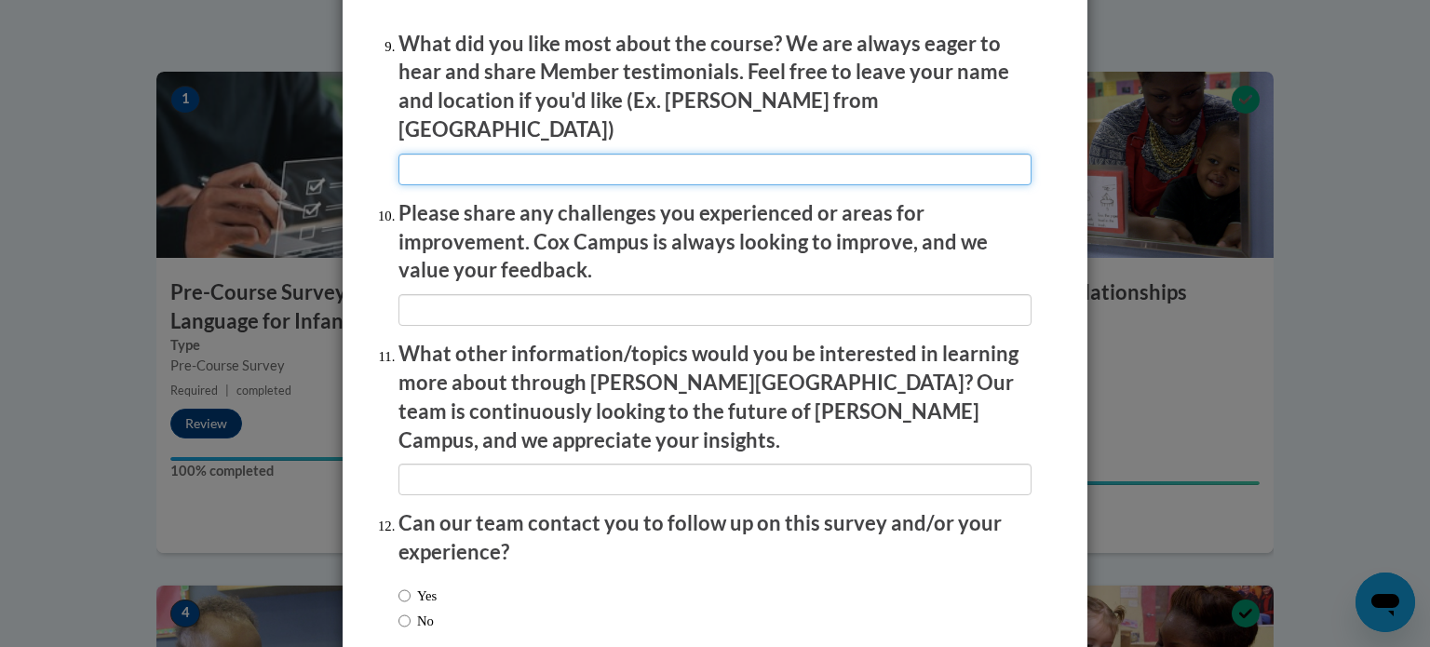
click at [492, 160] on input "textbox" at bounding box center [714, 170] width 633 height 32
type input "na"
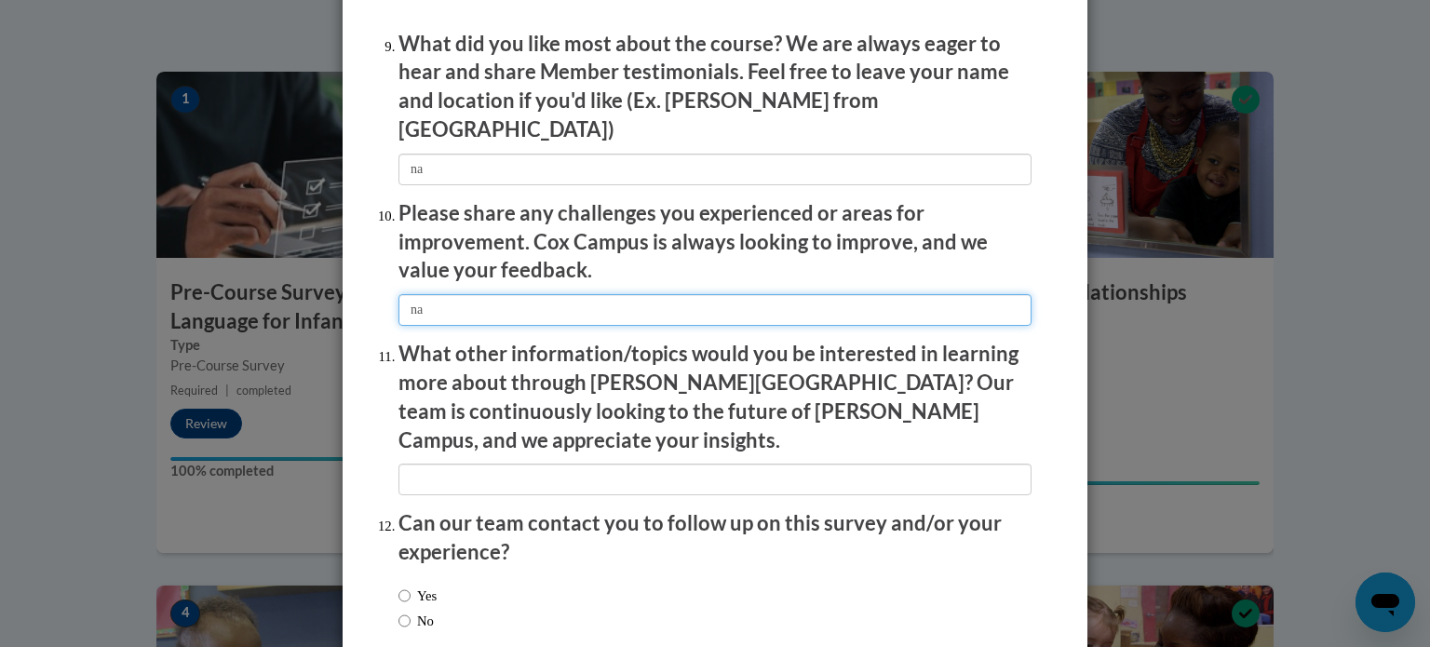
type input "na"
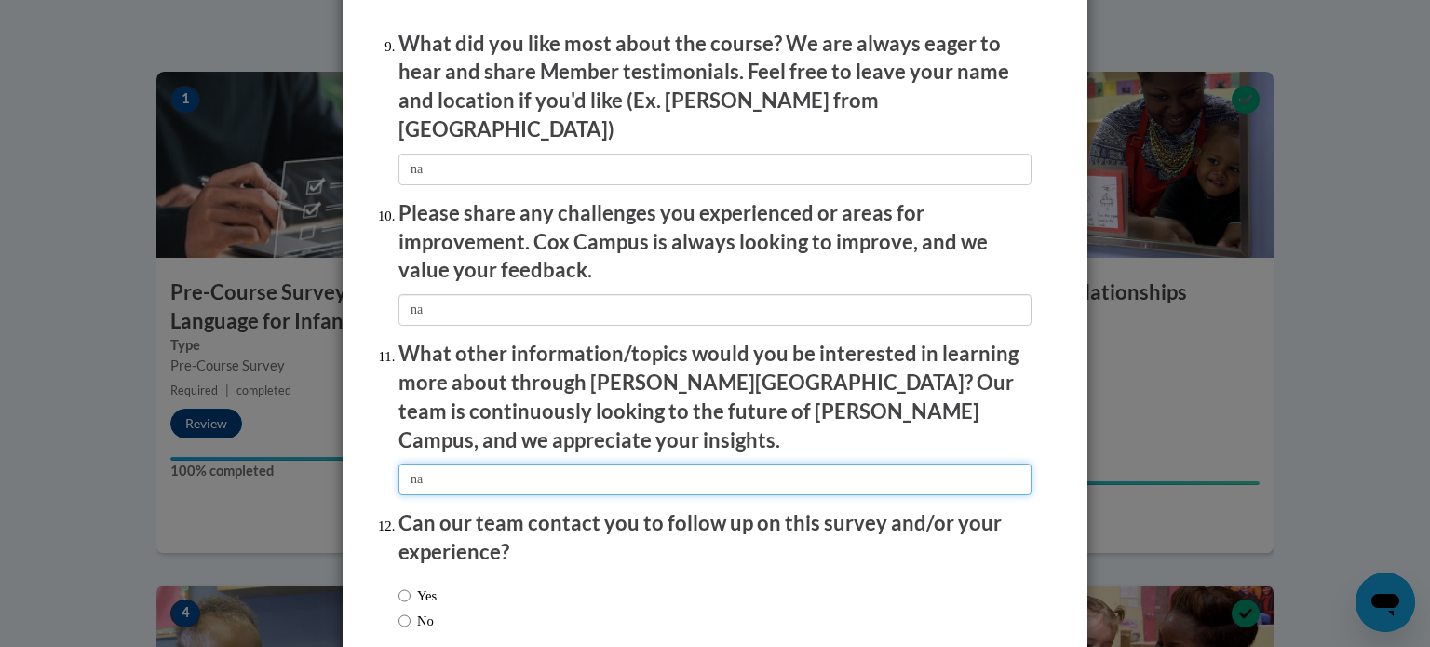
type input "na"
click at [495, 576] on div "Yes No" at bounding box center [714, 611] width 633 height 70
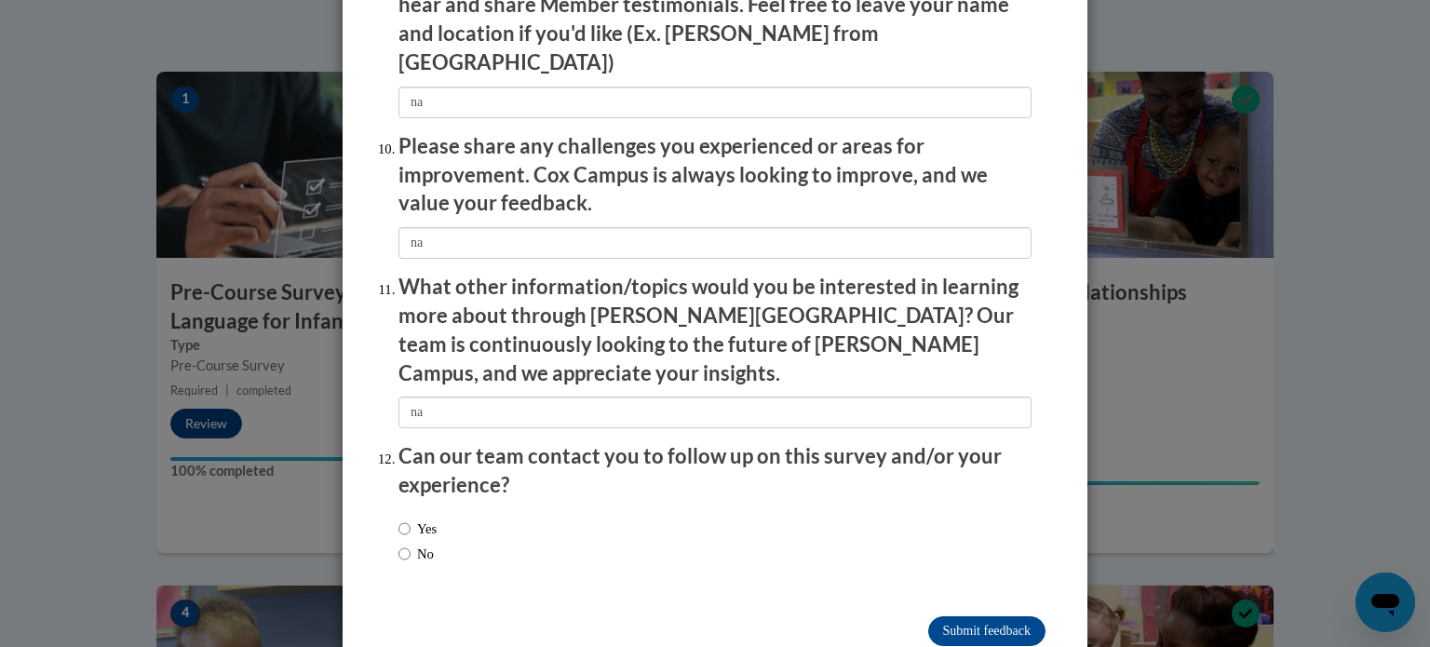
scroll to position [3229, 0]
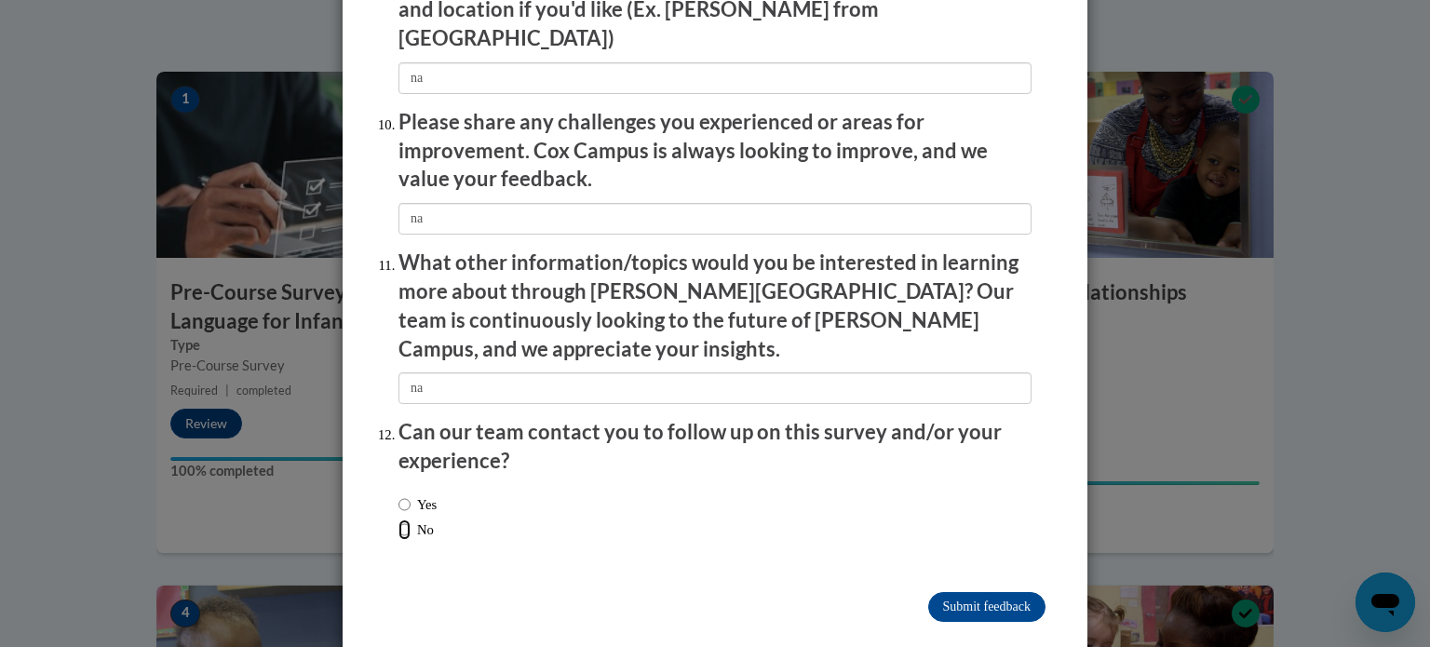
click at [398, 519] on input "No" at bounding box center [404, 529] width 12 height 20
radio input "true"
click at [1022, 592] on input "Submit feedback" at bounding box center [986, 607] width 117 height 30
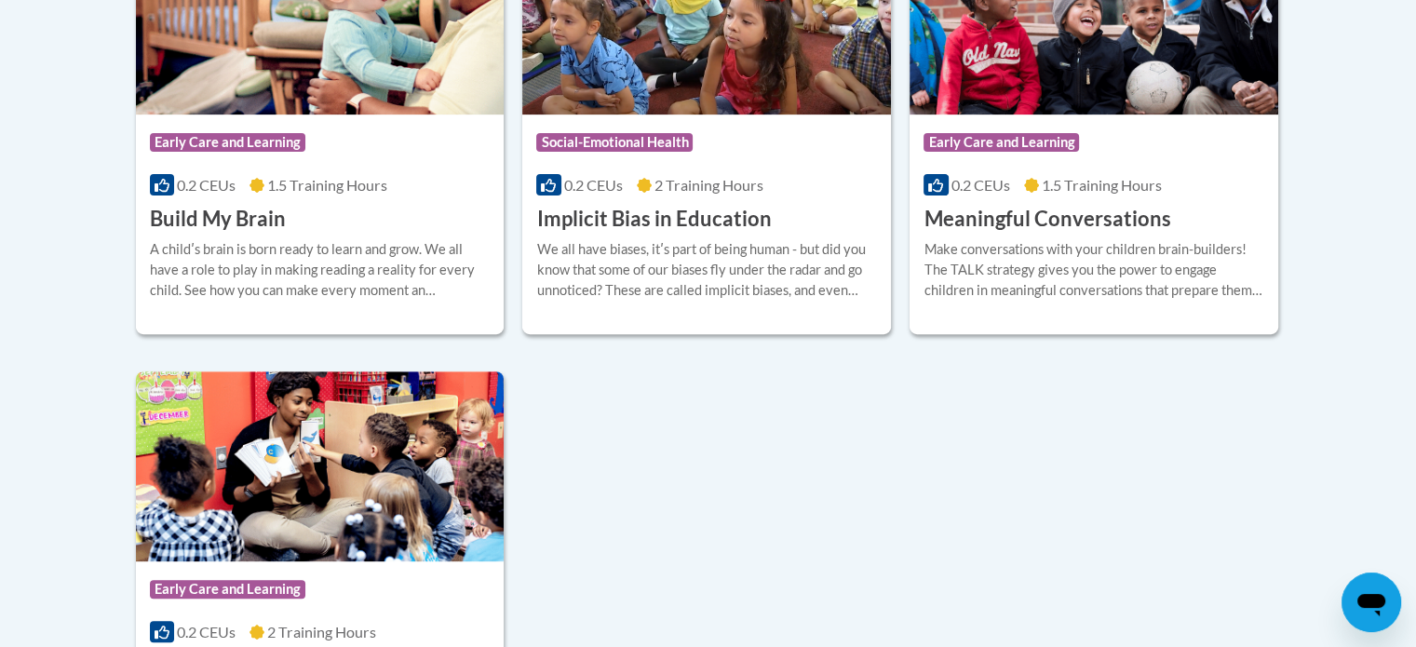
scroll to position [659, 0]
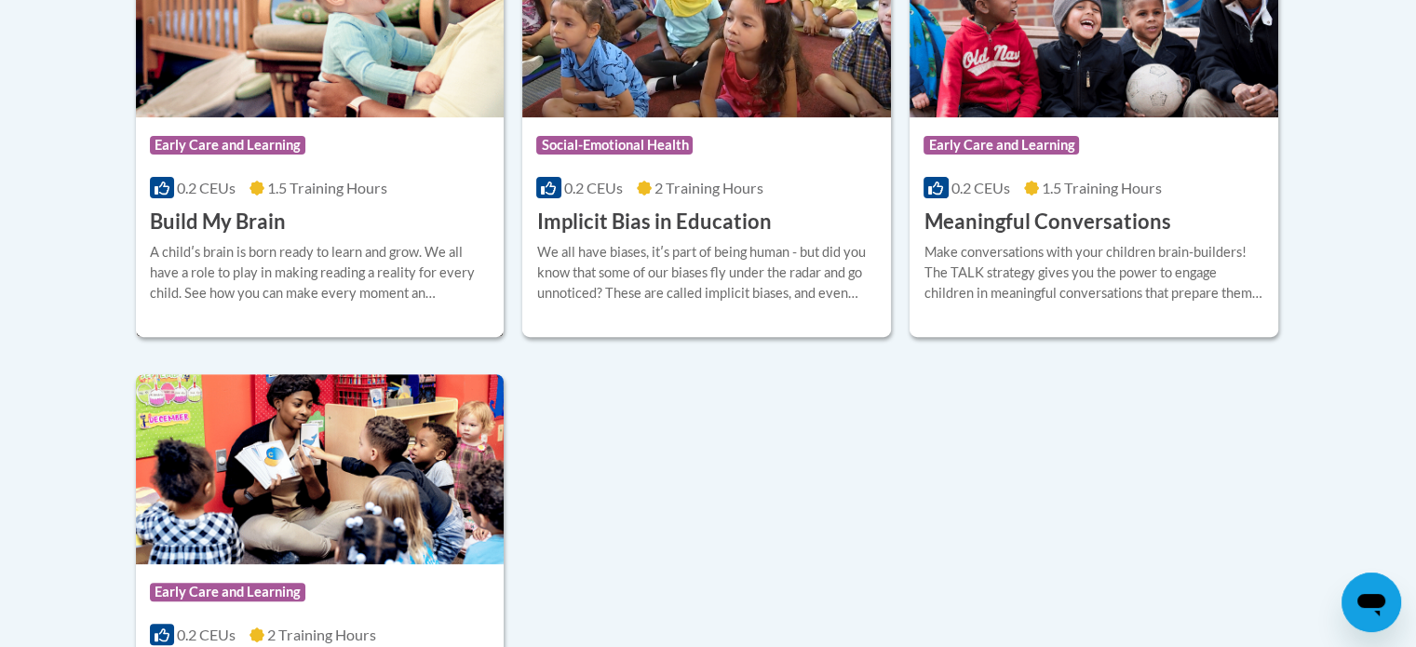
click at [308, 242] on div "A childʹs brain is born ready to learn and grow. We all have a role to play in …" at bounding box center [320, 272] width 341 height 61
